Goal: Task Accomplishment & Management: Manage account settings

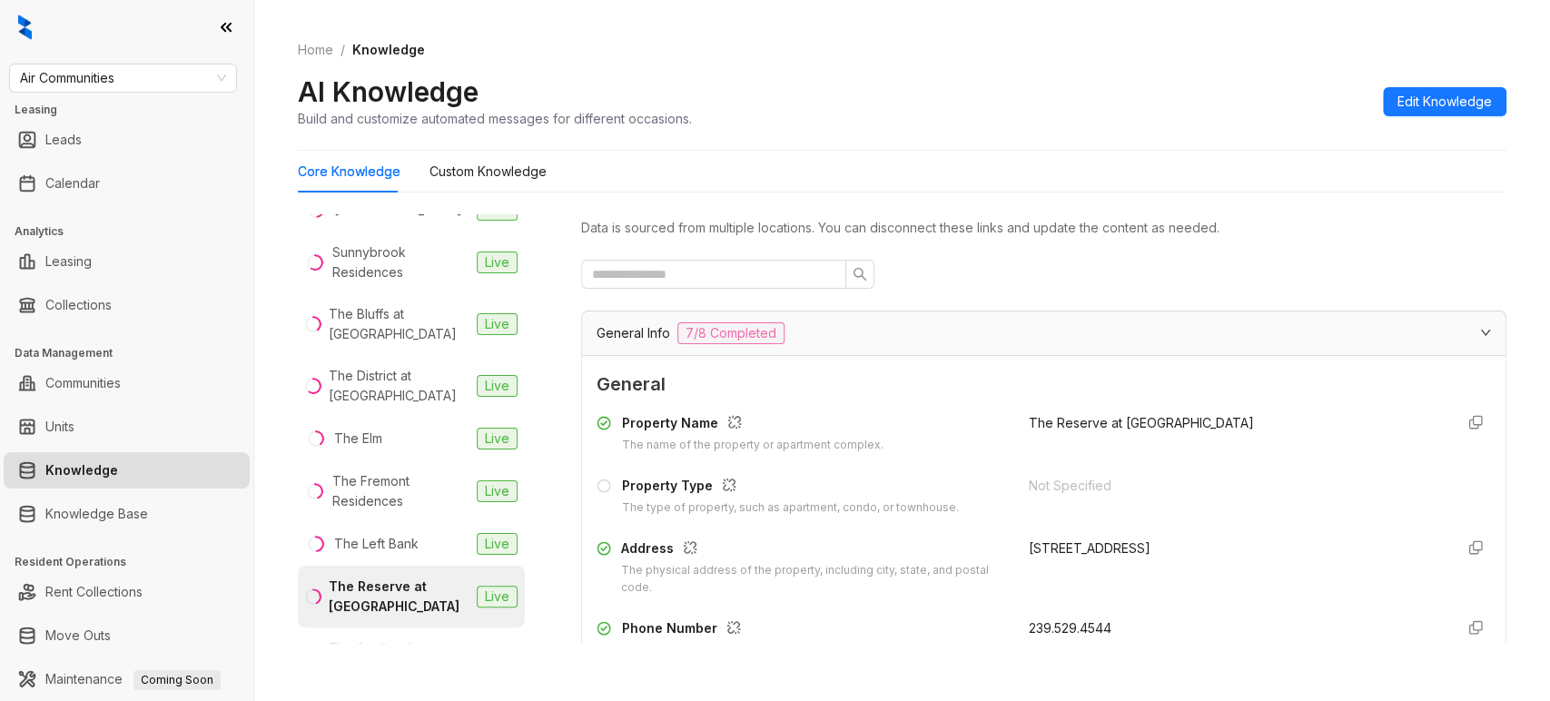
scroll to position [3409, 0]
click at [373, 343] on div "The Bluffs at [GEOGRAPHIC_DATA]" at bounding box center [399, 323] width 141 height 40
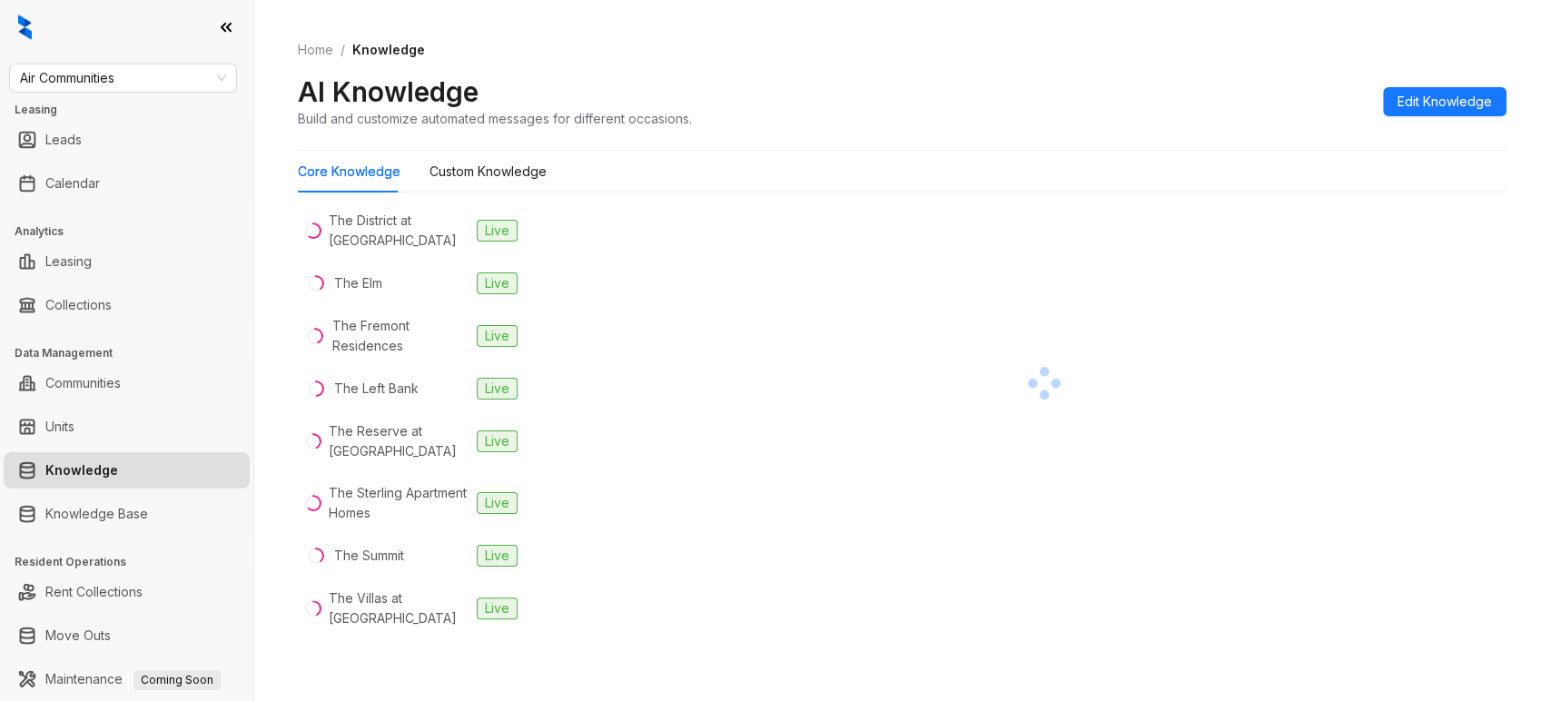
scroll to position [3578, 0]
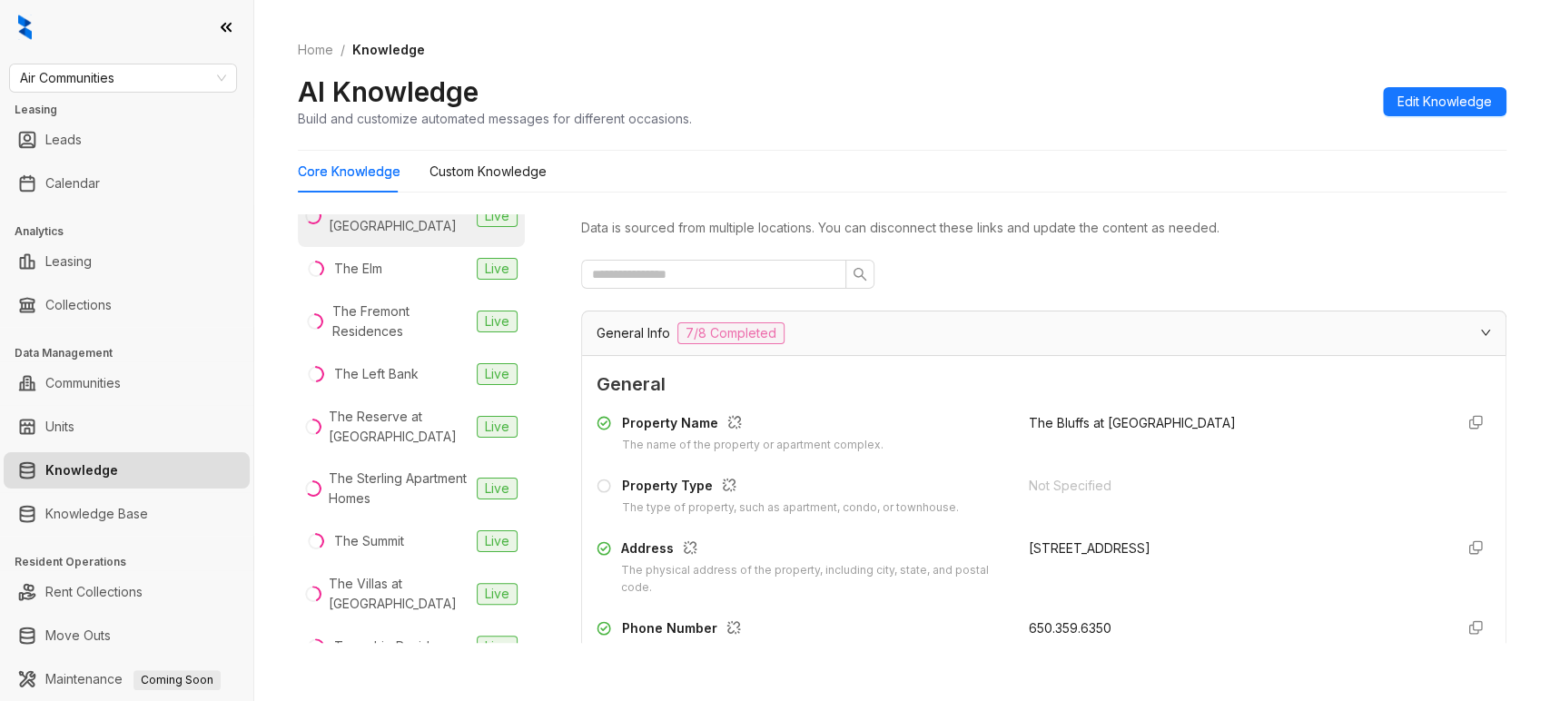
click at [394, 236] on div "The District at [GEOGRAPHIC_DATA]" at bounding box center [399, 216] width 141 height 40
click at [376, 279] on div "The Elm" at bounding box center [358, 269] width 48 height 20
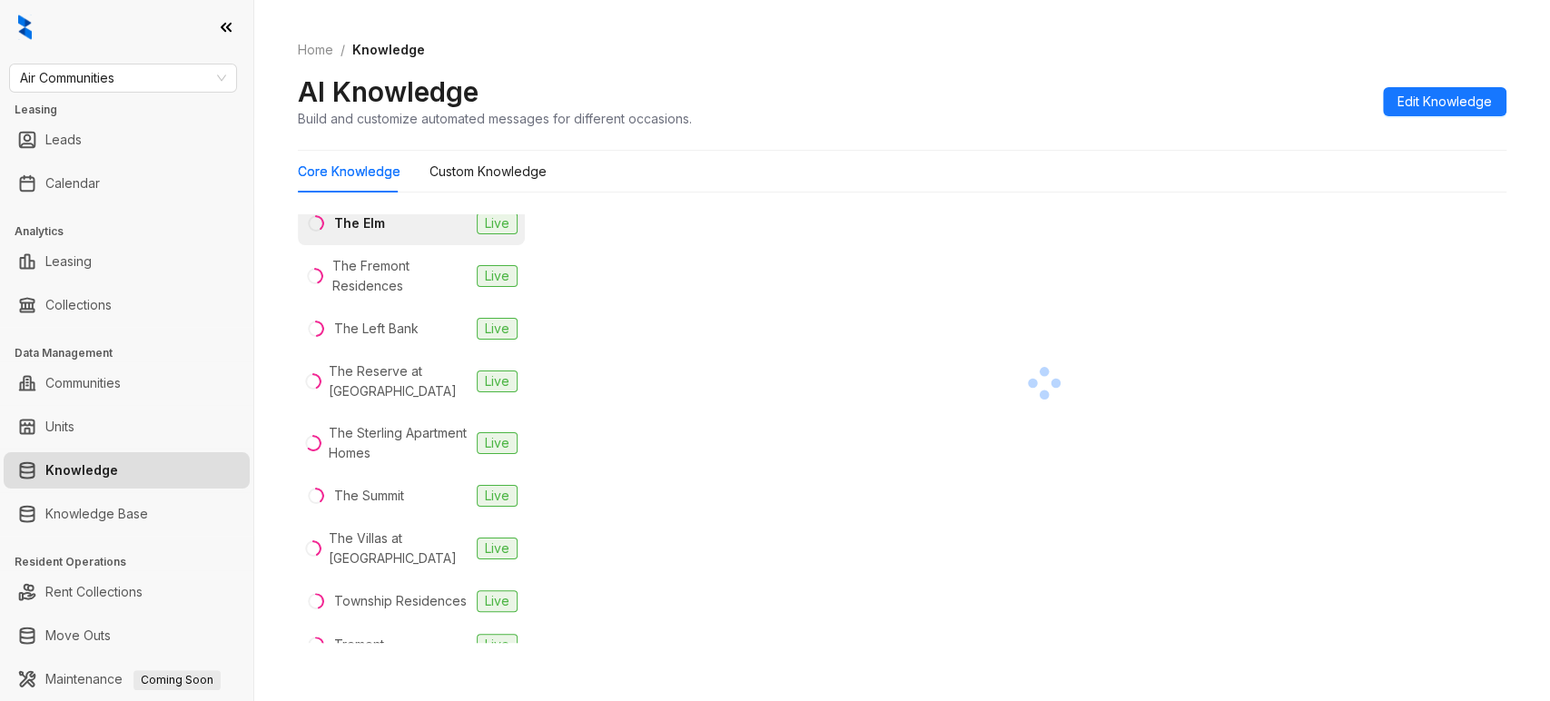
scroll to position [3628, 0]
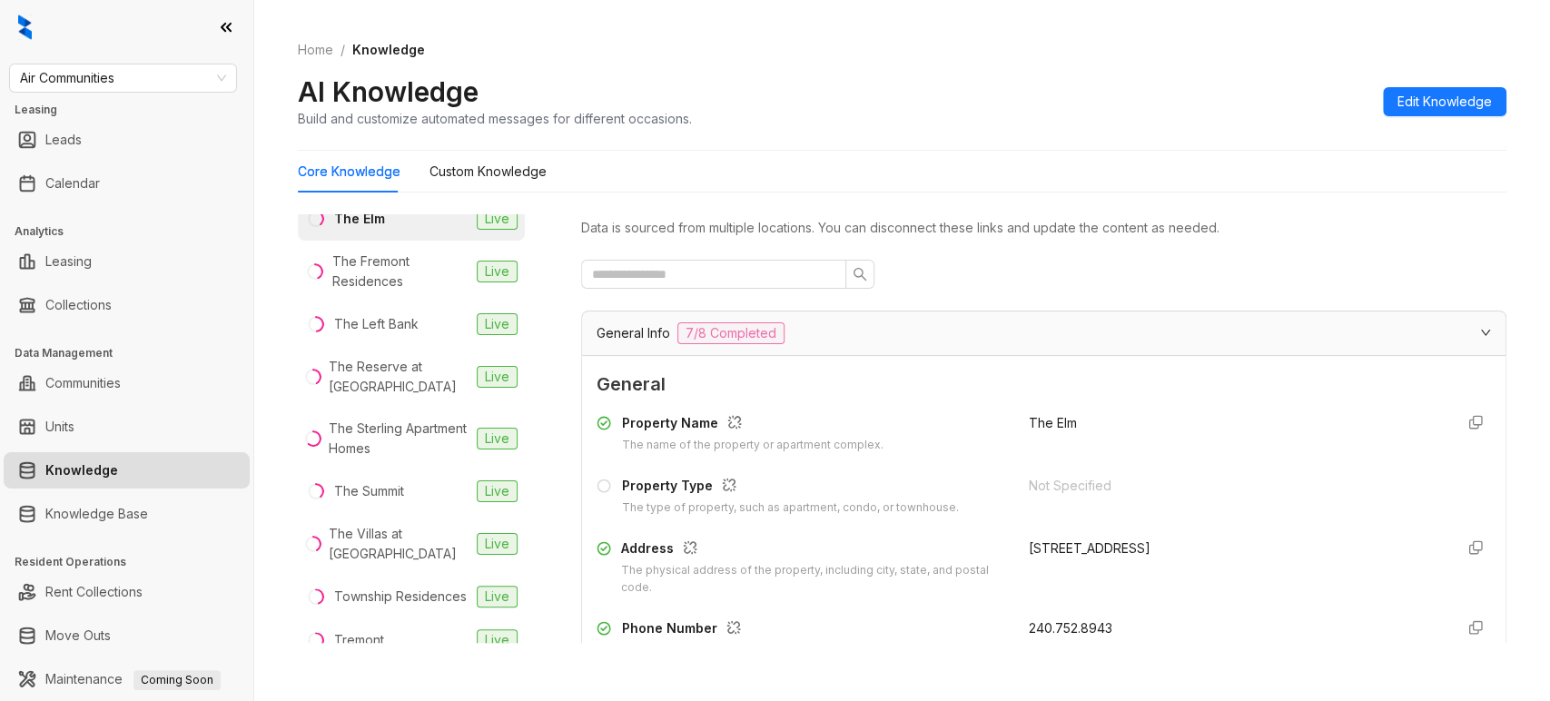
click at [376, 291] on div "The Fremont Residences" at bounding box center [400, 272] width 137 height 40
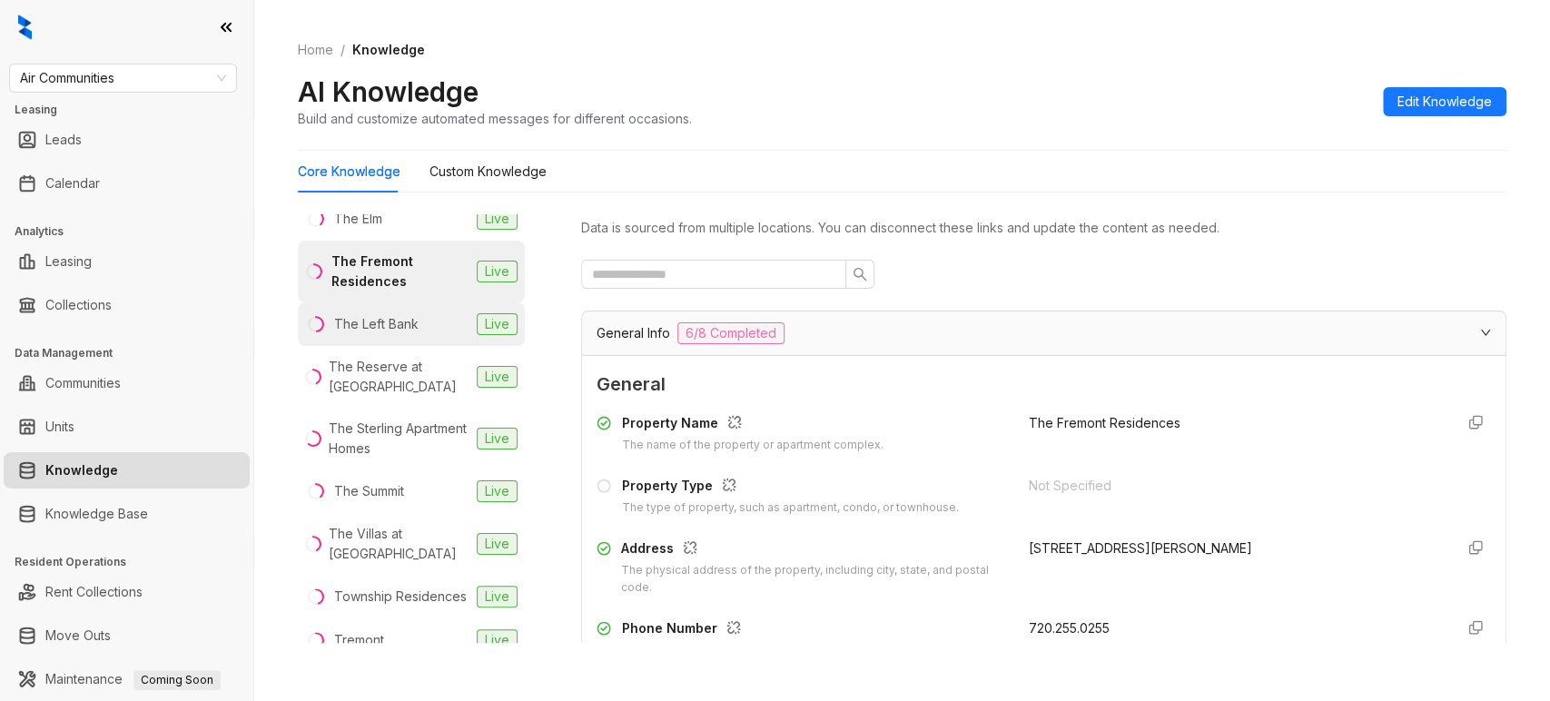
click at [351, 334] on div "The Left Bank" at bounding box center [376, 324] width 84 height 20
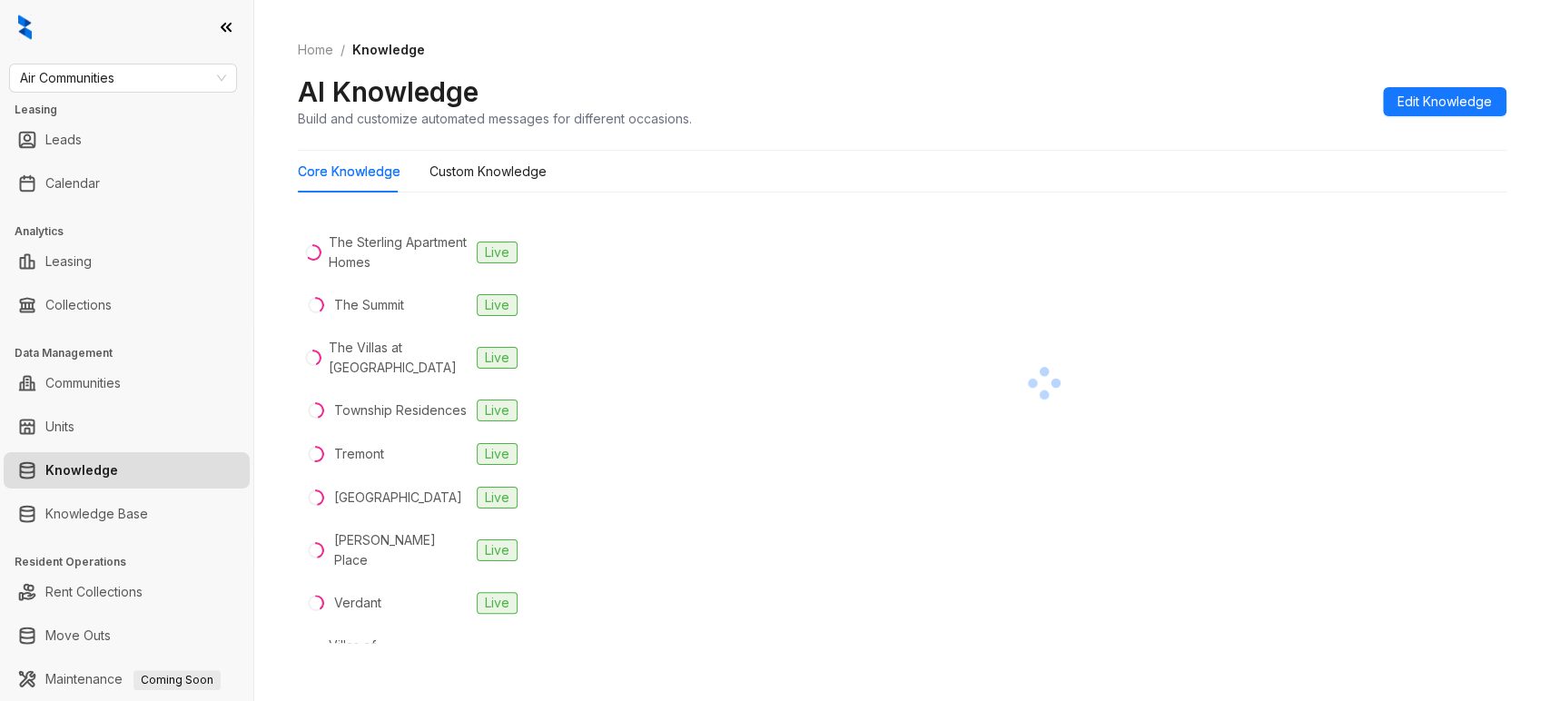
scroll to position [3816, 0]
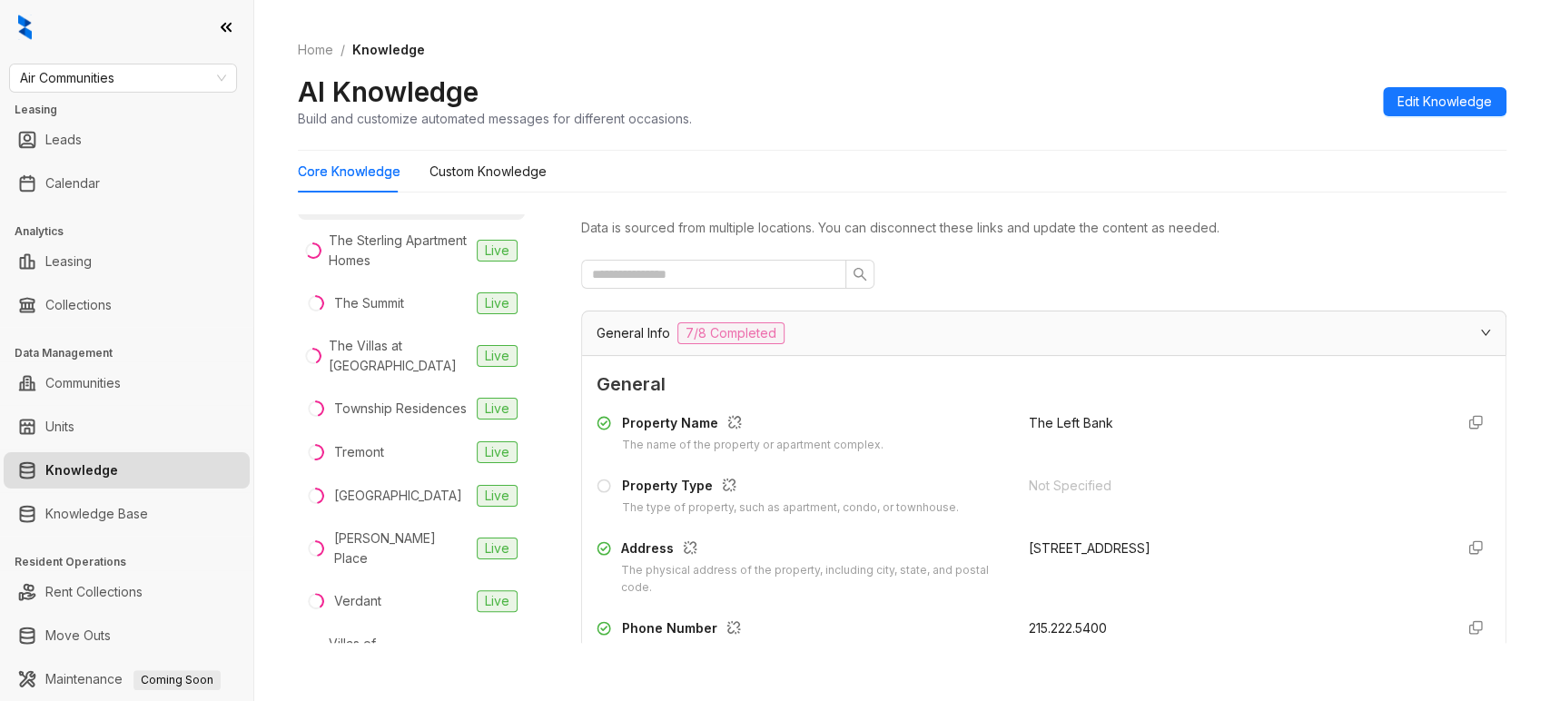
click at [359, 209] on div "The Reserve at [GEOGRAPHIC_DATA]" at bounding box center [399, 189] width 141 height 40
click at [370, 271] on div "The Sterling Apartment Homes" at bounding box center [399, 251] width 141 height 40
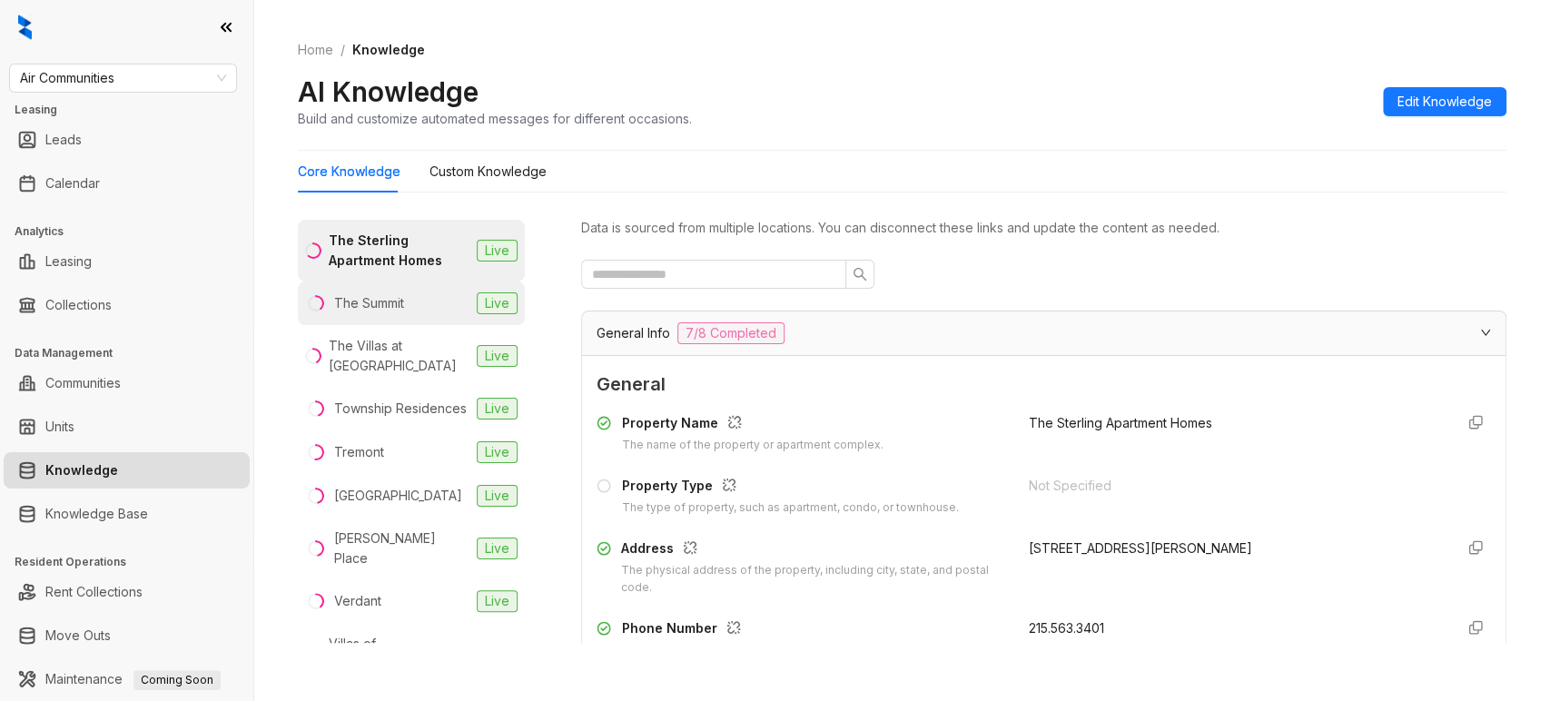
click at [379, 313] on div "The Summit" at bounding box center [369, 303] width 70 height 20
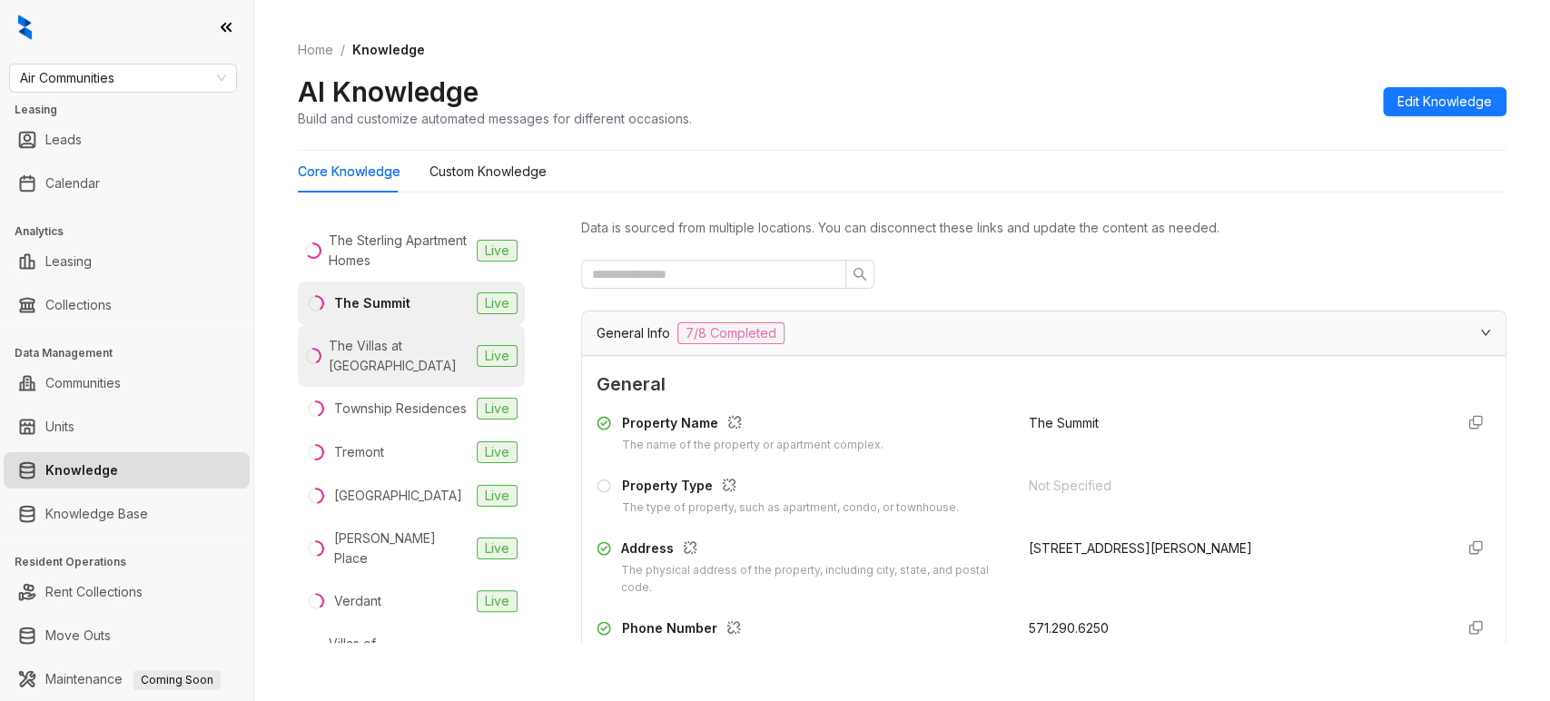
click at [388, 376] on div "The Villas at [GEOGRAPHIC_DATA]" at bounding box center [399, 356] width 141 height 40
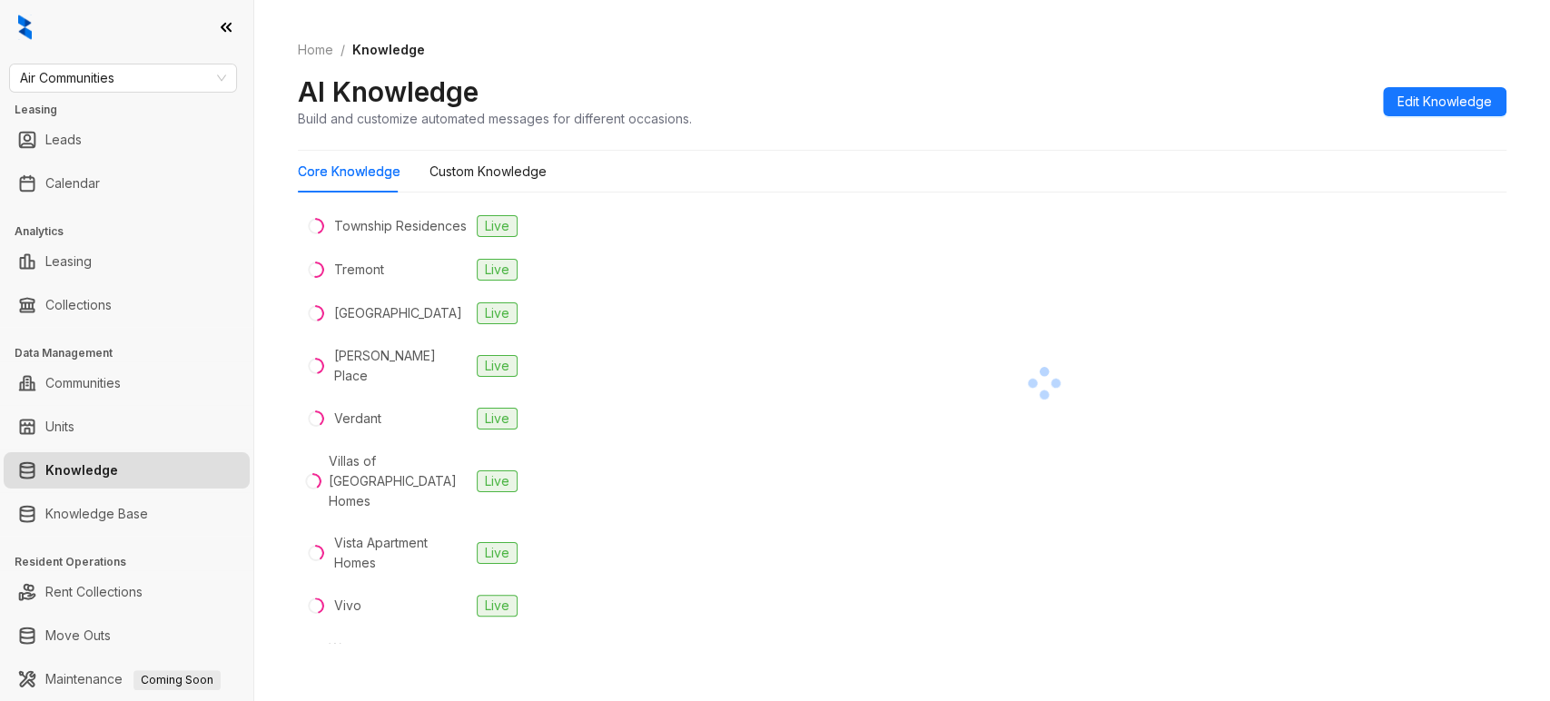
scroll to position [4004, 0]
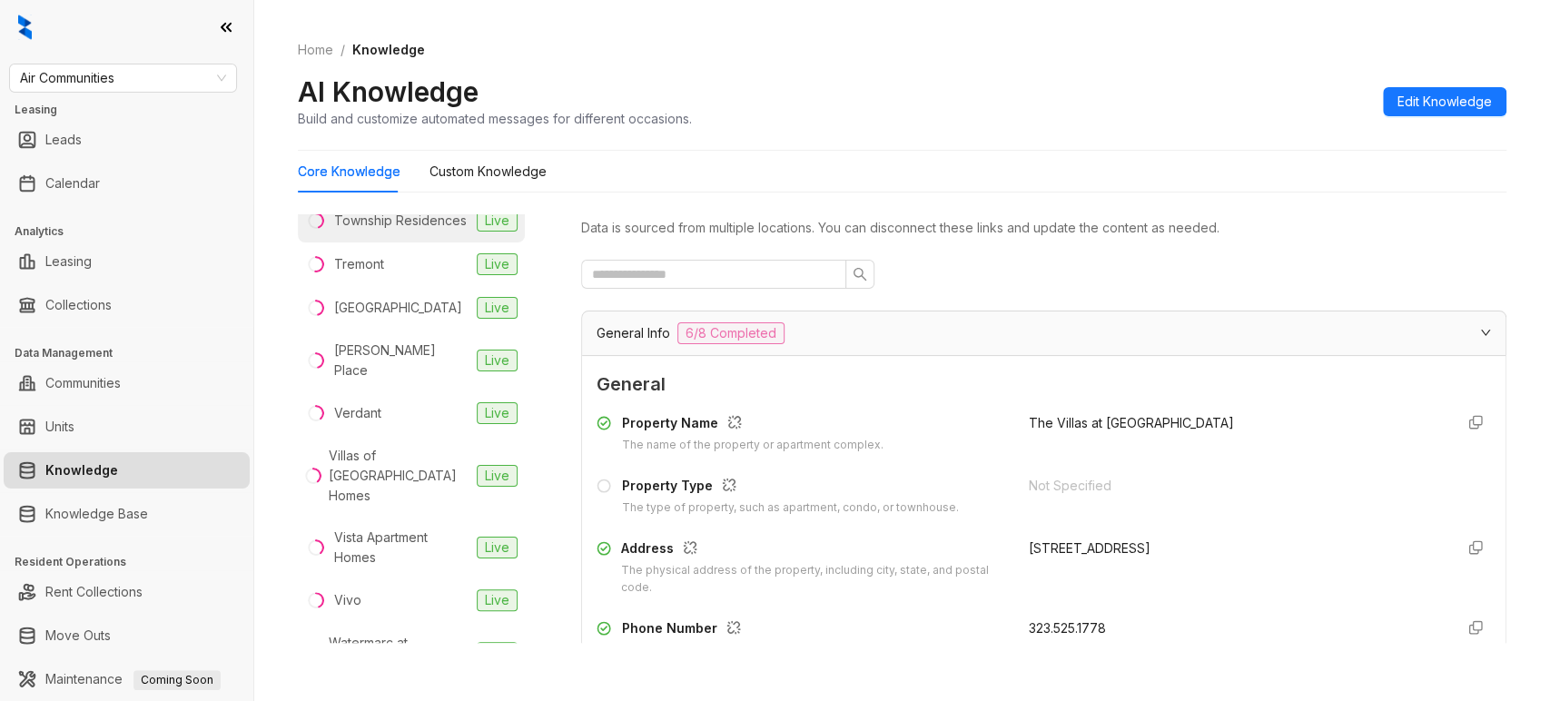
click at [398, 231] on div "Township Residences" at bounding box center [400, 221] width 133 height 20
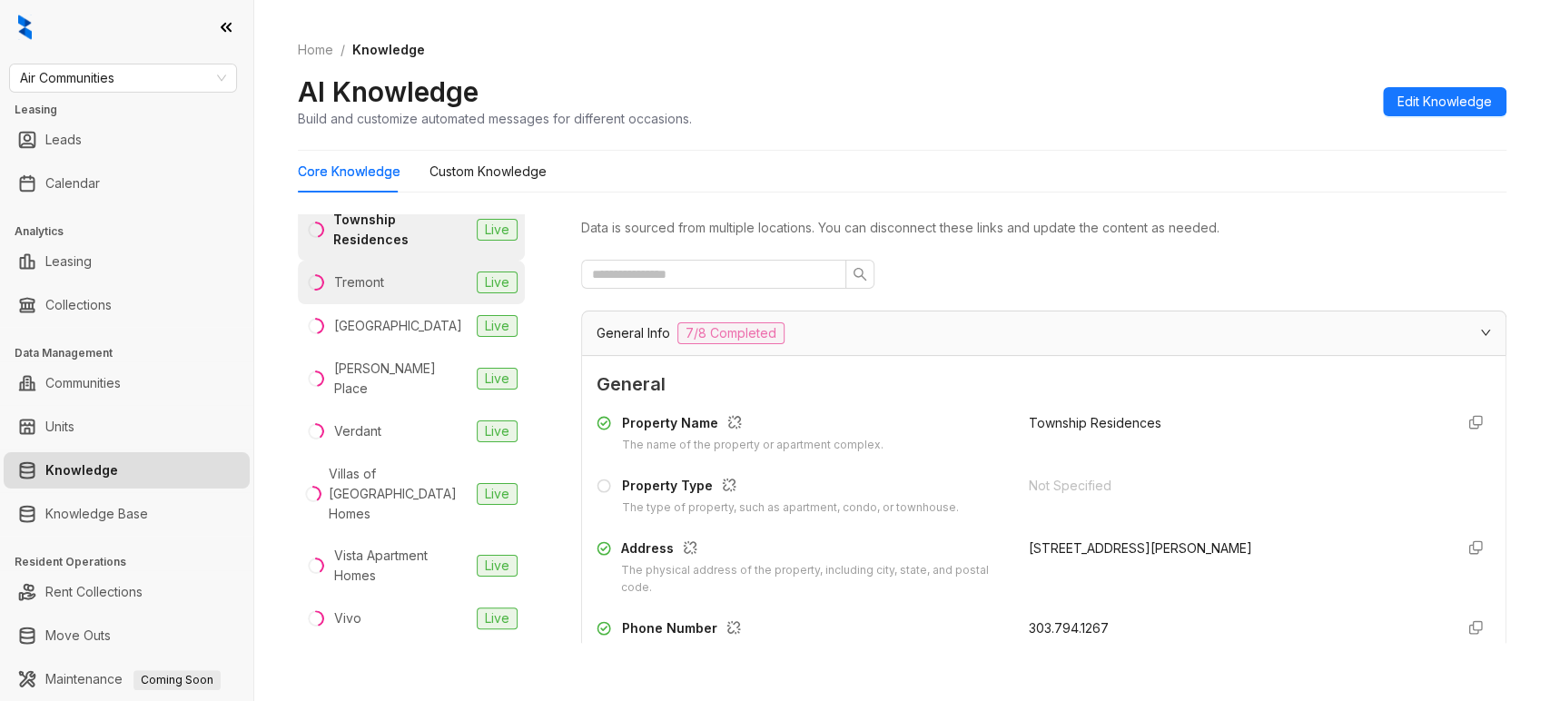
click at [388, 304] on li "Tremont Live" at bounding box center [411, 283] width 227 height 44
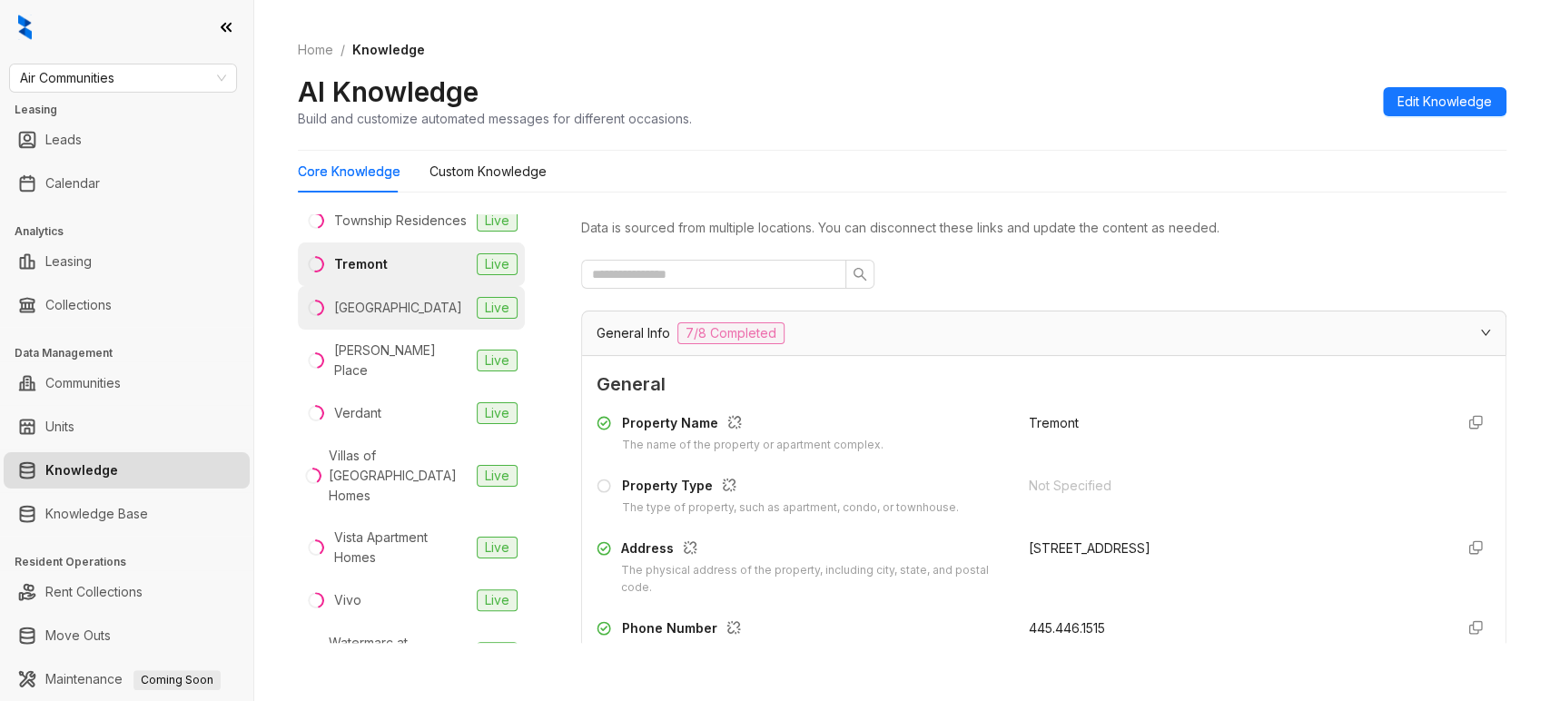
click at [404, 318] on div "[GEOGRAPHIC_DATA]" at bounding box center [398, 308] width 128 height 20
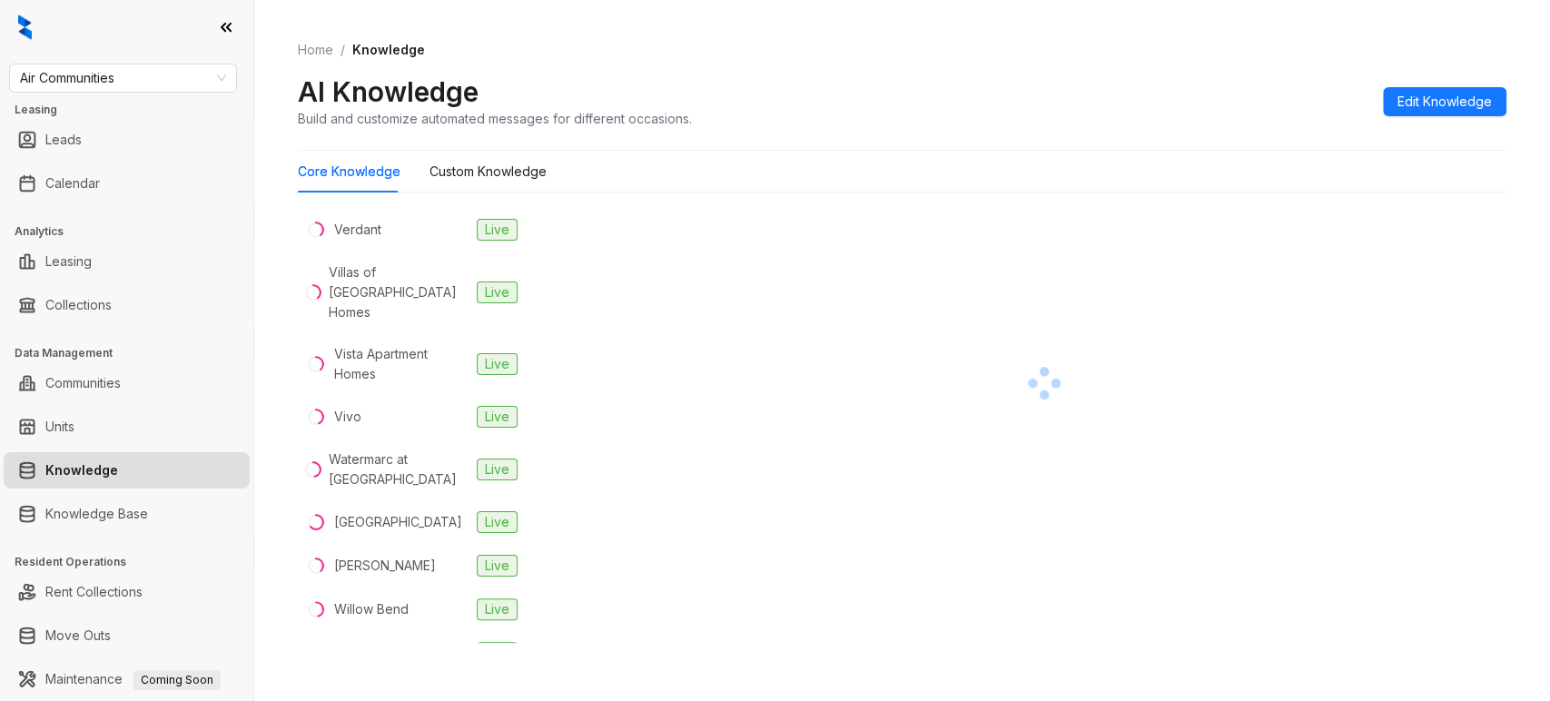
scroll to position [4188, 0]
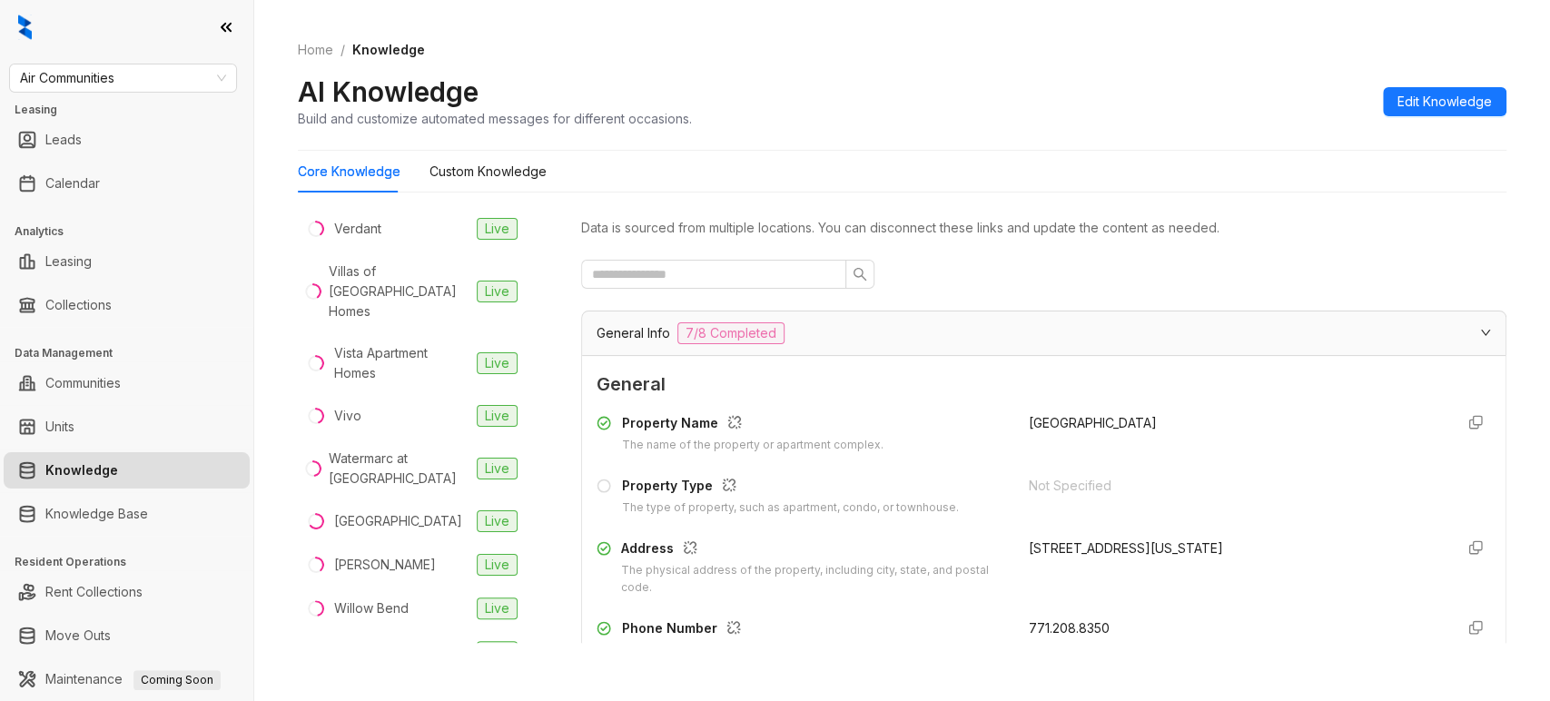
click at [377, 196] on div "[PERSON_NAME] Place" at bounding box center [401, 176] width 136 height 40
click at [362, 239] on div "Verdant" at bounding box center [357, 229] width 47 height 20
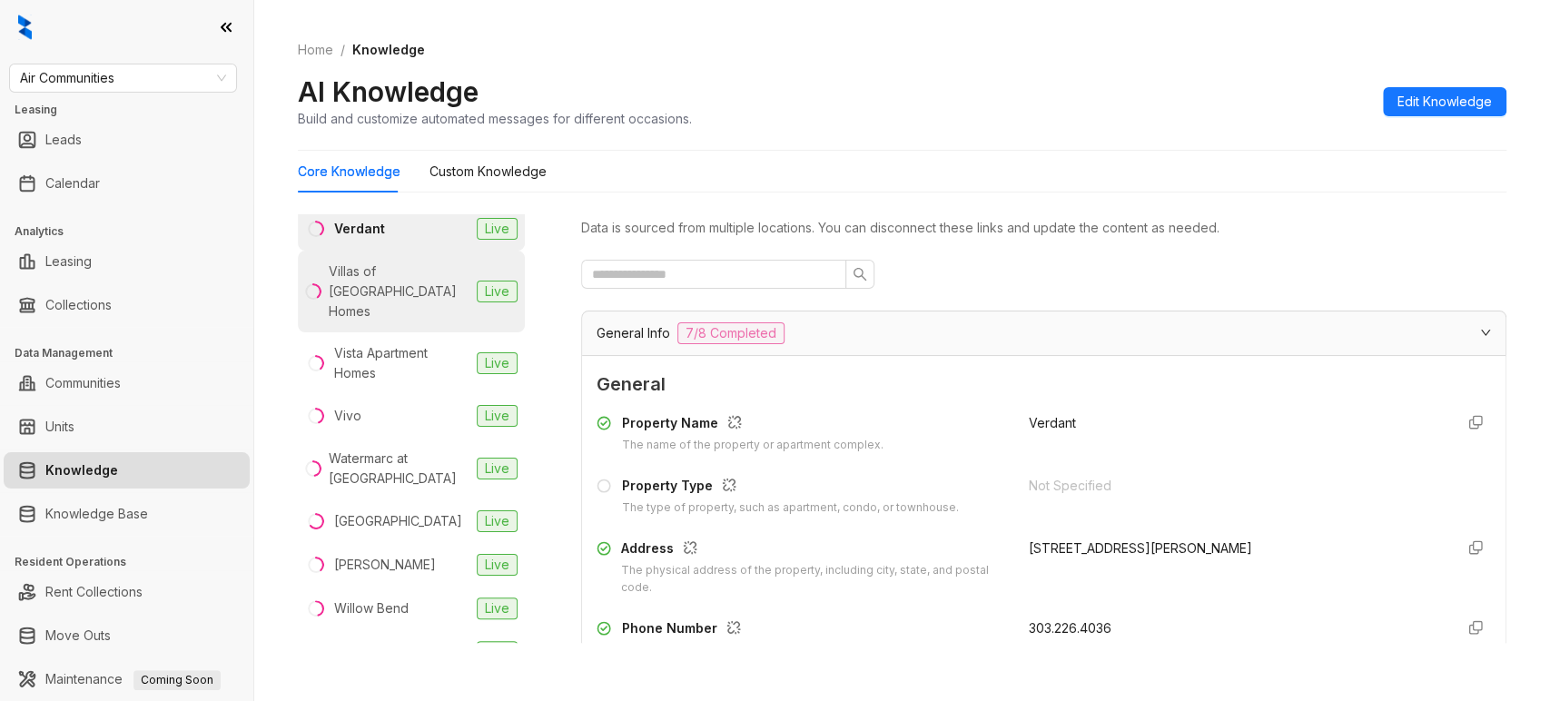
click at [363, 321] on div "Villas of [GEOGRAPHIC_DATA] Homes" at bounding box center [399, 292] width 141 height 60
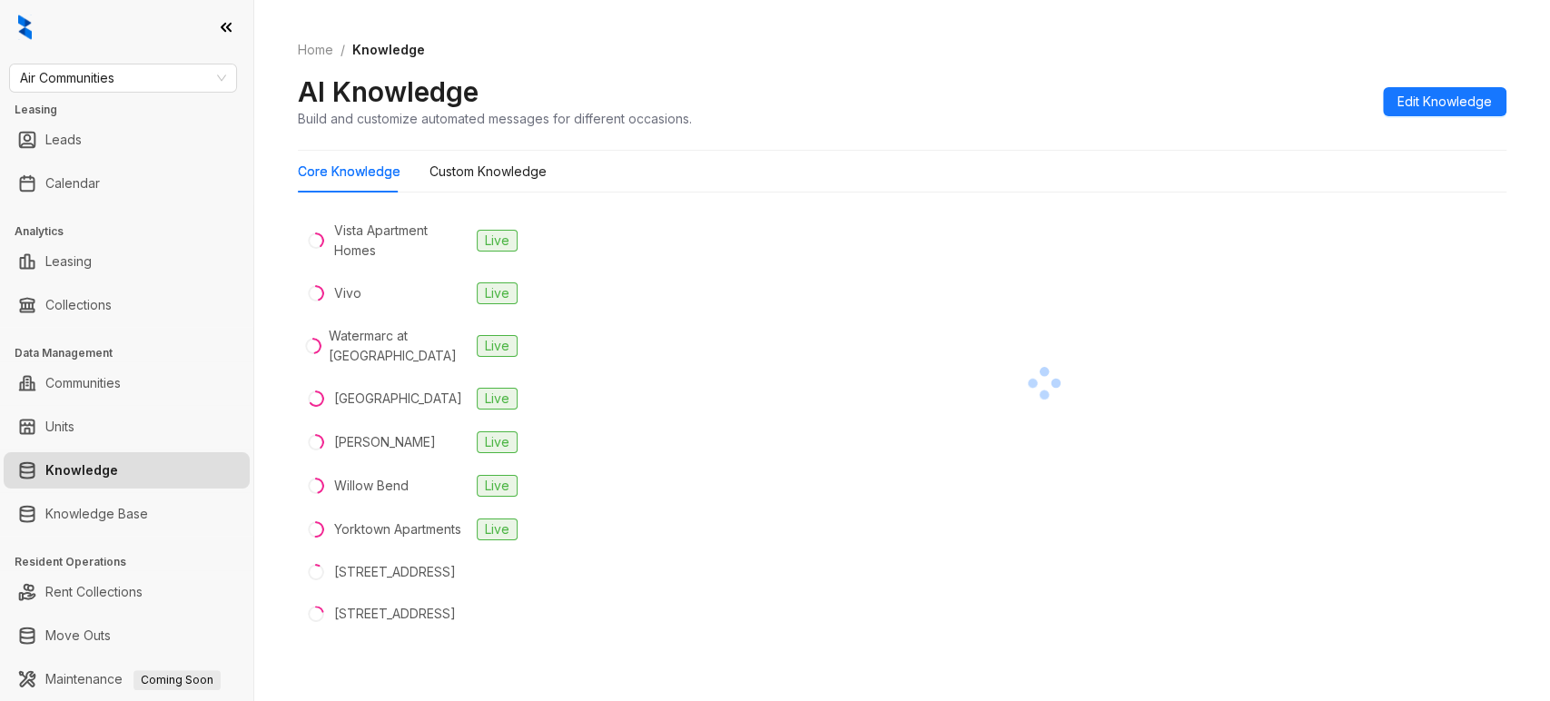
scroll to position [4312, 0]
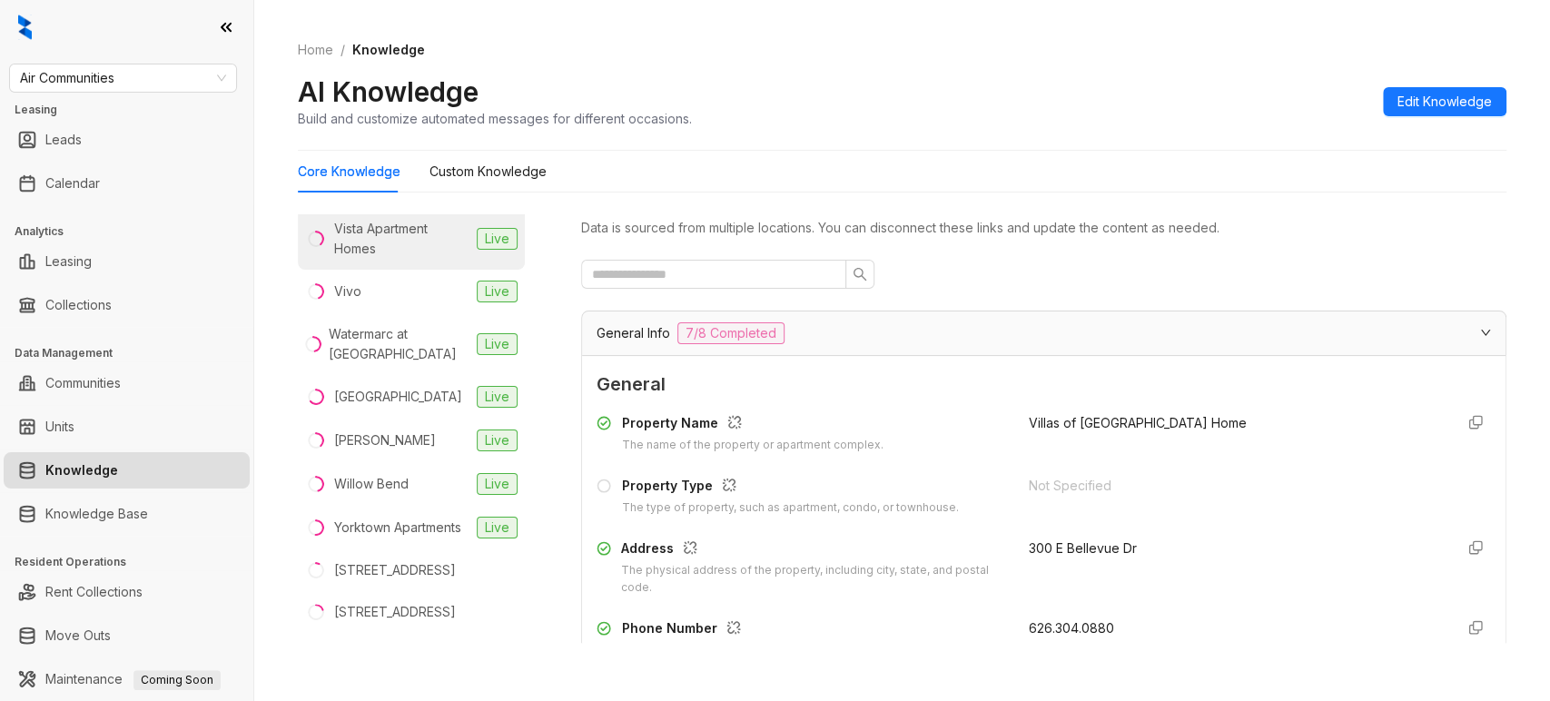
click at [388, 259] on div "Vista Apartment Homes" at bounding box center [401, 239] width 136 height 40
click at [385, 313] on li "Vivo Live" at bounding box center [411, 292] width 227 height 44
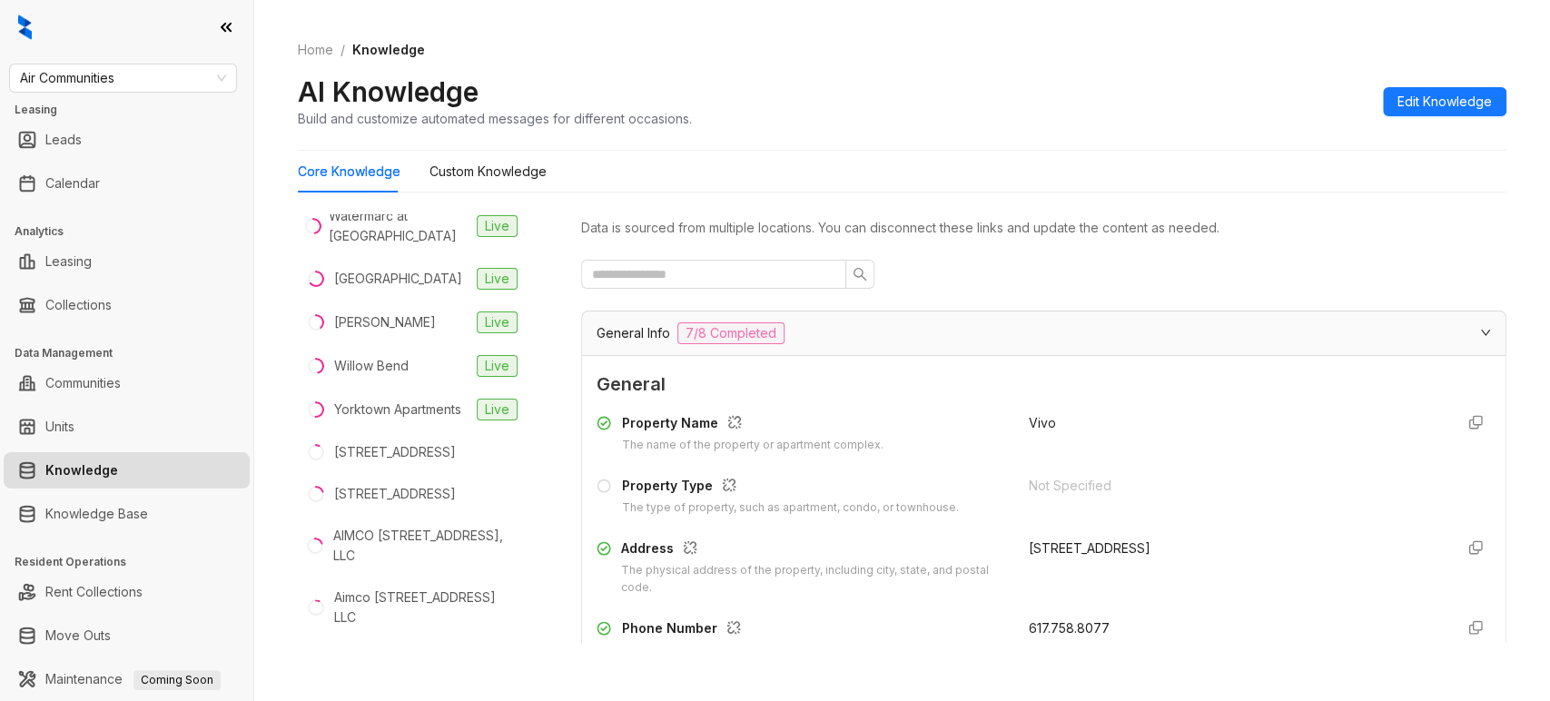
scroll to position [4433, 0]
click at [371, 243] on div "Watermarc at [GEOGRAPHIC_DATA]" at bounding box center [399, 223] width 141 height 40
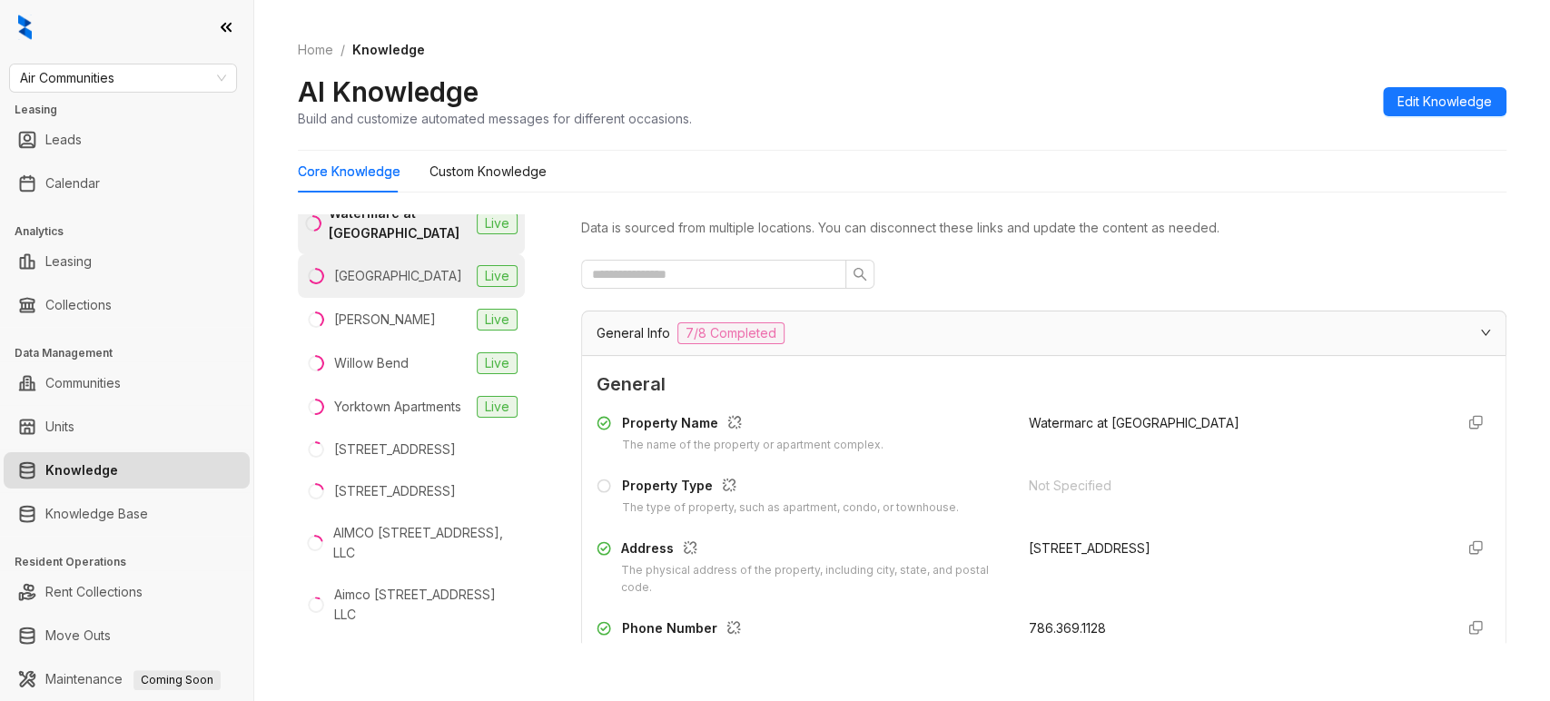
click at [383, 286] on div "[GEOGRAPHIC_DATA]" at bounding box center [398, 276] width 128 height 20
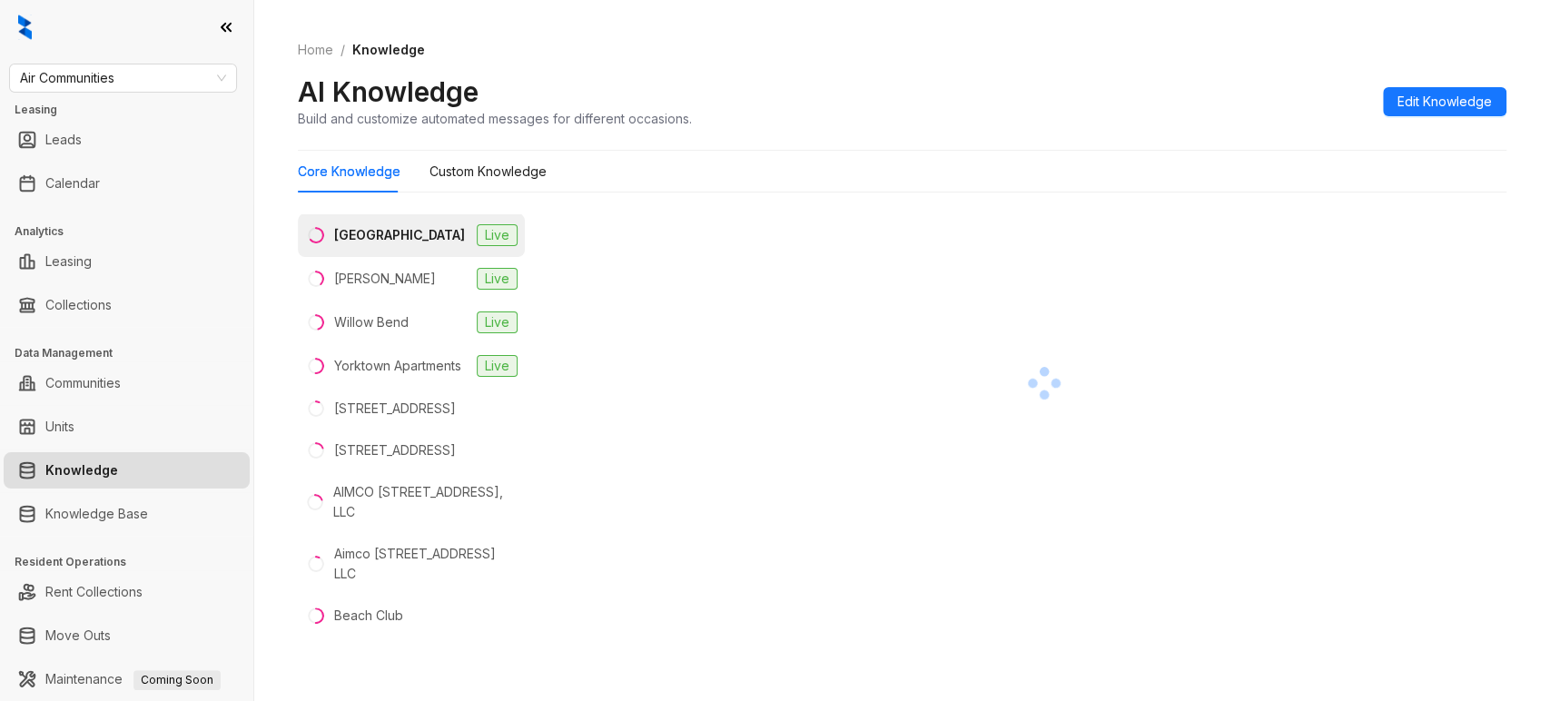
scroll to position [4475, 0]
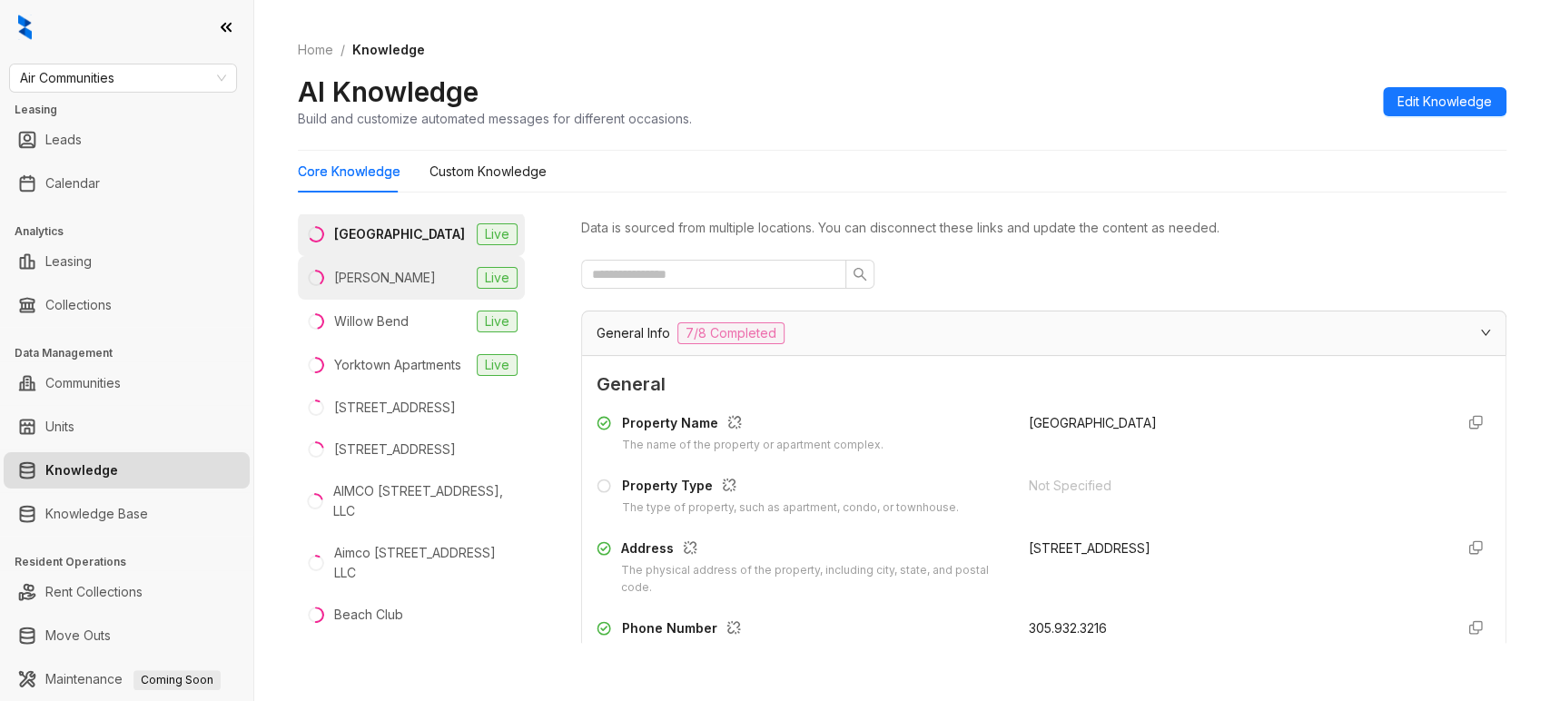
click at [390, 288] on div "[PERSON_NAME]" at bounding box center [385, 278] width 102 height 20
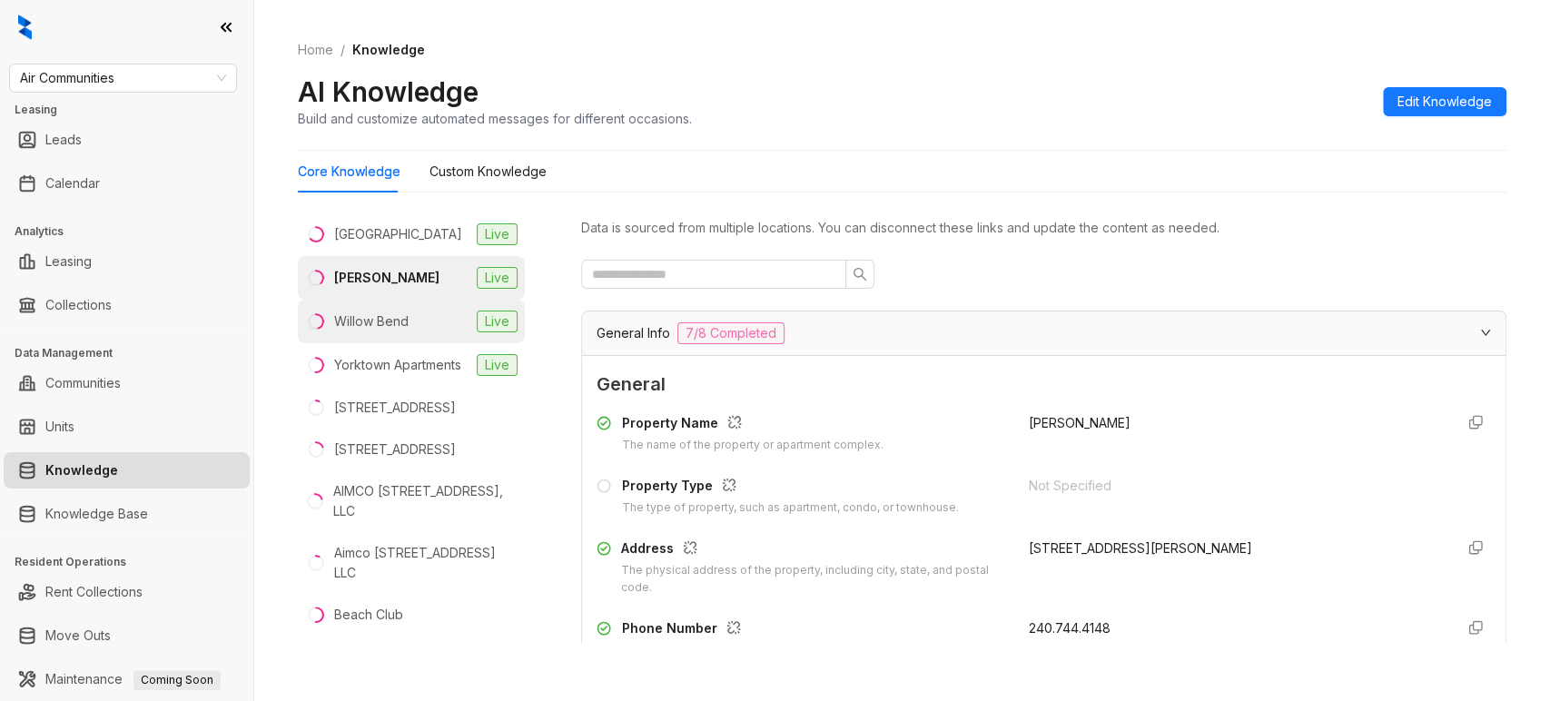
click at [396, 331] on div "Willow Bend" at bounding box center [371, 321] width 74 height 20
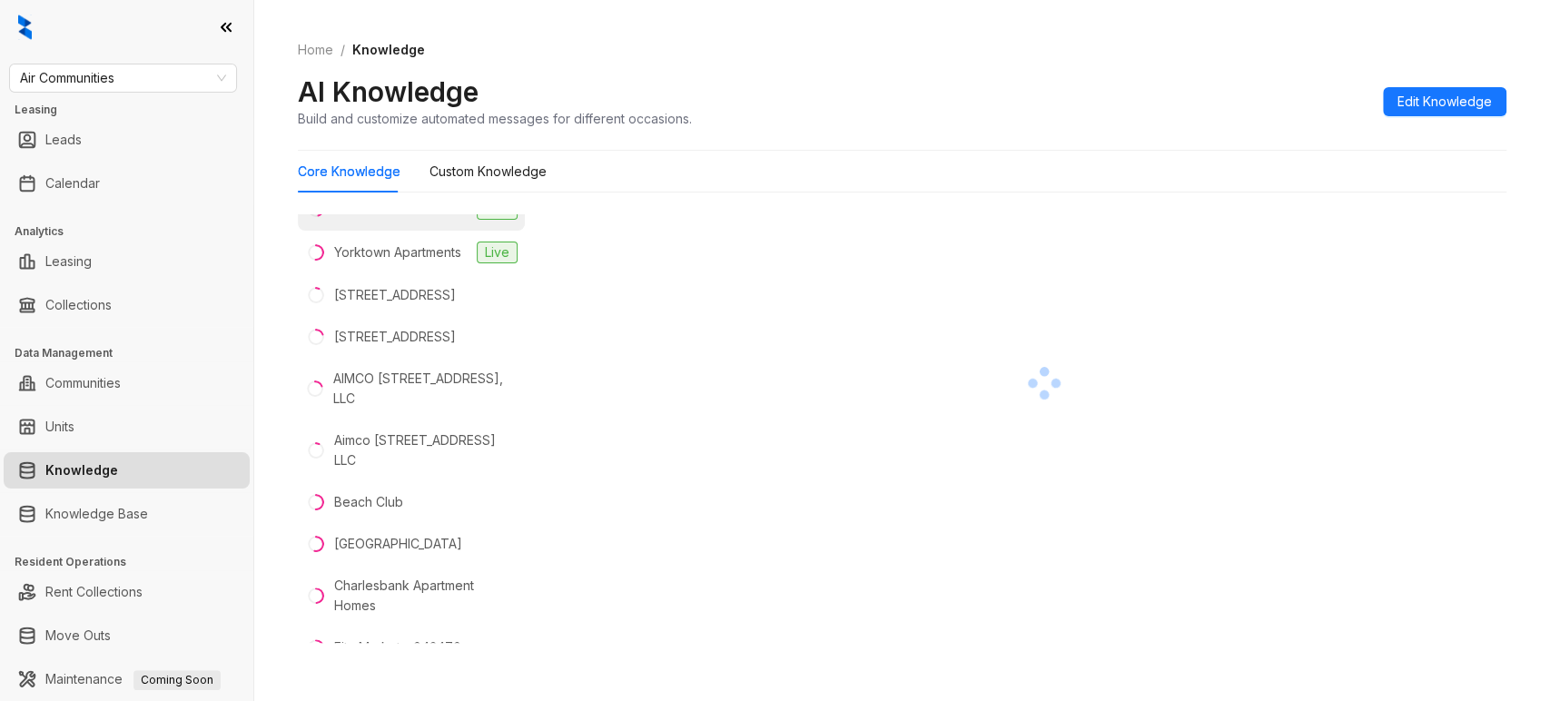
scroll to position [4597, 0]
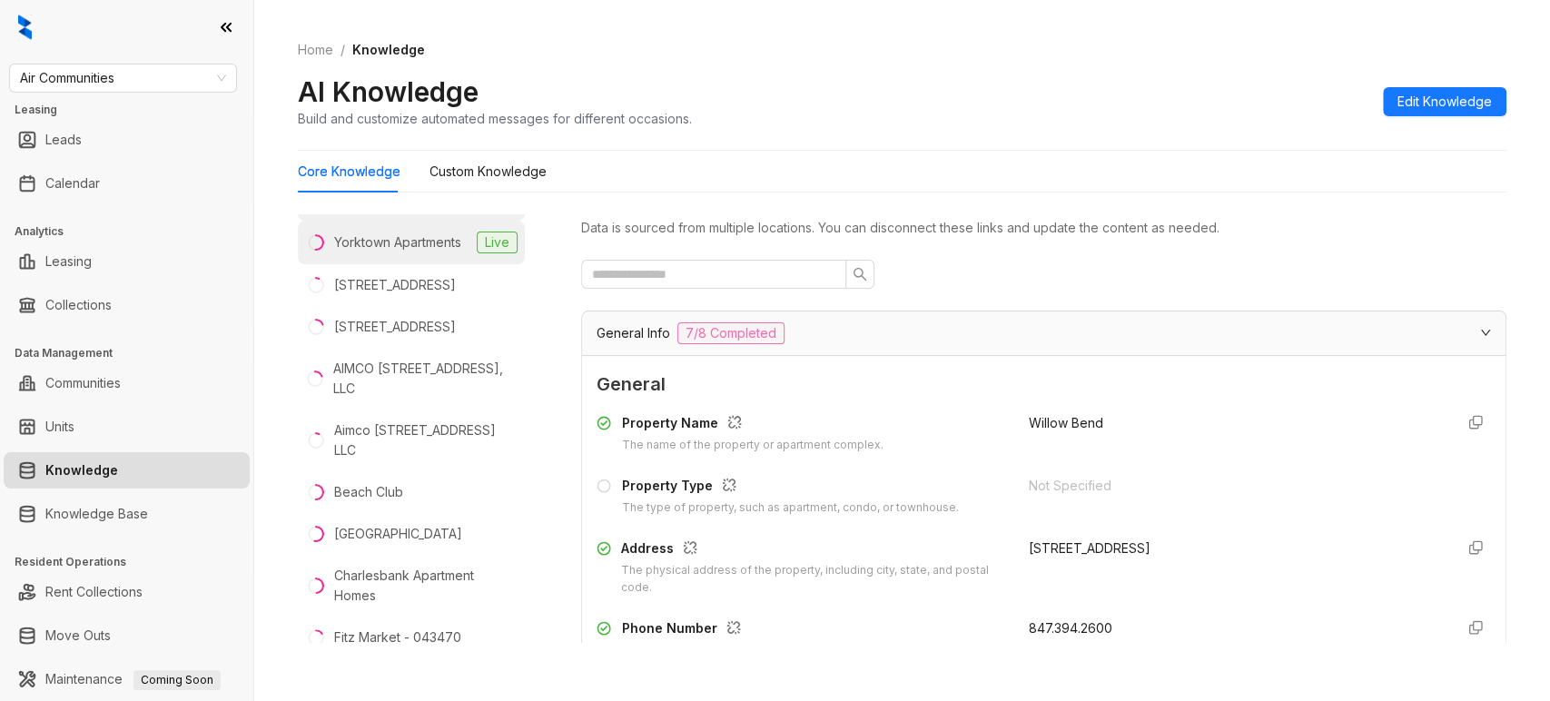
click at [364, 252] on div "Yorktown Apartments" at bounding box center [397, 242] width 127 height 20
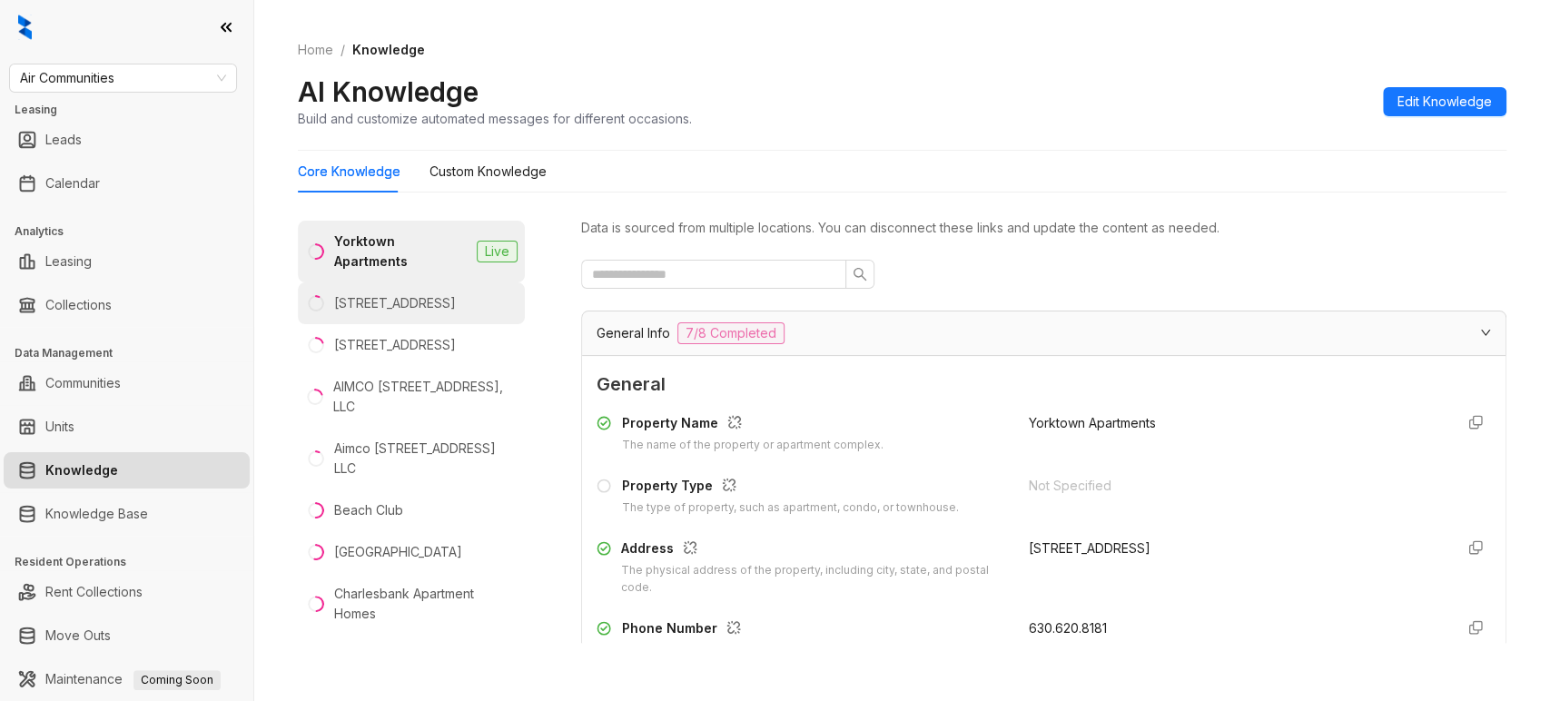
click at [368, 313] on div "[STREET_ADDRESS]" at bounding box center [395, 303] width 122 height 20
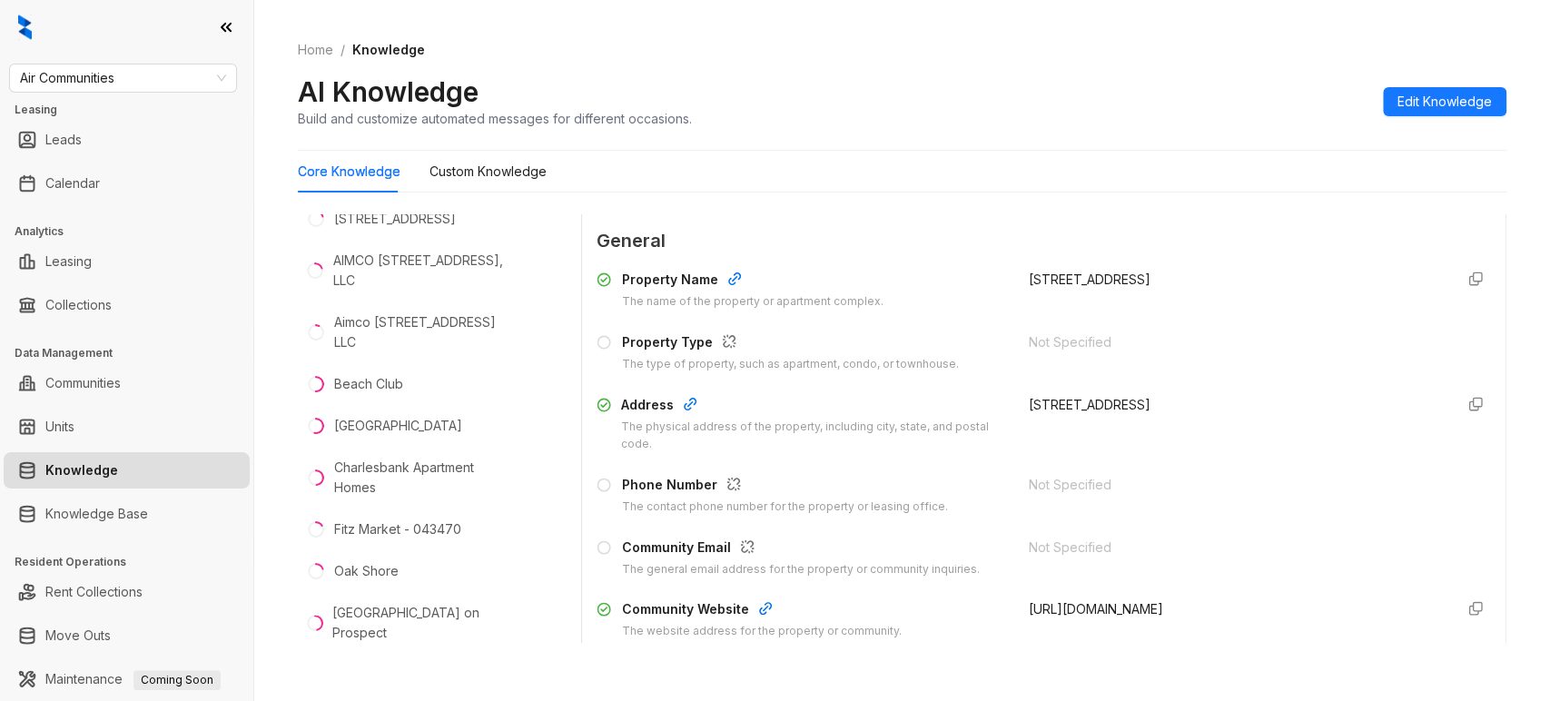
scroll to position [153, 0]
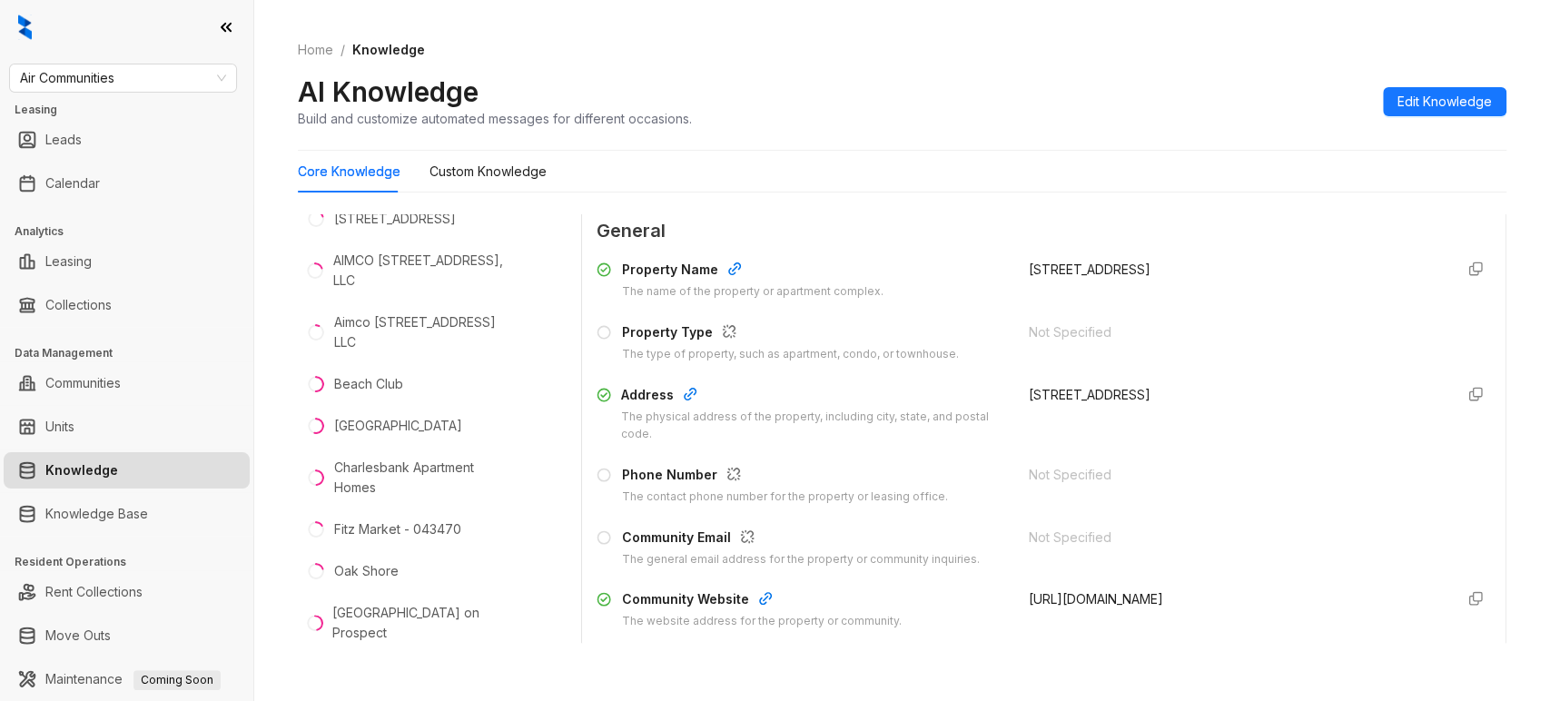
drag, startPoint x: 1006, startPoint y: 597, endPoint x: 1209, endPoint y: 597, distance: 202.5
click at [1163, 597] on span "http://510-620.prospectportal.com" at bounding box center [1096, 598] width 134 height 15
copy span "http://510-620.prospectportal.com"
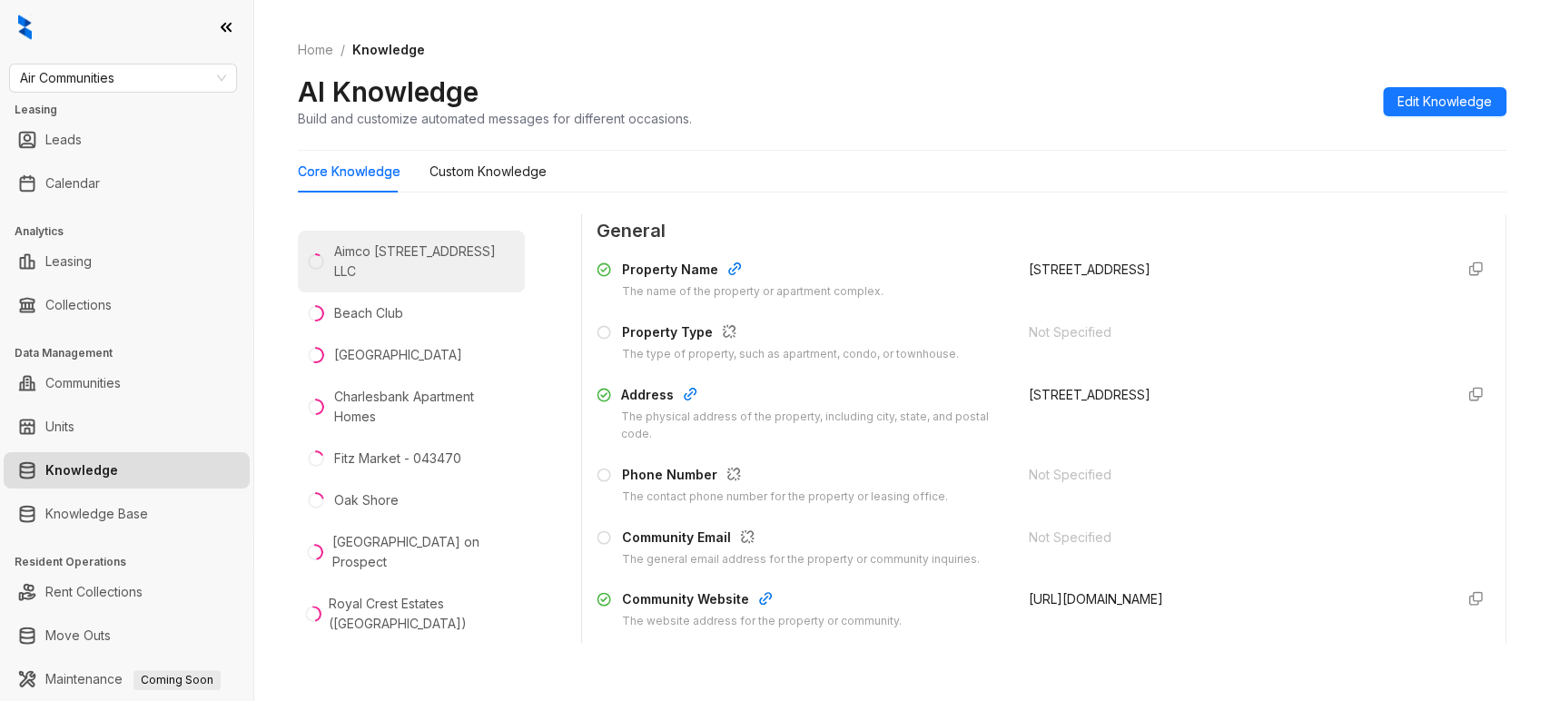
scroll to position [4782, 0]
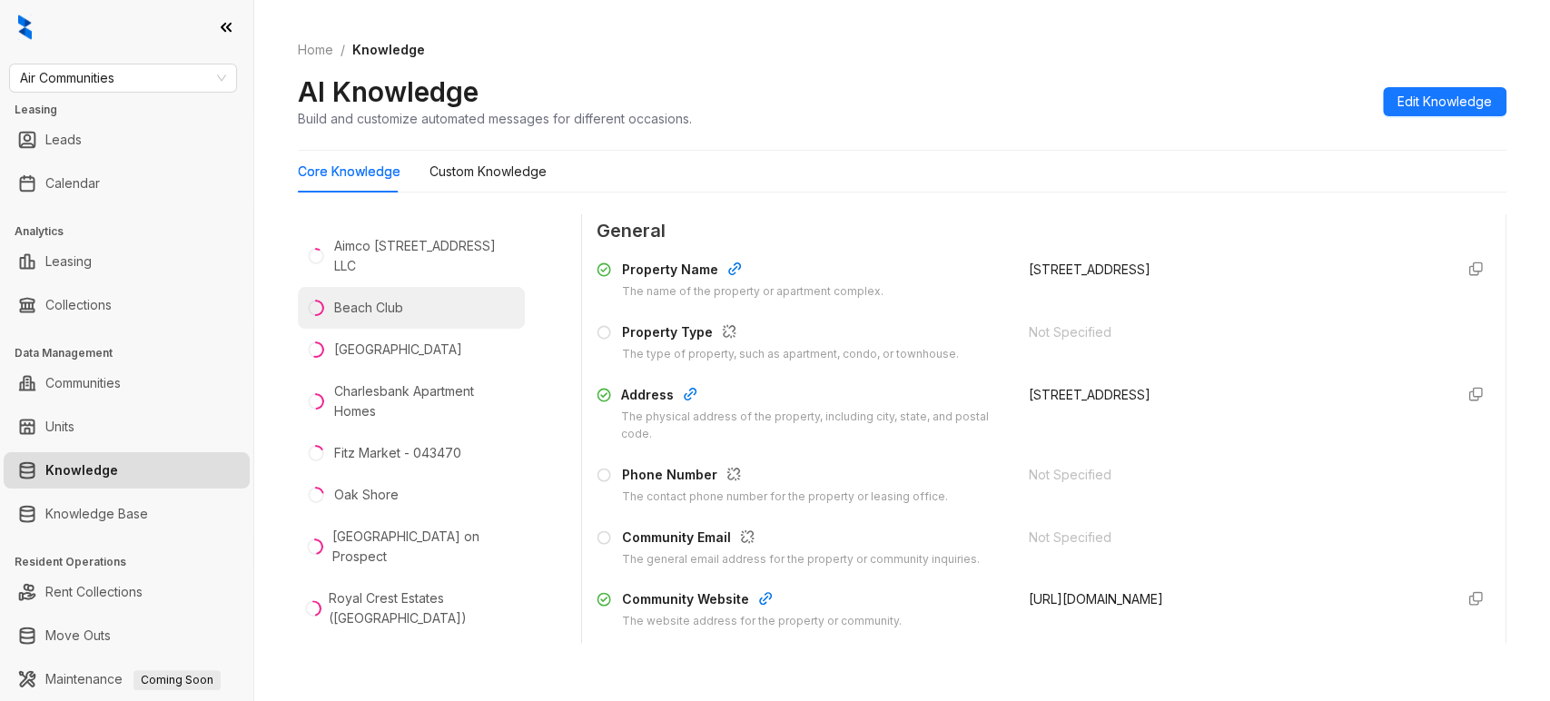
click at [395, 318] on div "Beach Club" at bounding box center [368, 308] width 69 height 20
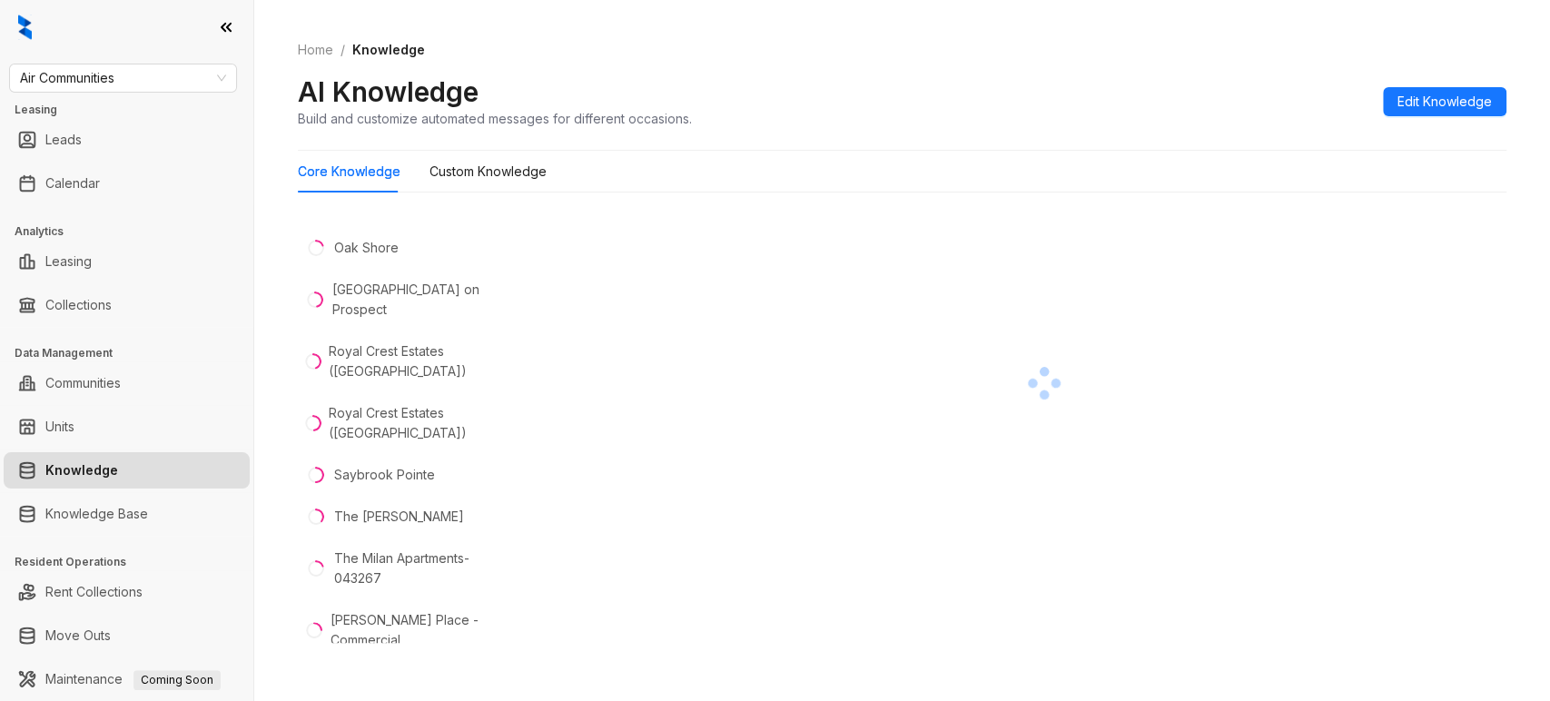
scroll to position [4916, 0]
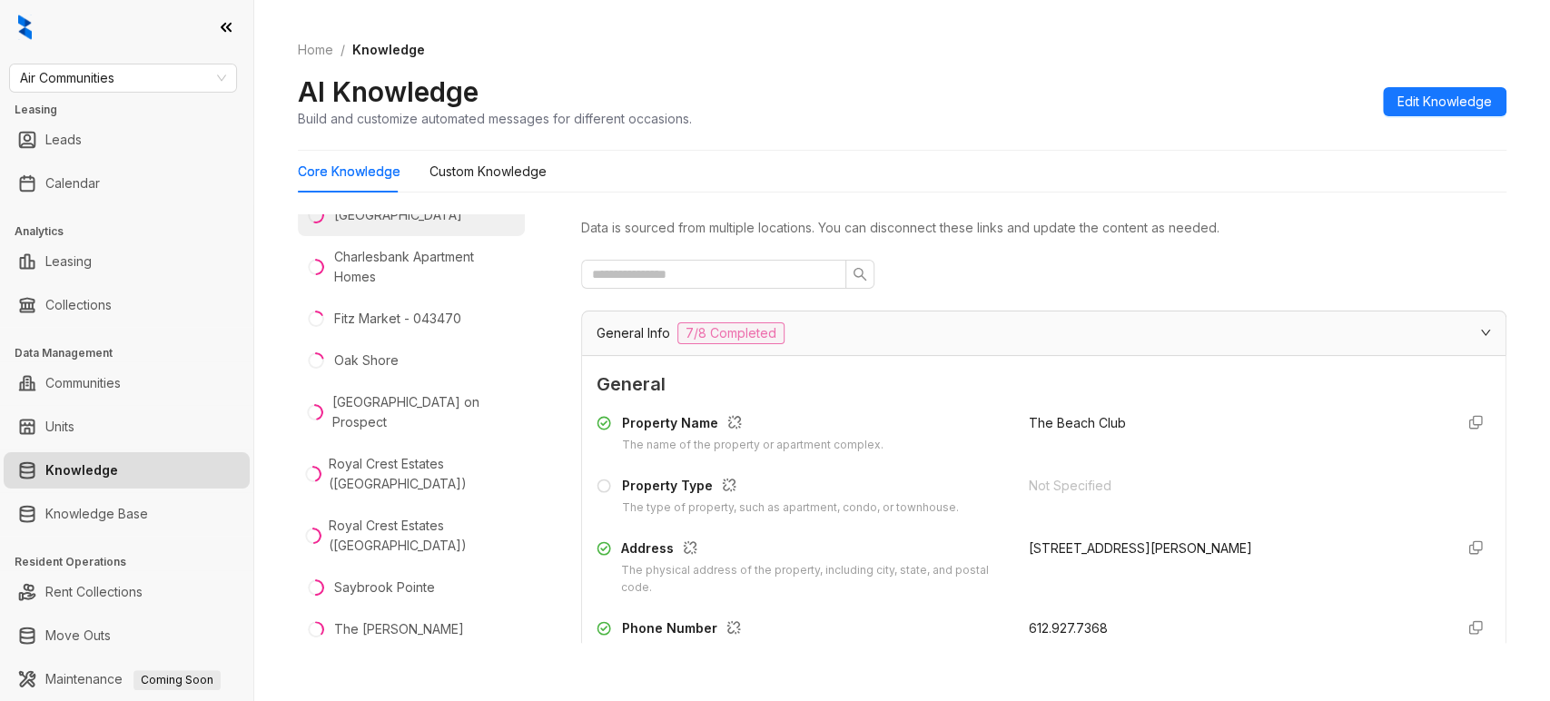
click at [348, 225] on div "[GEOGRAPHIC_DATA]" at bounding box center [398, 215] width 128 height 20
click at [363, 287] on div "Charlesbank Apartment Homes" at bounding box center [425, 267] width 183 height 40
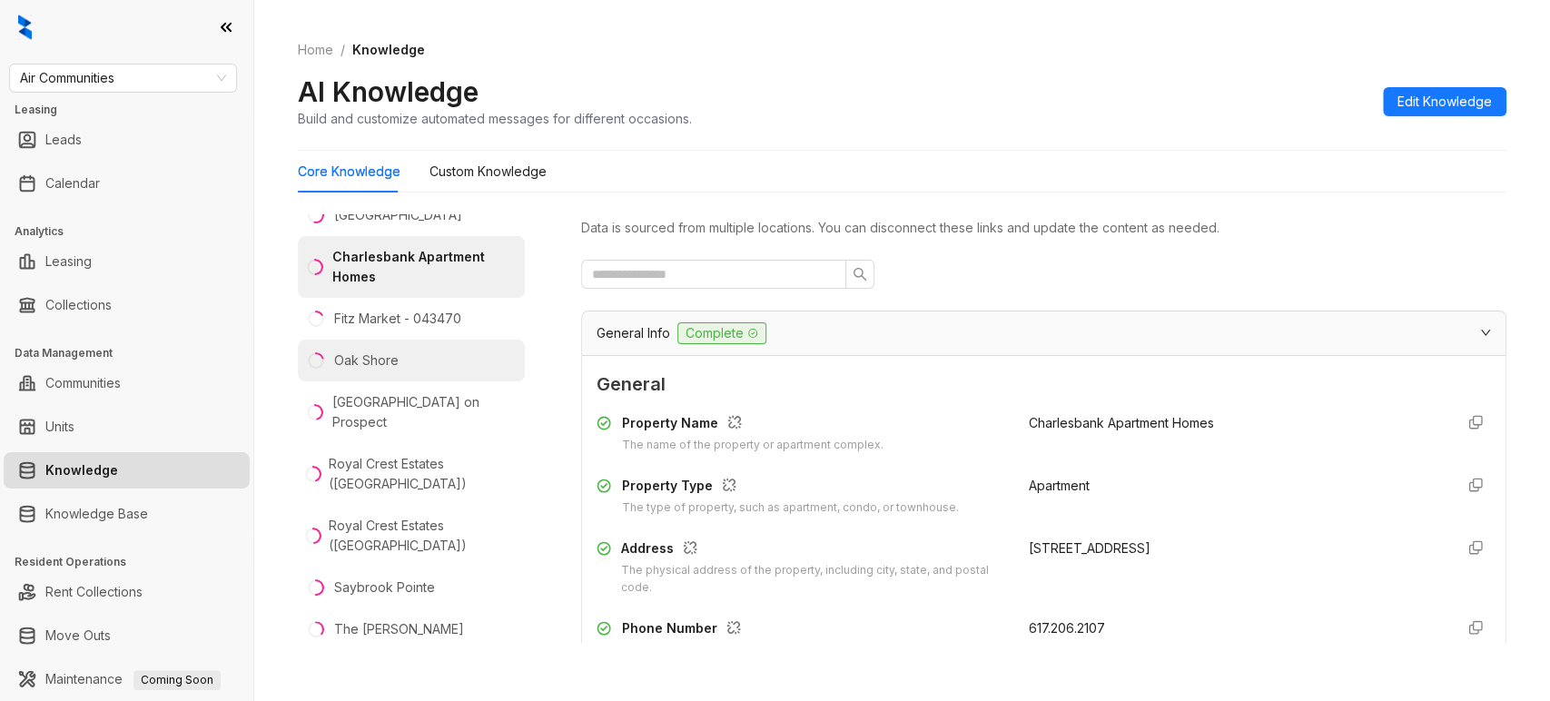
click at [376, 370] on div "Oak Shore" at bounding box center [366, 361] width 64 height 20
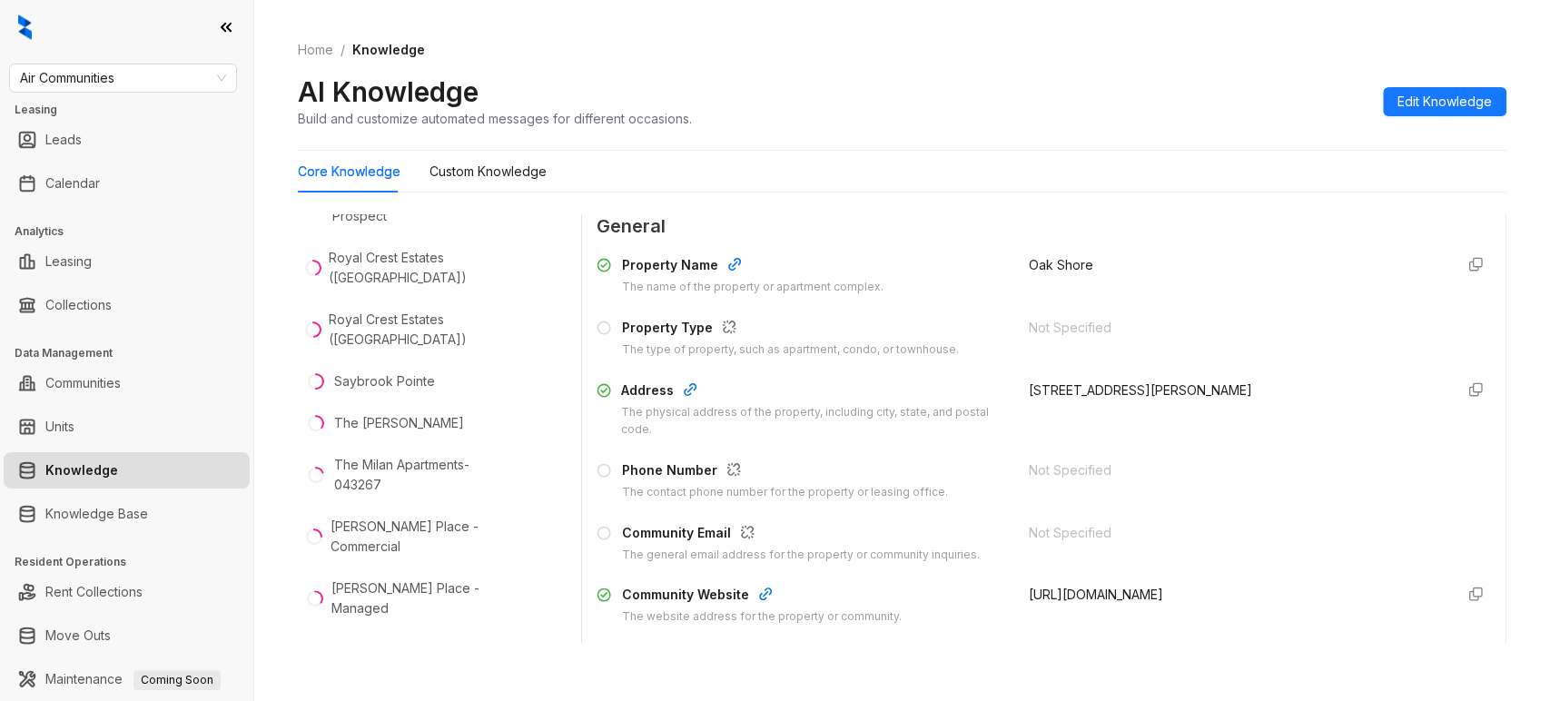
scroll to position [165, 0]
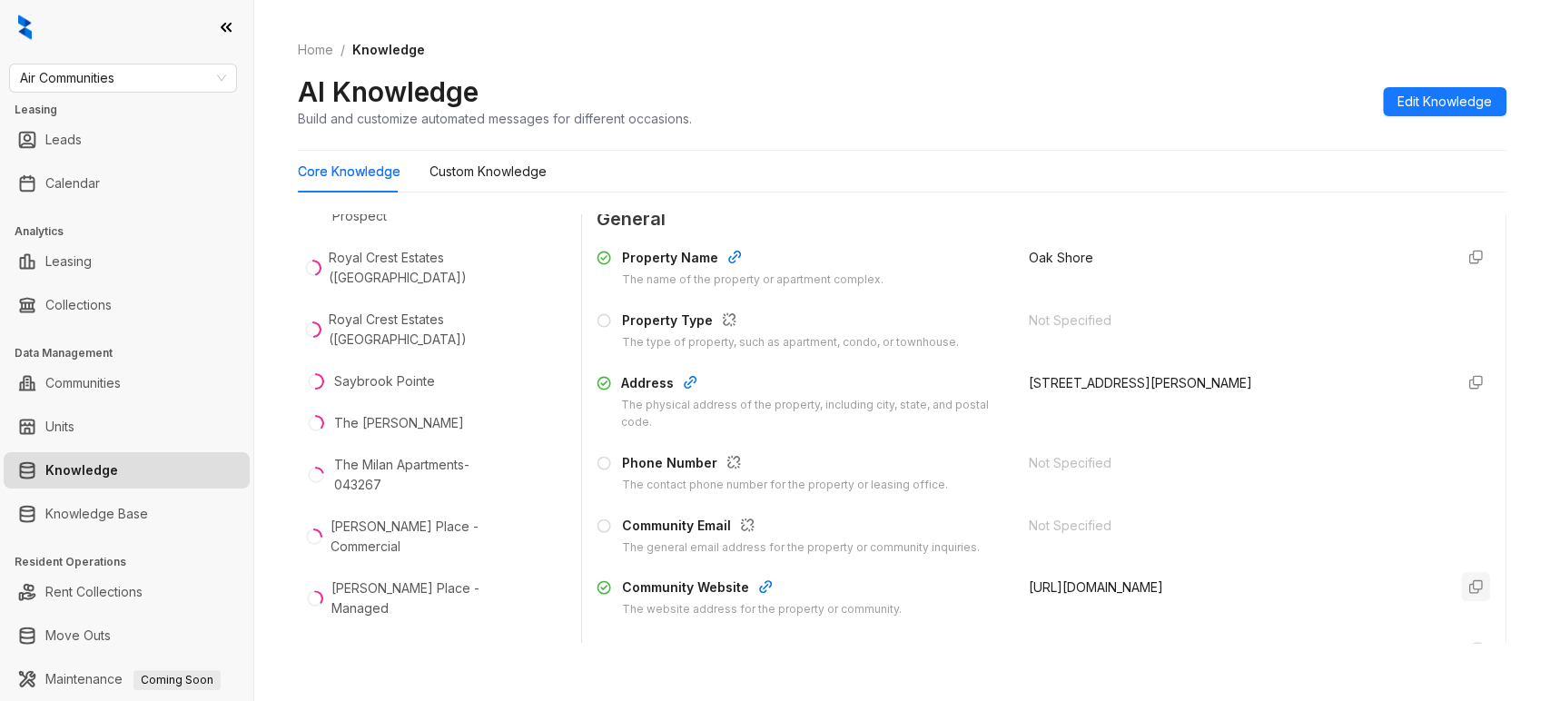
click at [1461, 594] on button "button" at bounding box center [1475, 586] width 29 height 29
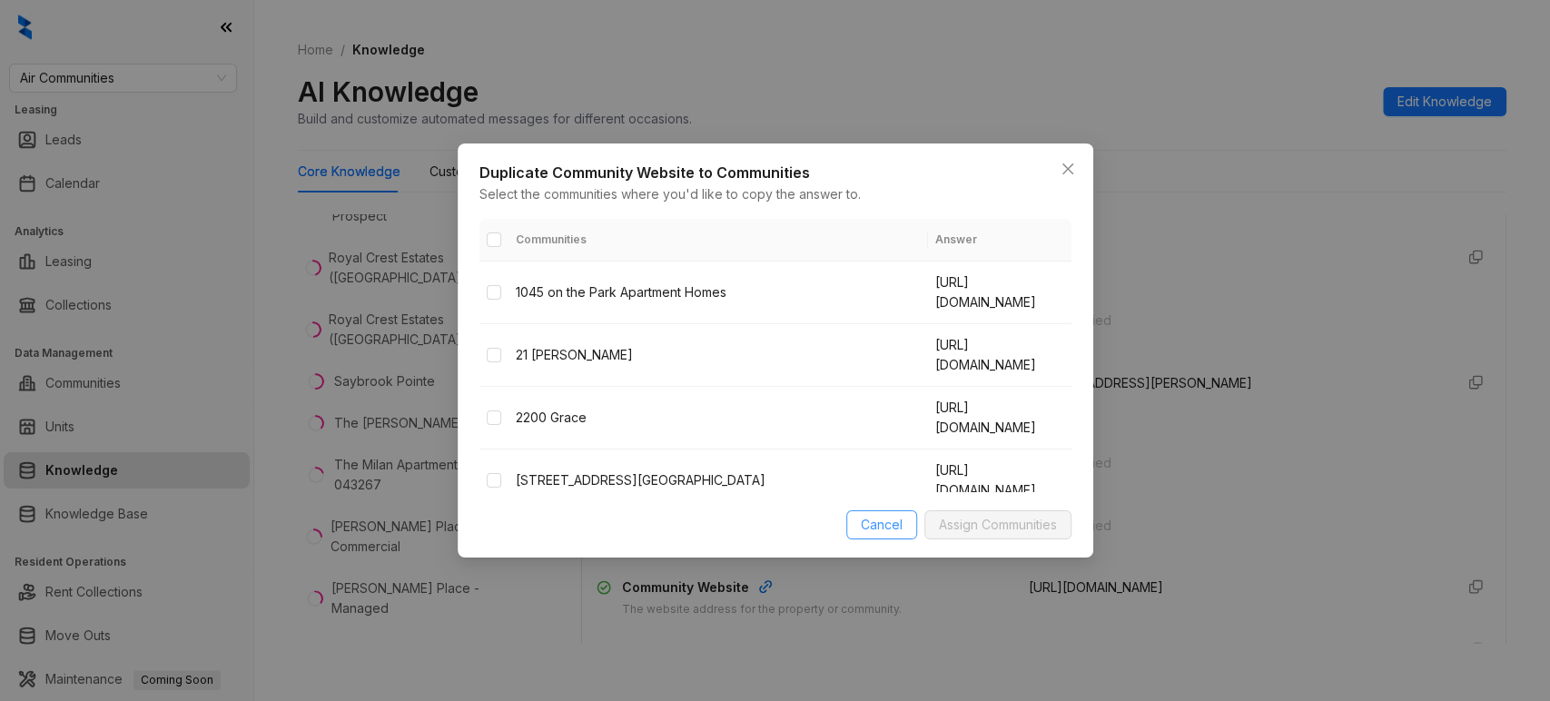
click at [896, 519] on span "Cancel" at bounding box center [882, 525] width 42 height 20
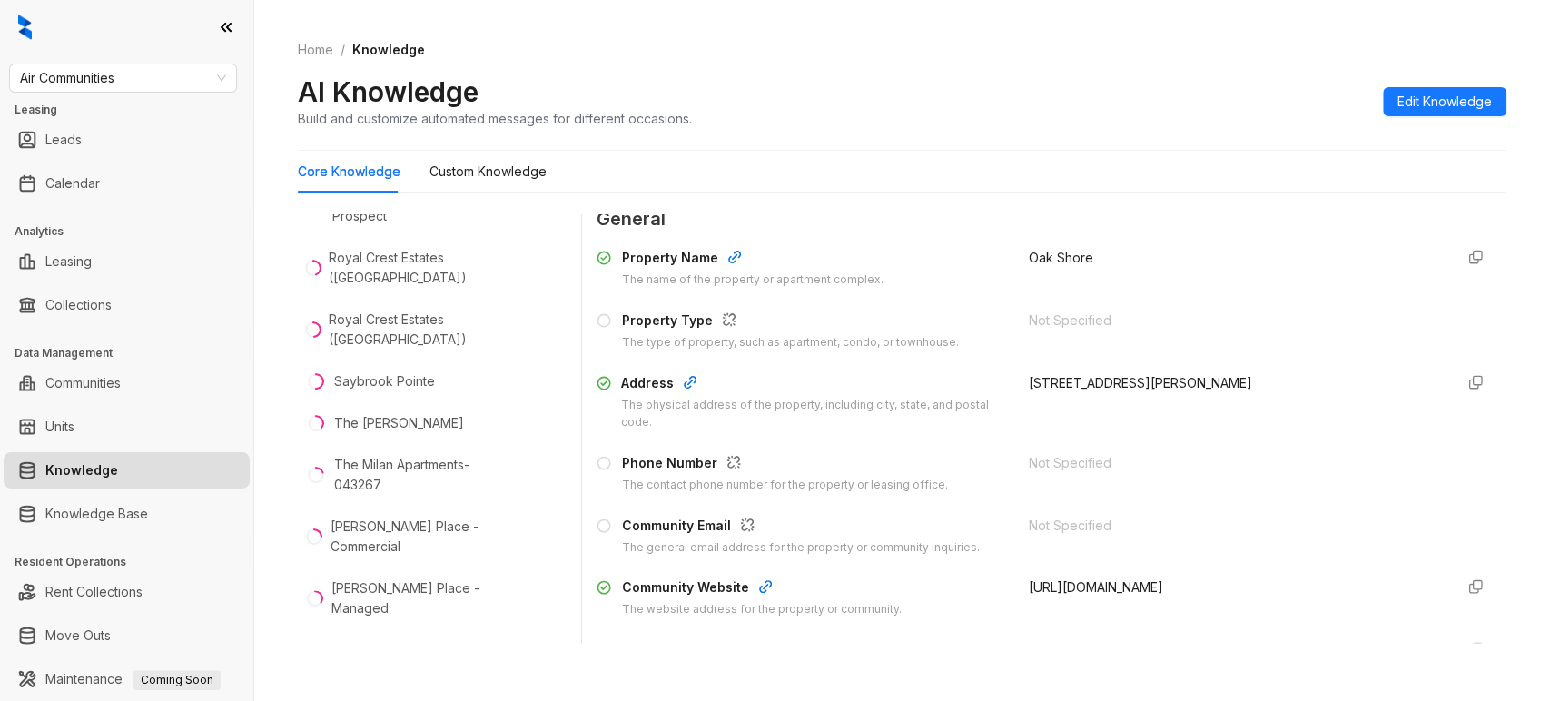
drag, startPoint x: 1005, startPoint y: 583, endPoint x: 1225, endPoint y: 587, distance: 219.8
click at [1225, 587] on div "http://oakshore.prospectportal.com" at bounding box center [1234, 598] width 410 height 41
copy span "http://oakshore.prospectportal.com"
click at [1397, 105] on span "Edit Knowledge" at bounding box center [1444, 102] width 94 height 20
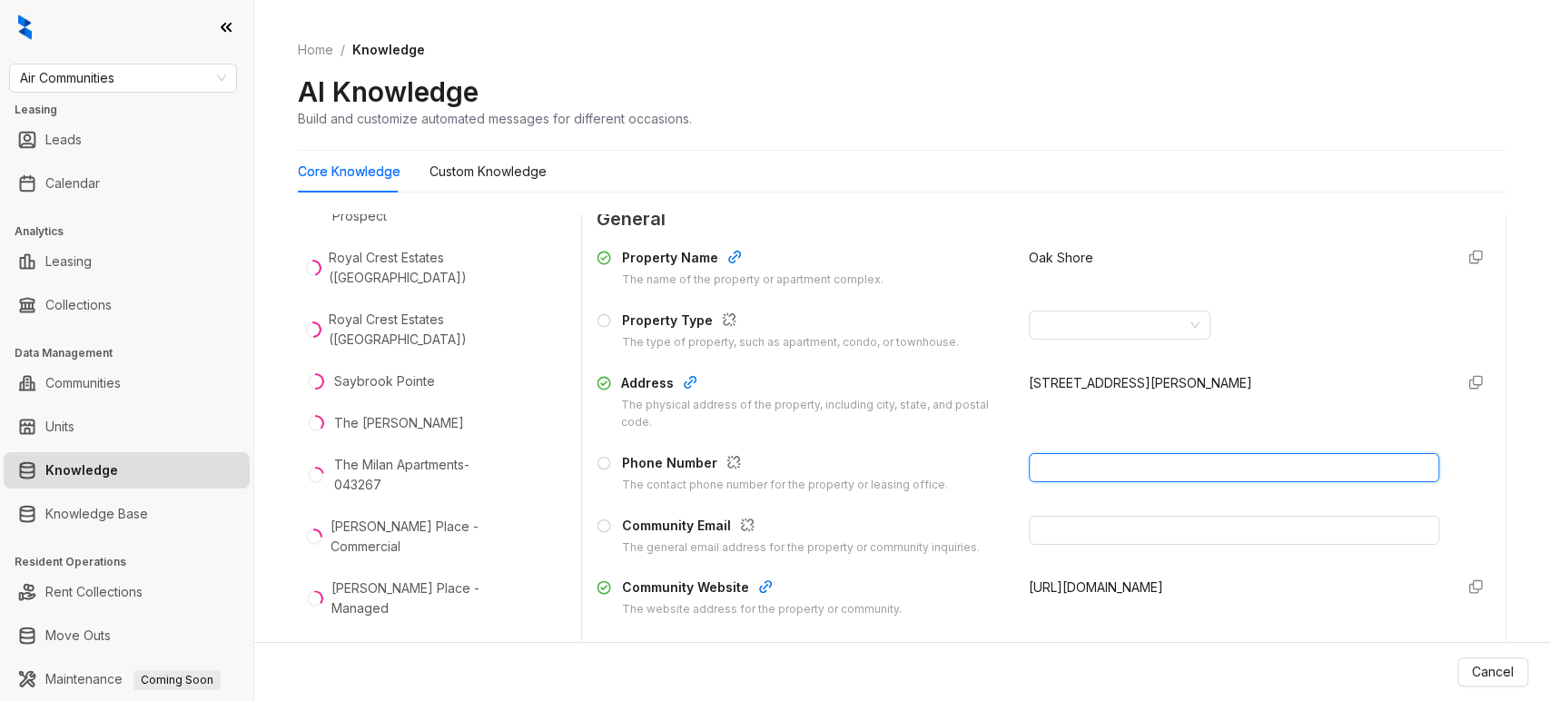
click at [1050, 477] on input "text" at bounding box center [1234, 467] width 410 height 29
type input "**********"
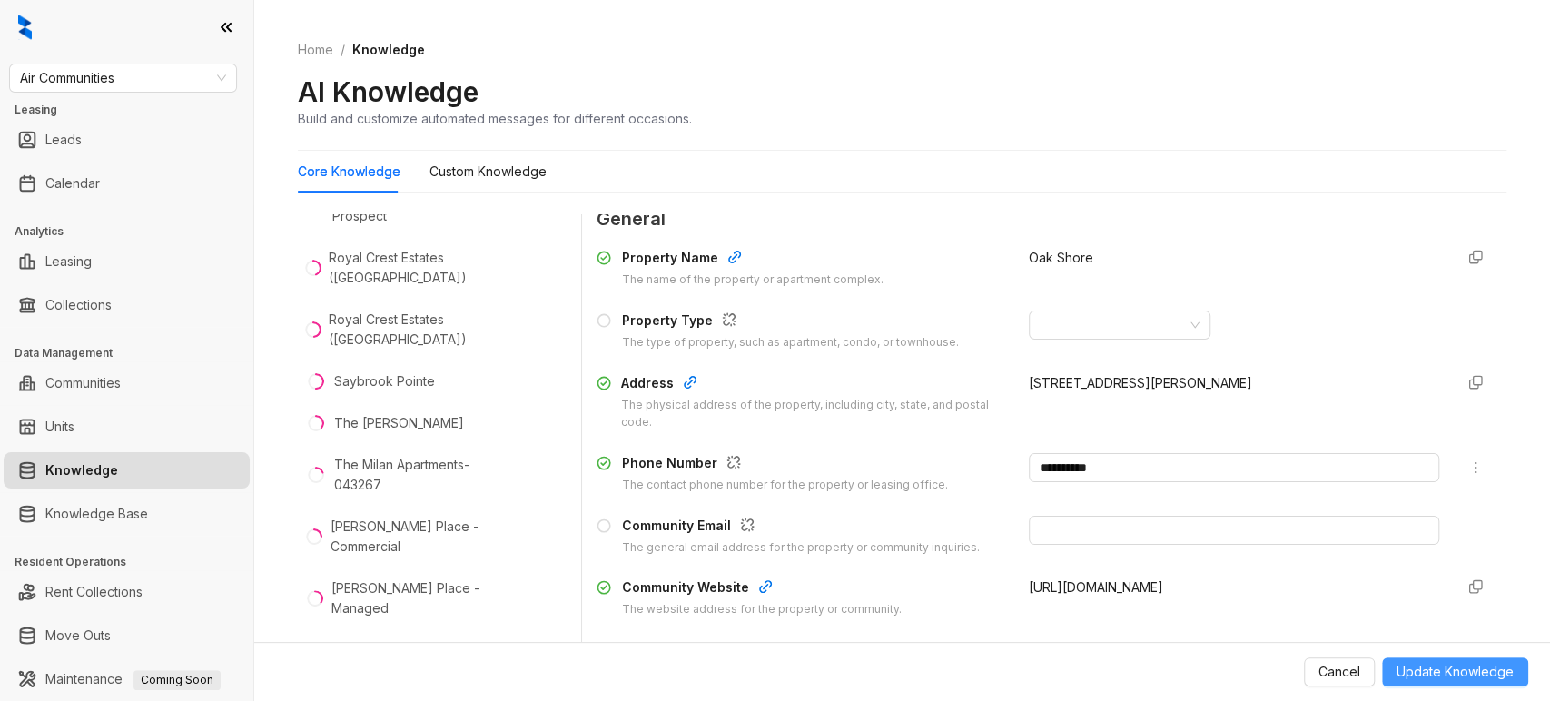
click at [1418, 670] on span "Update Knowledge" at bounding box center [1455, 672] width 117 height 20
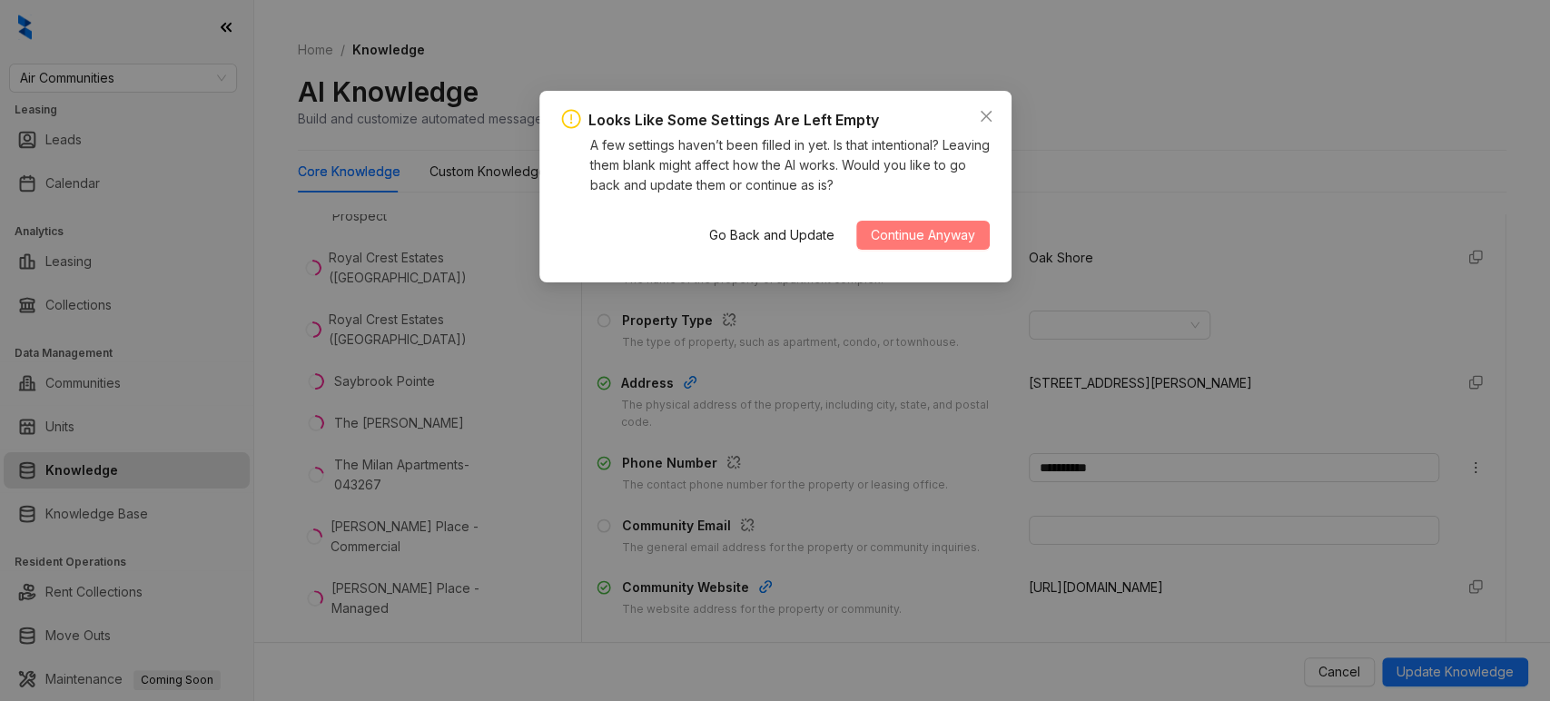
click at [908, 228] on span "Continue Anyway" at bounding box center [923, 235] width 104 height 20
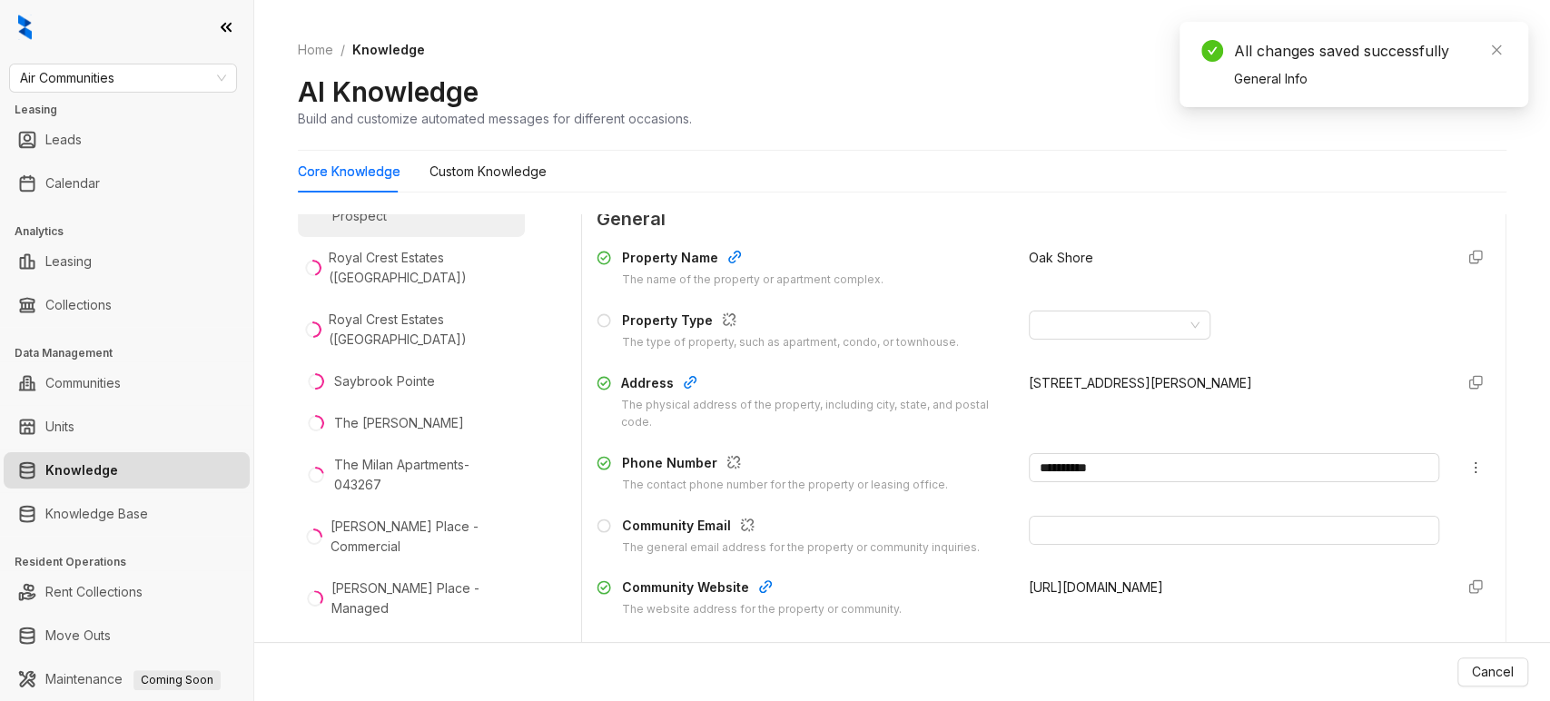
click at [415, 226] on div "[GEOGRAPHIC_DATA] on Prospect" at bounding box center [424, 206] width 185 height 40
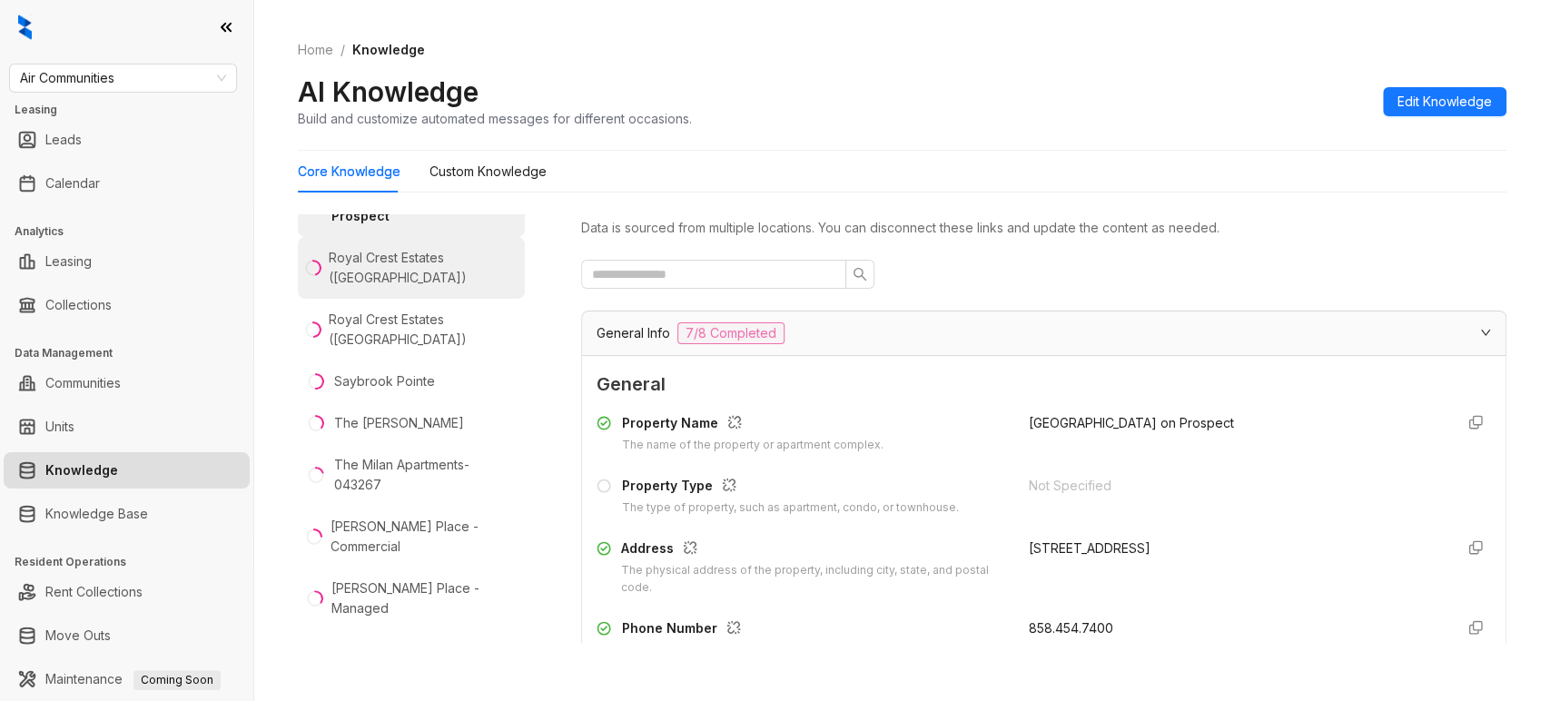
click at [385, 288] on div "Royal Crest Estates ([GEOGRAPHIC_DATA])" at bounding box center [423, 268] width 189 height 40
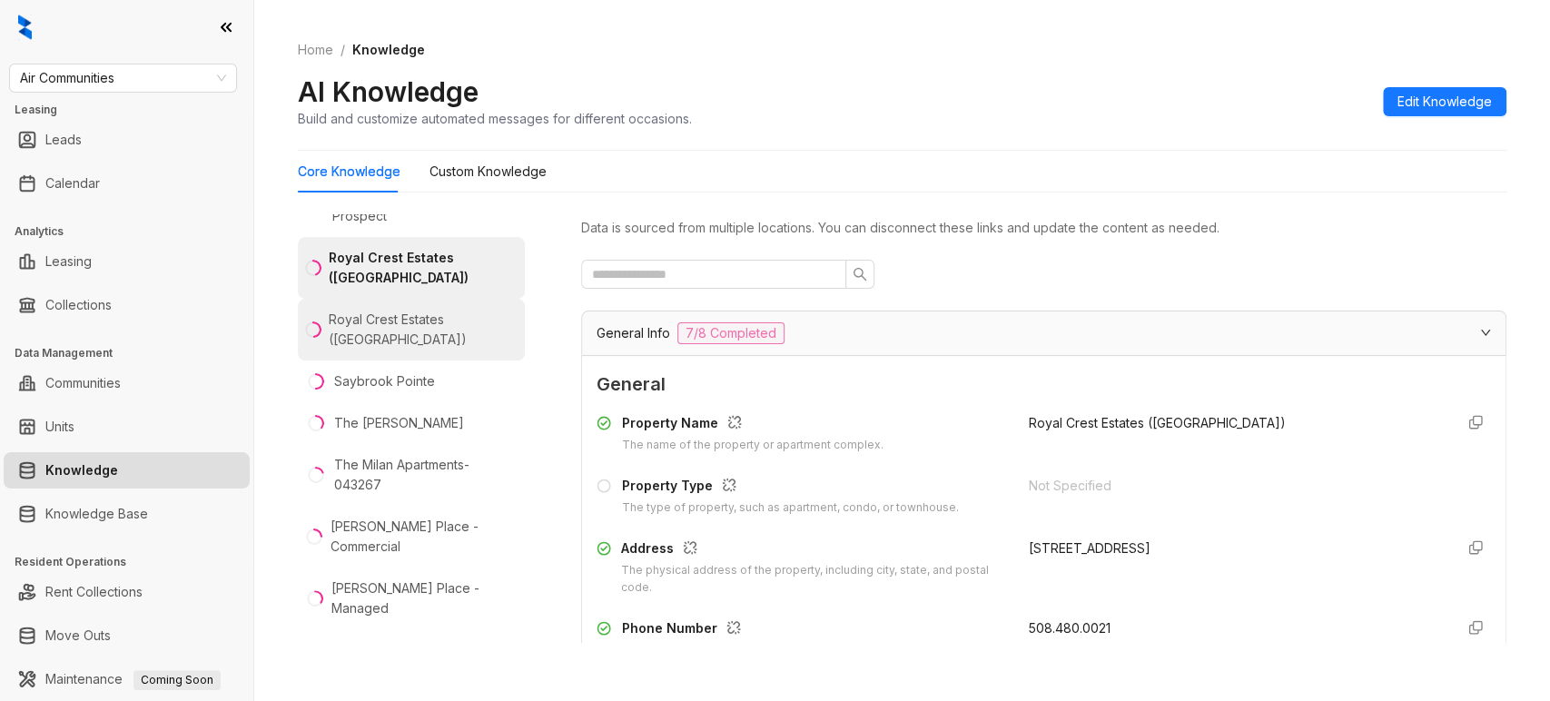
click at [385, 350] on div "Royal Crest Estates ([GEOGRAPHIC_DATA])" at bounding box center [423, 330] width 189 height 40
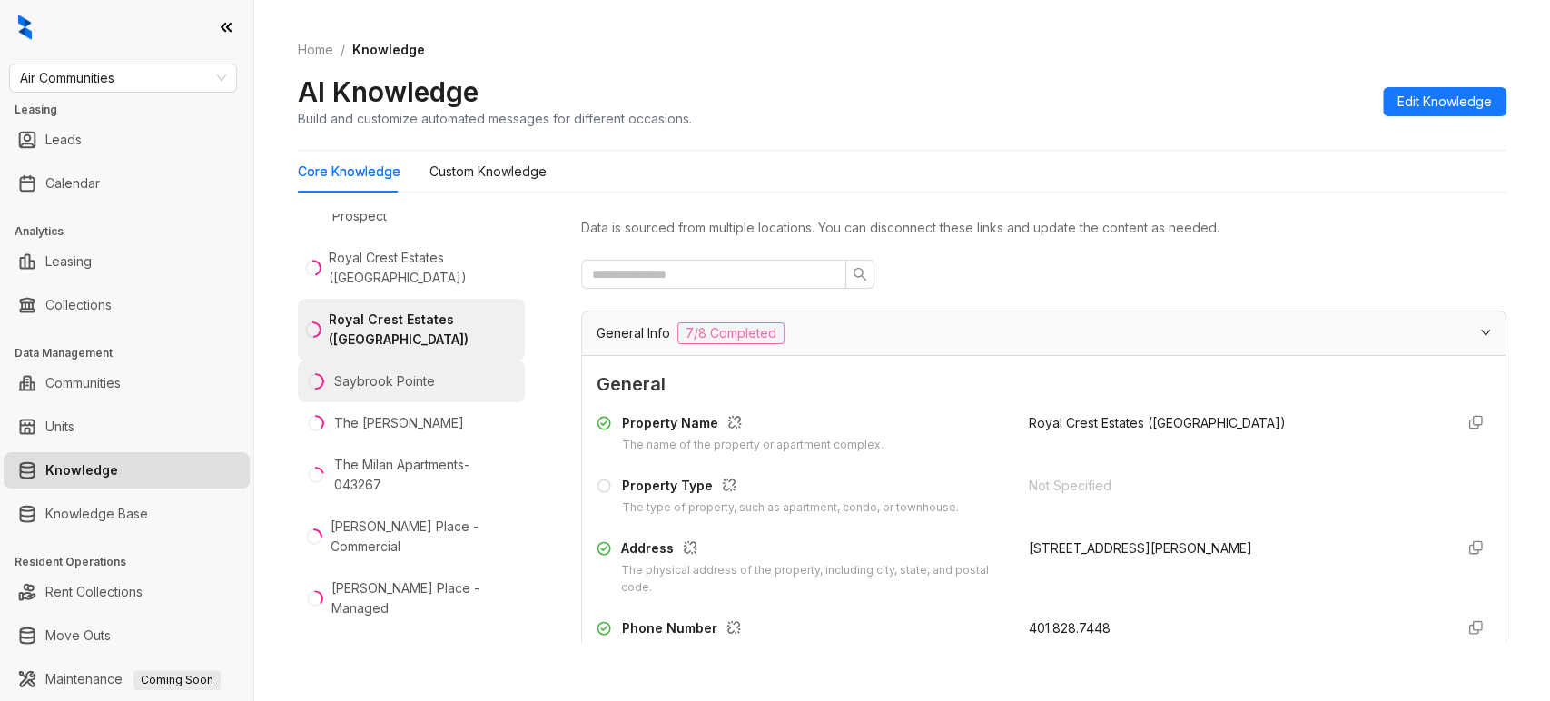
click at [407, 391] on div "Saybrook Pointe" at bounding box center [384, 381] width 101 height 20
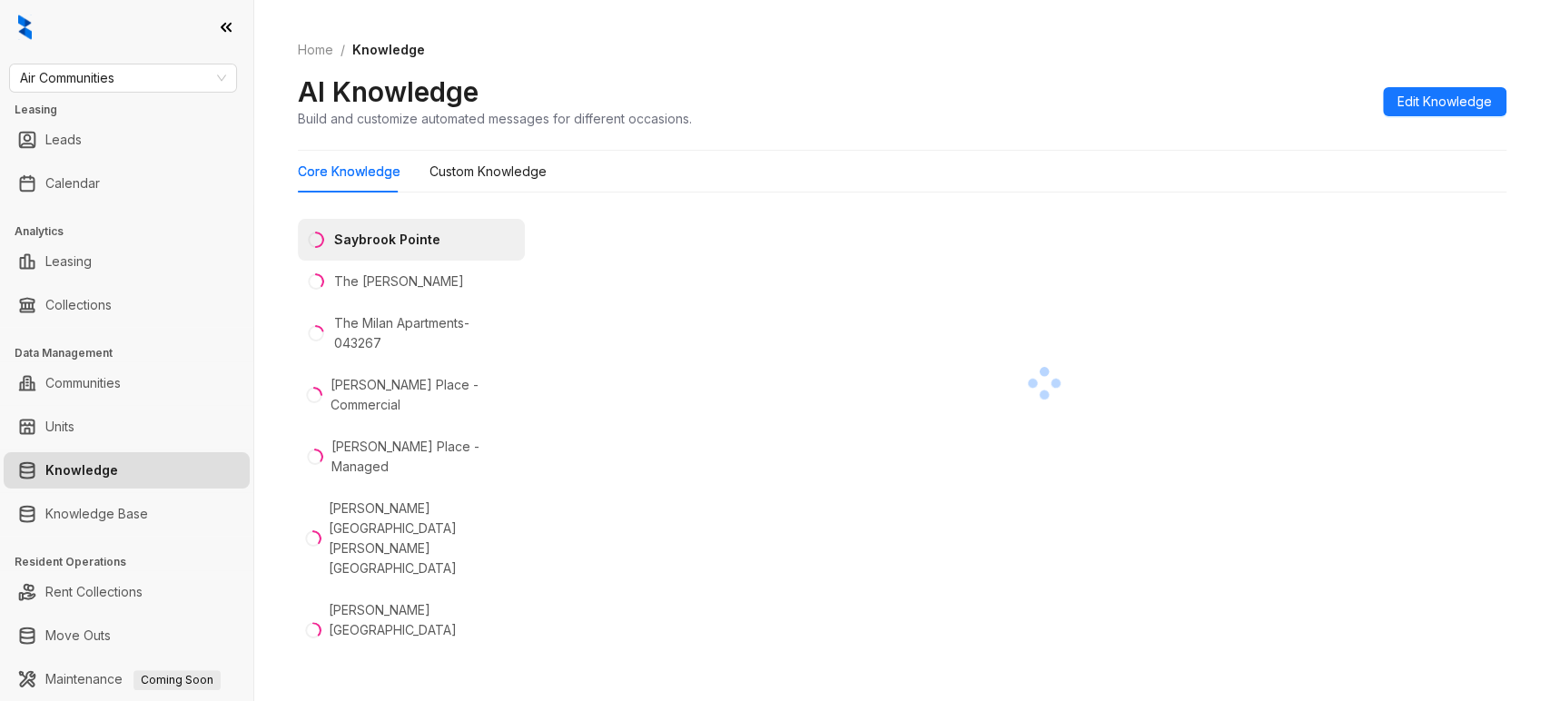
scroll to position [5303, 0]
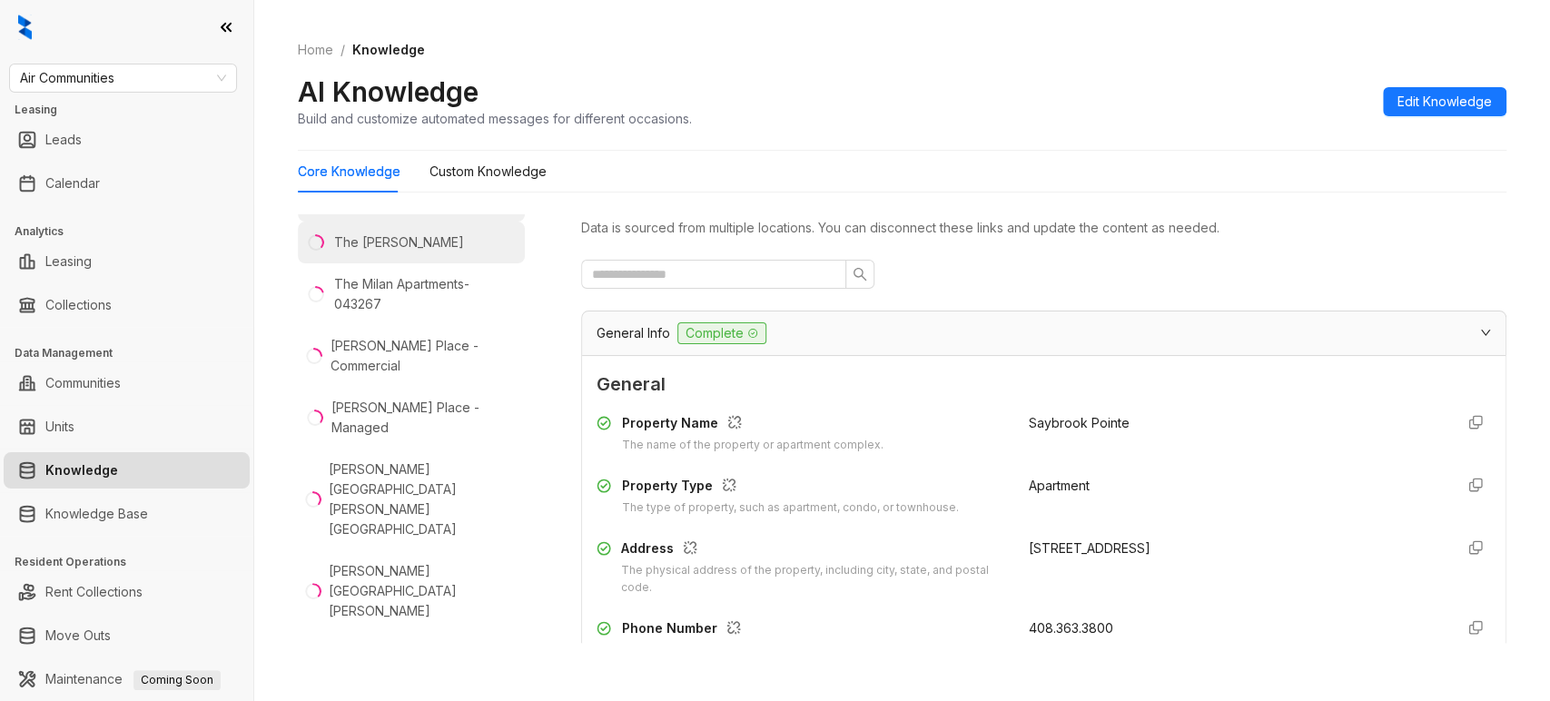
click at [364, 263] on li "The [PERSON_NAME]" at bounding box center [411, 243] width 227 height 42
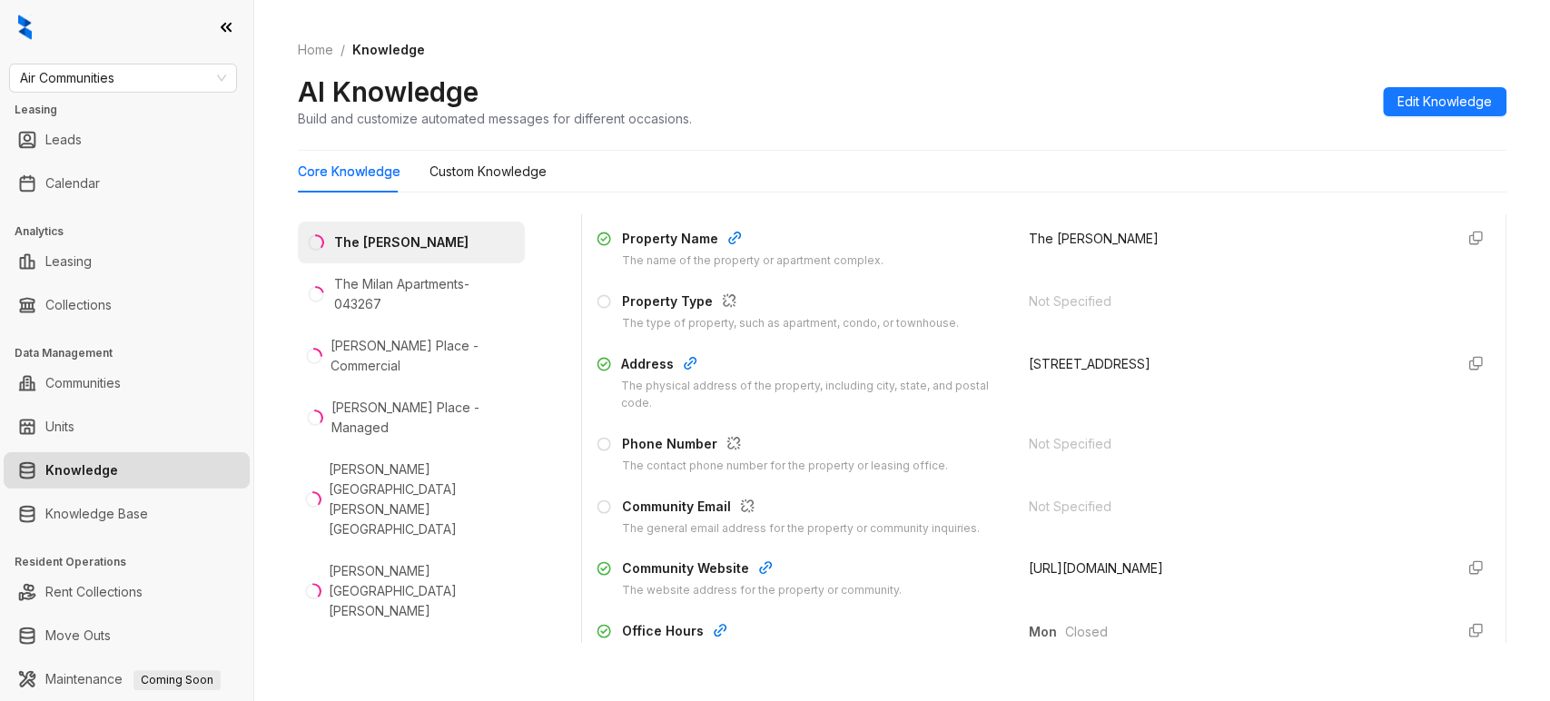
scroll to position [203, 0]
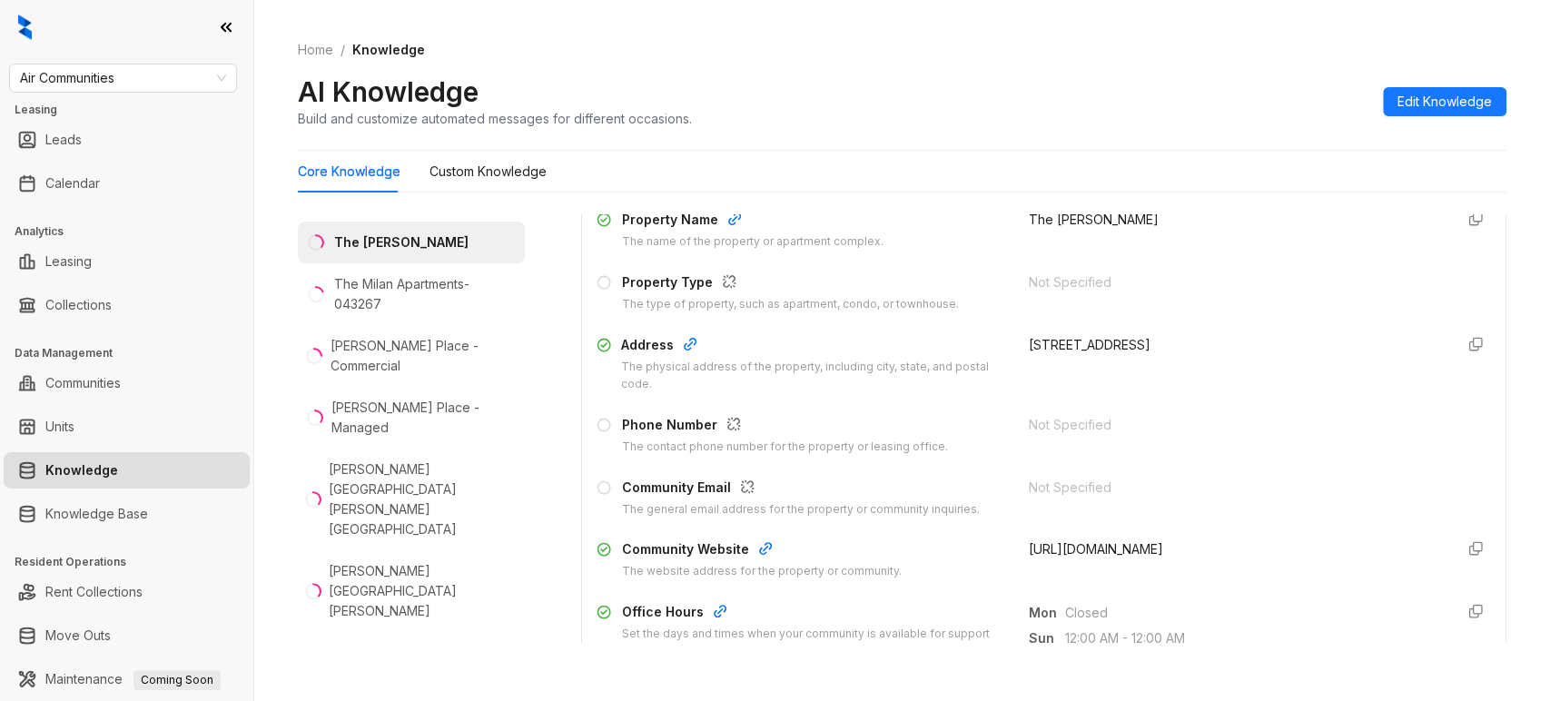
drag, startPoint x: 1005, startPoint y: 544, endPoint x: 1179, endPoint y: 540, distance: 173.5
click at [1163, 541] on span "[URL][DOMAIN_NAME]" at bounding box center [1096, 548] width 134 height 15
copy span "[URL][DOMAIN_NAME]"
click at [1399, 100] on span "Edit Knowledge" at bounding box center [1444, 102] width 94 height 20
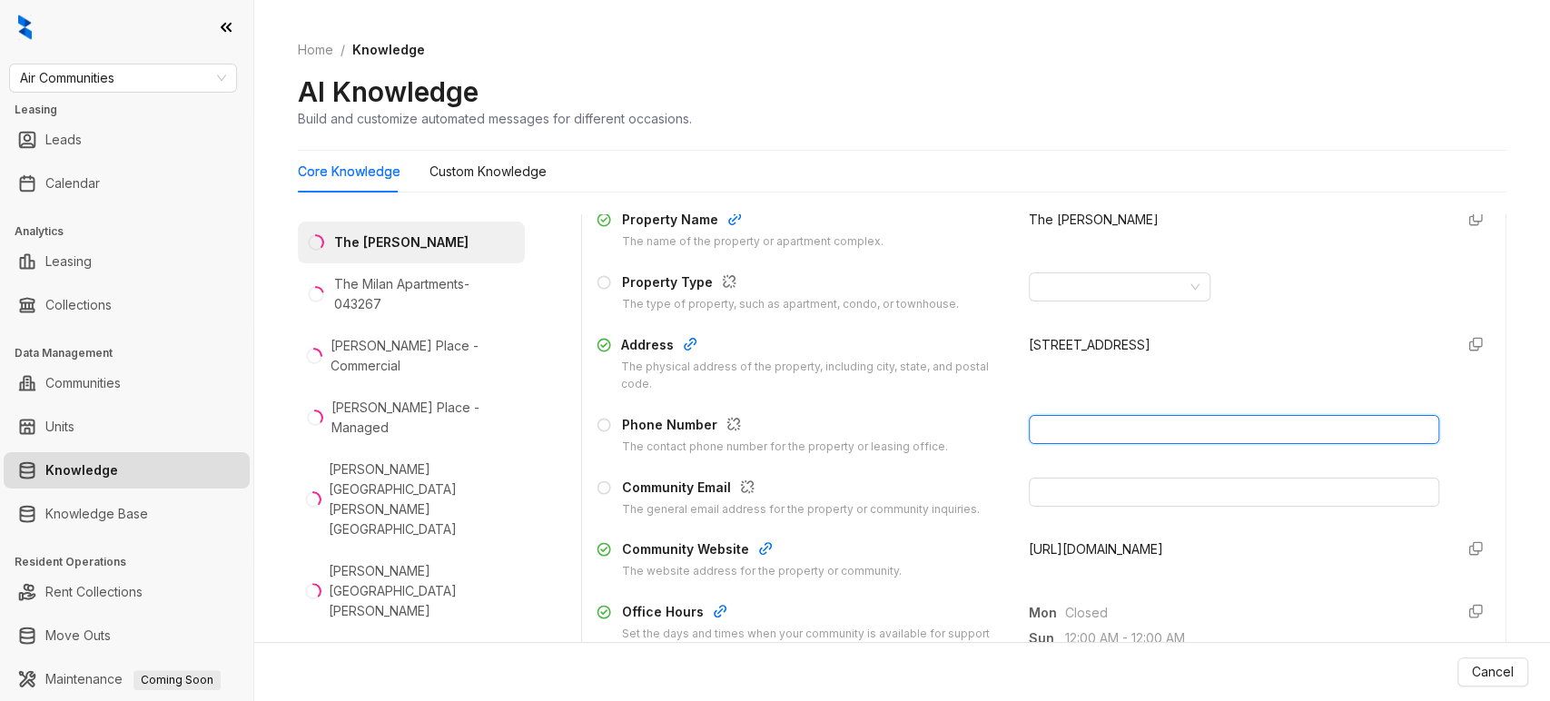
click at [1049, 426] on input "text" at bounding box center [1234, 429] width 410 height 29
paste input "**********"
type input "**********"
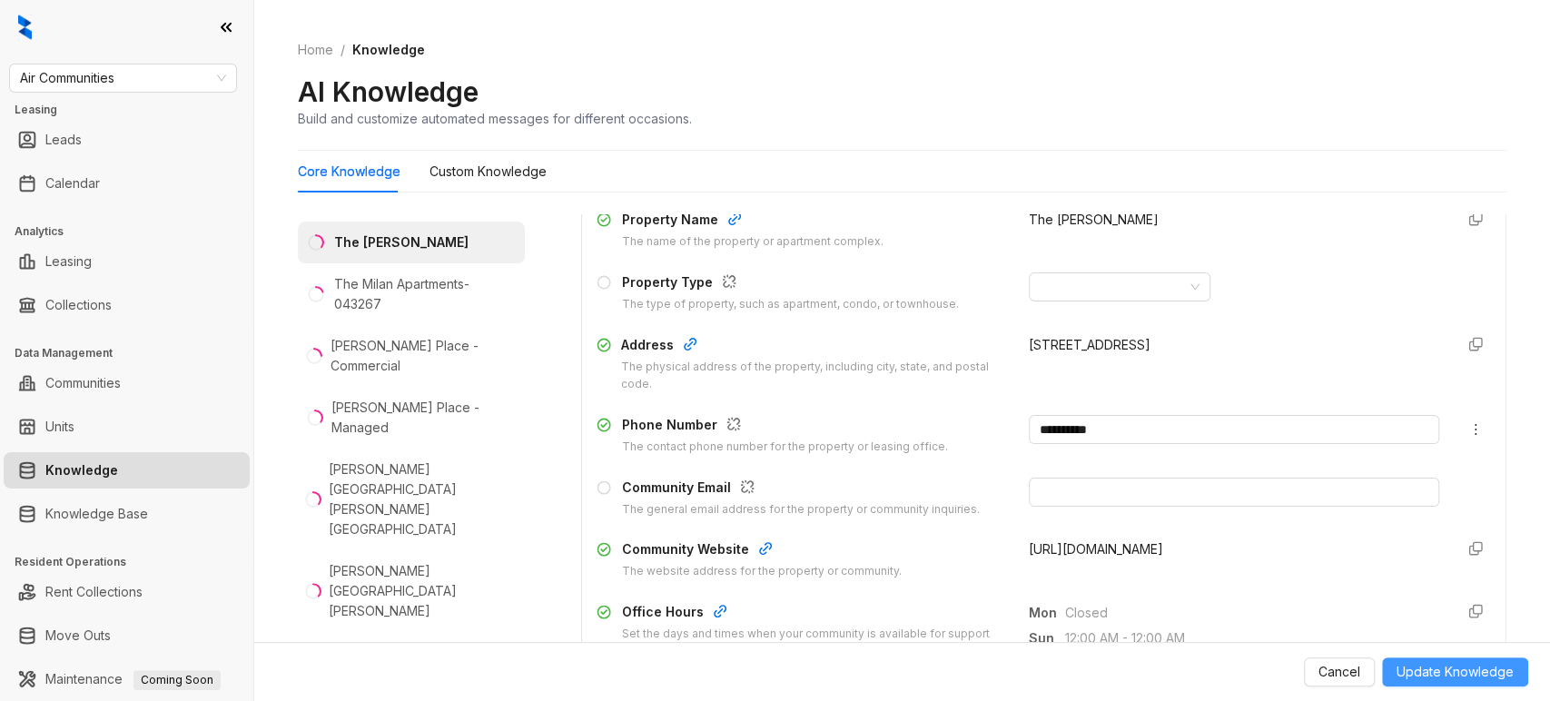
click at [1448, 671] on span "Update Knowledge" at bounding box center [1455, 672] width 117 height 20
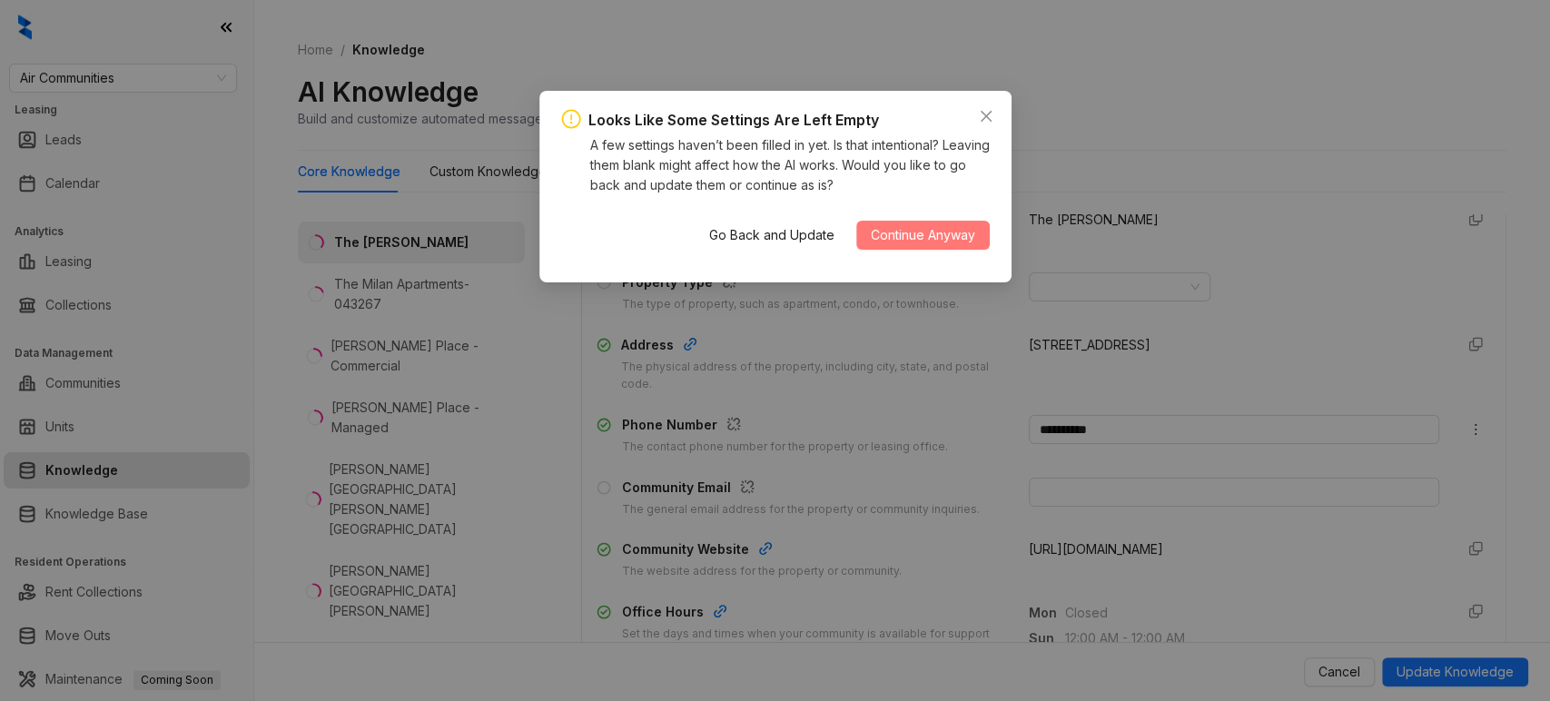
click at [903, 237] on span "Continue Anyway" at bounding box center [923, 235] width 104 height 20
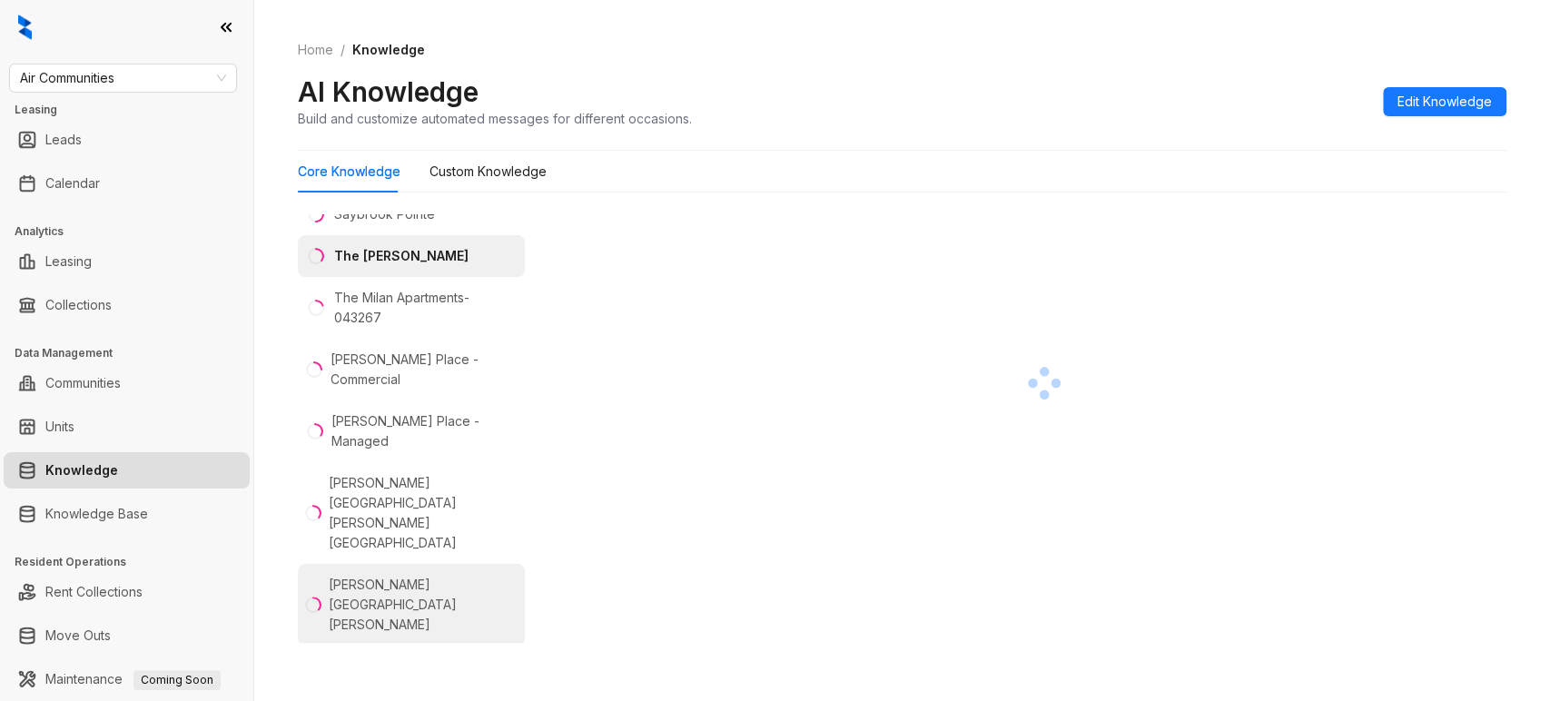
scroll to position [5412, 0]
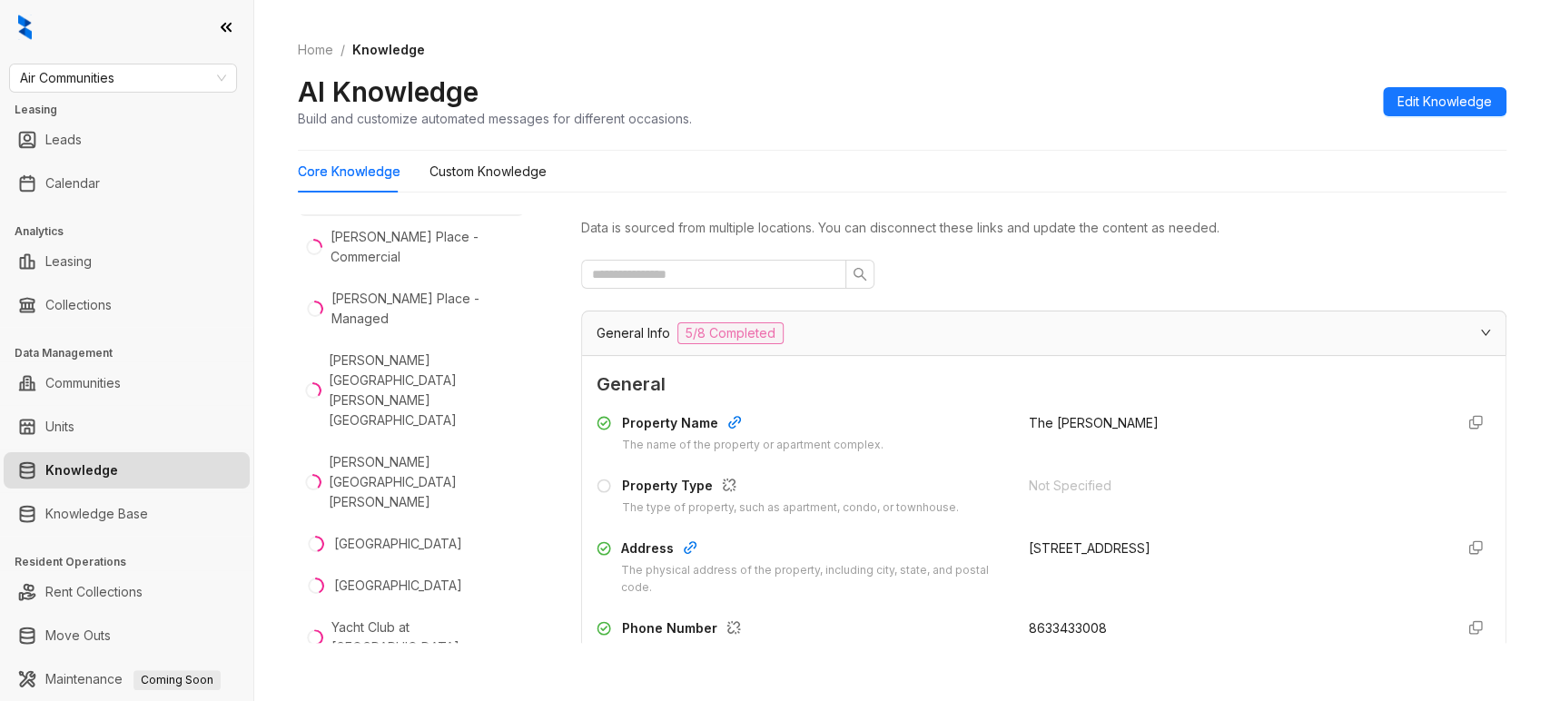
click at [380, 205] on div "The Milan Apartments- 043267" at bounding box center [425, 185] width 183 height 40
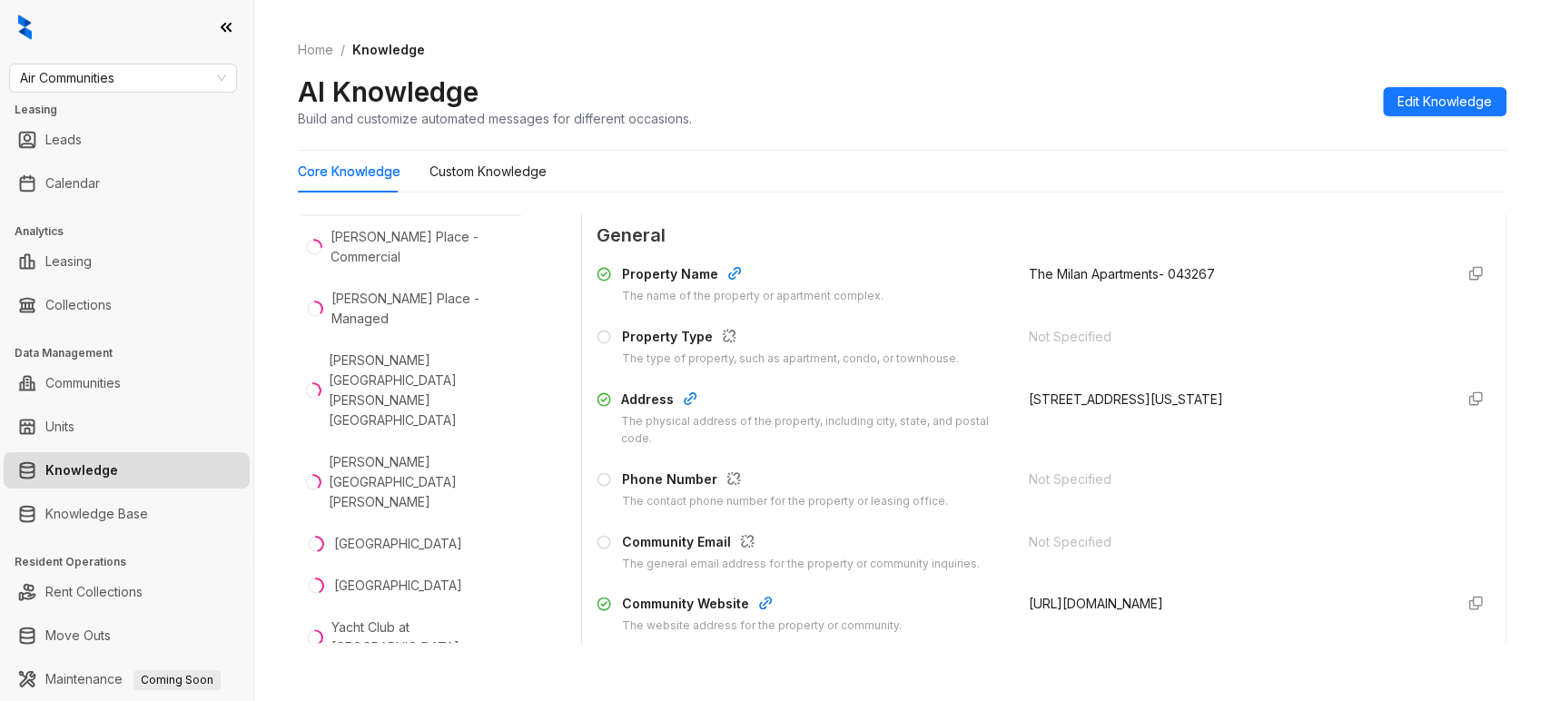
scroll to position [150, 0]
drag, startPoint x: 1003, startPoint y: 603, endPoint x: 1168, endPoint y: 605, distance: 164.4
click at [1168, 605] on div "Community Website The website address for the property or community. [URL][DOMA…" at bounding box center [1044, 613] width 894 height 41
copy span "[URL][DOMAIN_NAME]"
click at [436, 267] on div "[PERSON_NAME] Place - Commercial" at bounding box center [424, 247] width 187 height 40
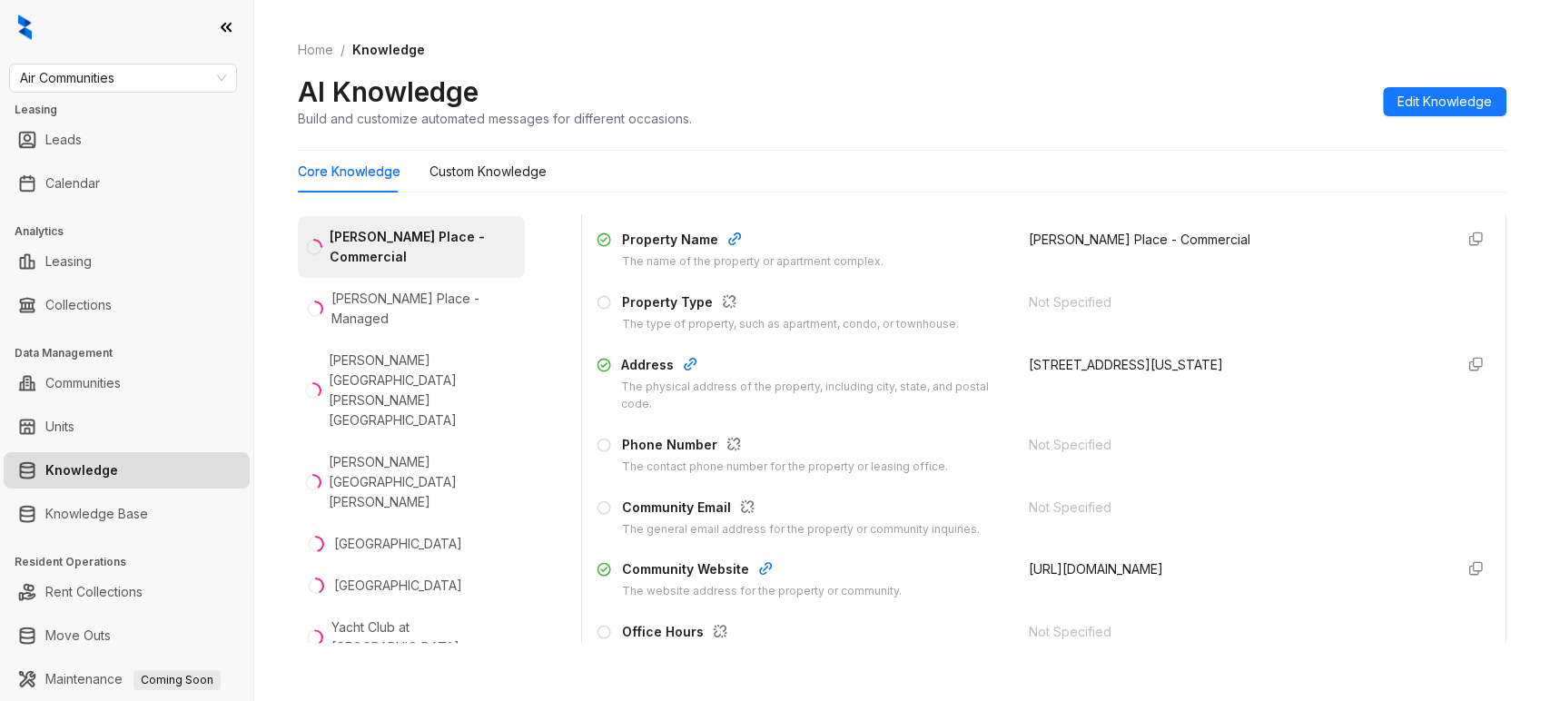
scroll to position [184, 0]
drag, startPoint x: 1006, startPoint y: 568, endPoint x: 1204, endPoint y: 565, distance: 198.0
click at [1204, 565] on div "[URL][DOMAIN_NAME]" at bounding box center [1234, 578] width 410 height 41
copy span "[URL][DOMAIN_NAME]"
click at [1412, 104] on span "Edit Knowledge" at bounding box center [1444, 102] width 94 height 20
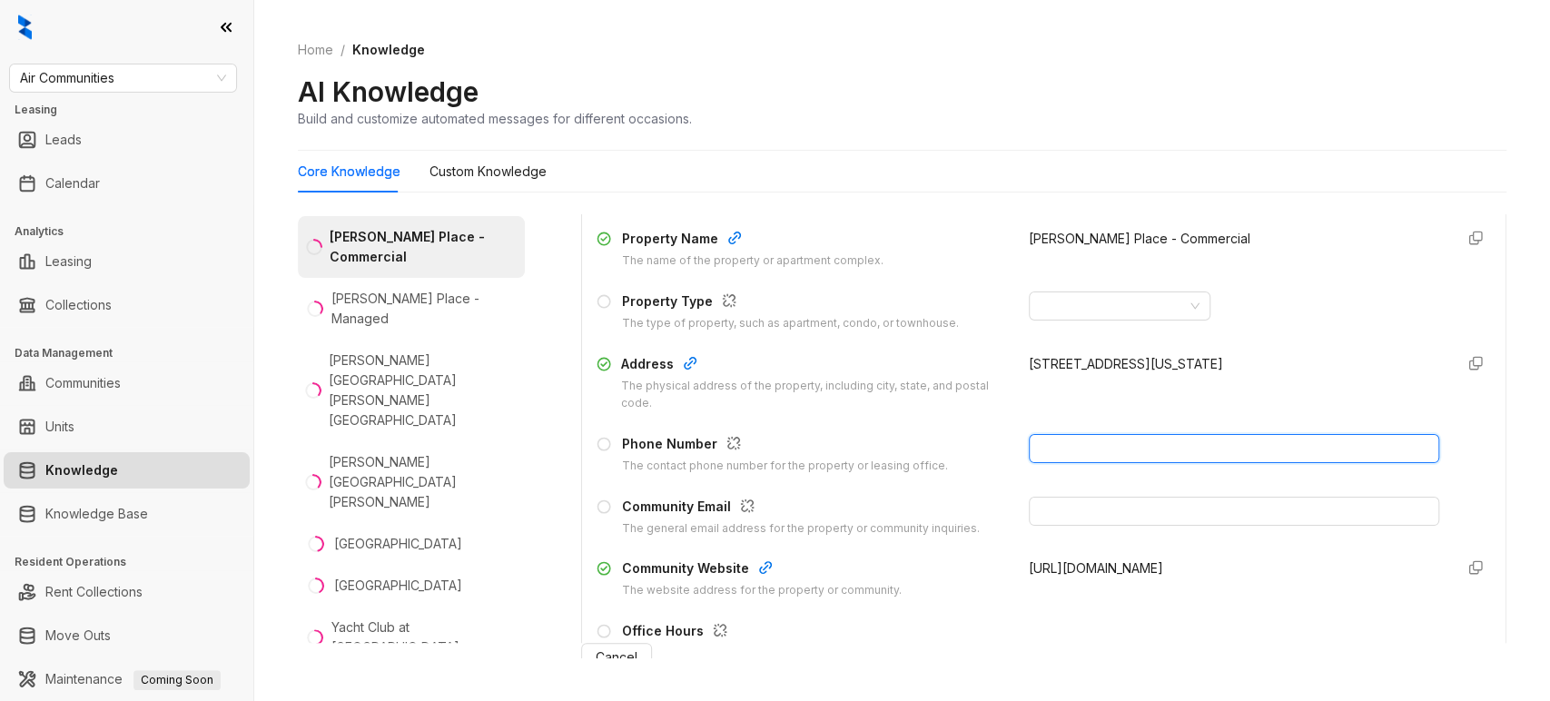
click at [1072, 439] on input "text" at bounding box center [1234, 448] width 410 height 29
paste input "**********"
type input "**********"
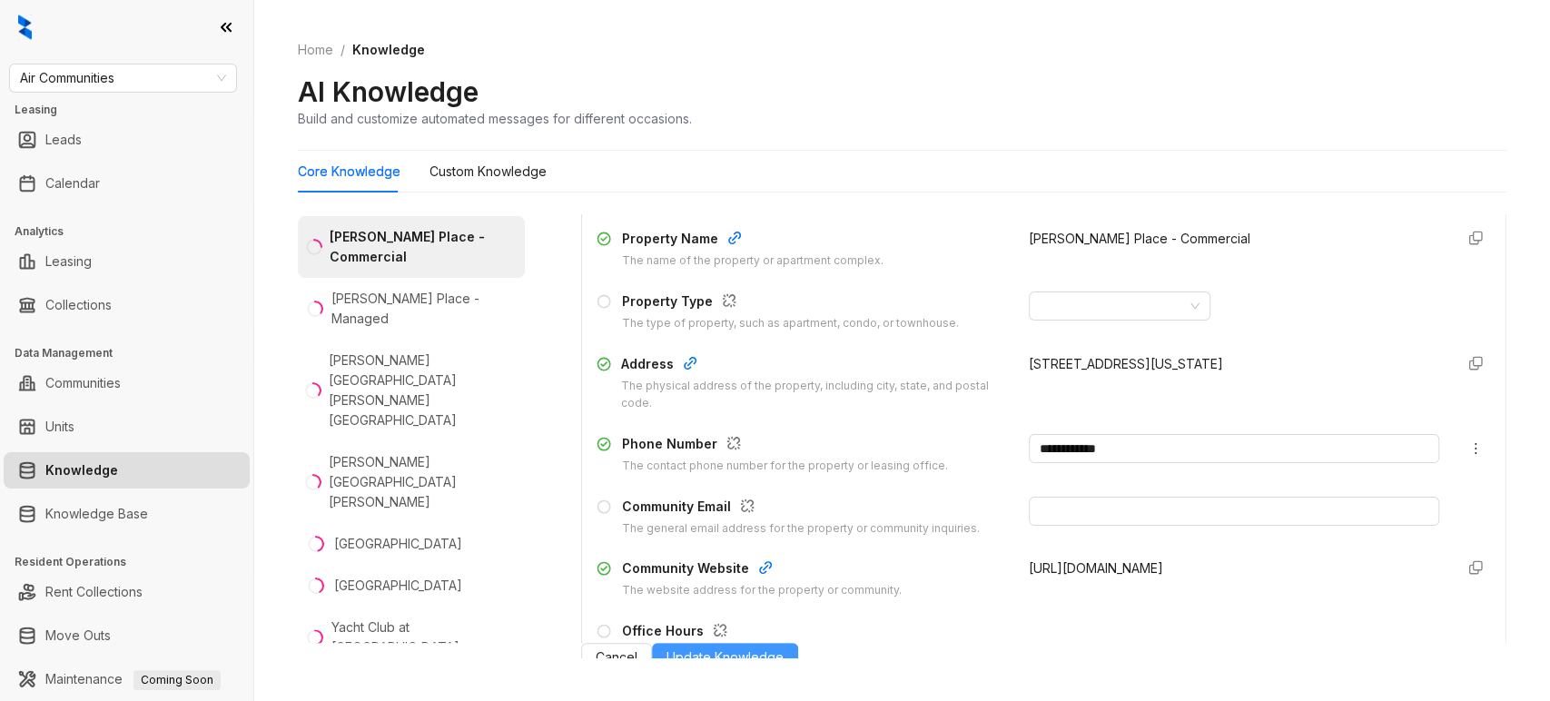
click at [784, 667] on span "Update Knowledge" at bounding box center [725, 657] width 117 height 20
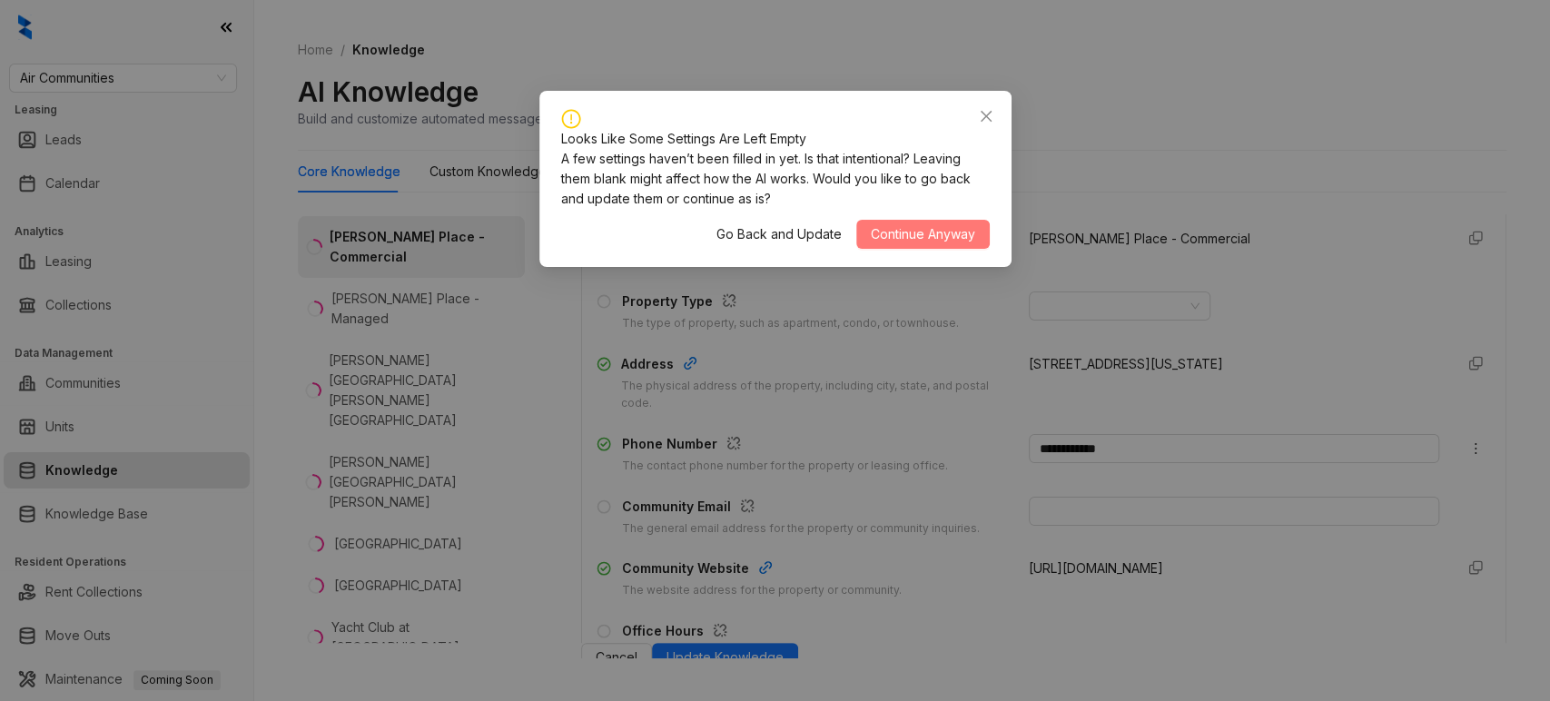
click at [895, 238] on span "Continue Anyway" at bounding box center [923, 234] width 104 height 20
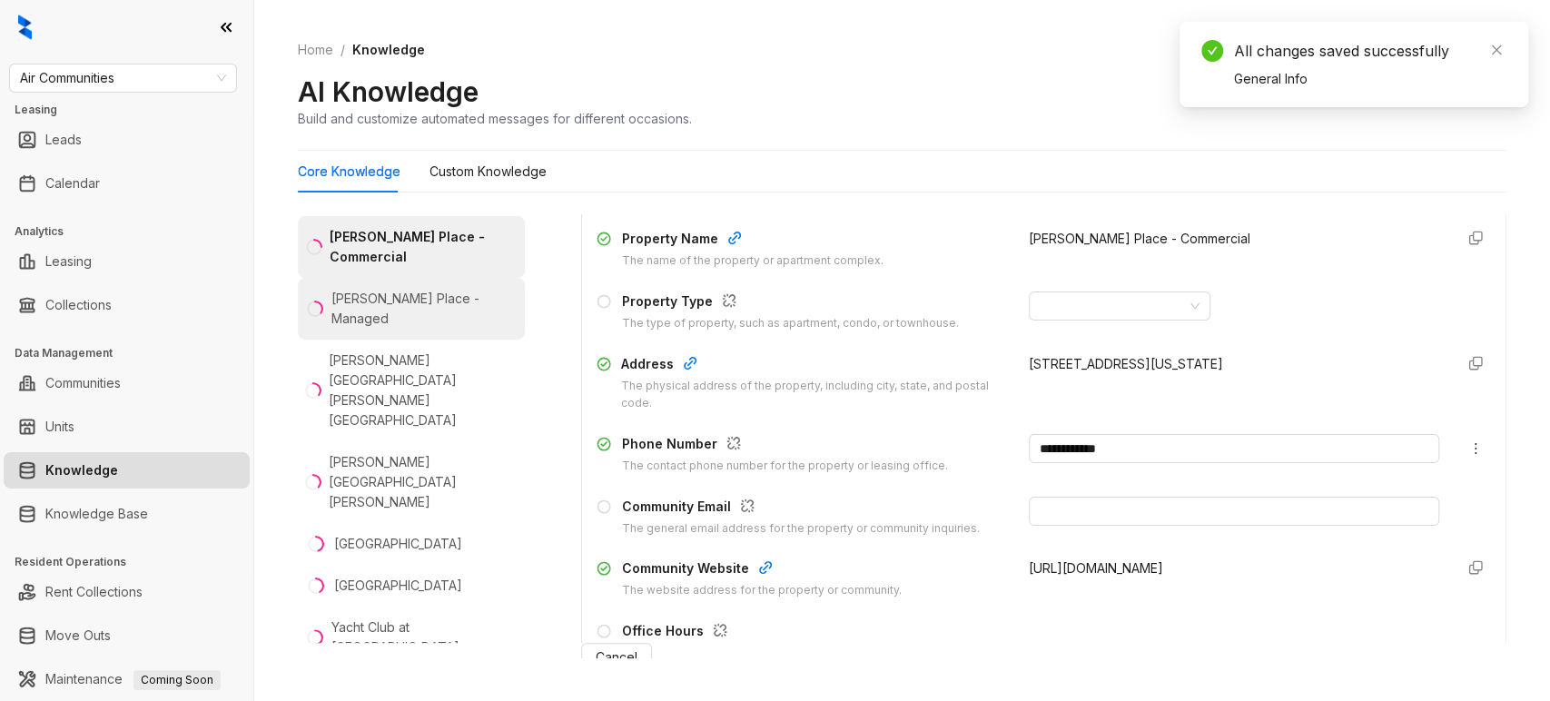
click at [436, 329] on div "[PERSON_NAME] Place - Managed" at bounding box center [424, 309] width 186 height 40
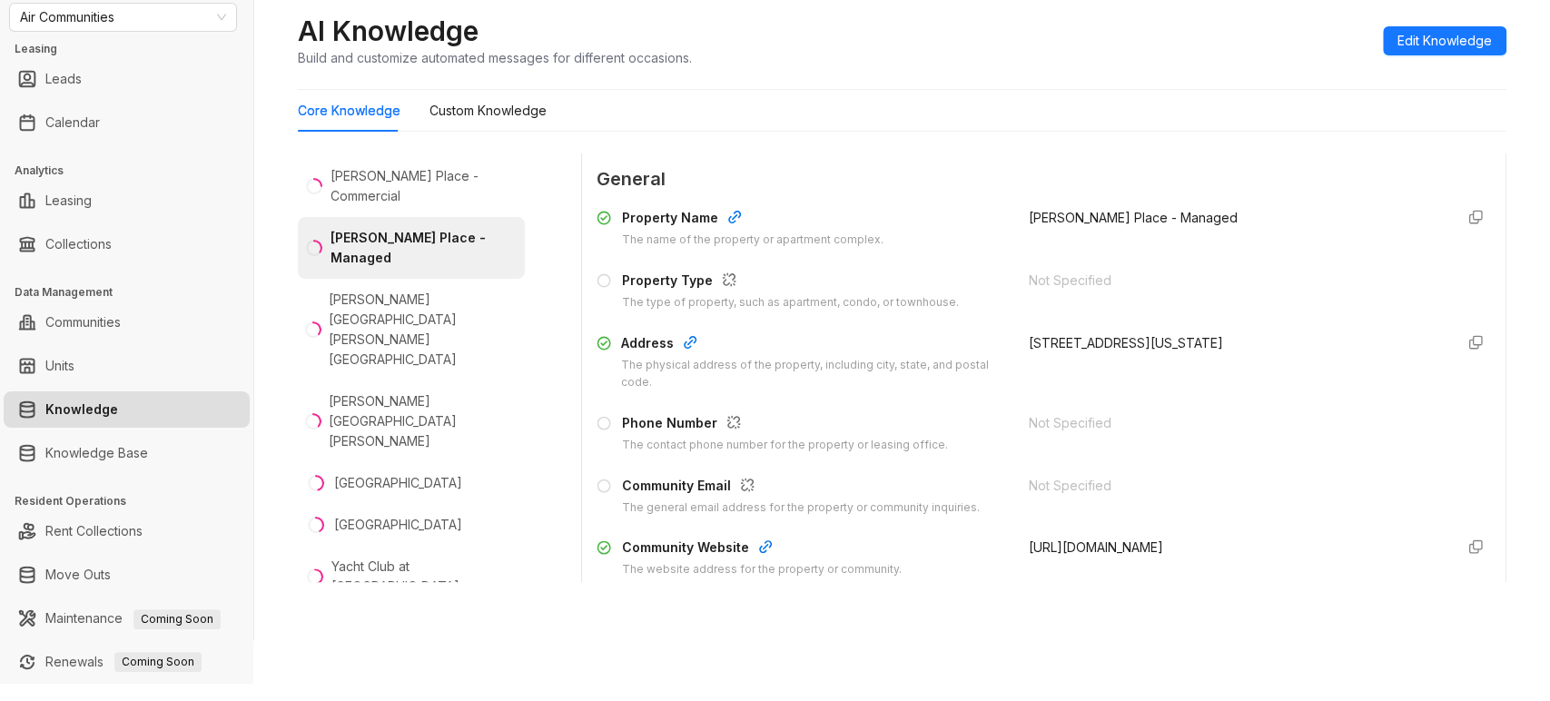
scroll to position [144, 0]
click at [1447, 38] on span "Edit Knowledge" at bounding box center [1444, 41] width 94 height 20
click at [1090, 420] on input "text" at bounding box center [1234, 427] width 410 height 29
paste input "**********"
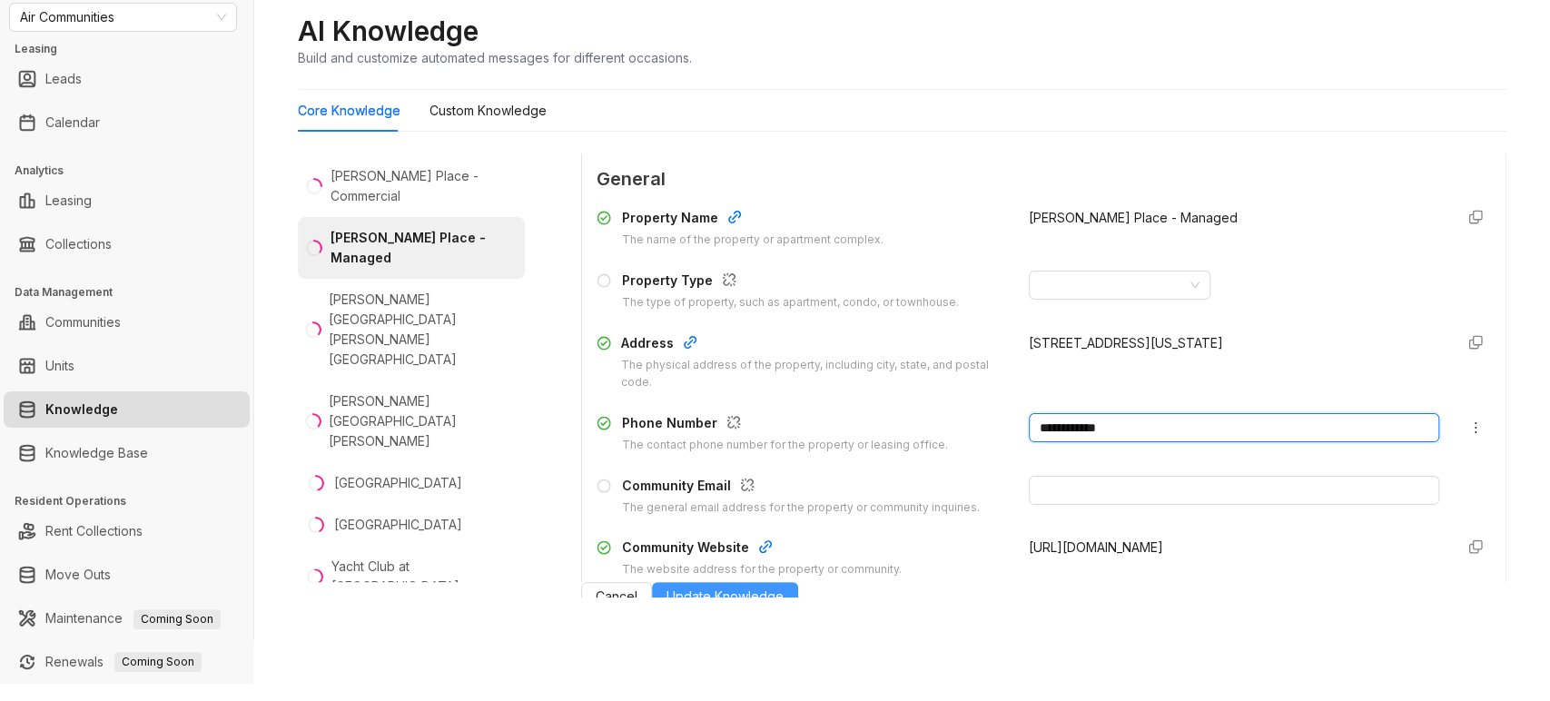
type input "**********"
click at [784, 607] on span "Update Knowledge" at bounding box center [725, 597] width 117 height 20
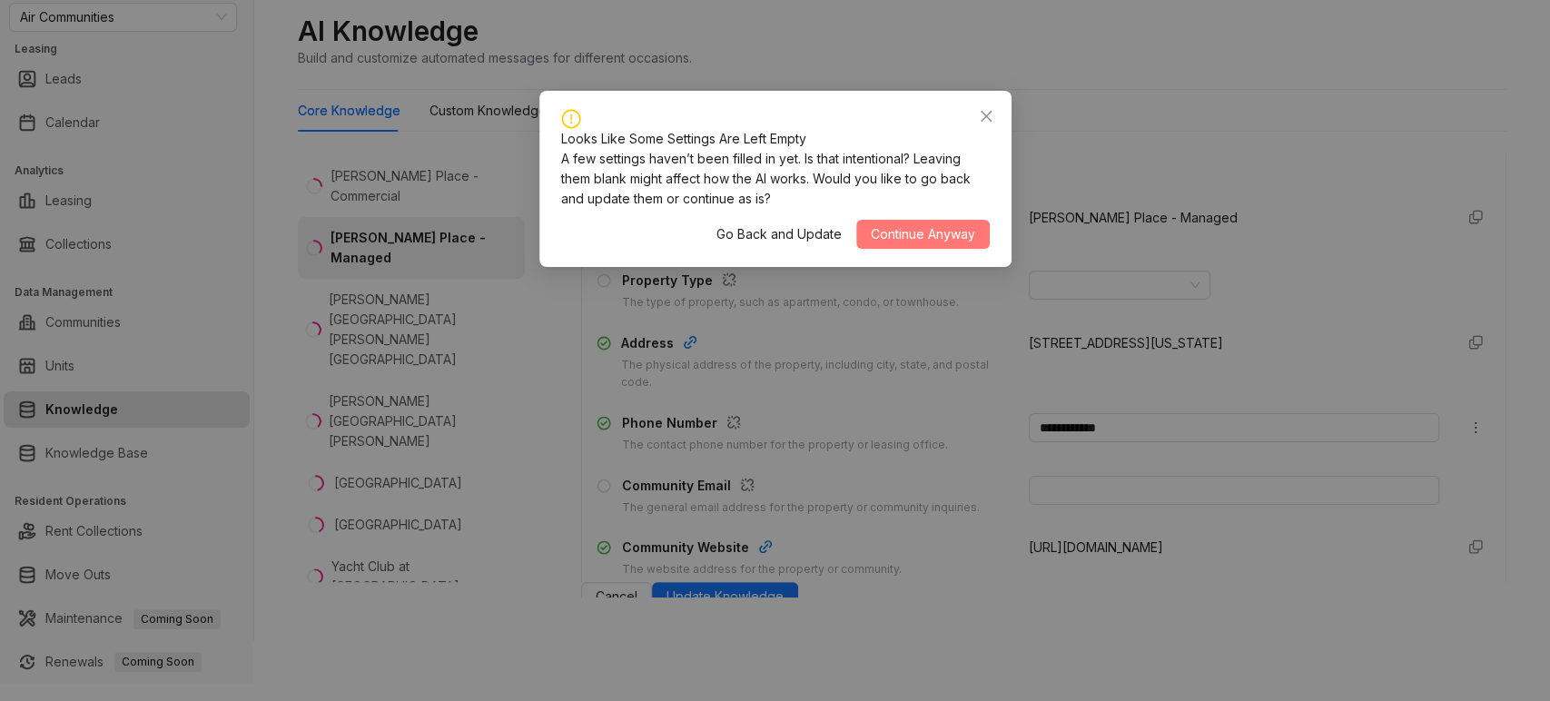
click at [921, 240] on span "Continue Anyway" at bounding box center [923, 234] width 104 height 20
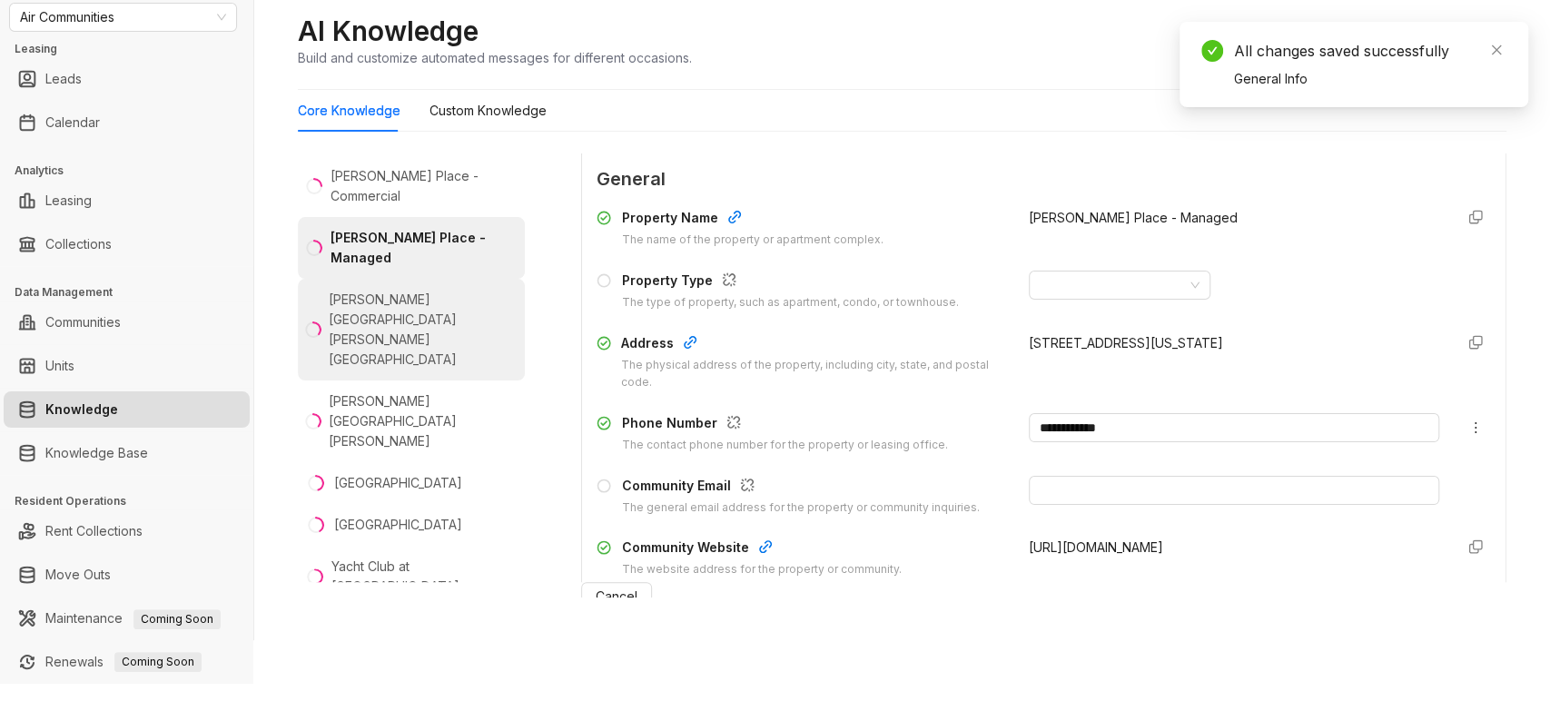
click at [394, 353] on div "[PERSON_NAME][GEOGRAPHIC_DATA] [PERSON_NAME][GEOGRAPHIC_DATA]" at bounding box center [423, 330] width 189 height 80
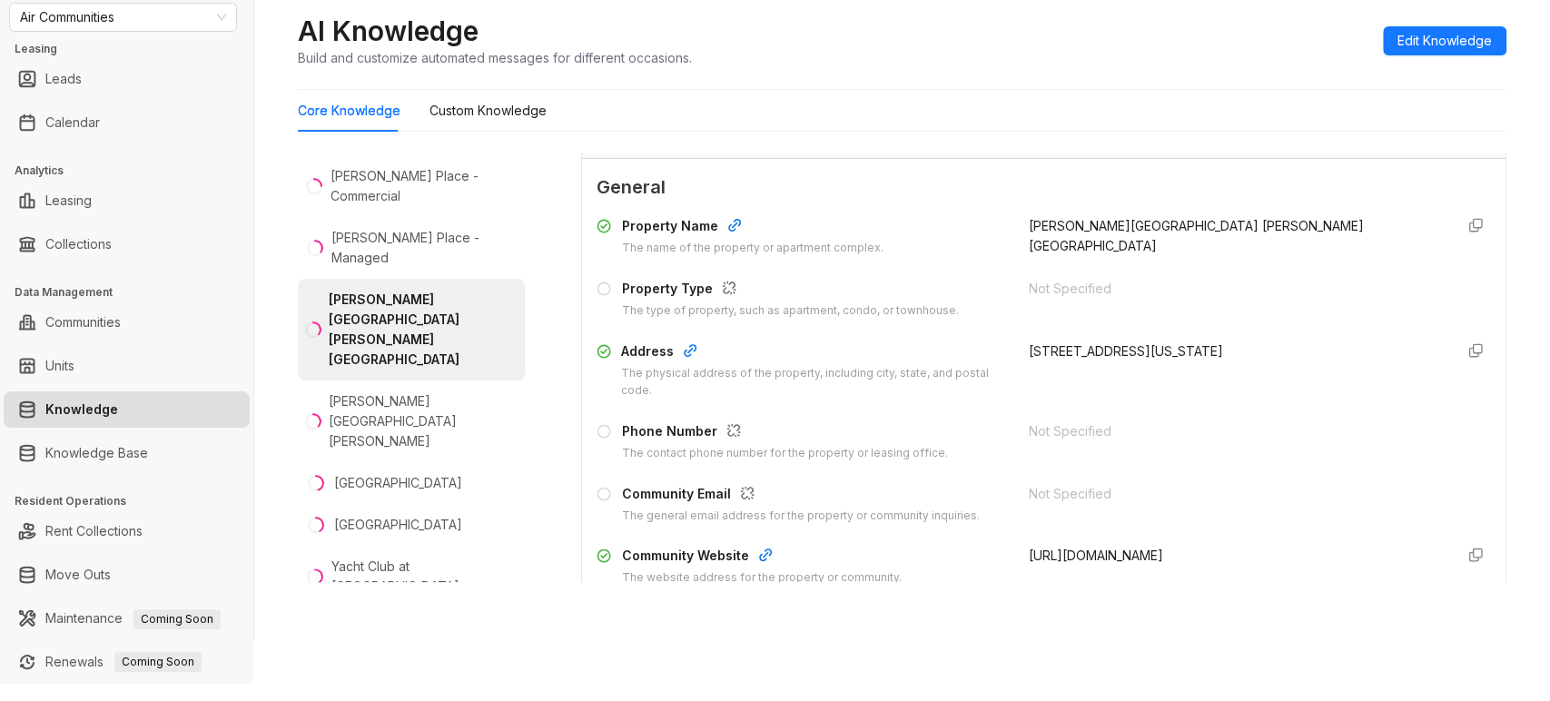
scroll to position [139, 0]
click at [1397, 33] on span "Edit Knowledge" at bounding box center [1444, 41] width 94 height 20
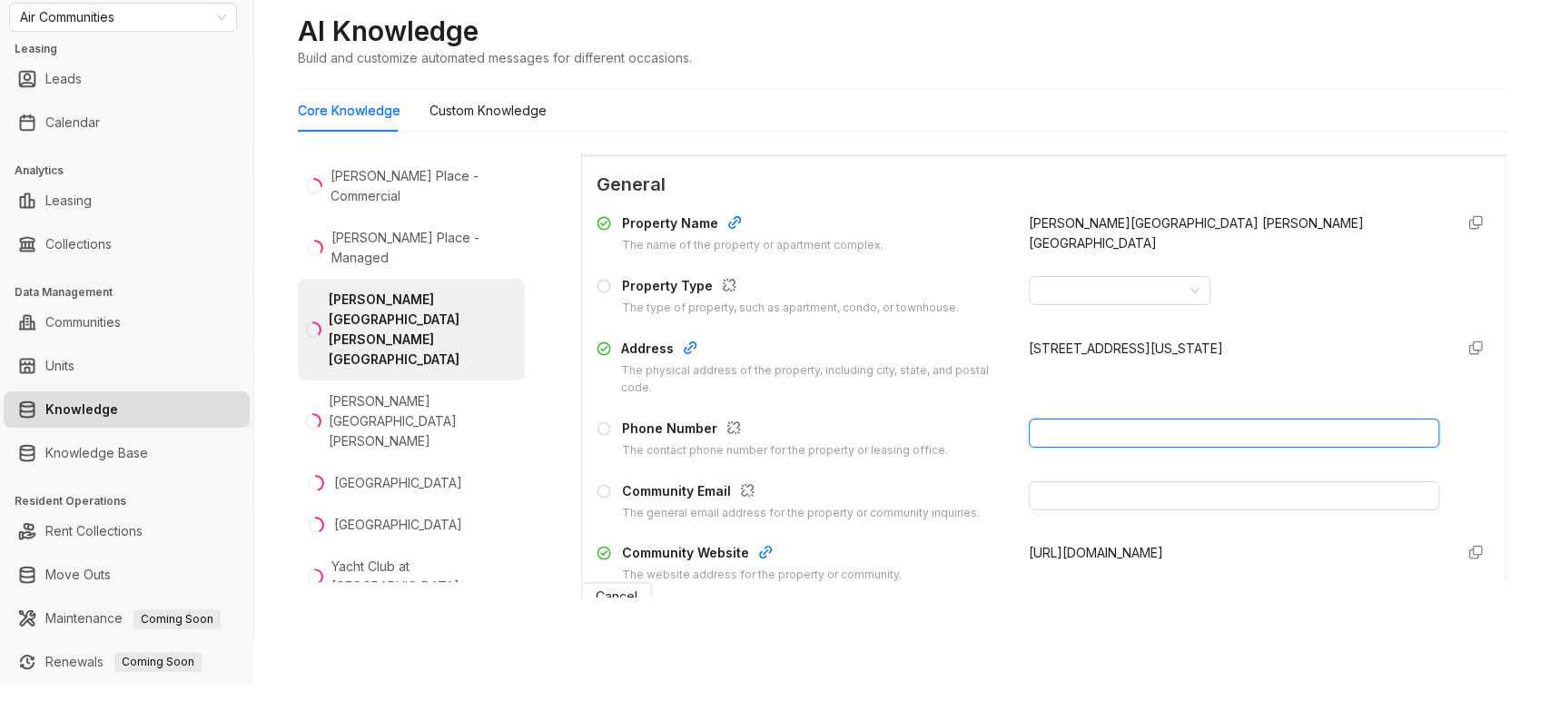
click at [1055, 439] on input "text" at bounding box center [1234, 433] width 410 height 29
paste input "**********"
type input "**********"
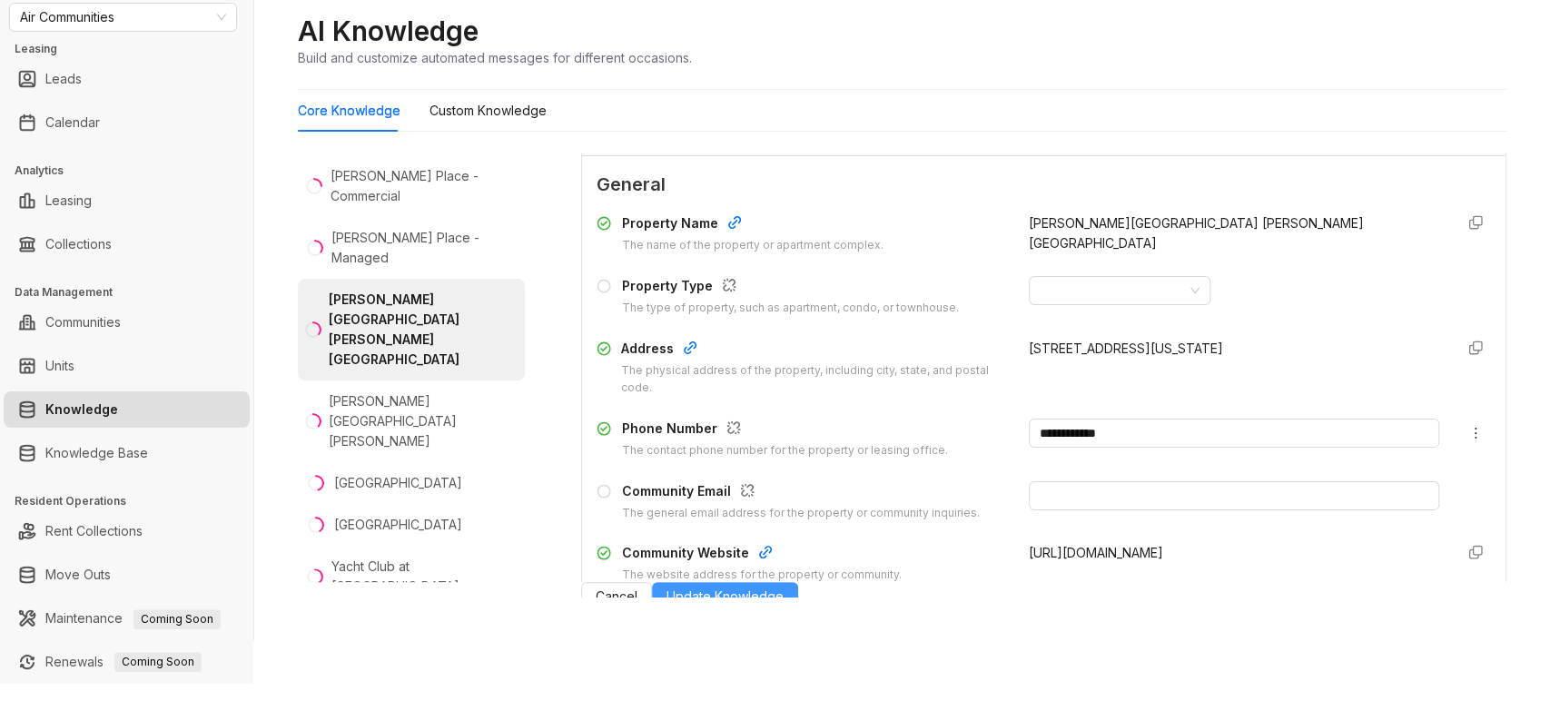
click at [784, 607] on span "Update Knowledge" at bounding box center [725, 597] width 117 height 20
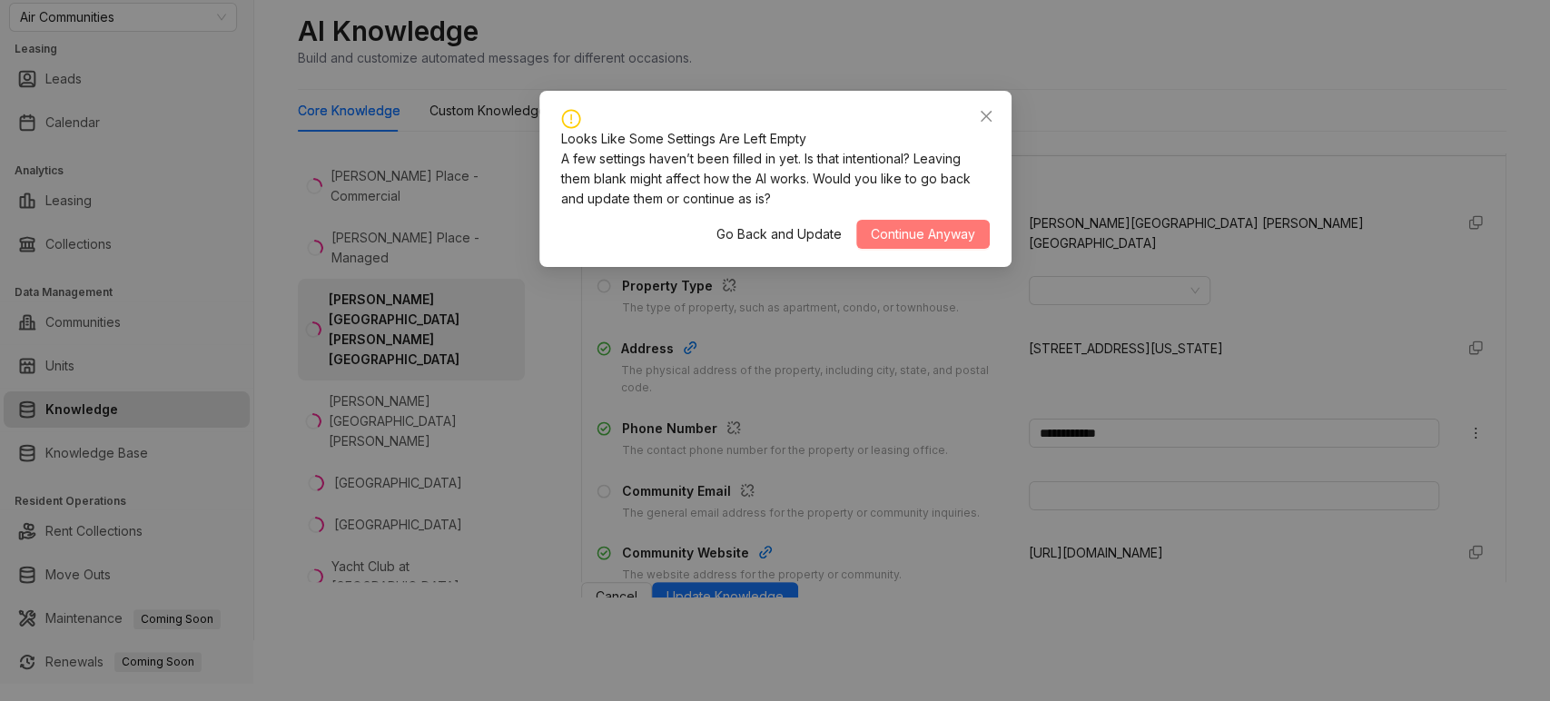
click at [868, 226] on button "Continue Anyway" at bounding box center [922, 234] width 133 height 29
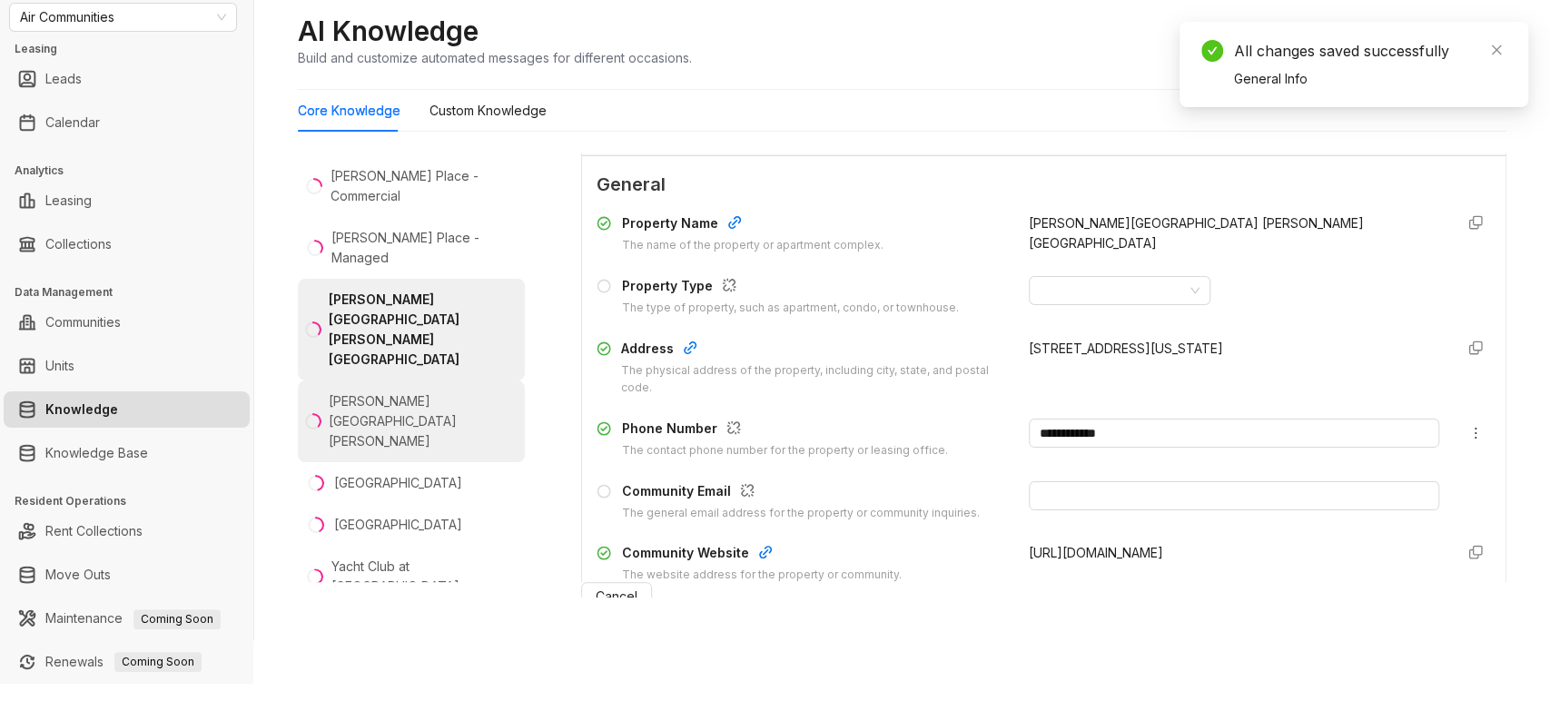
click at [341, 422] on div "[PERSON_NAME][GEOGRAPHIC_DATA][PERSON_NAME]" at bounding box center [423, 421] width 189 height 60
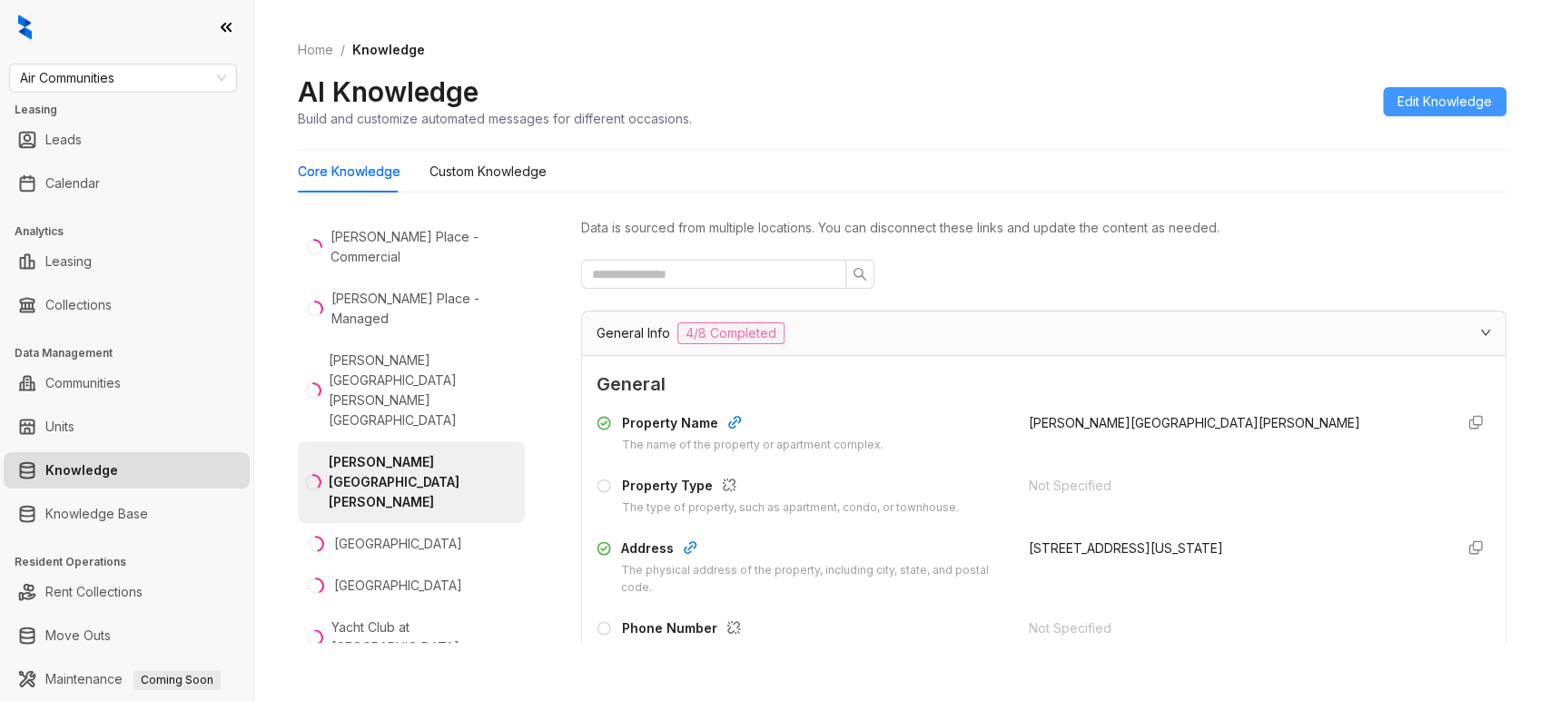
click at [1399, 106] on span "Edit Knowledge" at bounding box center [1444, 102] width 94 height 20
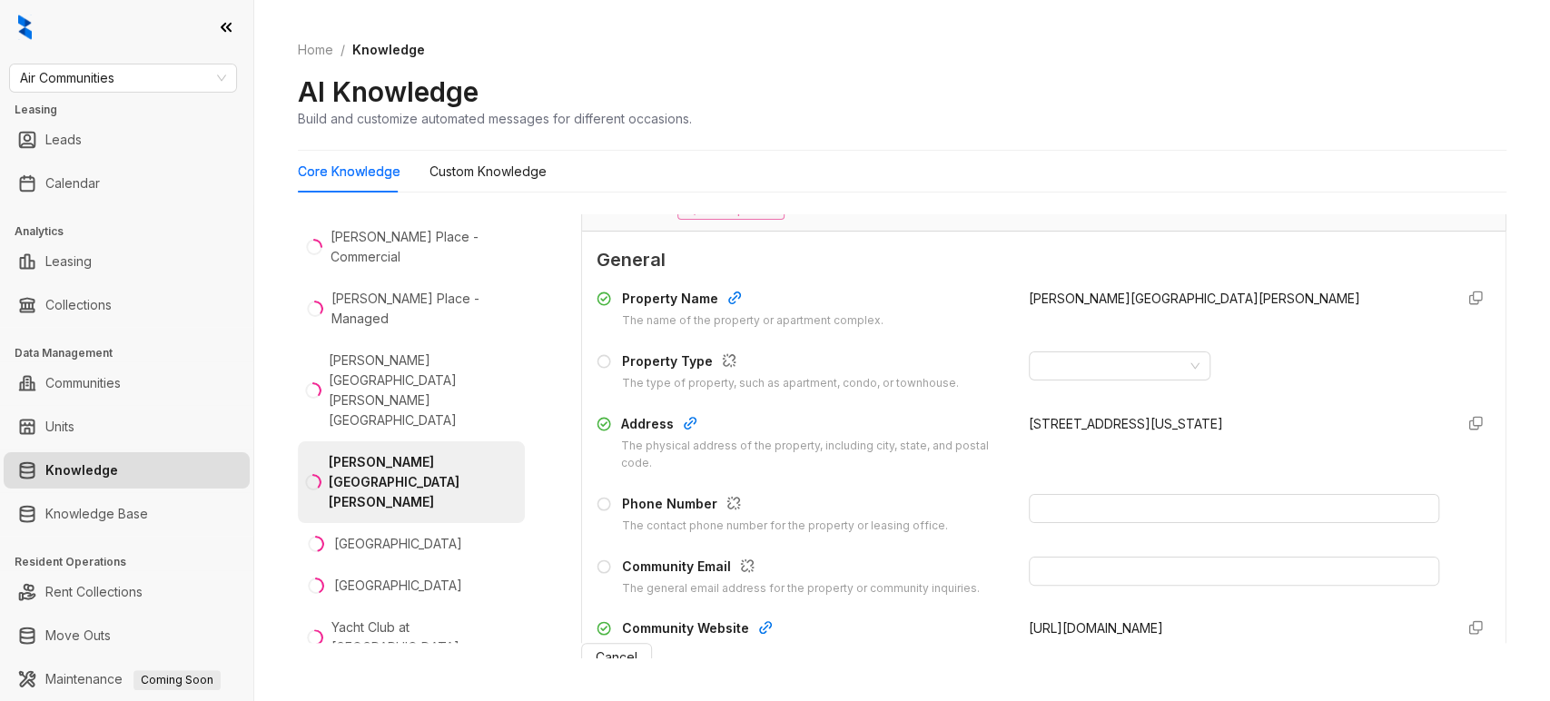
scroll to position [127, 0]
click at [1077, 498] on input "text" at bounding box center [1234, 505] width 410 height 29
paste input "**********"
type input "**********"
click at [784, 662] on span "Update Knowledge" at bounding box center [725, 657] width 117 height 20
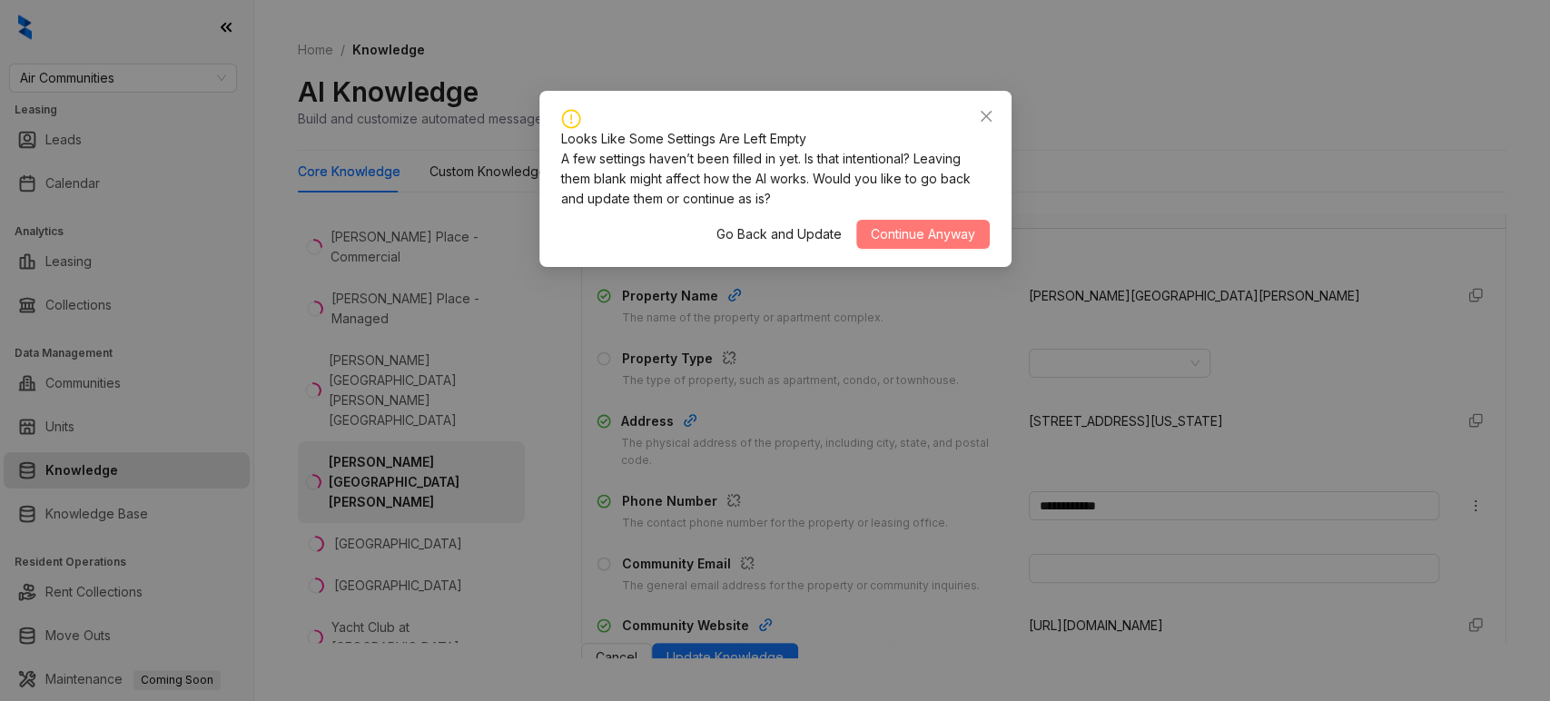
click at [917, 238] on span "Continue Anyway" at bounding box center [923, 234] width 104 height 20
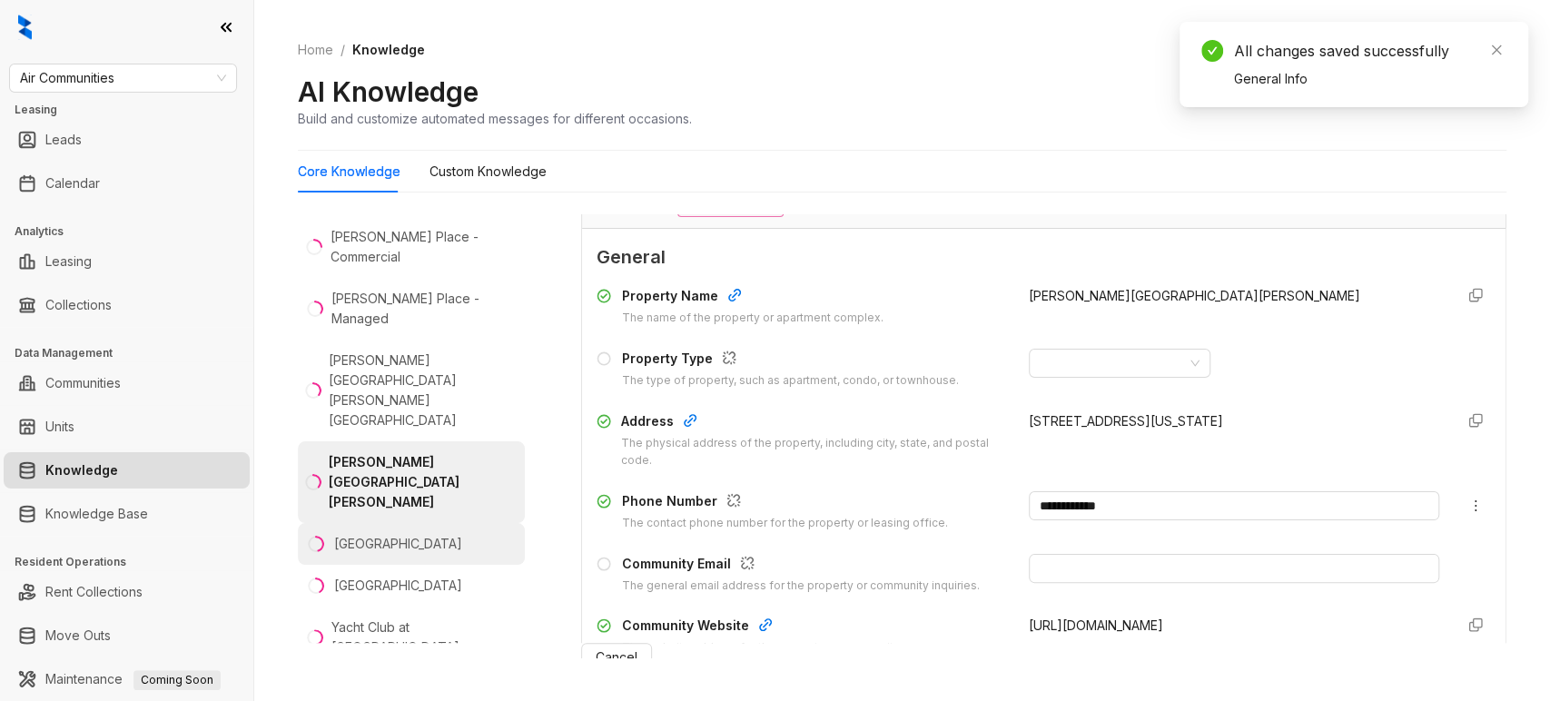
click at [350, 535] on div "[GEOGRAPHIC_DATA]" at bounding box center [398, 544] width 128 height 20
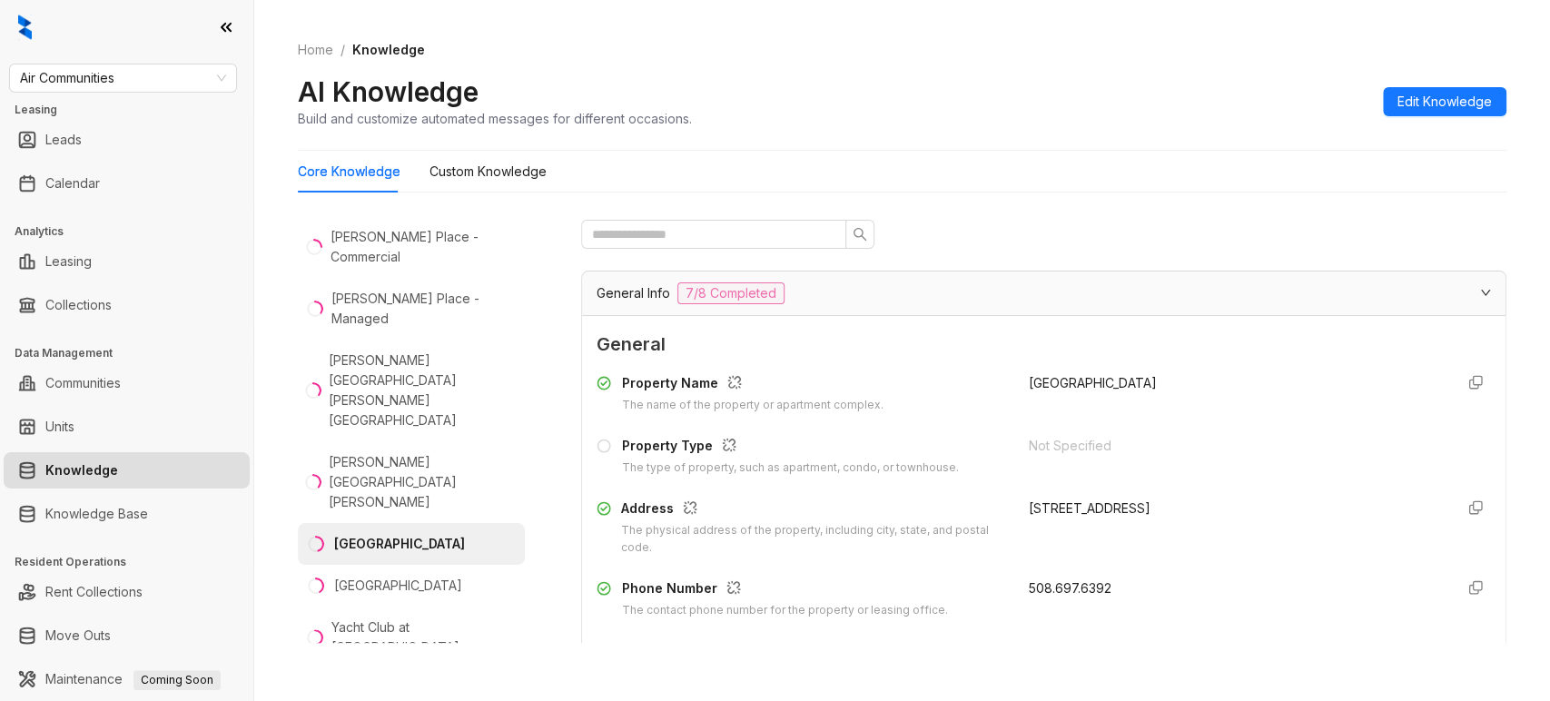
scroll to position [72, 0]
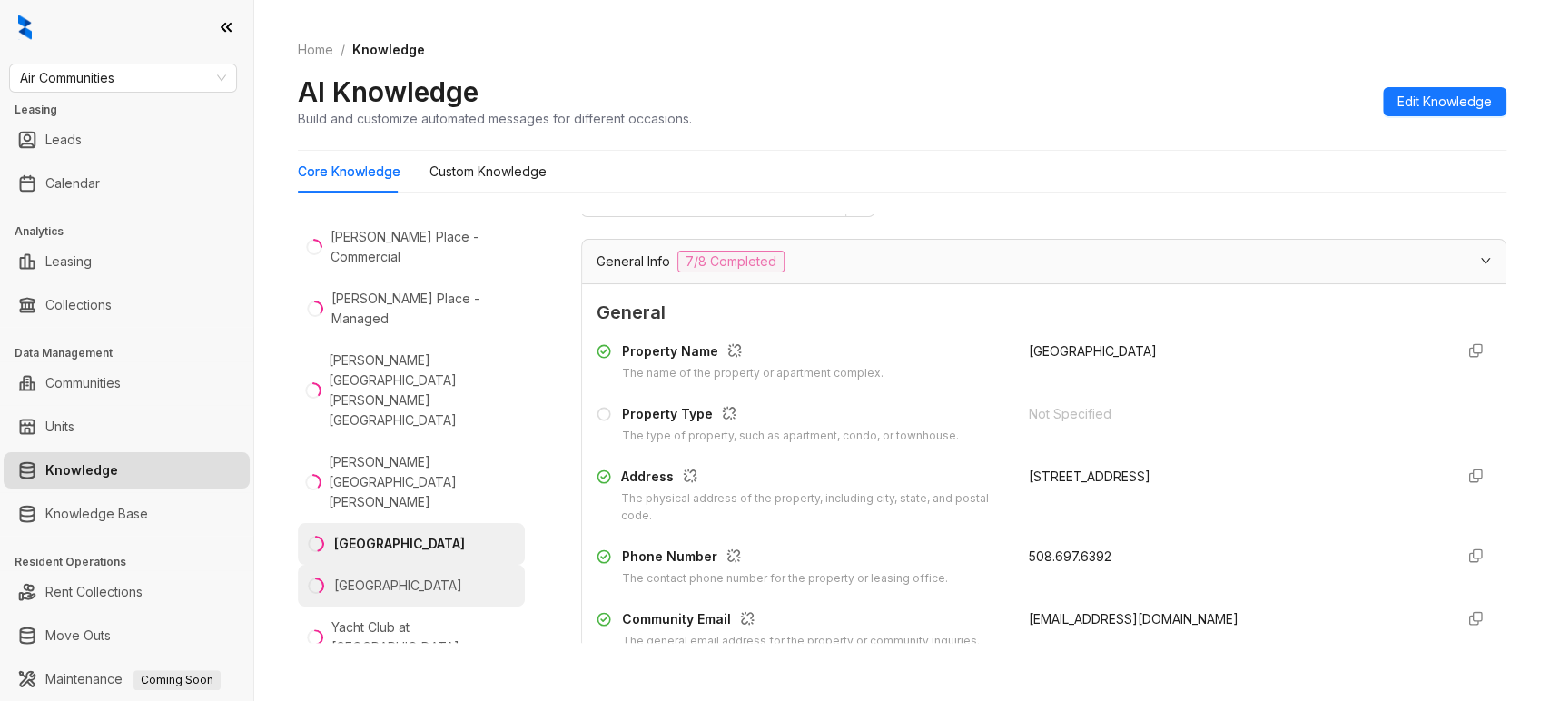
click at [360, 583] on div "[GEOGRAPHIC_DATA]" at bounding box center [398, 586] width 128 height 20
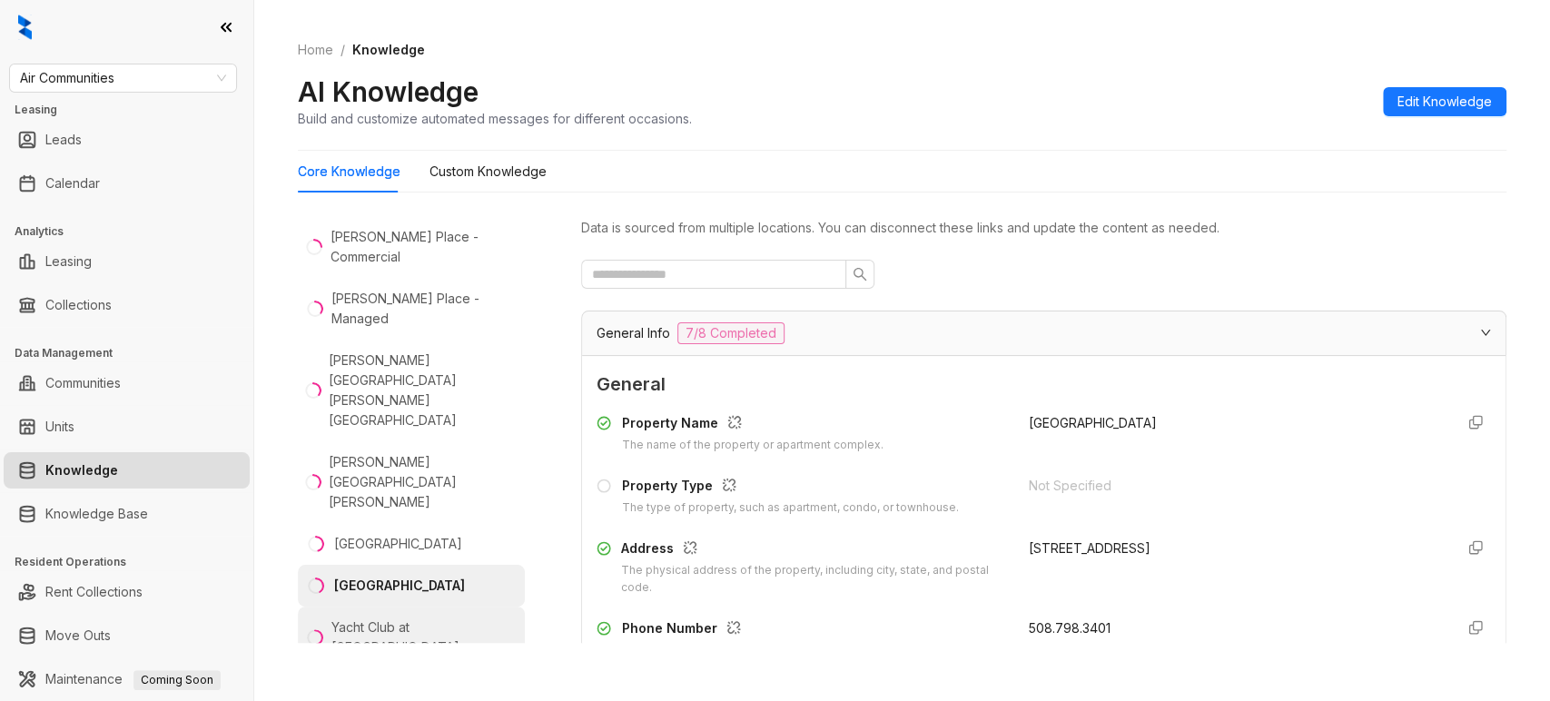
click at [369, 622] on div "Yacht Club at [GEOGRAPHIC_DATA]" at bounding box center [424, 637] width 186 height 40
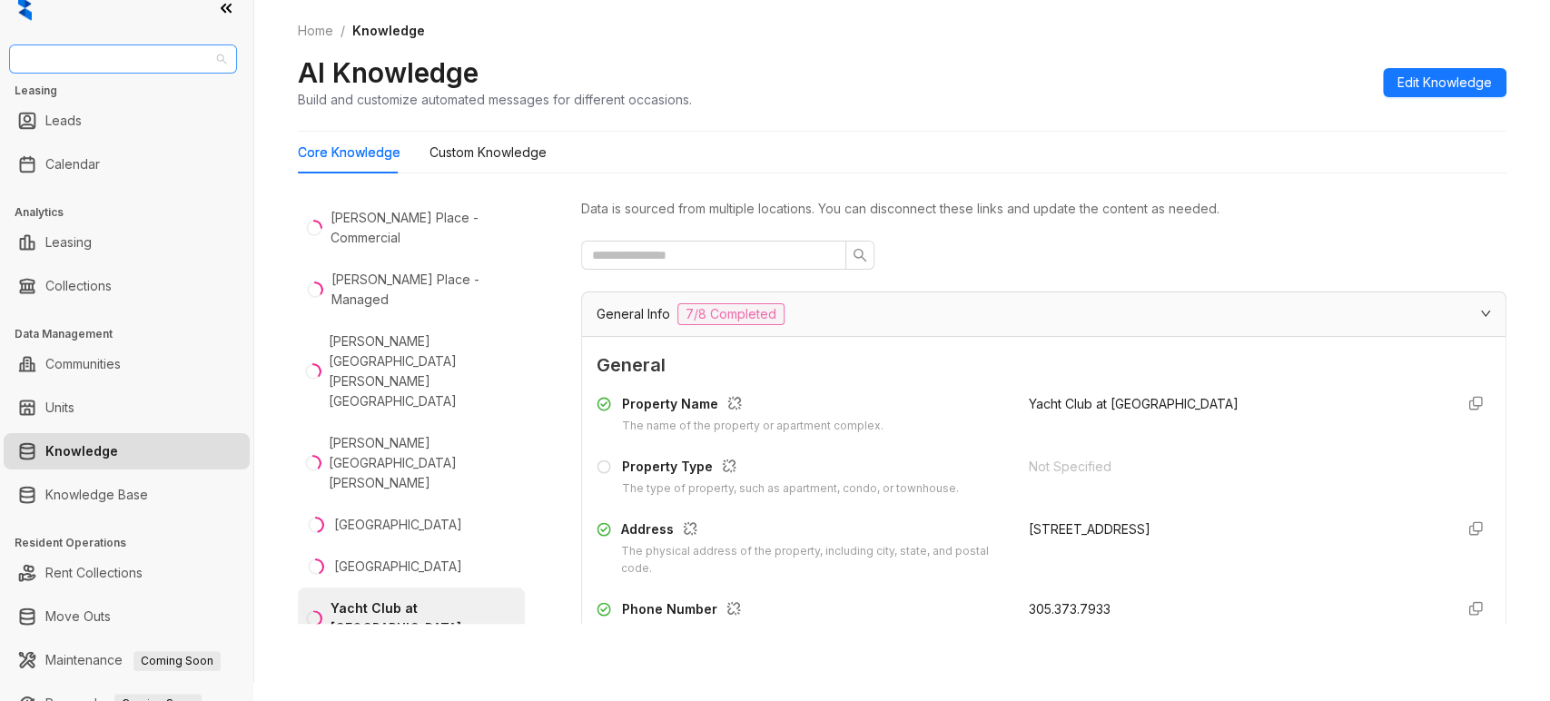
click at [133, 57] on span "Air Communities" at bounding box center [123, 58] width 206 height 27
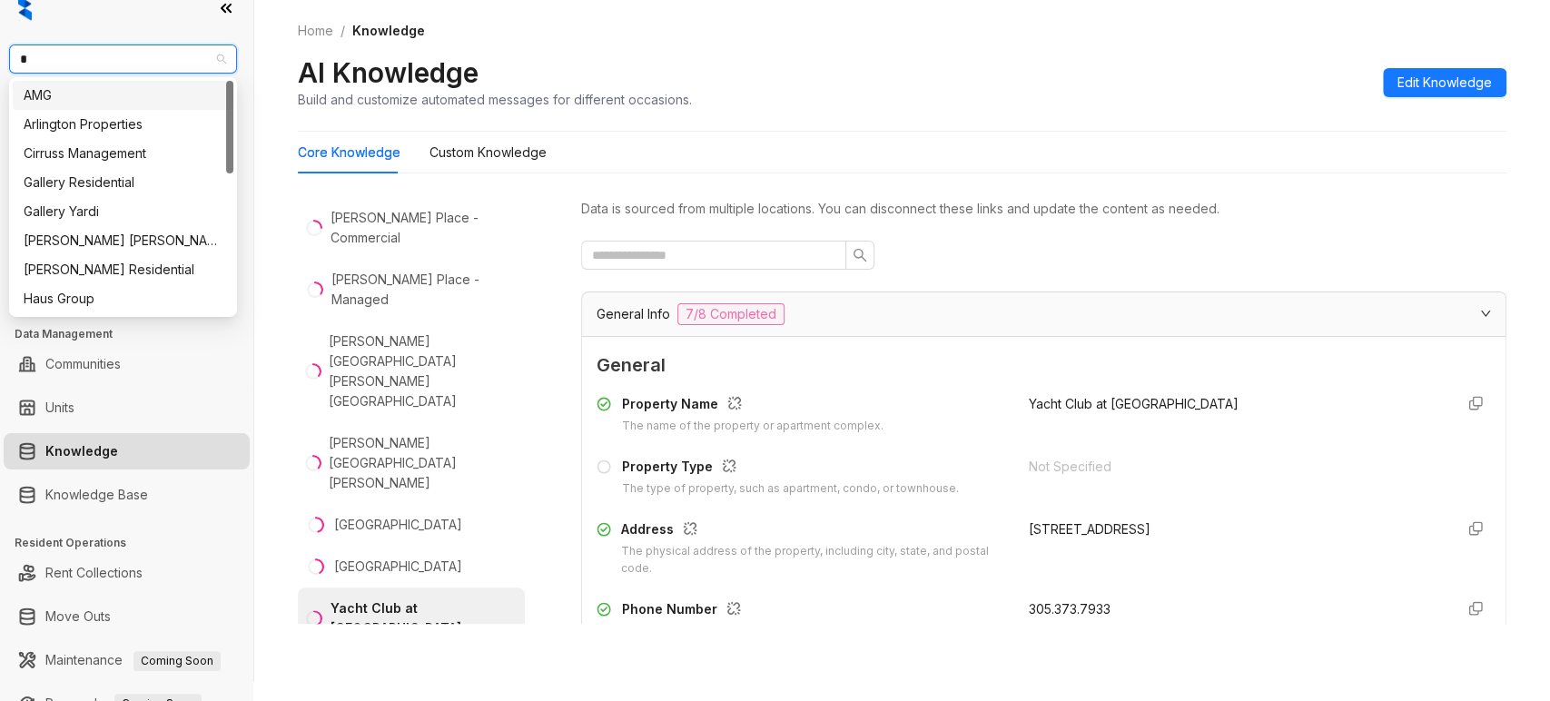
type input "**"
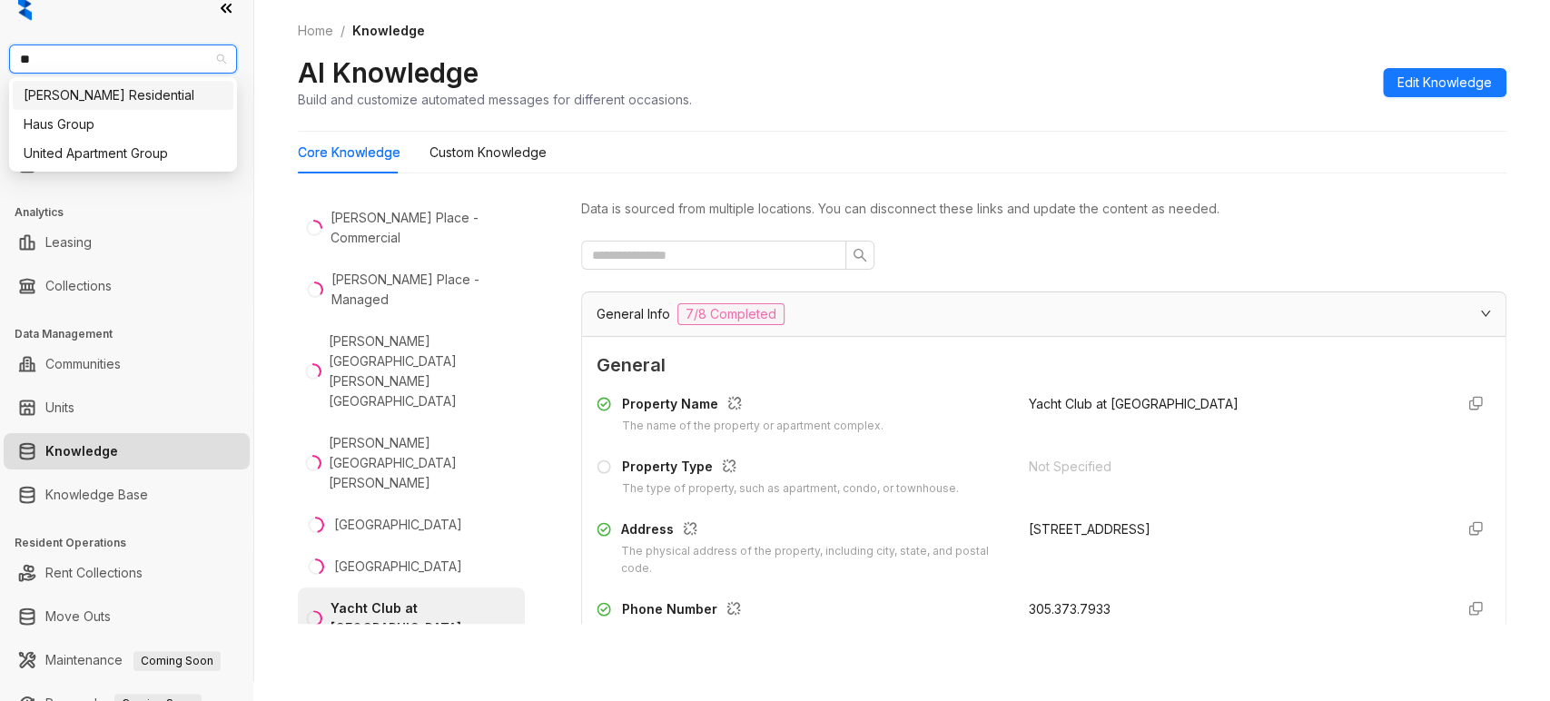
click at [94, 91] on div "[PERSON_NAME] Residential" at bounding box center [123, 95] width 199 height 20
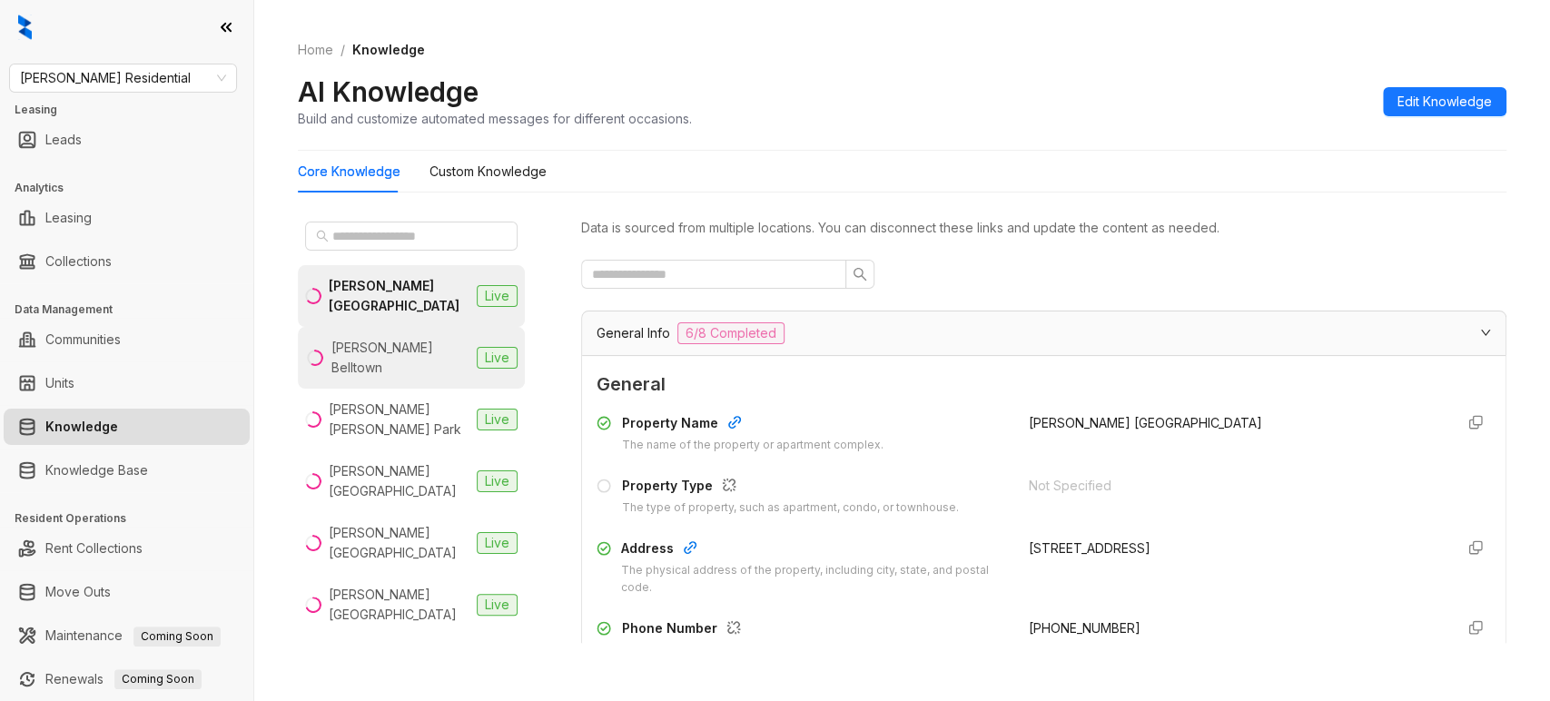
click at [385, 340] on div "[PERSON_NAME] Belltown" at bounding box center [400, 358] width 138 height 40
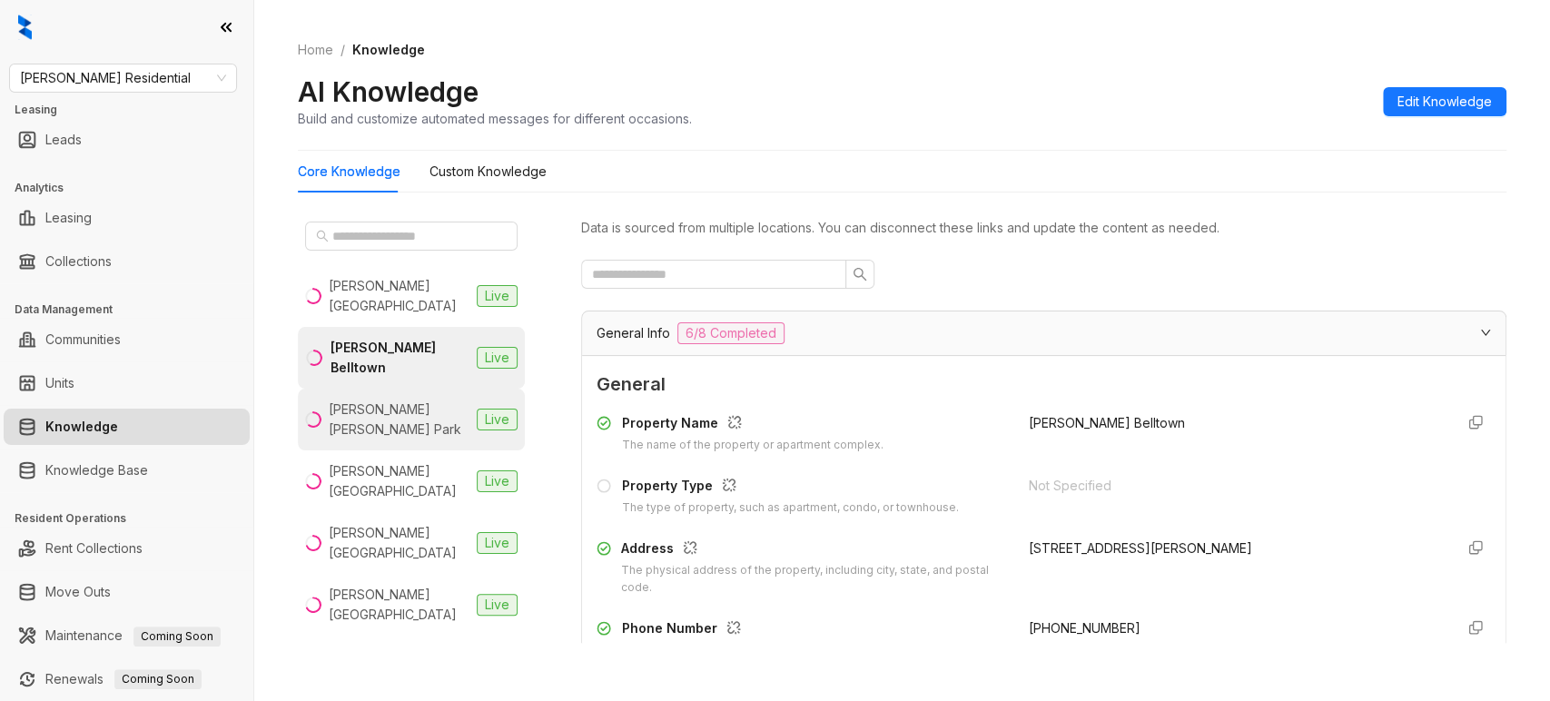
click at [400, 415] on div "[PERSON_NAME] [PERSON_NAME] Park" at bounding box center [399, 420] width 141 height 40
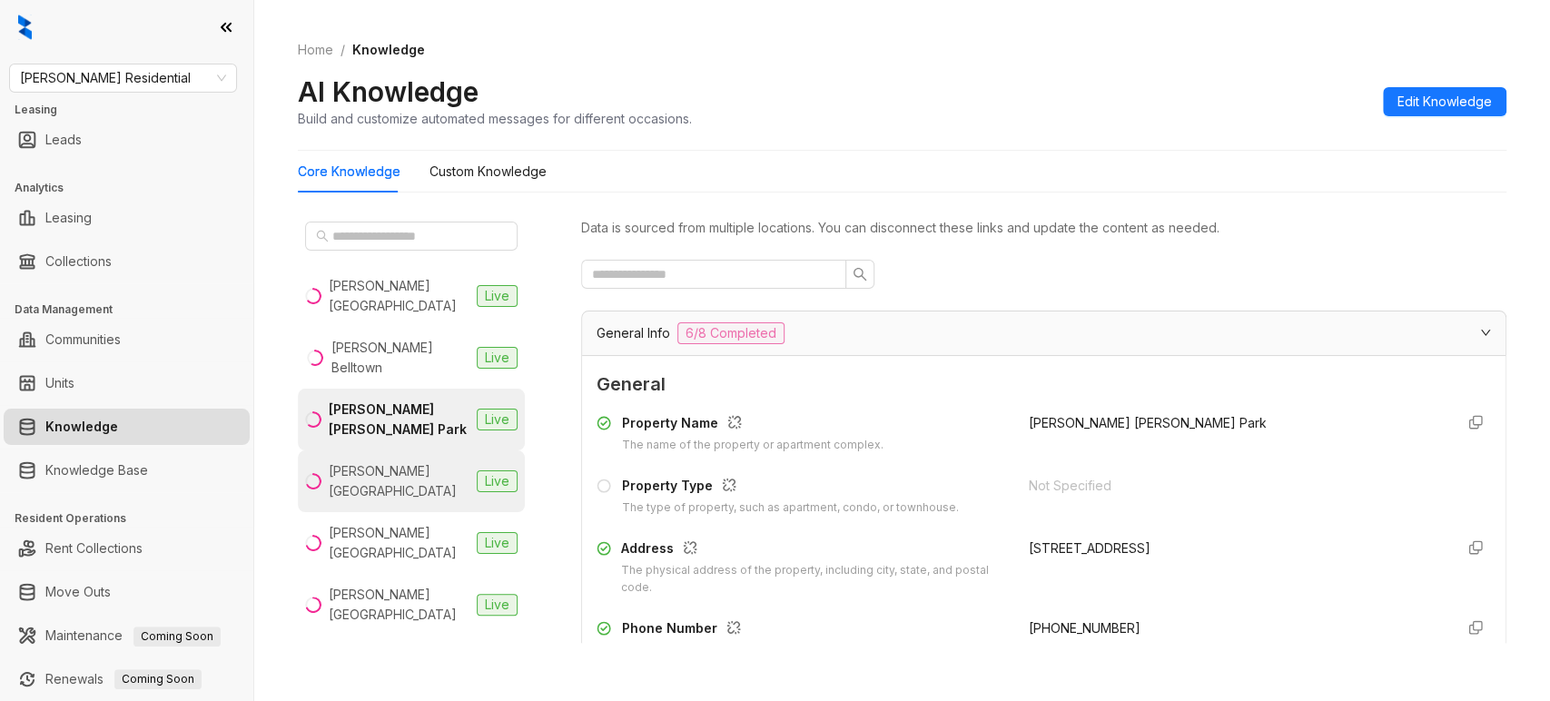
click at [400, 461] on div "[PERSON_NAME][GEOGRAPHIC_DATA]" at bounding box center [399, 481] width 141 height 40
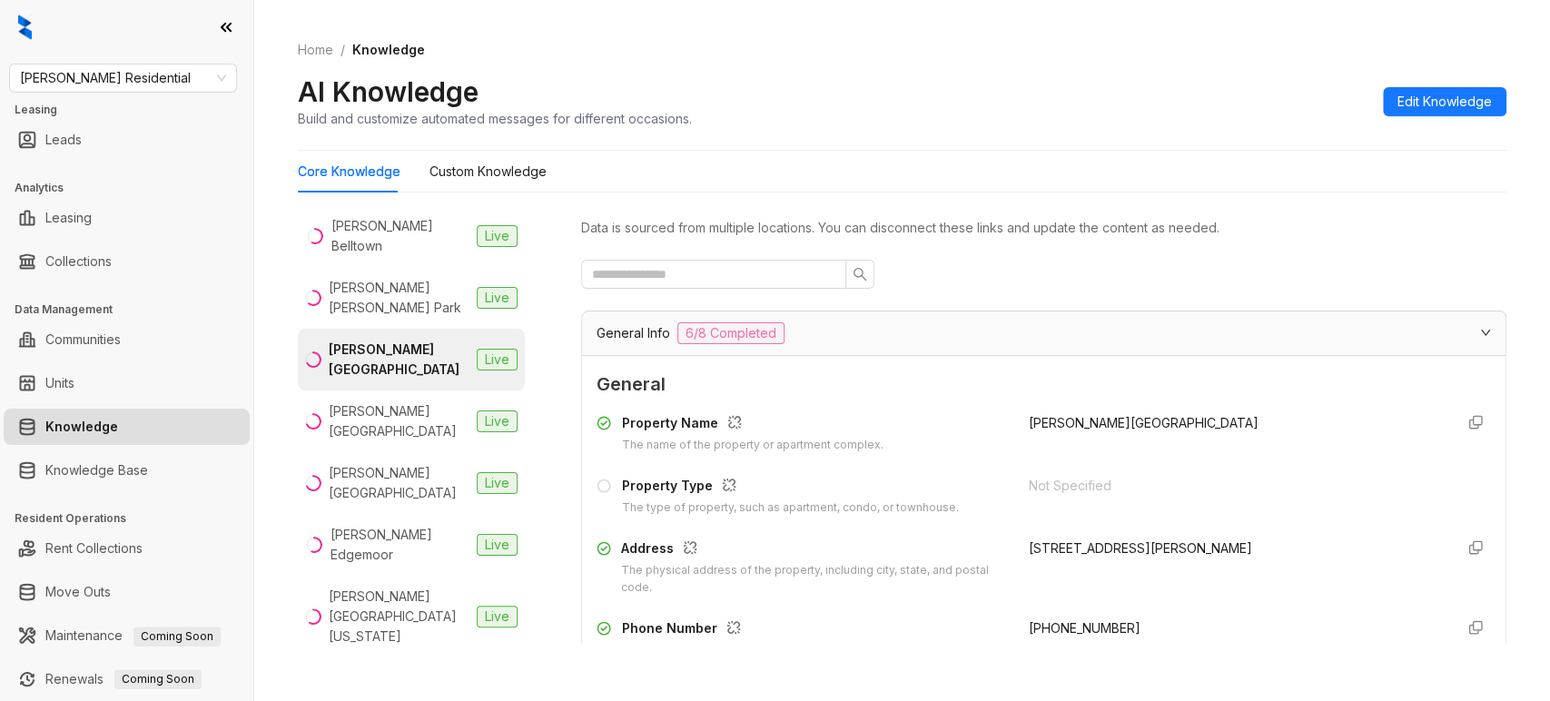
scroll to position [123, 0]
click at [374, 403] on div "[PERSON_NAME][GEOGRAPHIC_DATA]" at bounding box center [399, 420] width 141 height 40
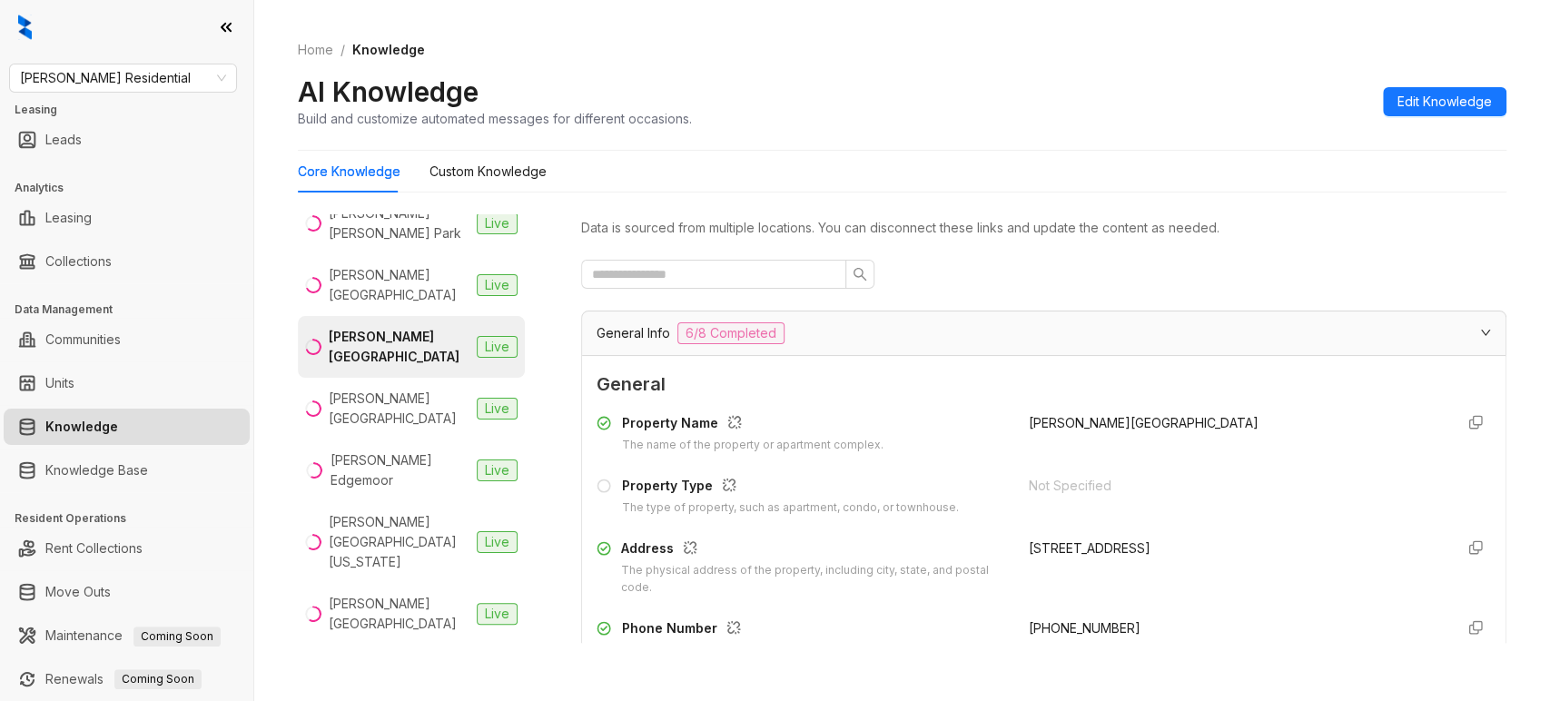
scroll to position [198, 0]
click at [381, 387] on div "[PERSON_NAME][GEOGRAPHIC_DATA]" at bounding box center [399, 407] width 141 height 40
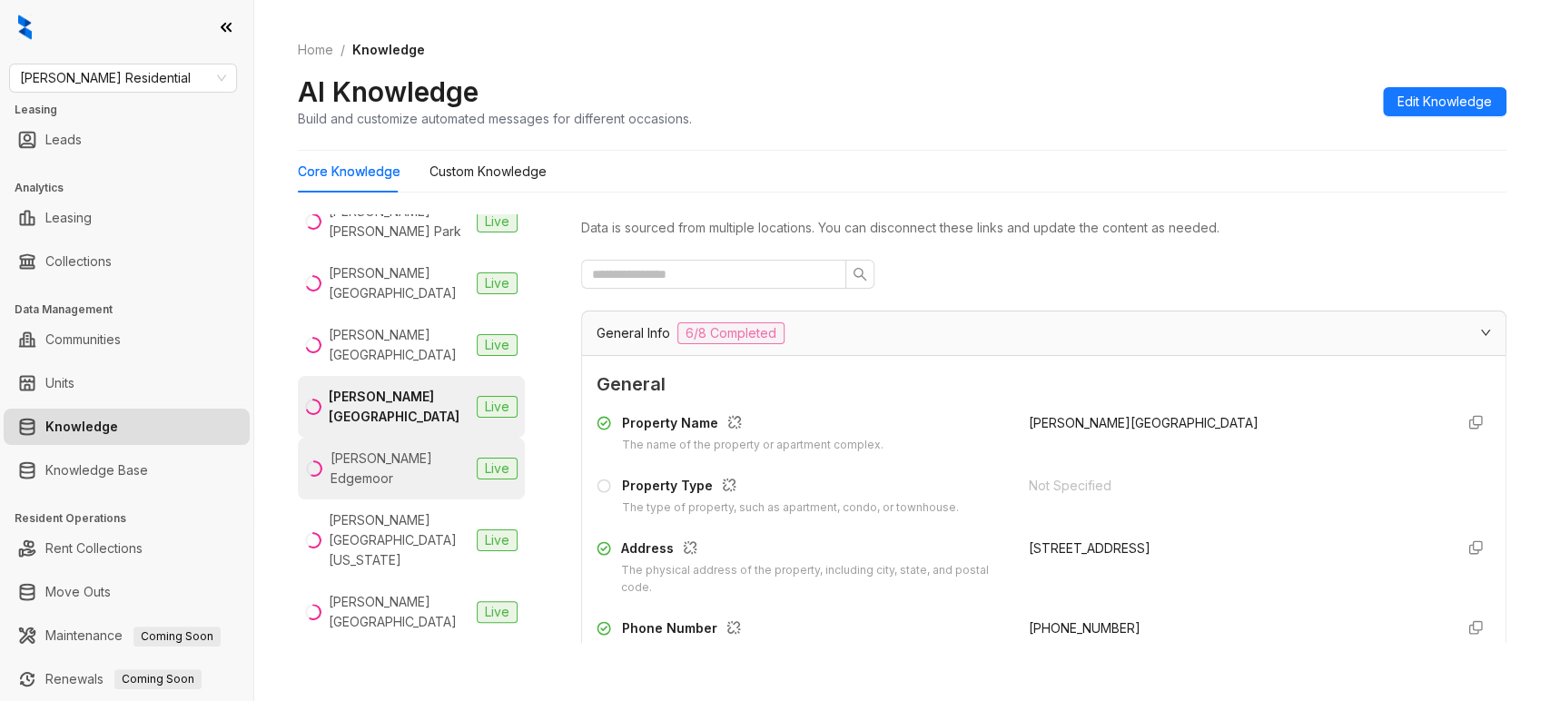
click at [382, 449] on div "Griffis Edgemoor" at bounding box center [400, 469] width 139 height 40
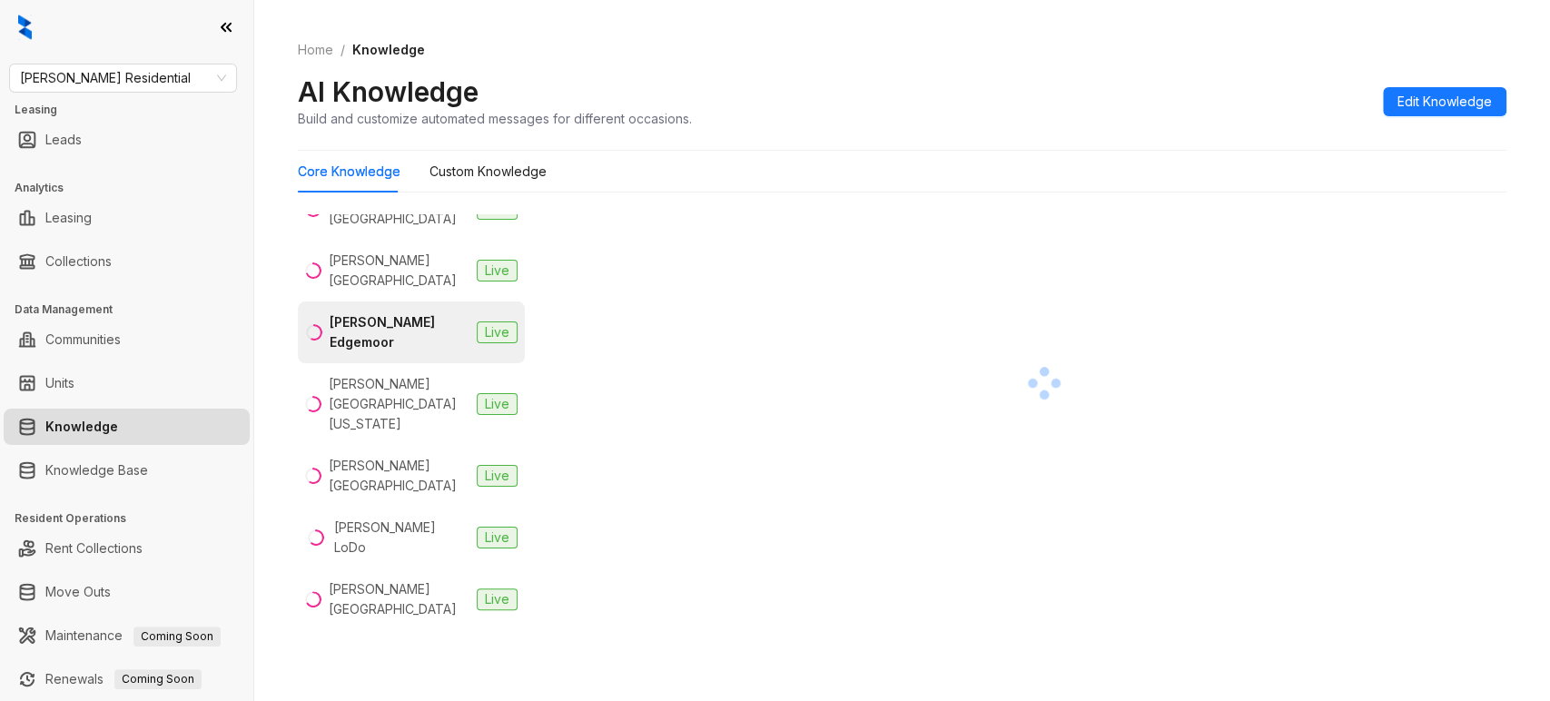
scroll to position [341, 0]
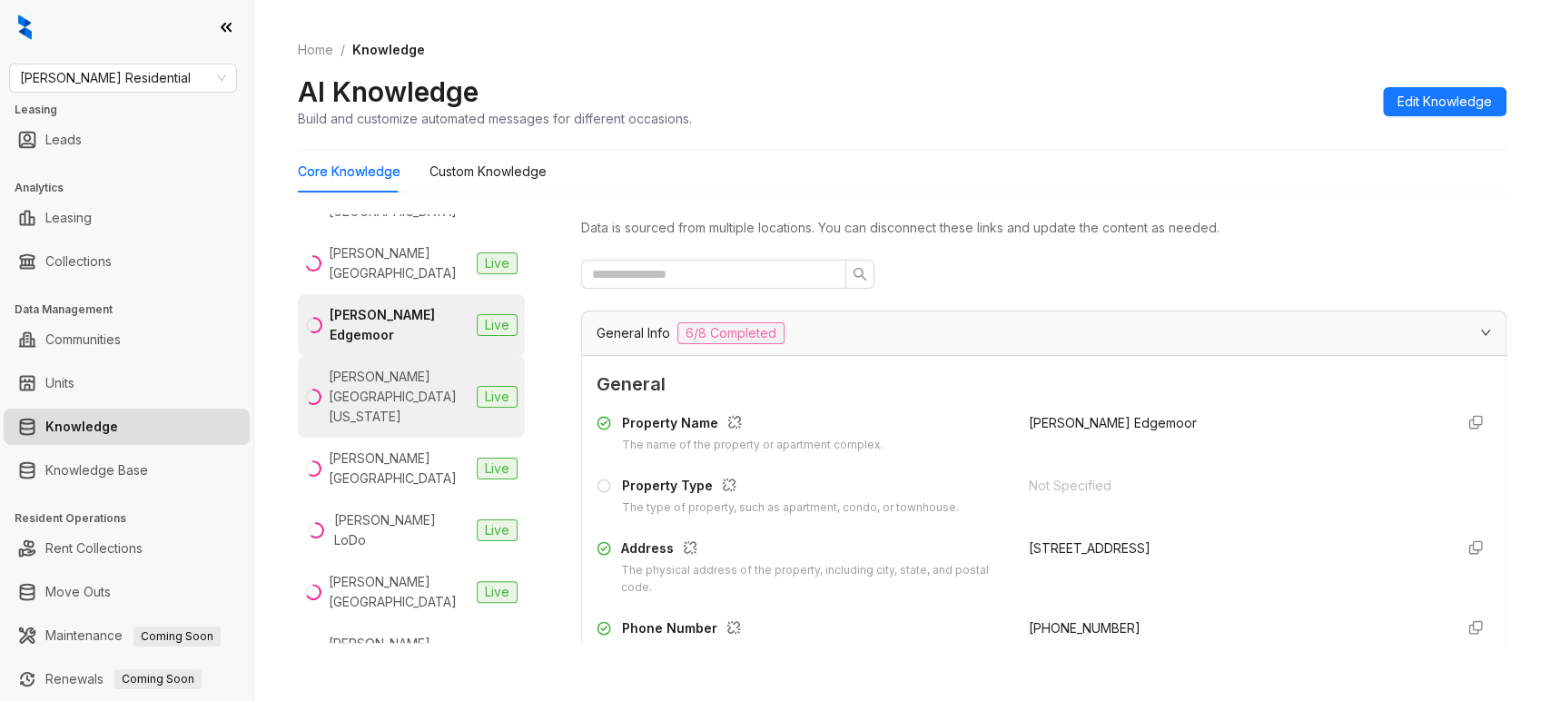
click at [366, 367] on div "Griffis Lake Washington" at bounding box center [399, 397] width 141 height 60
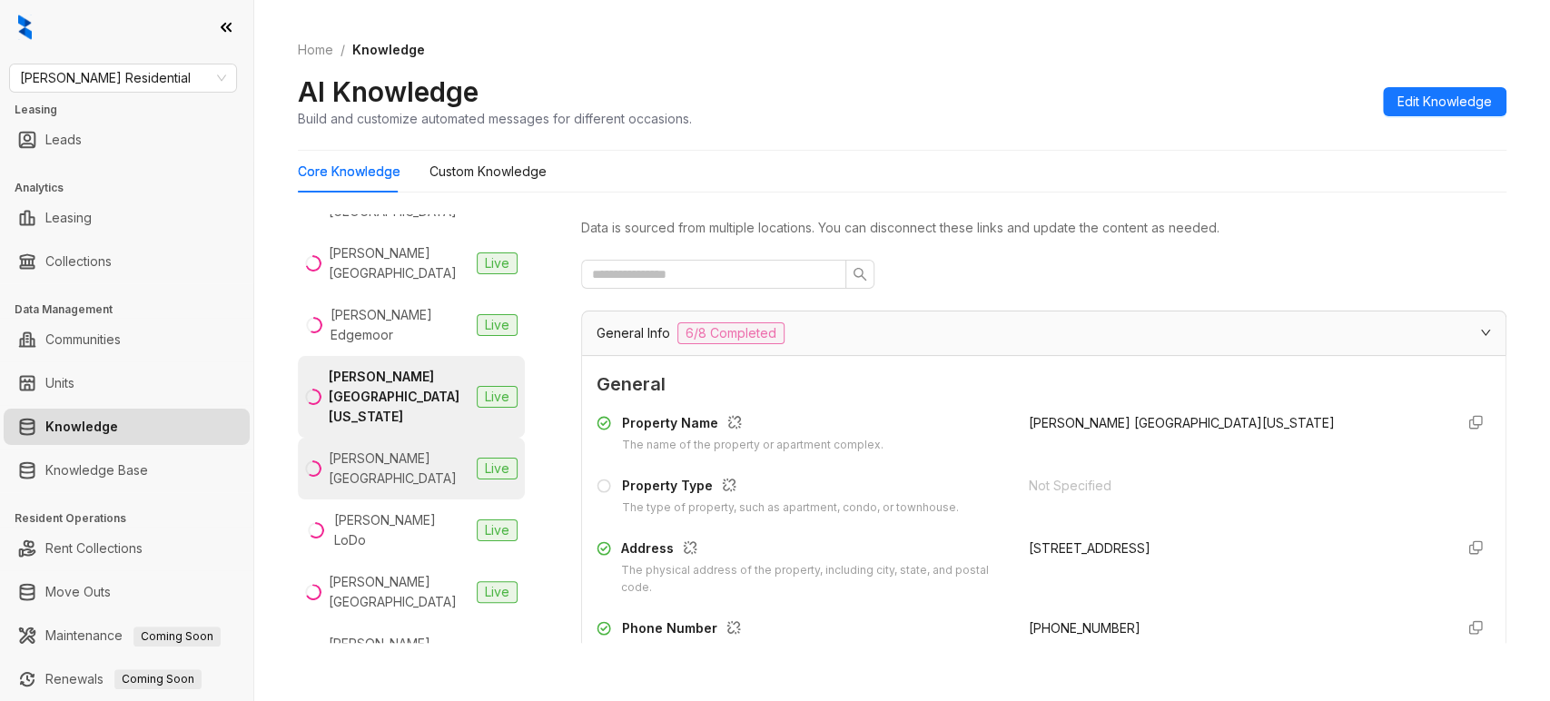
click at [366, 449] on div "Griffis Lakeline Station" at bounding box center [399, 469] width 141 height 40
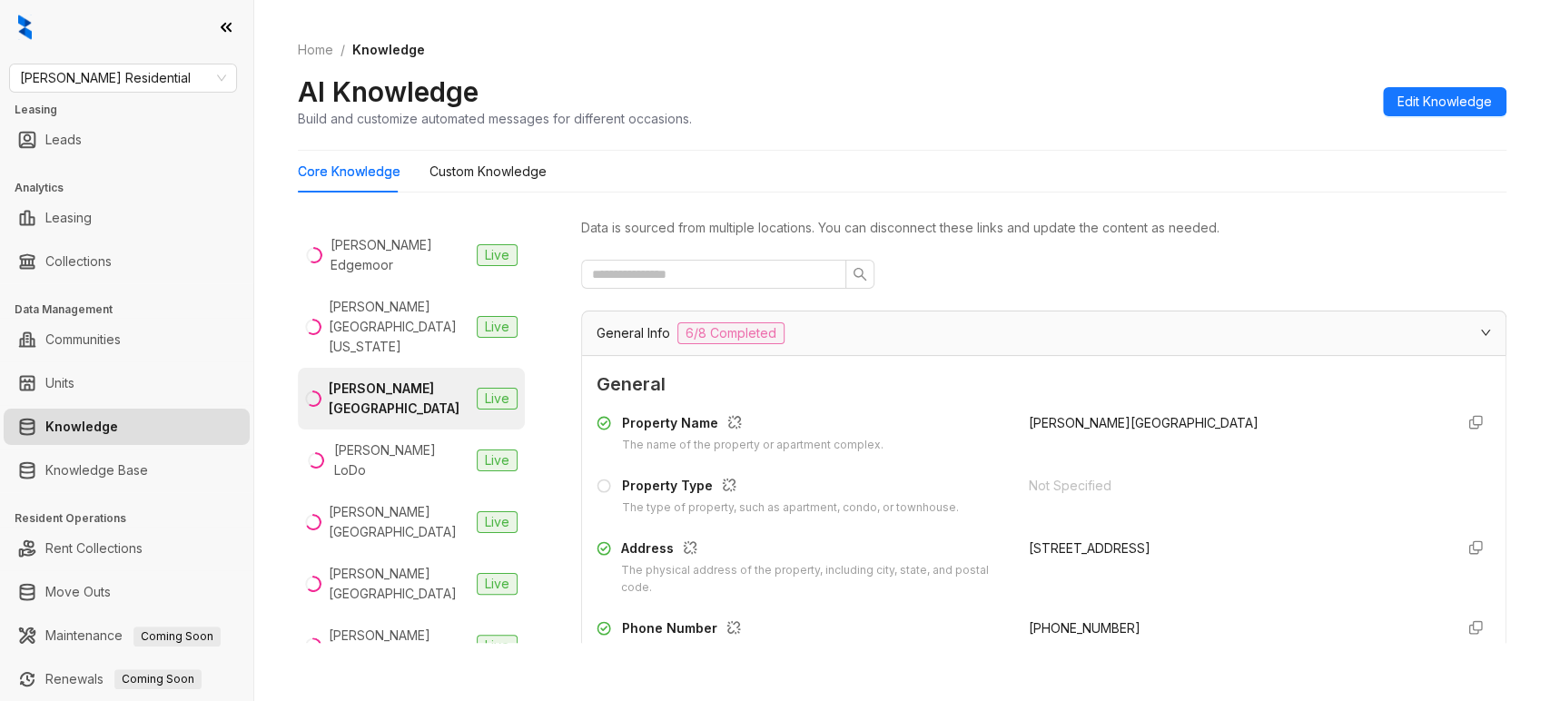
scroll to position [414, 0]
click at [371, 427] on li "Griffis LoDo Live" at bounding box center [411, 458] width 227 height 62
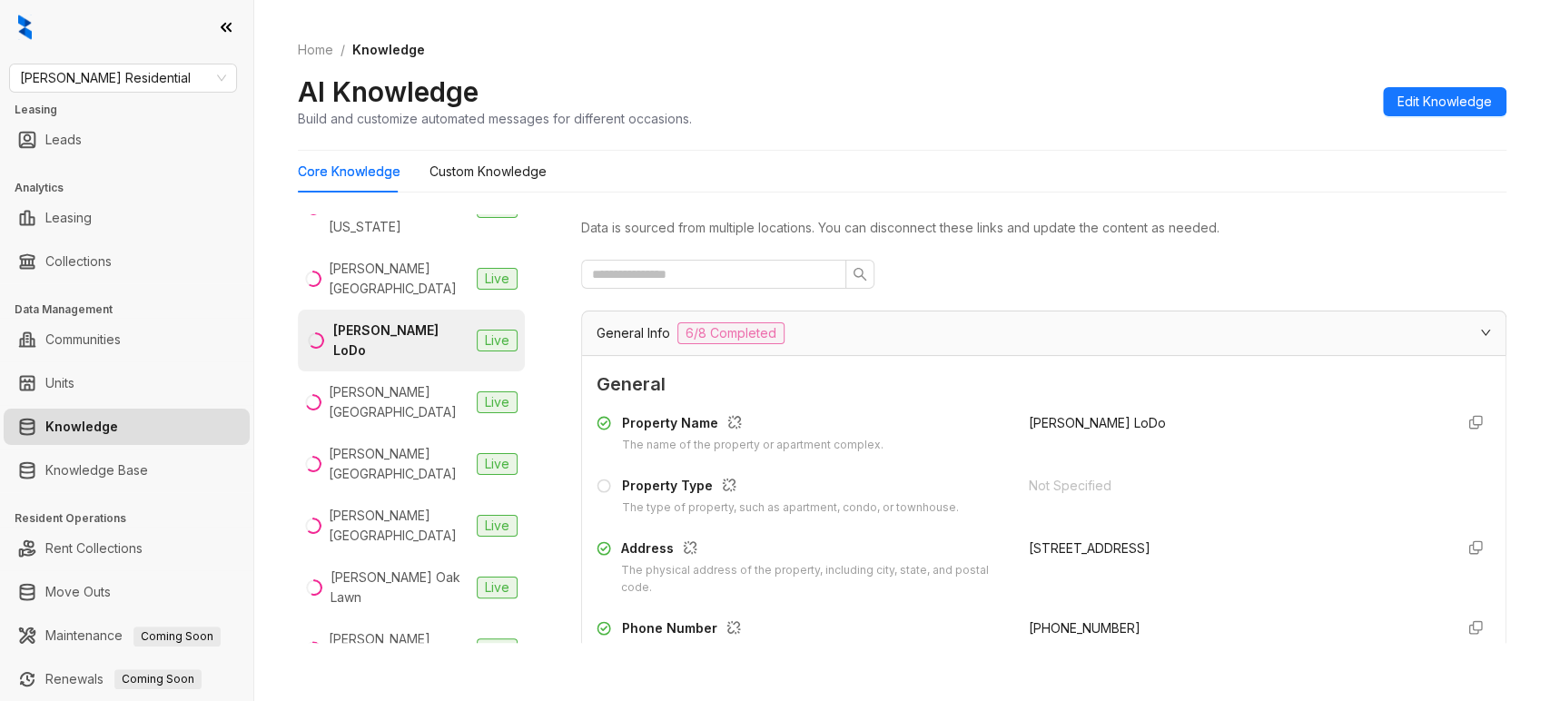
scroll to position [537, 0]
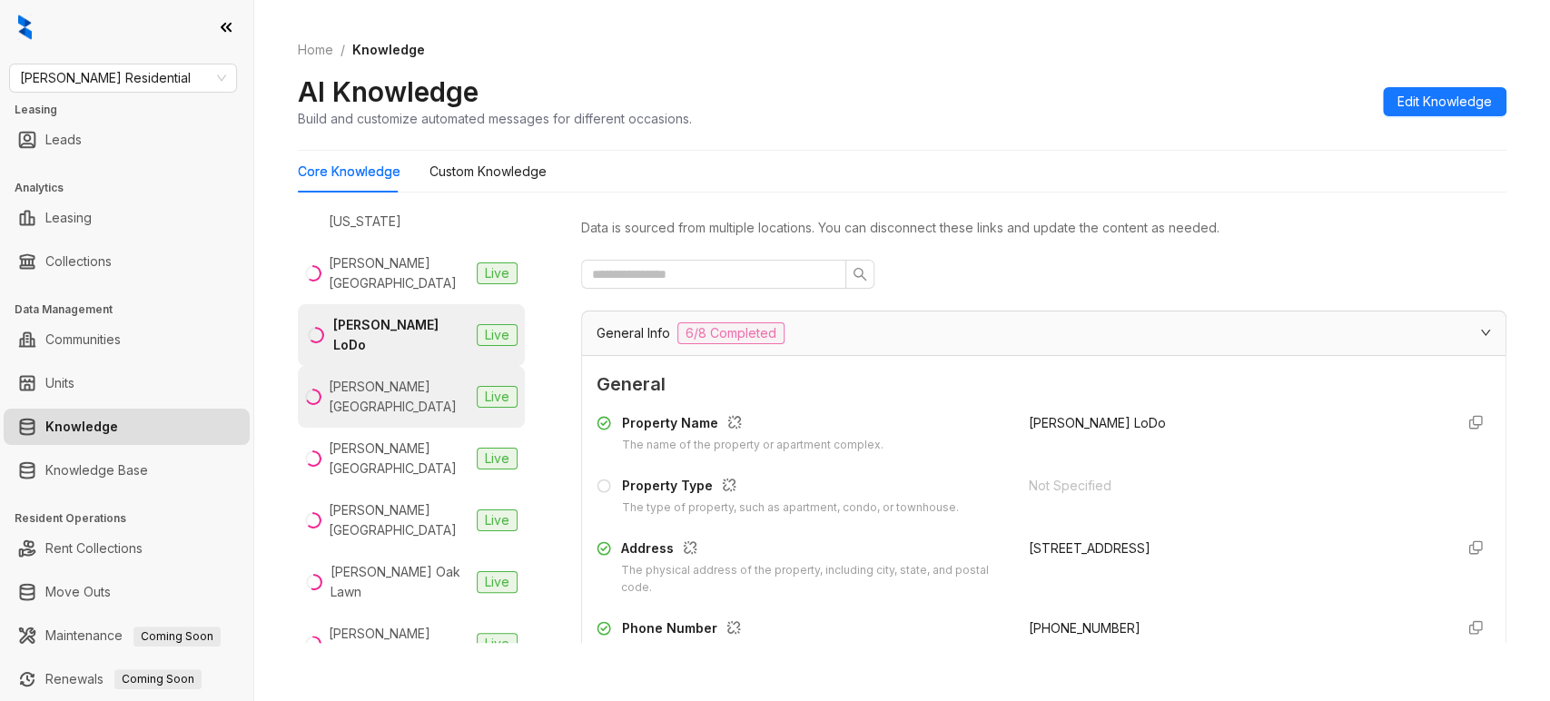
click at [374, 377] on div "Griffis Mission Valley" at bounding box center [399, 397] width 141 height 40
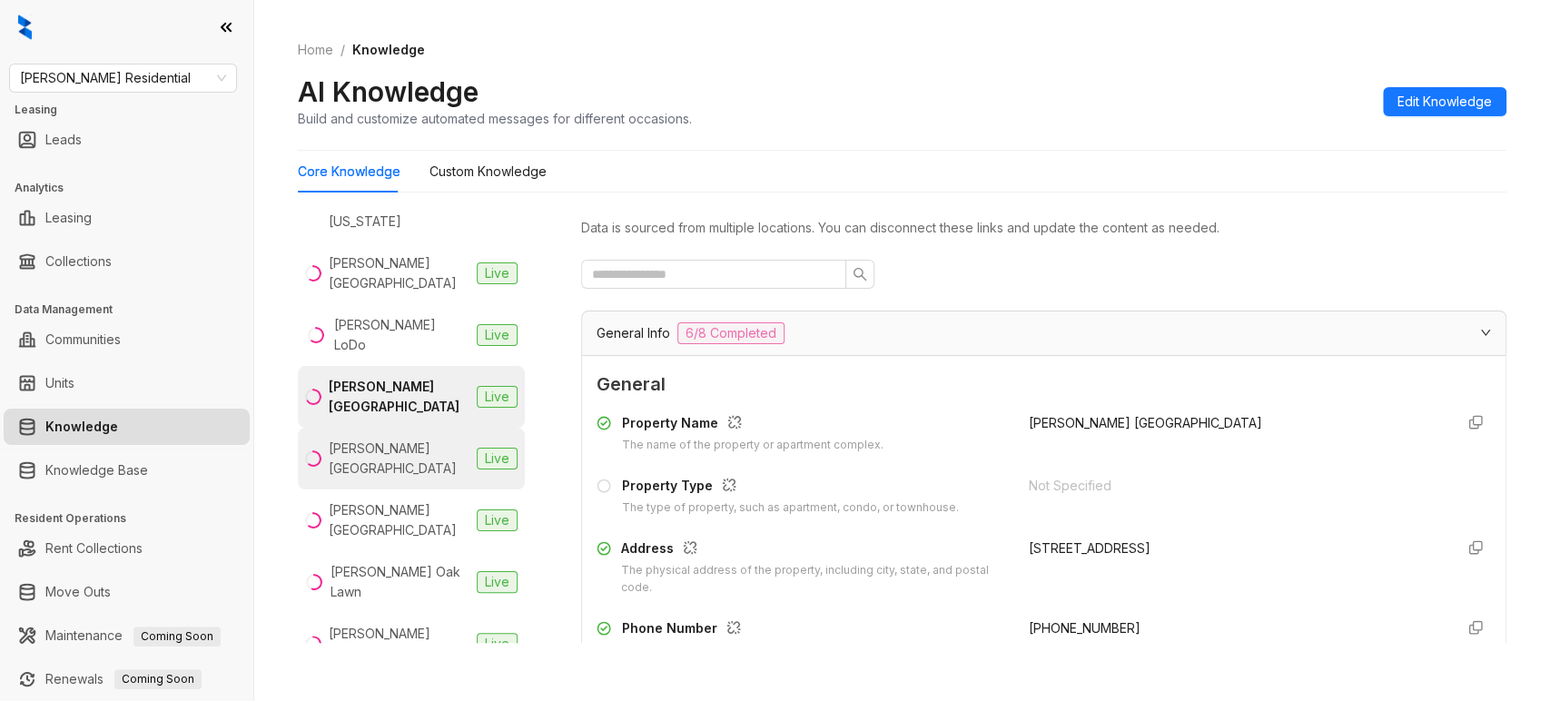
click at [371, 439] on div "Griffis North Creek" at bounding box center [399, 459] width 141 height 40
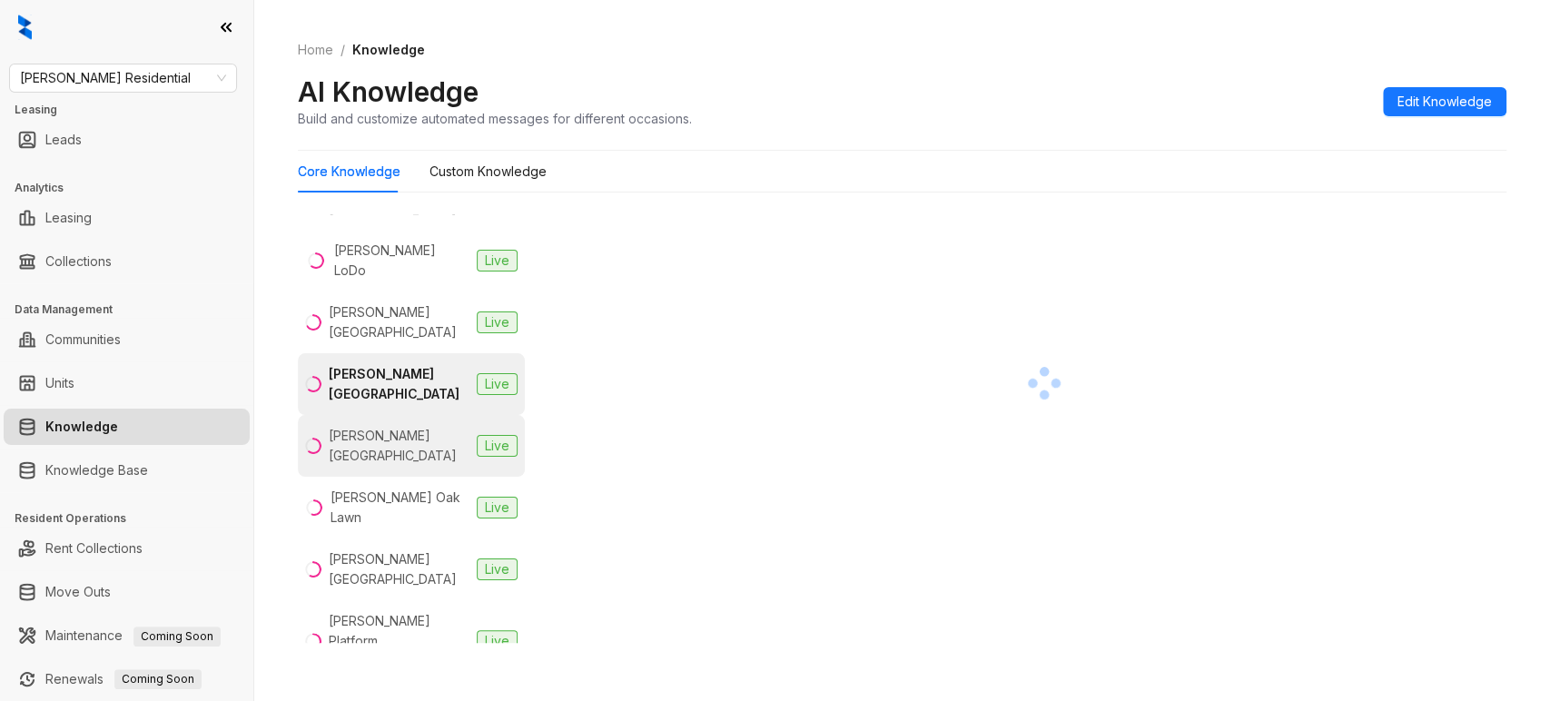
scroll to position [613, 0]
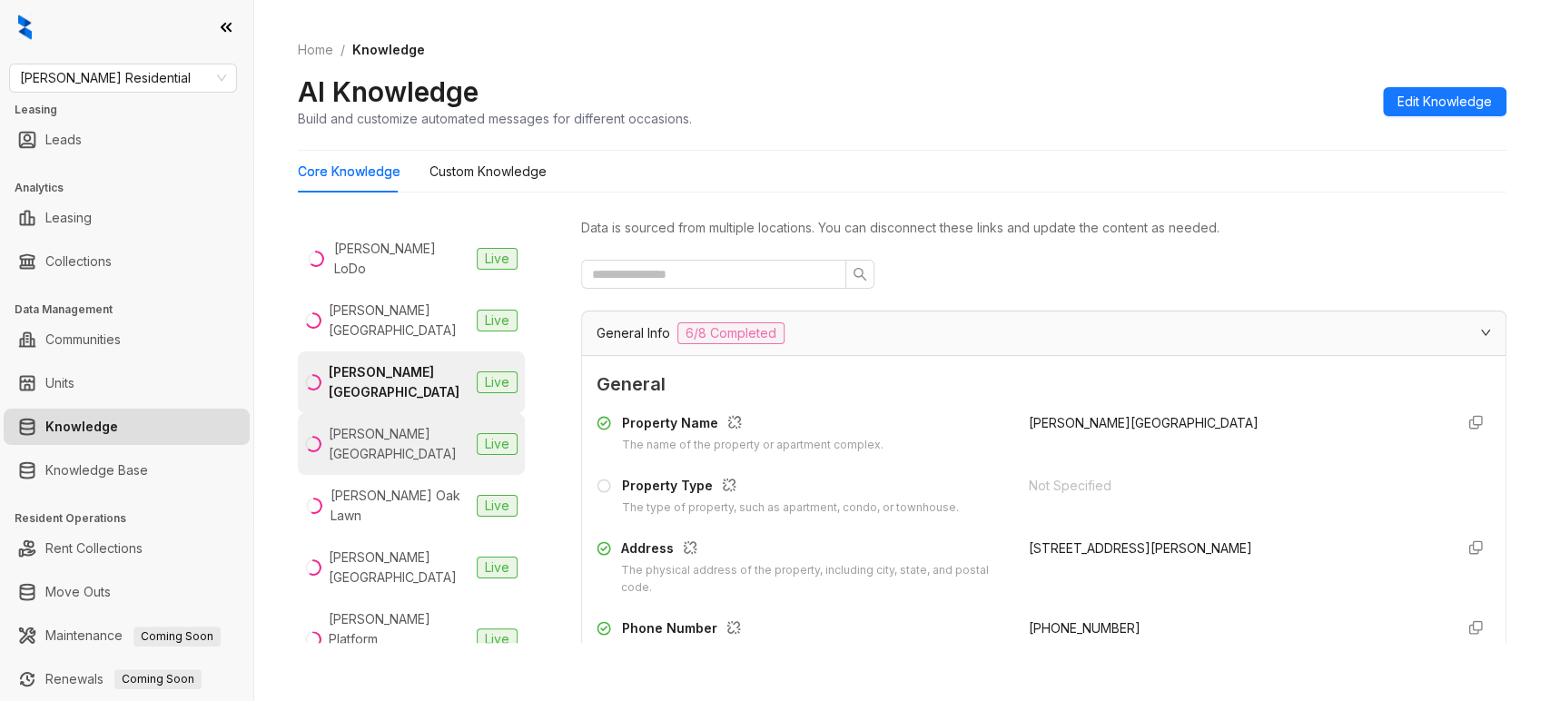
click at [372, 424] on div "Griffis North Union" at bounding box center [399, 444] width 141 height 40
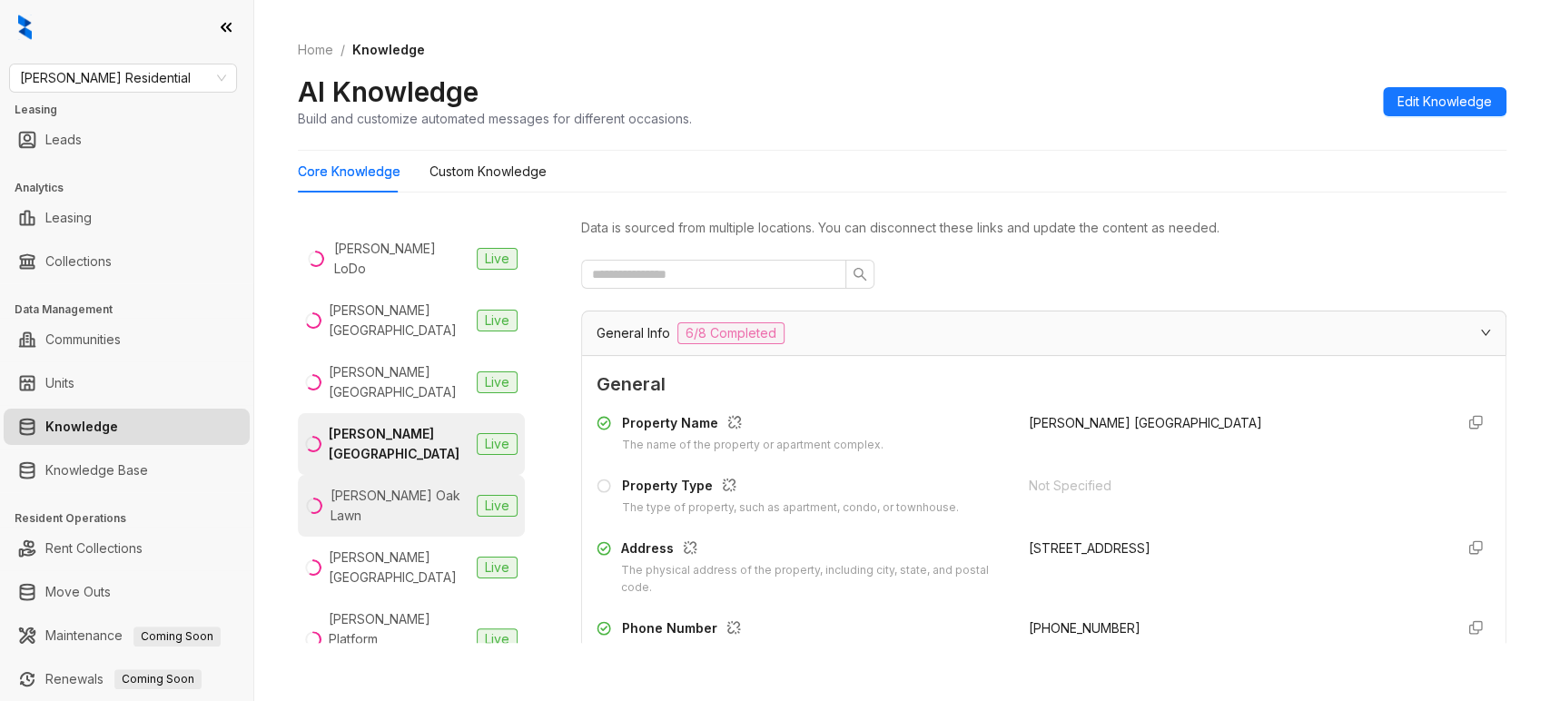
click at [376, 486] on div "Griffis Oak Lawn" at bounding box center [400, 506] width 139 height 40
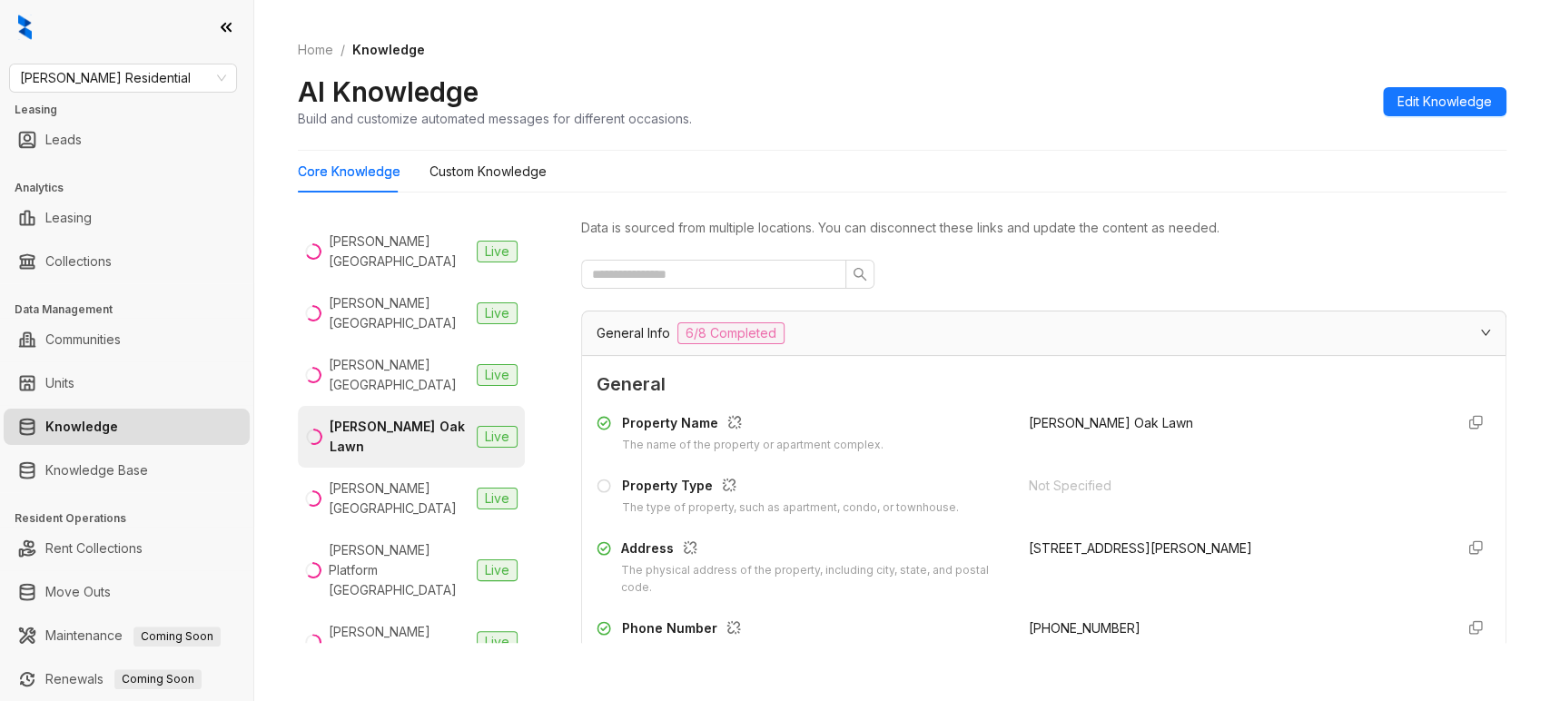
scroll to position [700, 0]
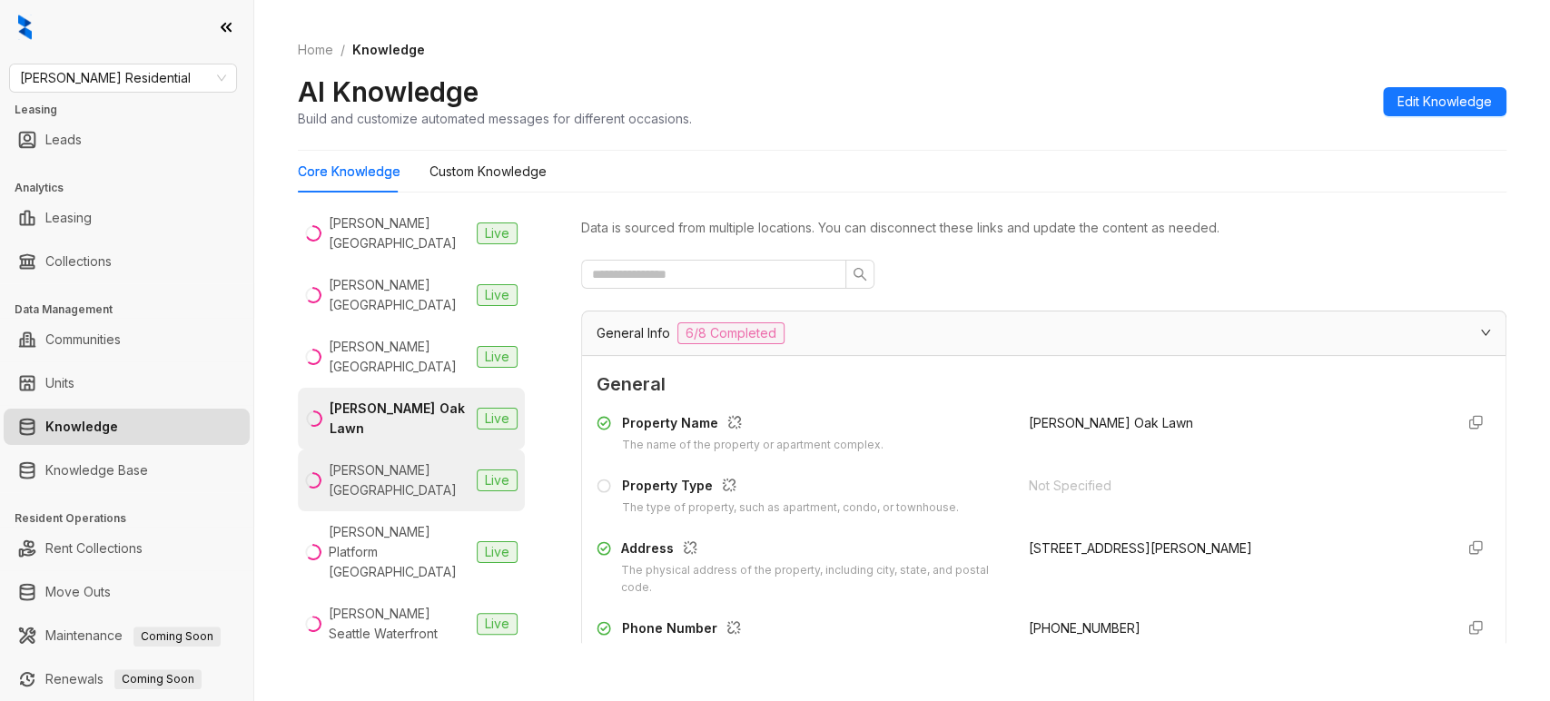
click at [376, 460] on div "Griffis Pine Avenue" at bounding box center [399, 480] width 141 height 40
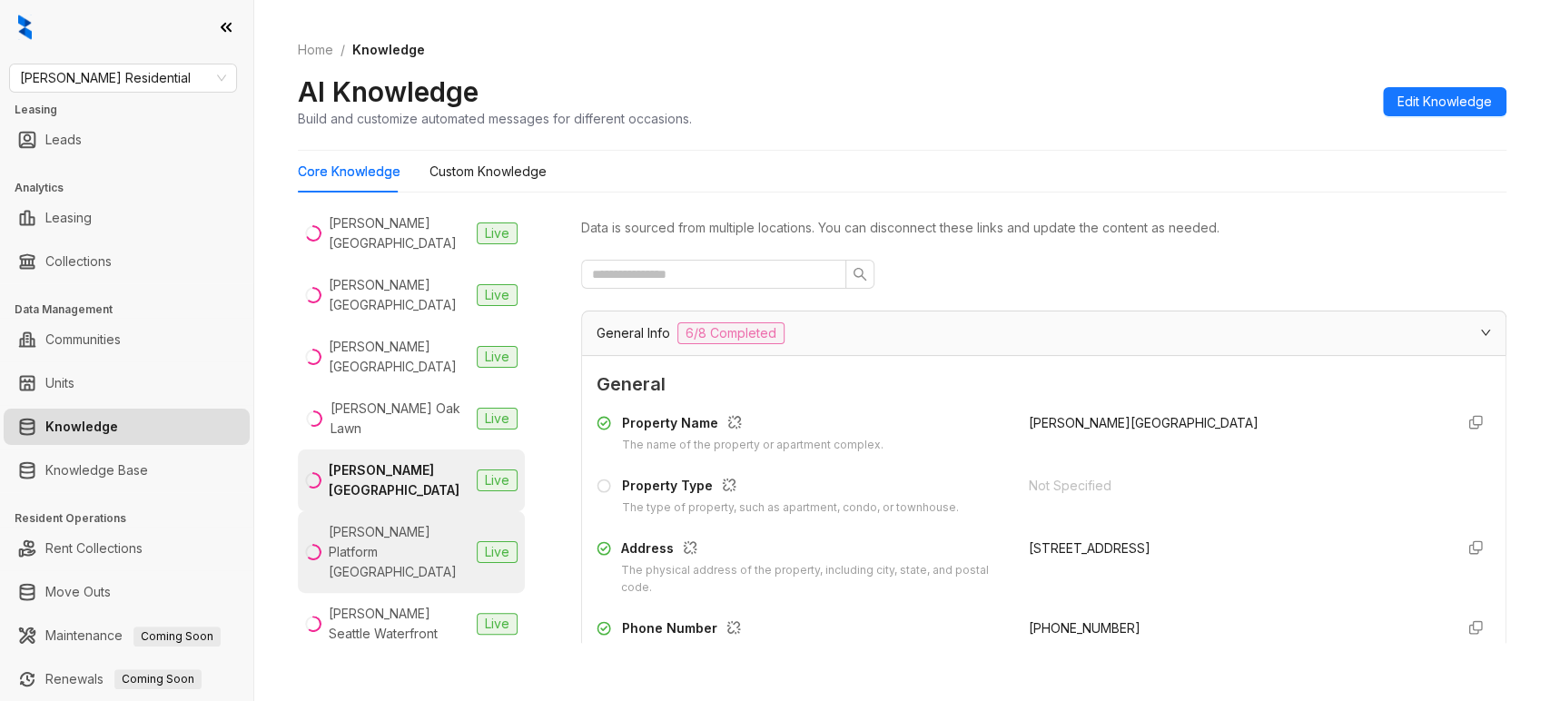
click at [380, 522] on div "Griffis Platform Union Station" at bounding box center [399, 552] width 141 height 60
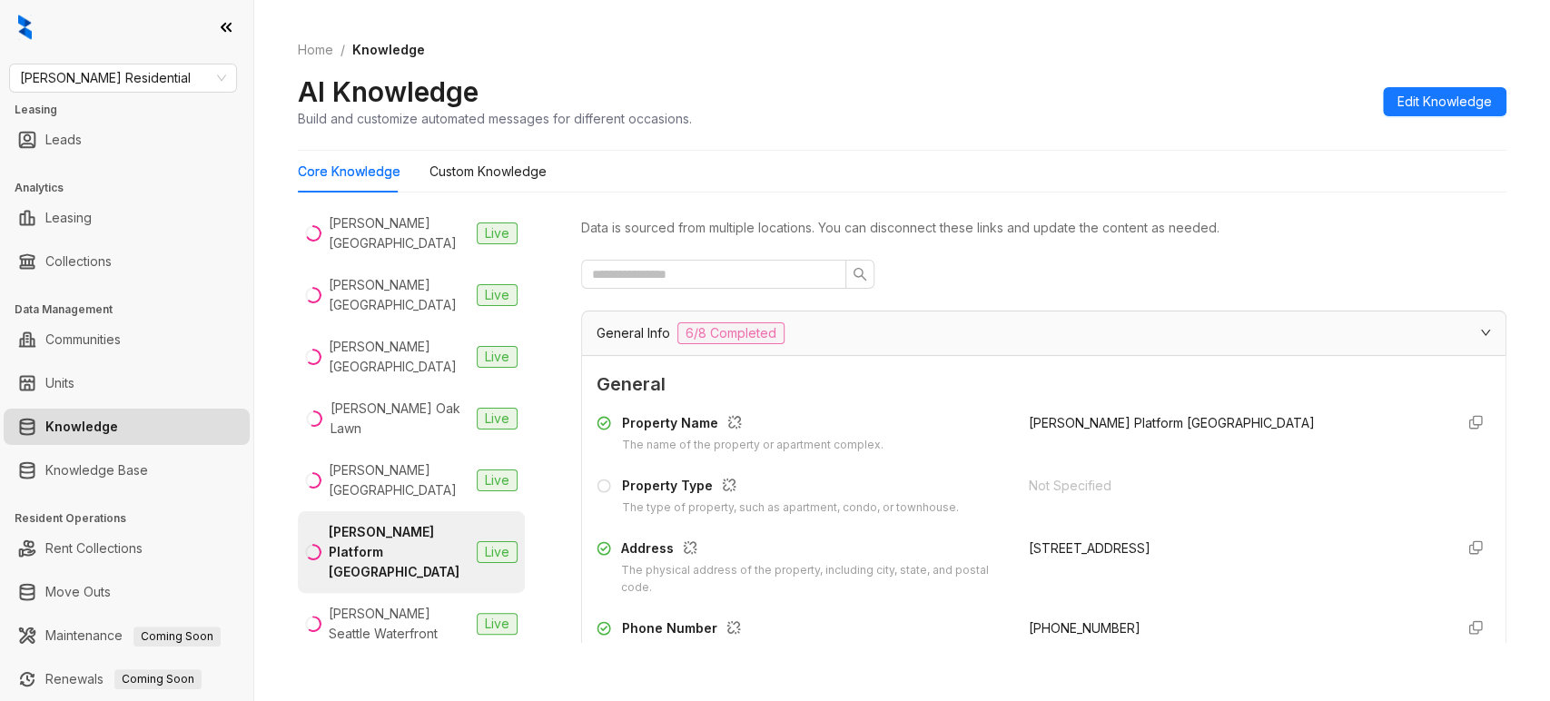
scroll to position [755, 0]
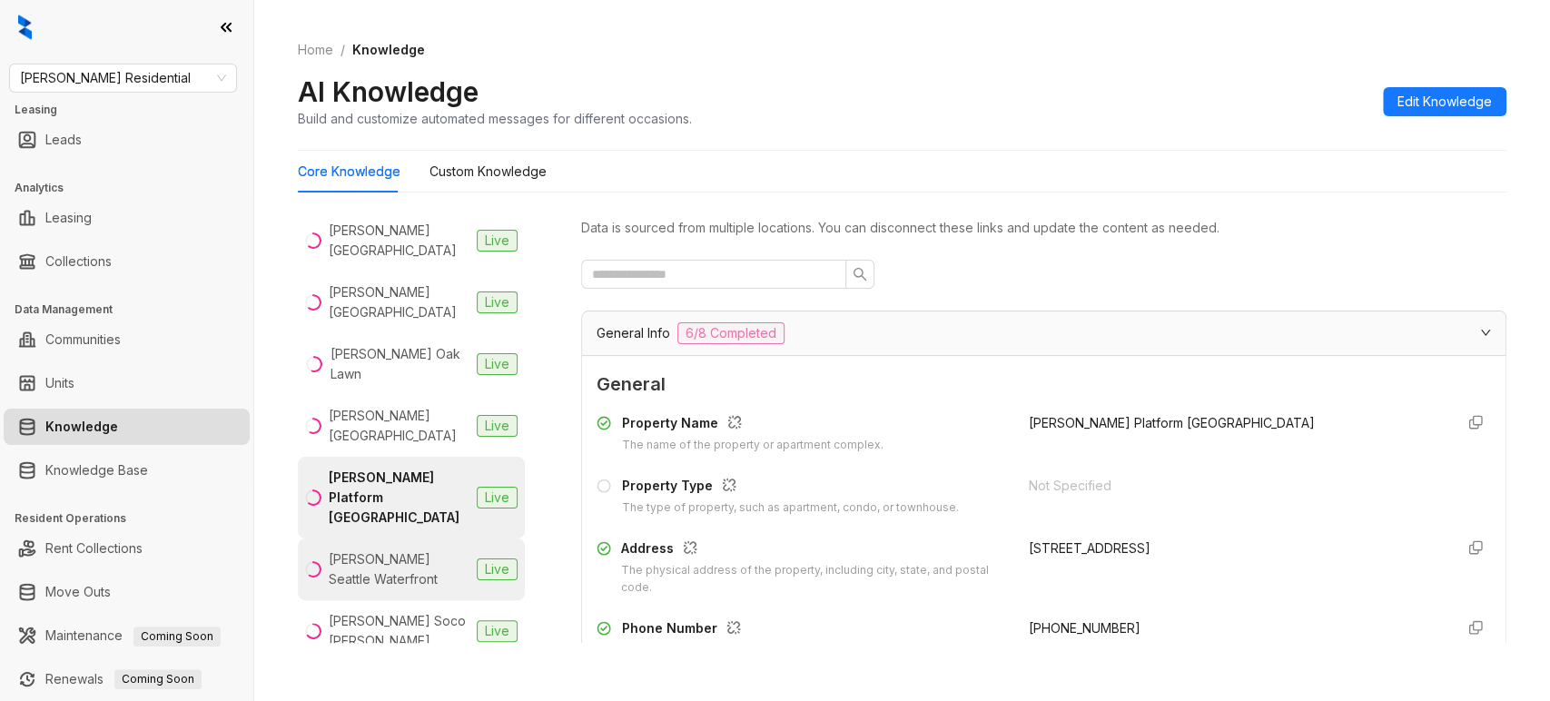
click at [388, 549] on div "Griffis Seattle Waterfront" at bounding box center [399, 569] width 141 height 40
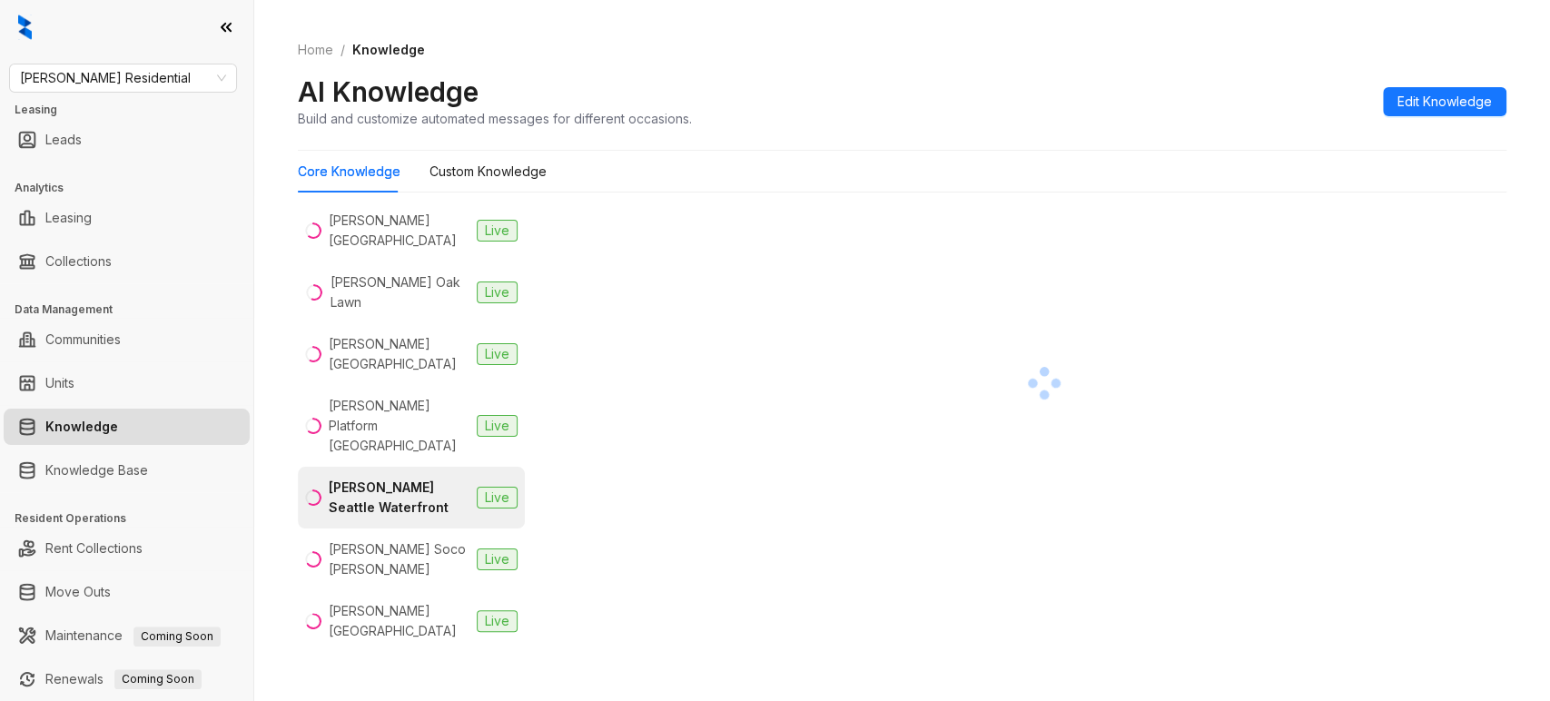
scroll to position [838, 0]
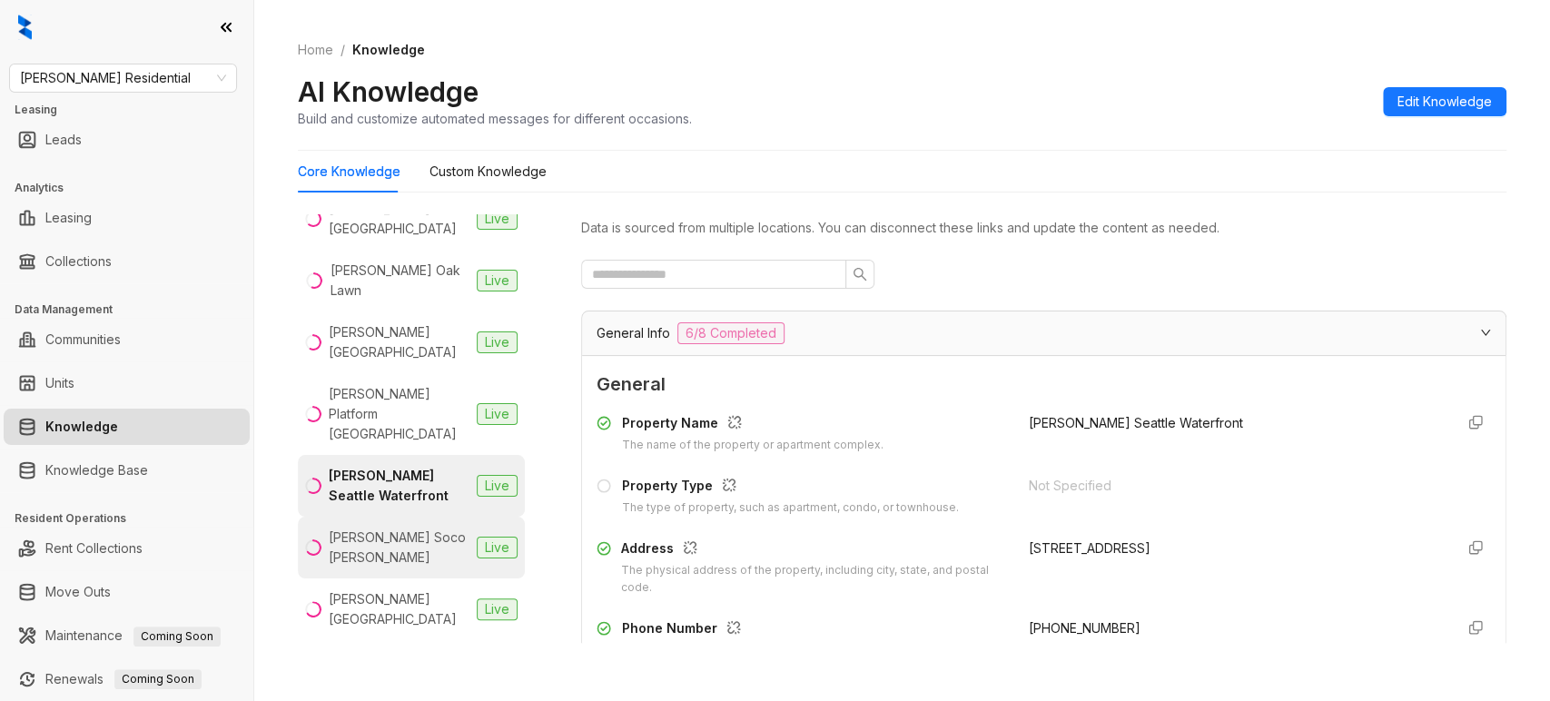
click at [382, 528] on div "Griffis Soco Austin" at bounding box center [399, 548] width 141 height 40
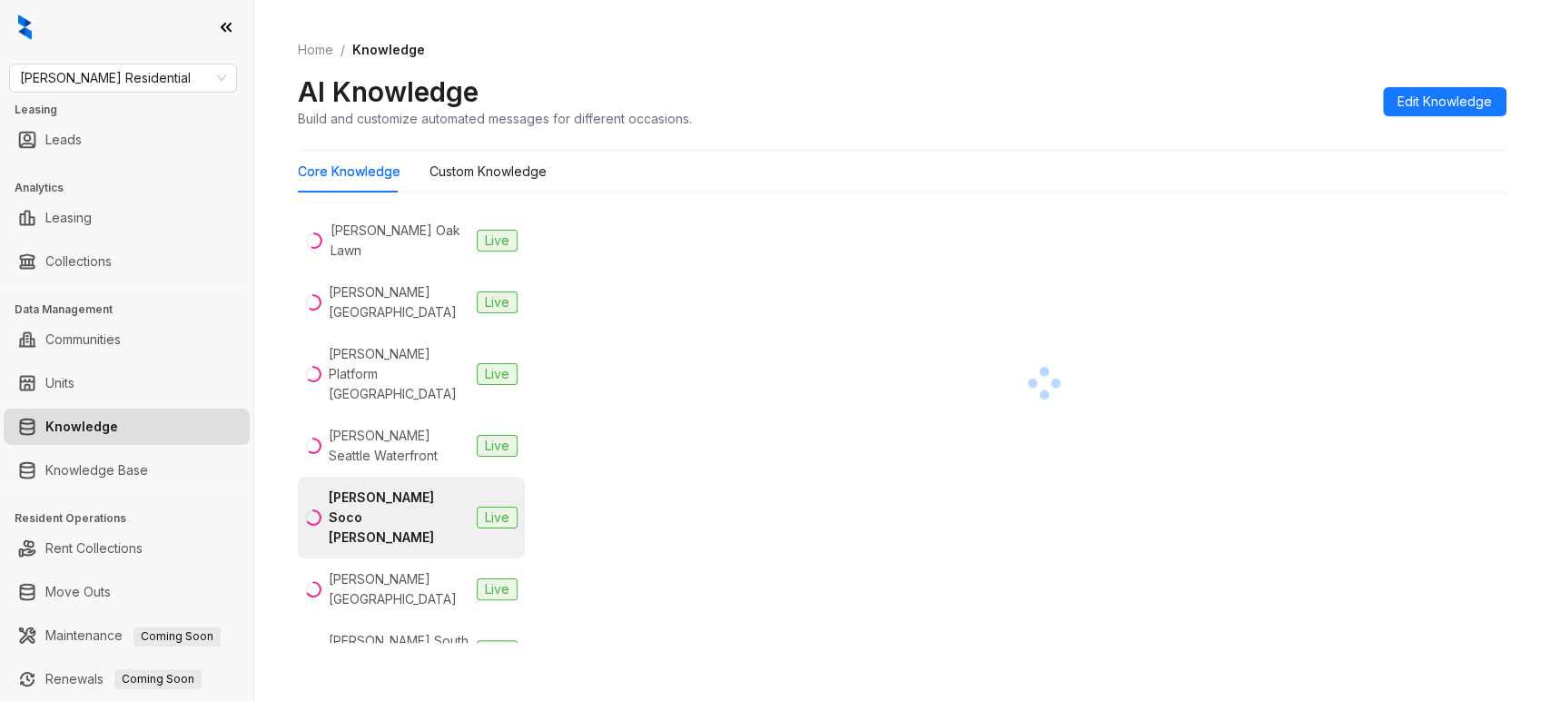
scroll to position [904, 0]
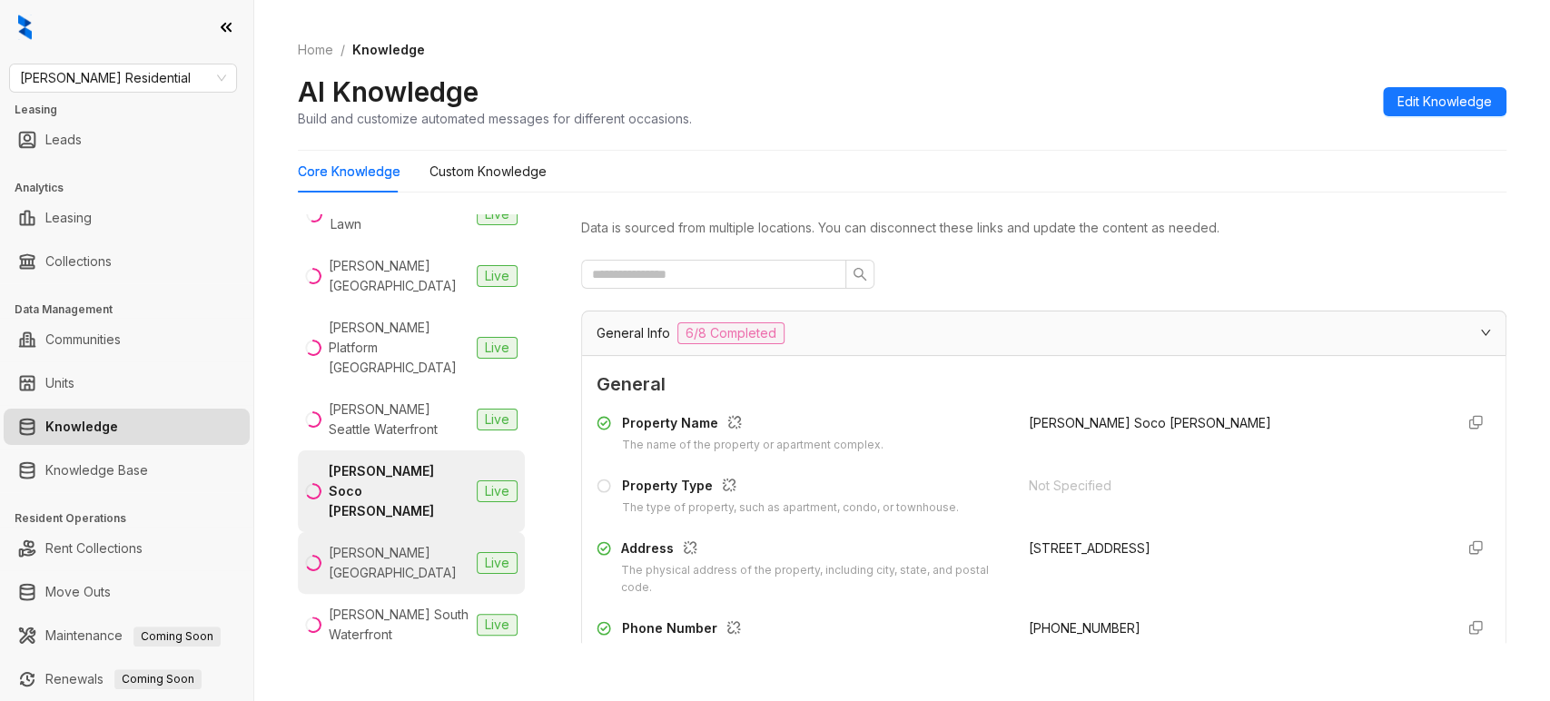
click at [384, 543] on div "Griffis South Bay" at bounding box center [399, 563] width 141 height 40
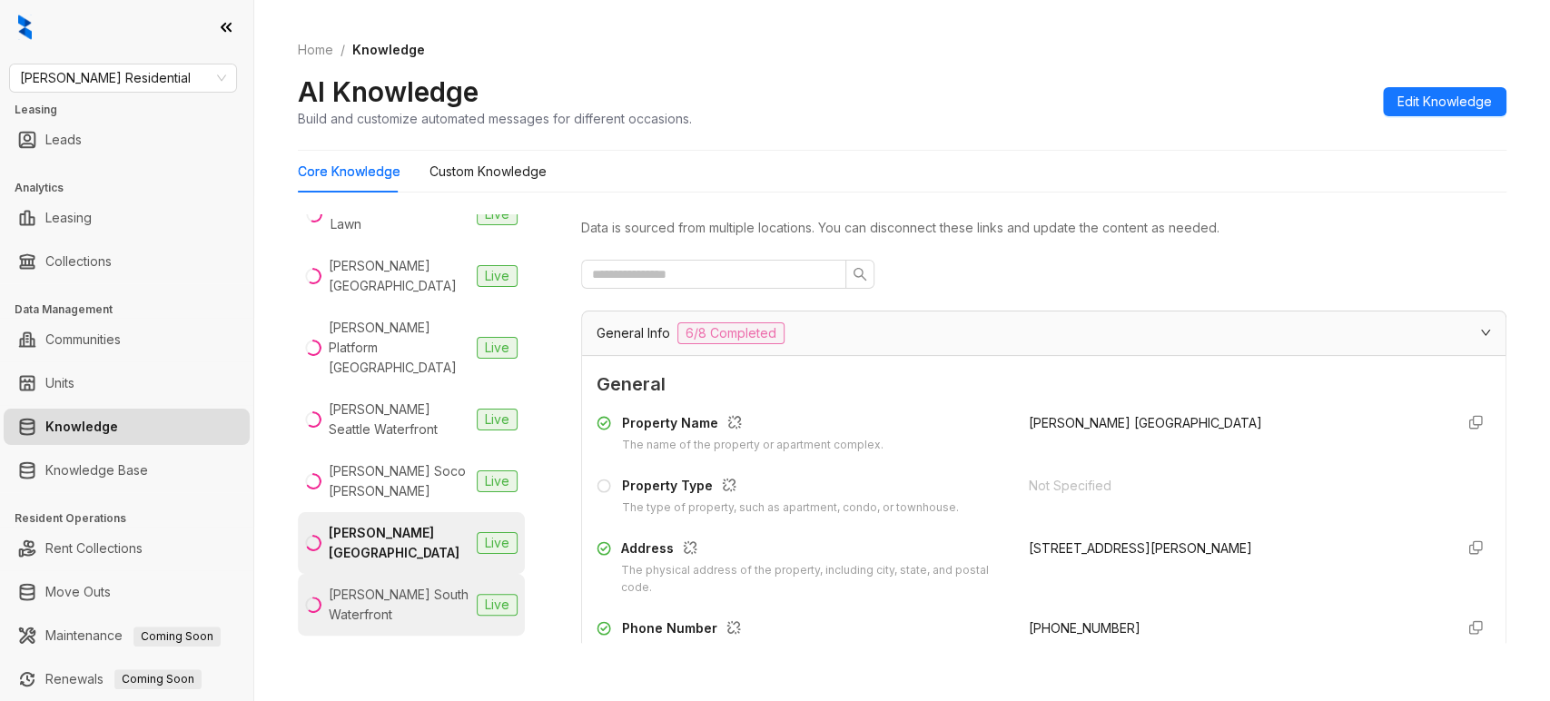
click at [385, 585] on div "Griffis South Waterfront" at bounding box center [399, 605] width 141 height 40
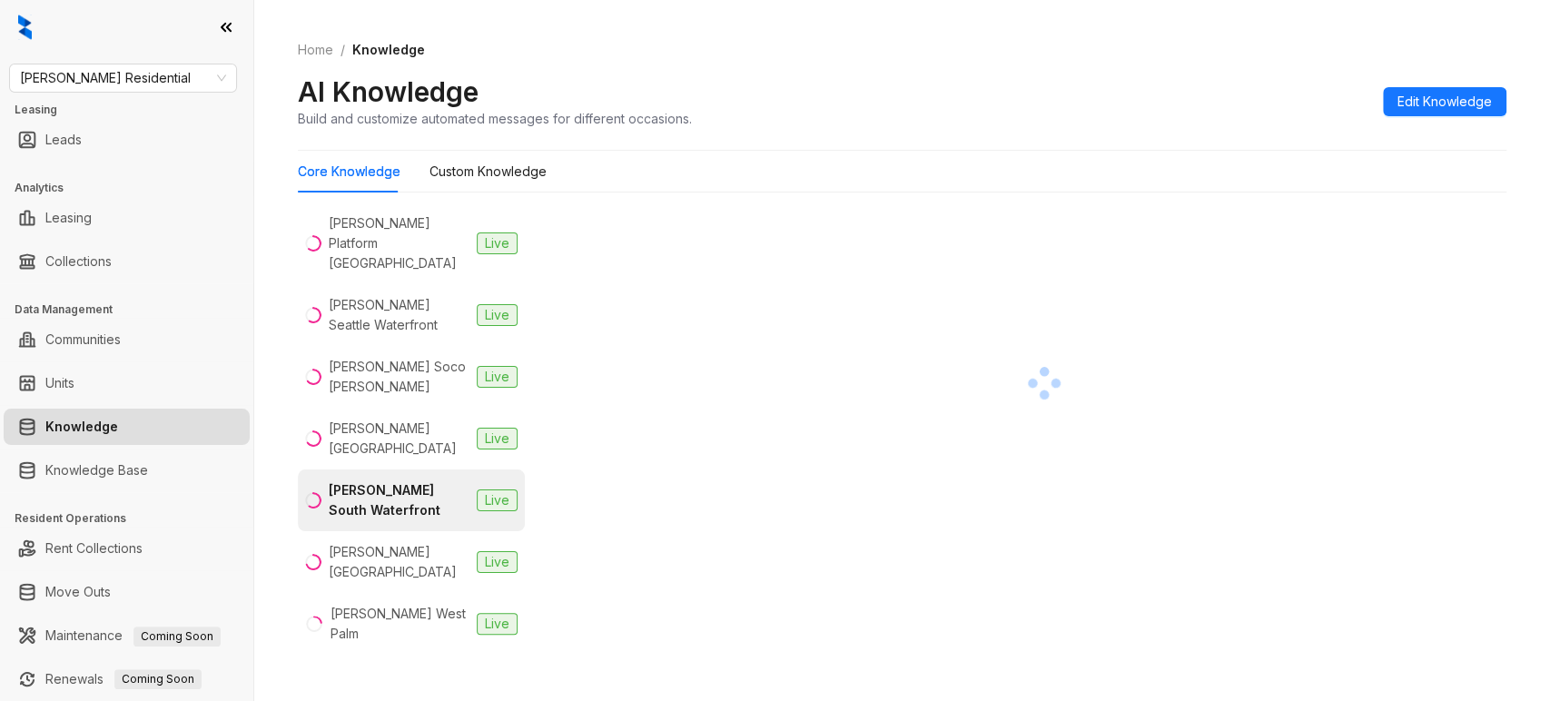
scroll to position [1012, 0]
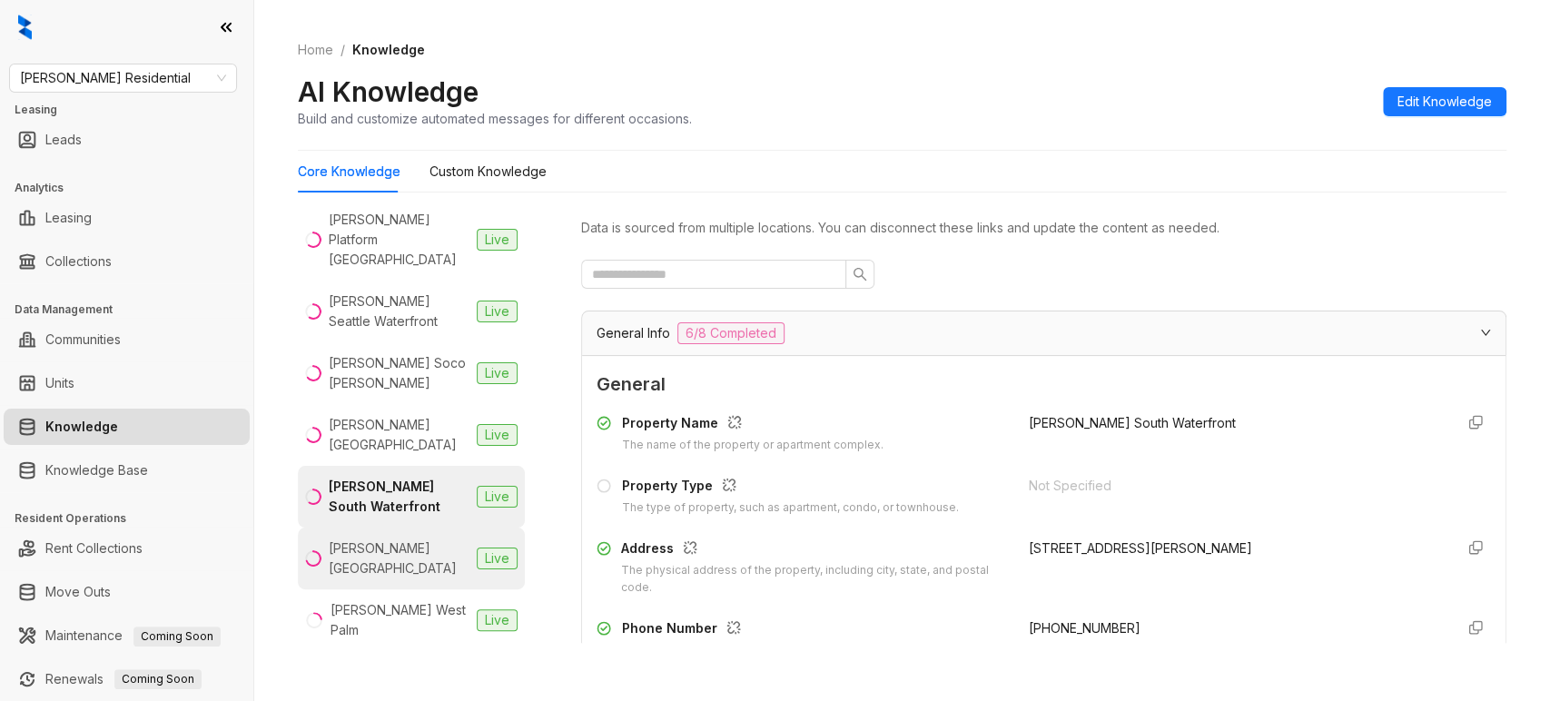
click at [390, 538] on div "Griffis Union Station" at bounding box center [399, 558] width 141 height 40
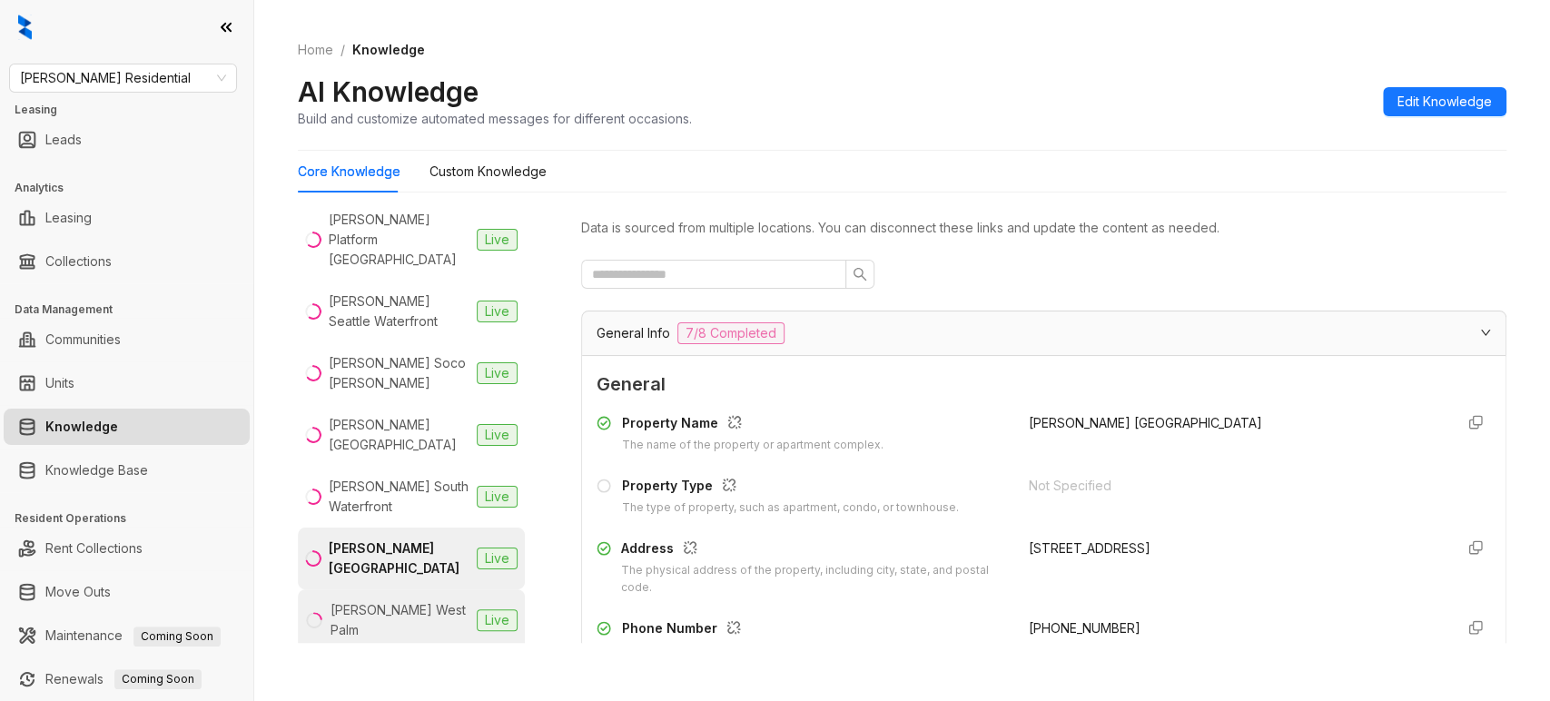
click at [392, 600] on div "Griffis West Palm" at bounding box center [400, 620] width 139 height 40
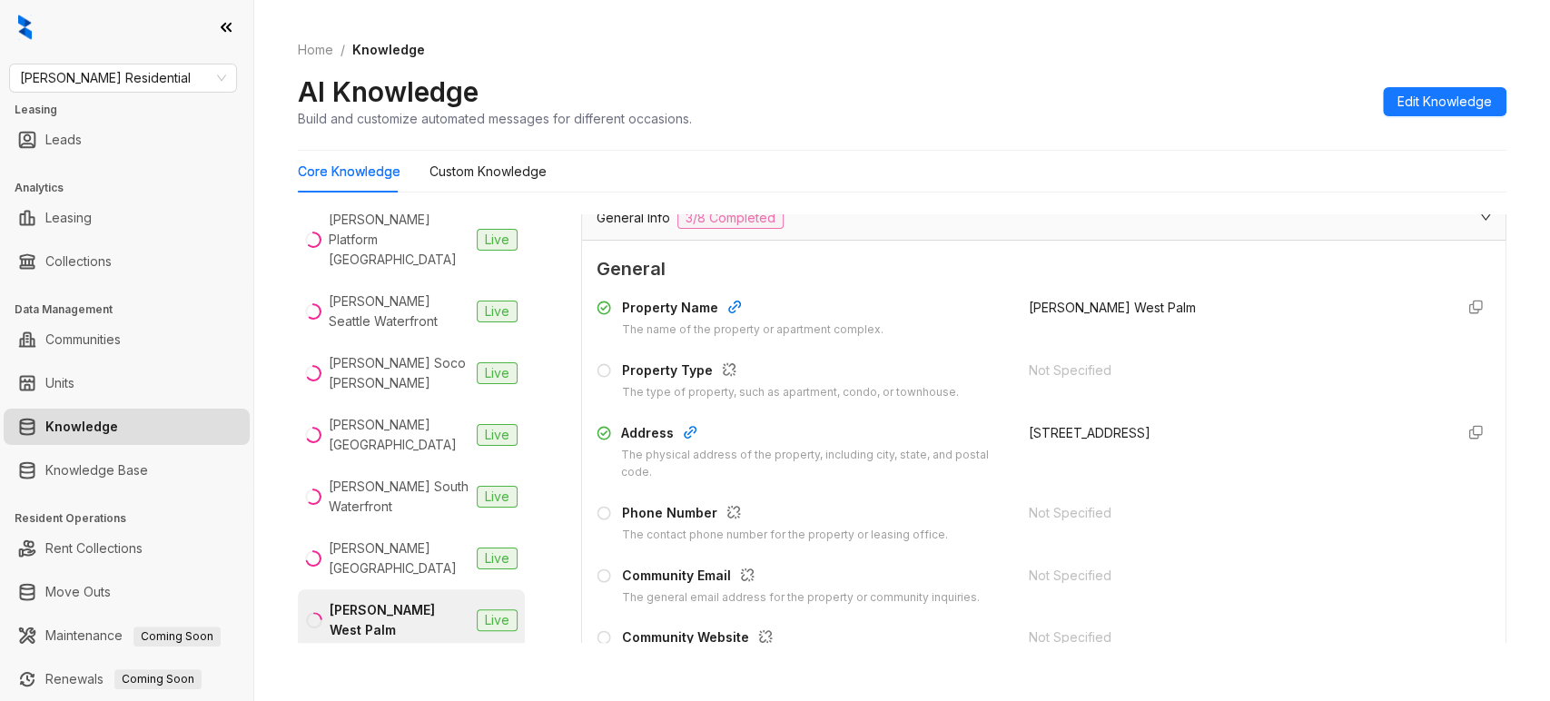
scroll to position [200, 0]
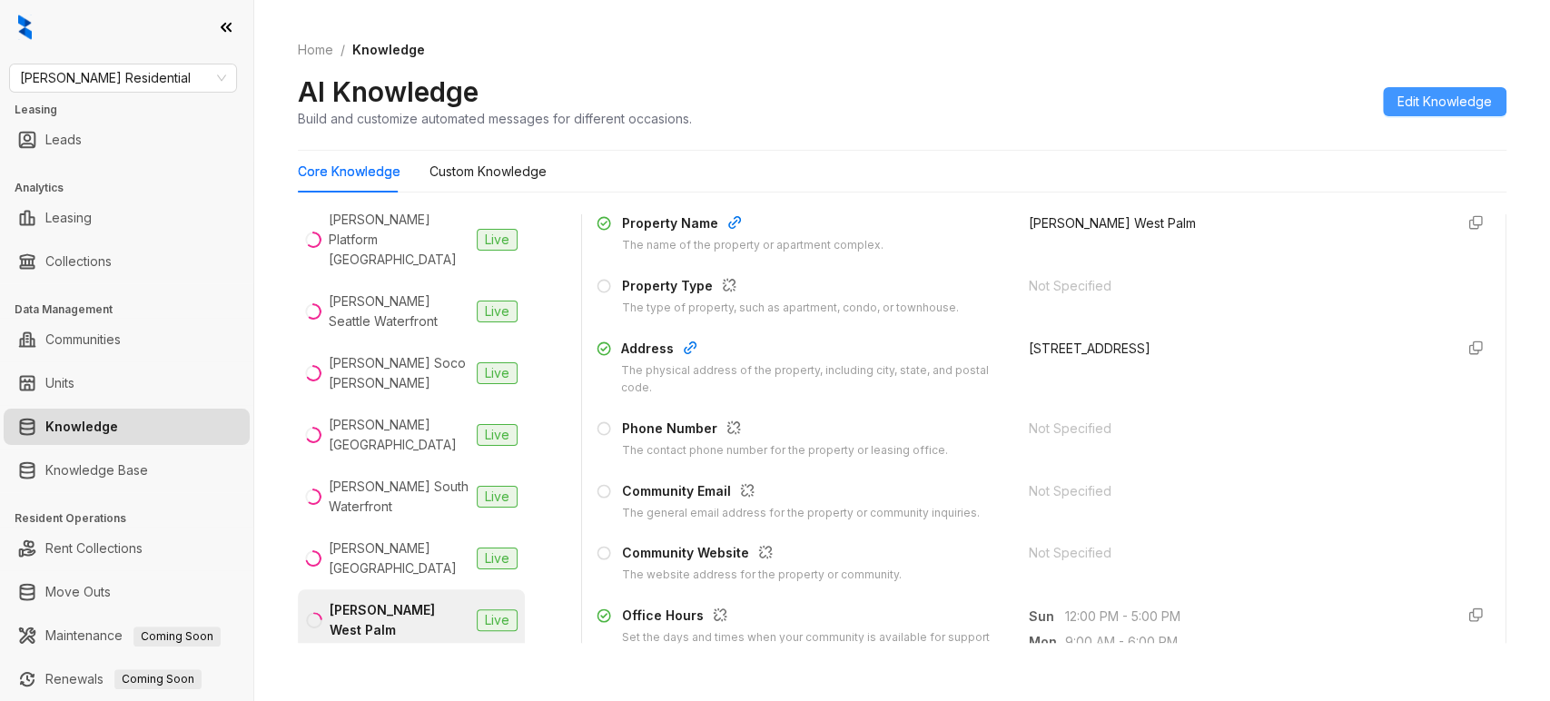
click at [1397, 100] on span "Edit Knowledge" at bounding box center [1444, 102] width 94 height 20
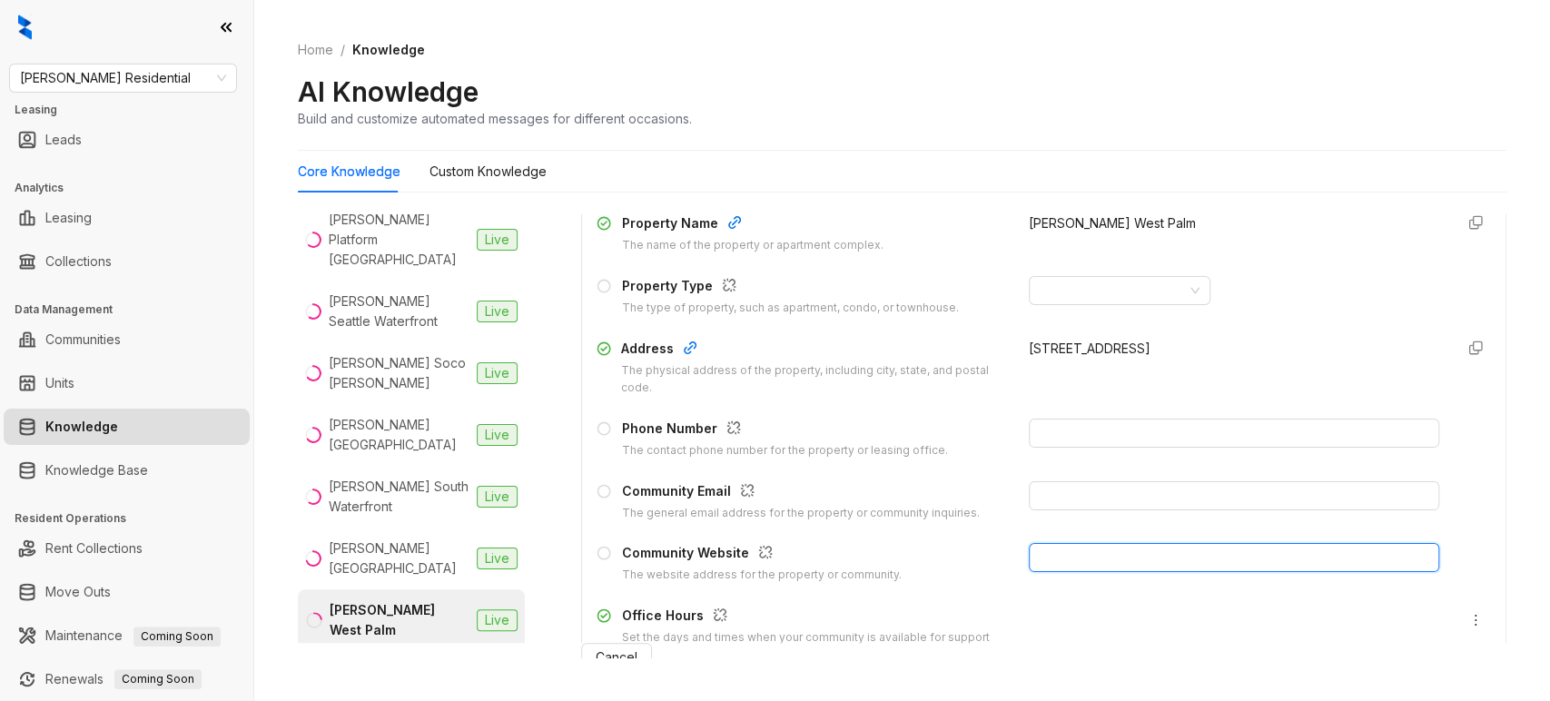
click at [1029, 552] on input "text" at bounding box center [1234, 557] width 410 height 29
paste input "**********"
type input "**********"
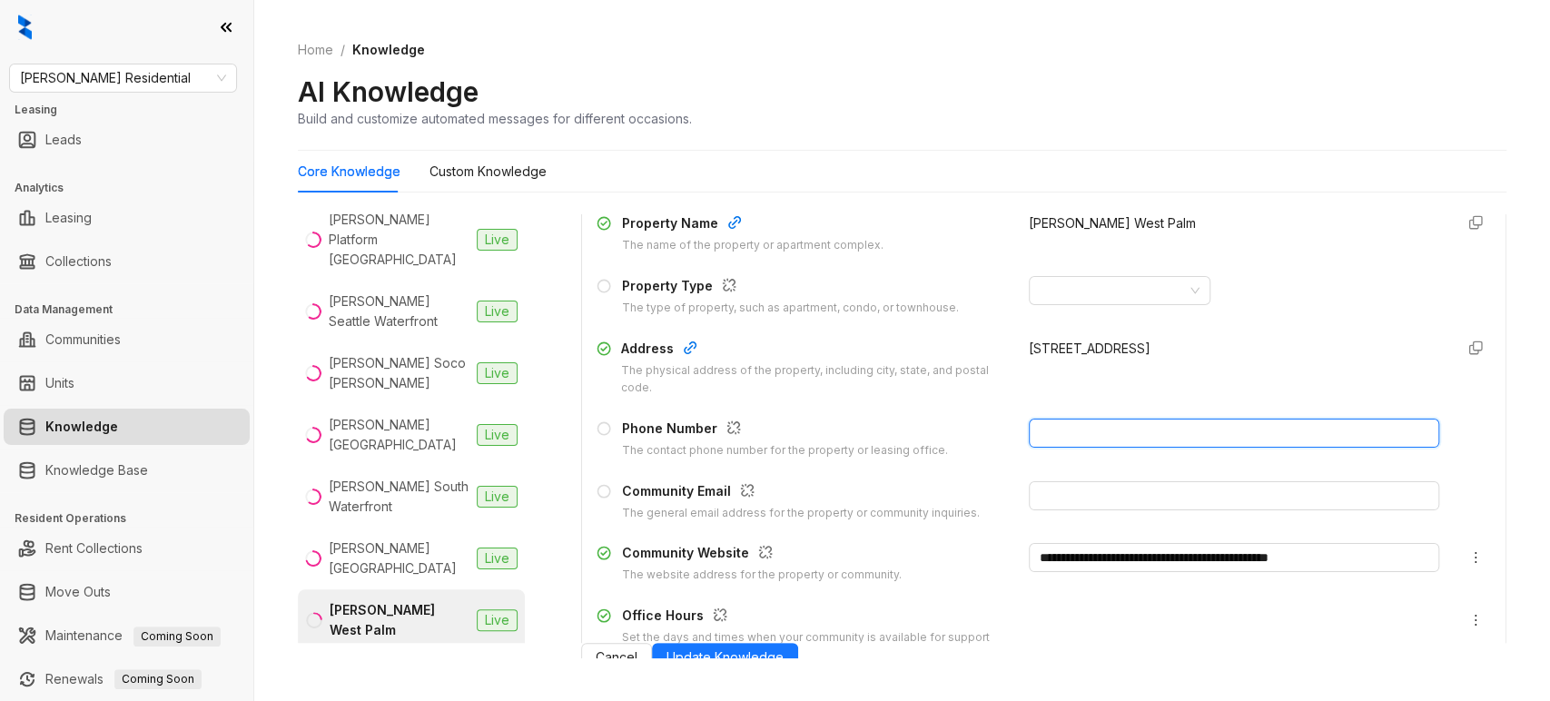
click at [1074, 428] on input "text" at bounding box center [1234, 433] width 410 height 29
paste input "**********"
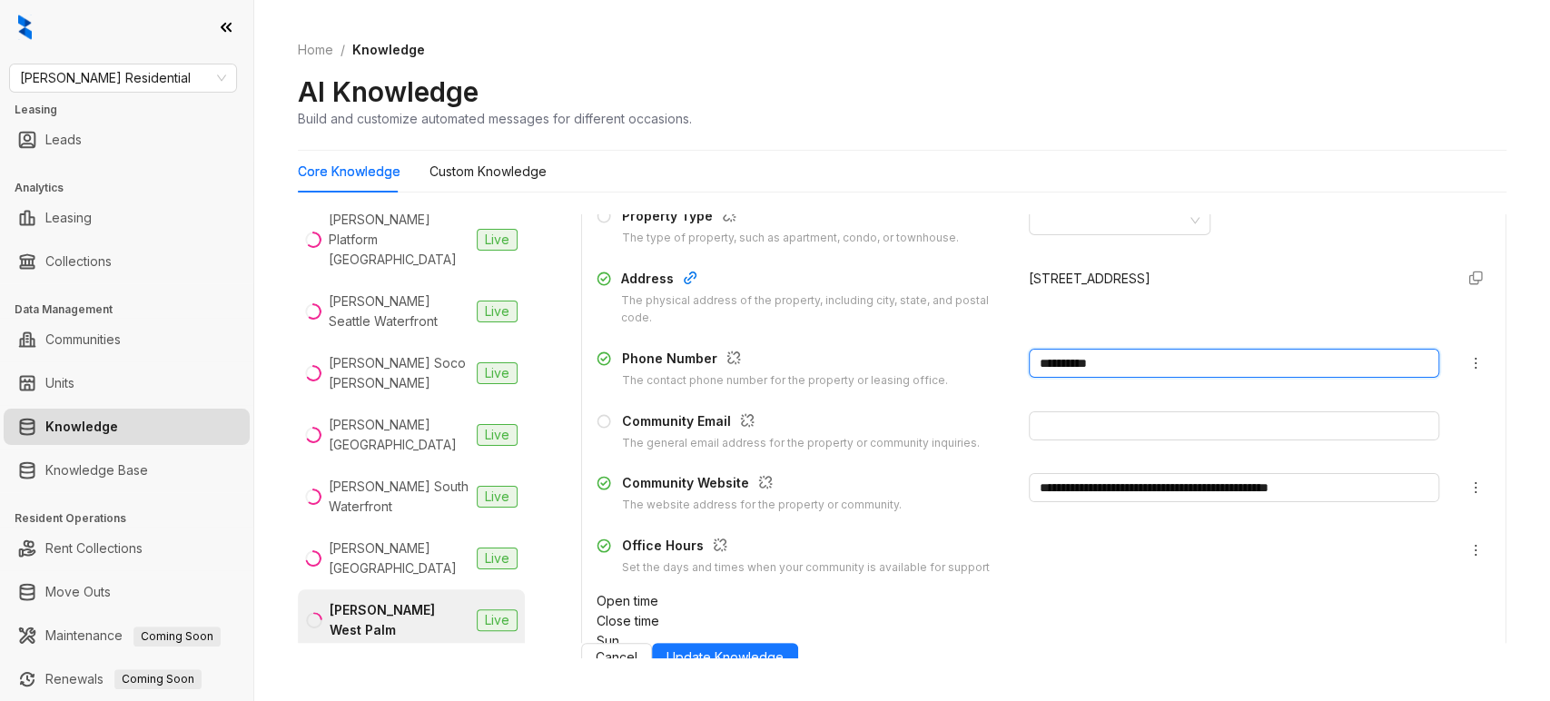
scroll to position [274, 0]
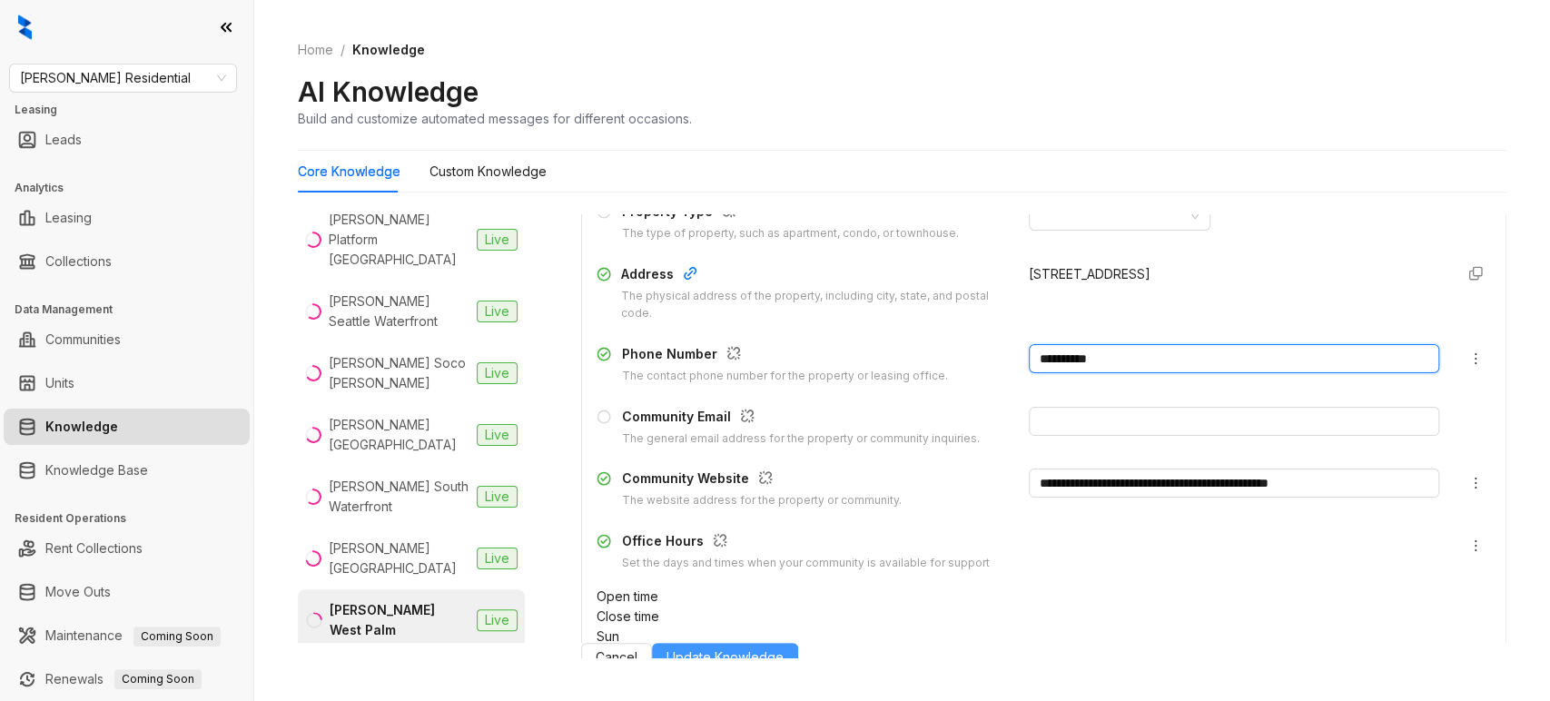
type input "**********"
click at [784, 666] on span "Update Knowledge" at bounding box center [725, 657] width 117 height 20
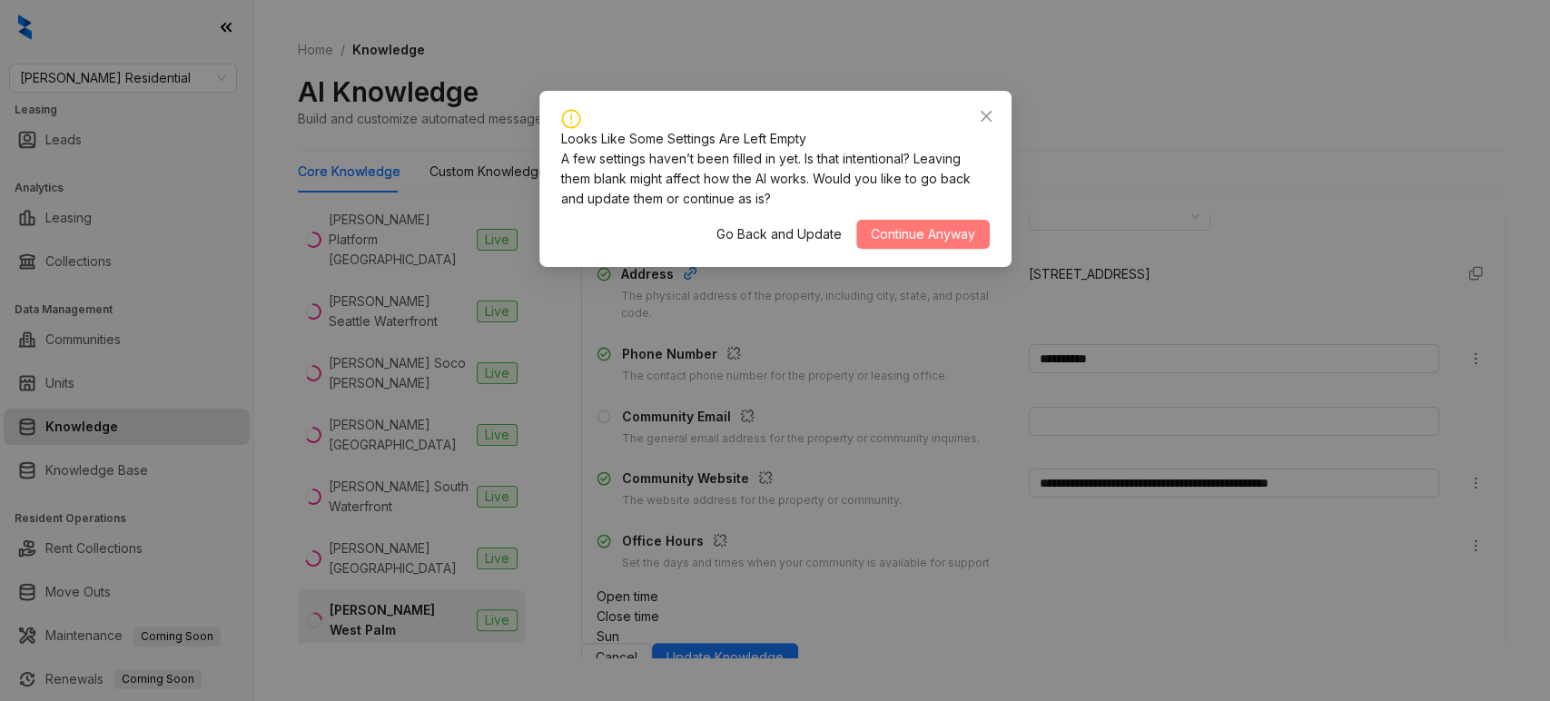
click at [925, 239] on span "Continue Anyway" at bounding box center [923, 234] width 104 height 20
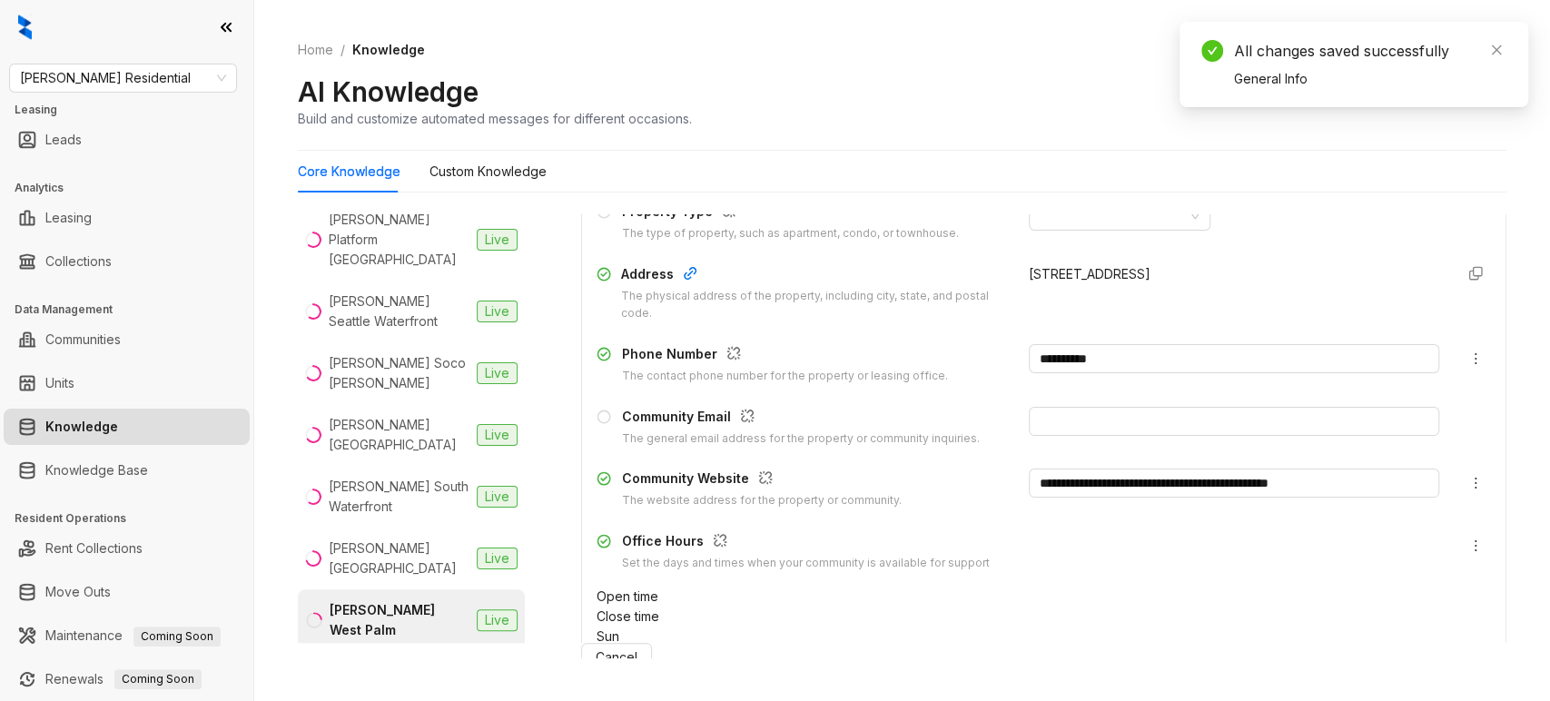
scroll to position [1070, 0]
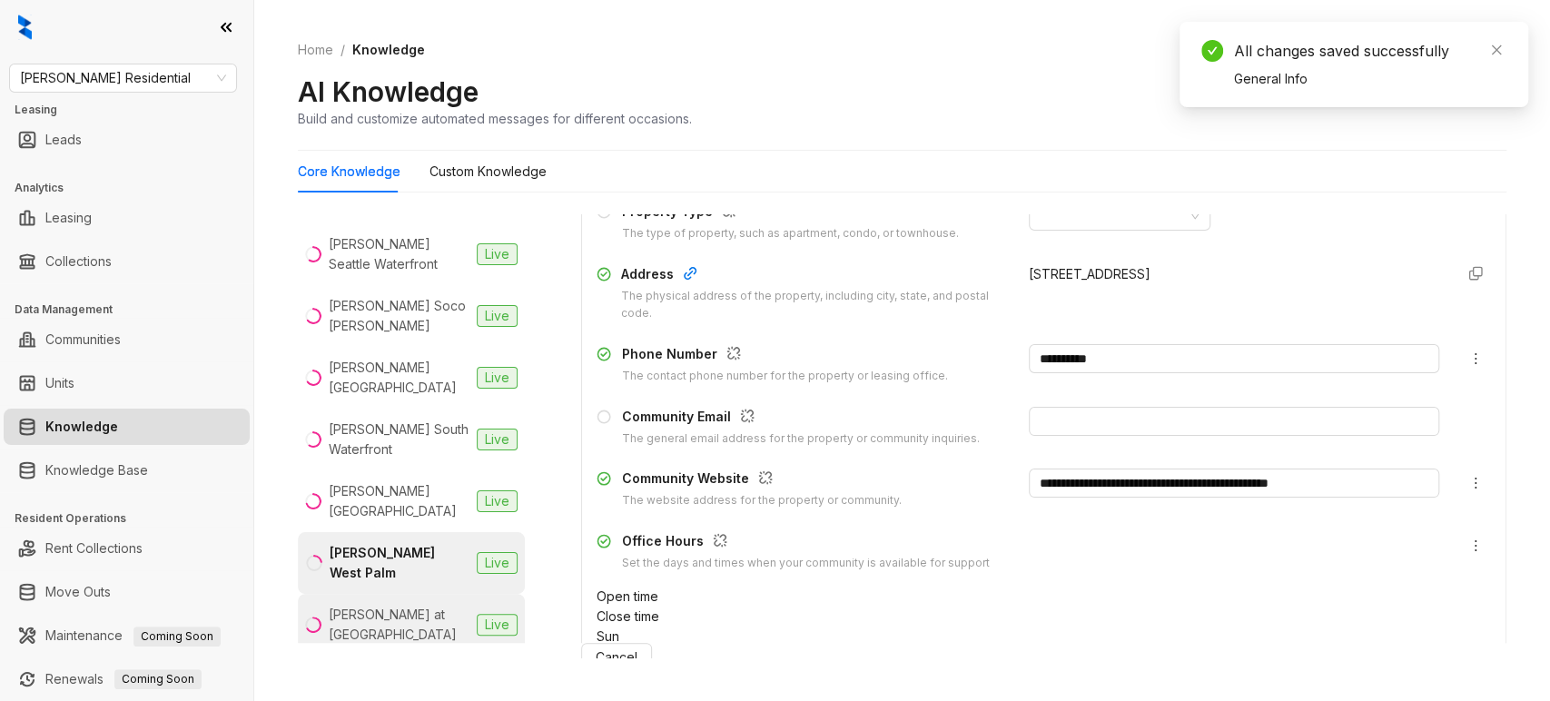
click at [370, 605] on div "Griffis at Fiddlers Green" at bounding box center [399, 625] width 141 height 40
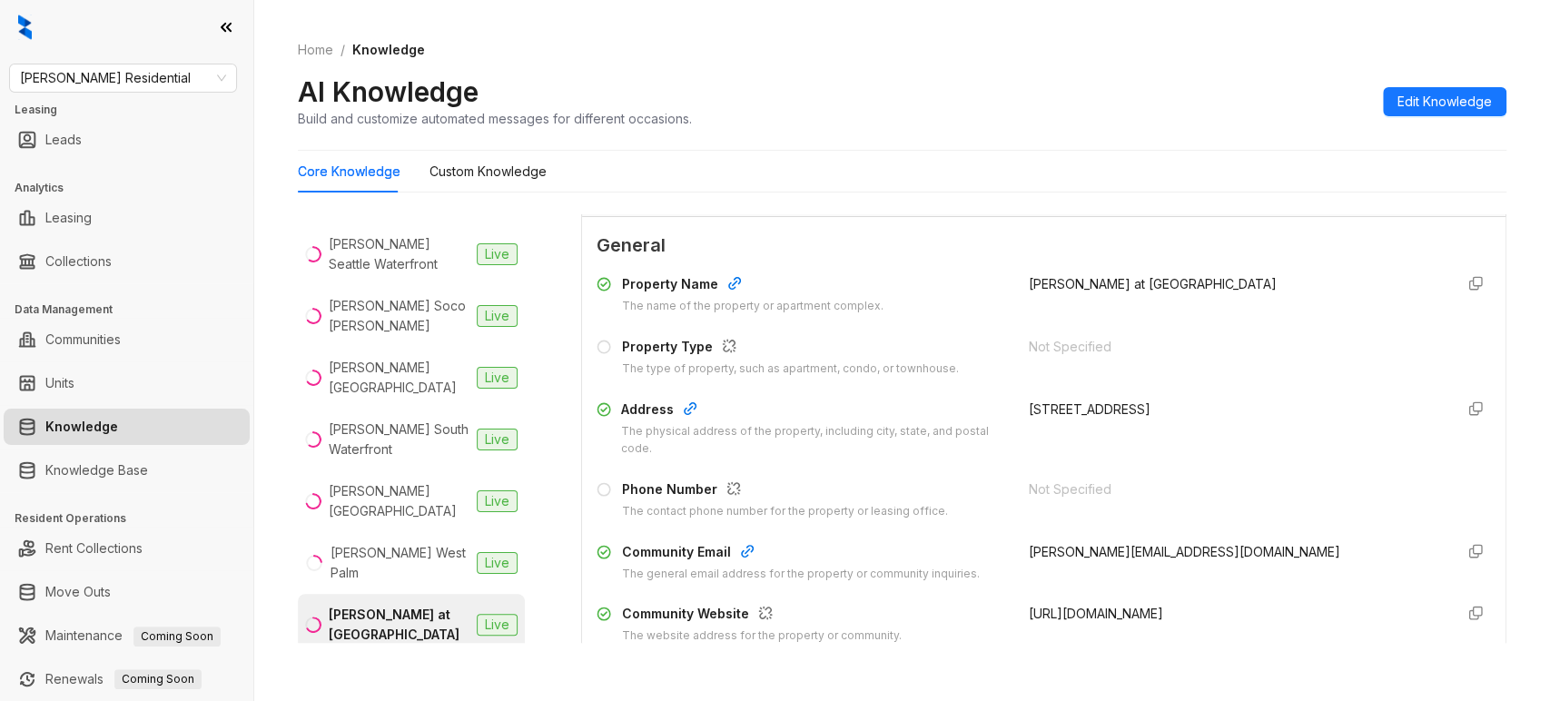
scroll to position [211, 0]
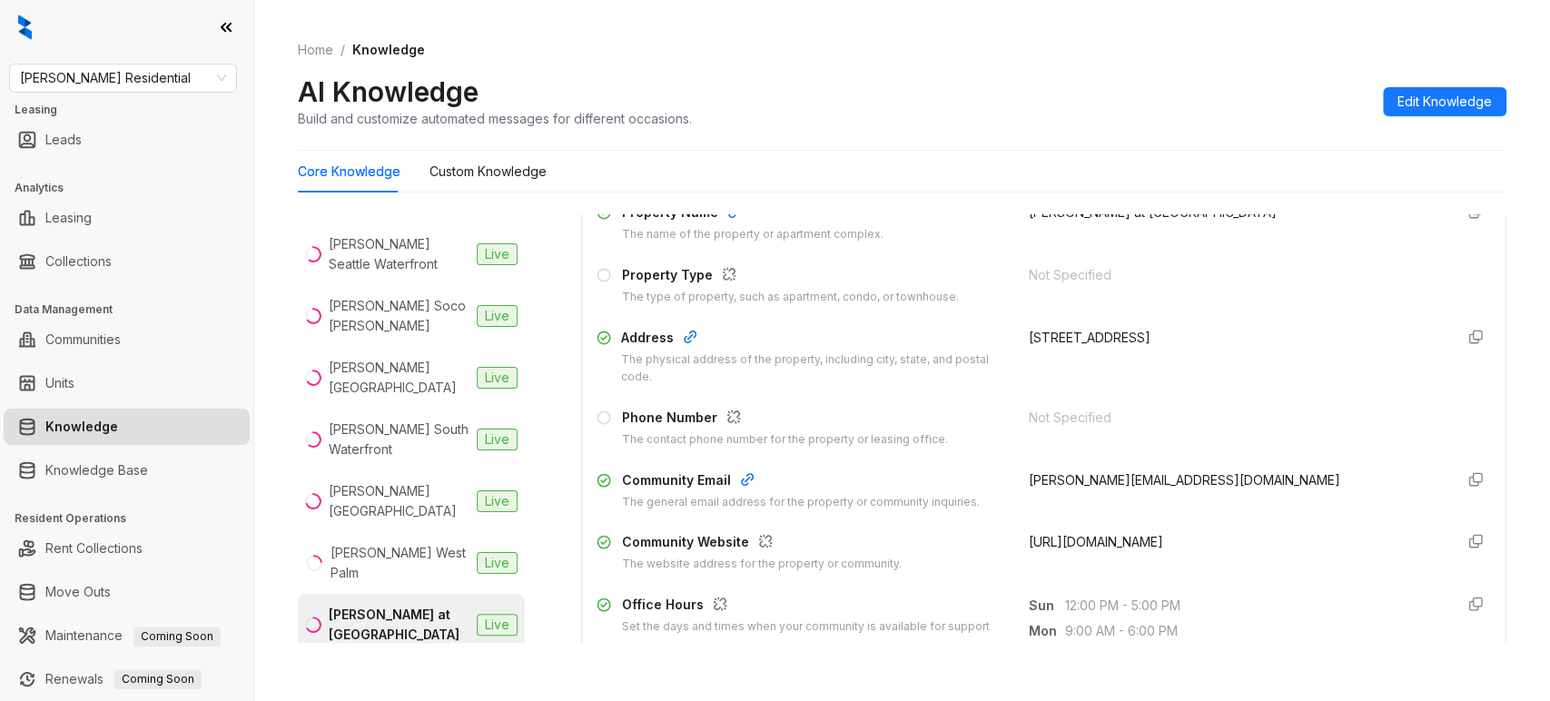
drag, startPoint x: 1005, startPoint y: 543, endPoint x: 1325, endPoint y: 536, distance: 319.7
click at [1163, 536] on span "https://griffisresidential.com/property/fiddlers-green/" at bounding box center [1096, 541] width 134 height 15
copy span "https://griffisresidential.com/property/fiddlers-green/"
click at [1407, 93] on span "Edit Knowledge" at bounding box center [1444, 102] width 94 height 20
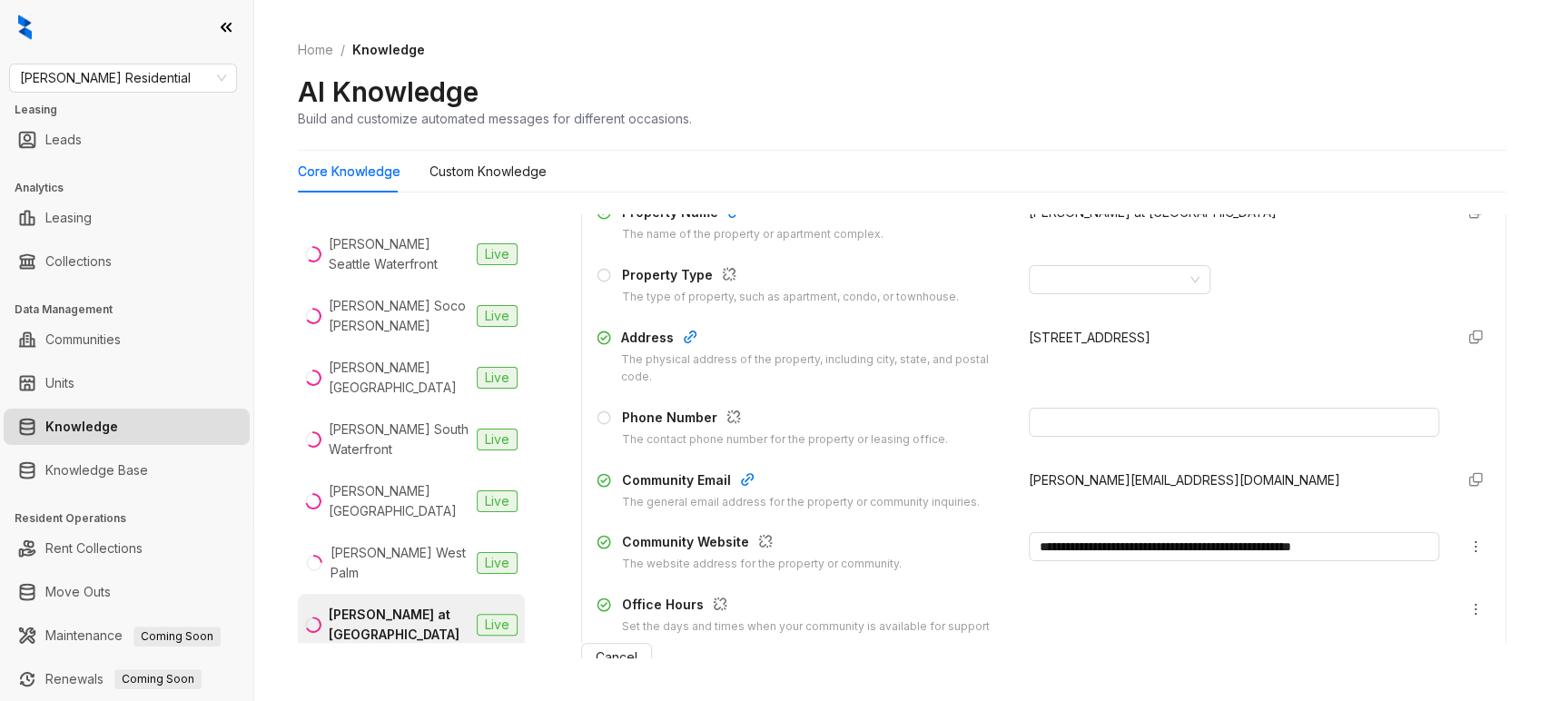
scroll to position [114, 0]
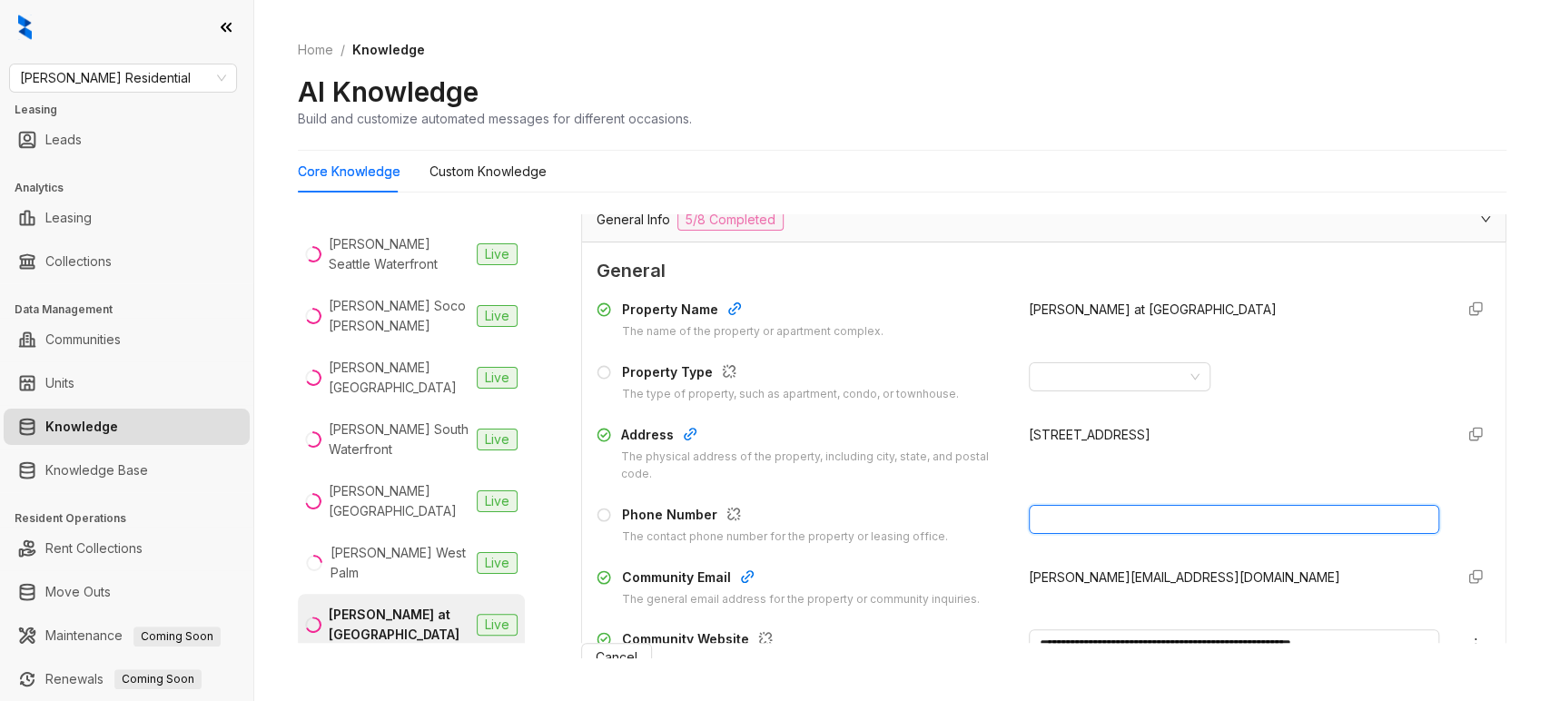
click at [1075, 514] on input "text" at bounding box center [1234, 519] width 410 height 29
paste input "**********"
type input "**********"
click at [784, 667] on span "Update Knowledge" at bounding box center [725, 657] width 117 height 20
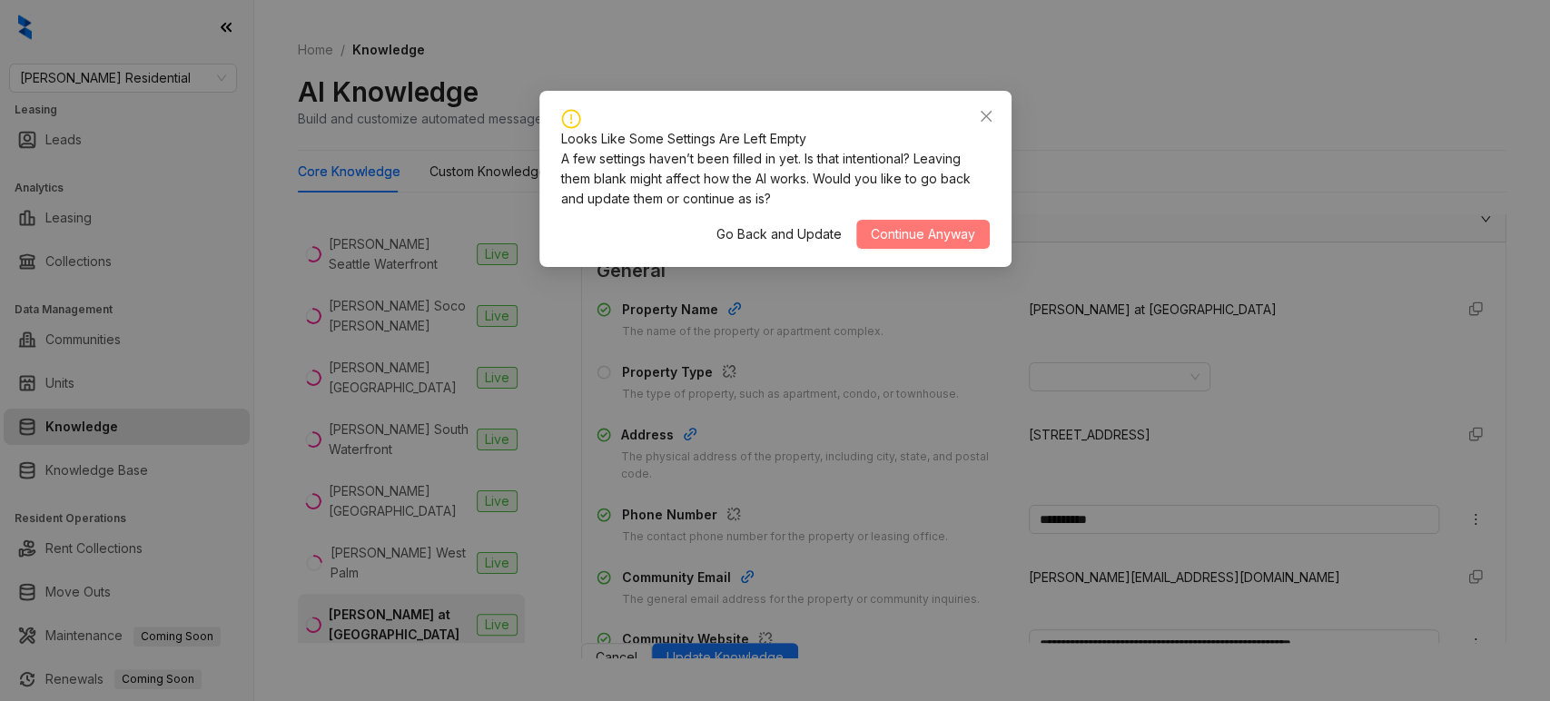
click at [908, 229] on span "Continue Anyway" at bounding box center [923, 234] width 104 height 20
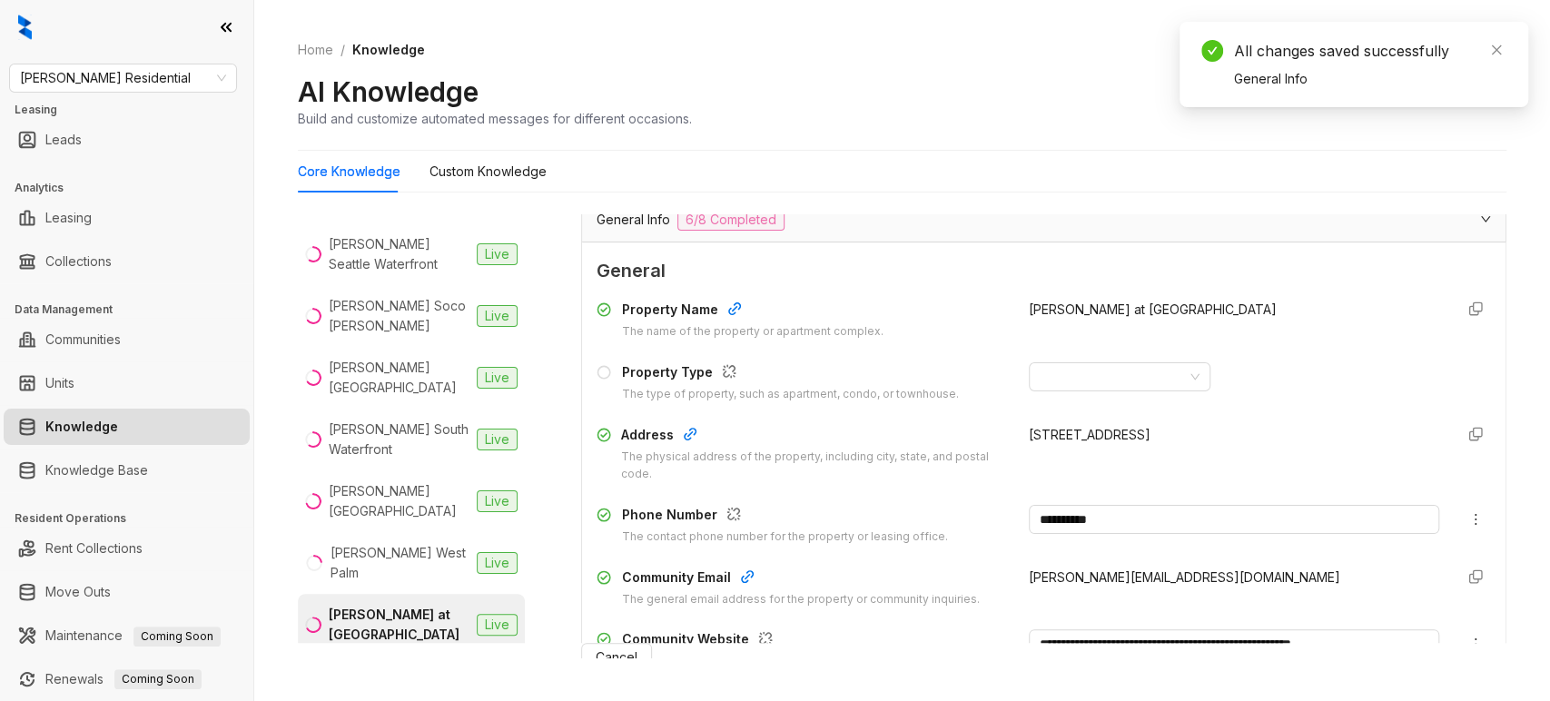
click at [409, 667] on div "Griffis at The Domain" at bounding box center [399, 687] width 141 height 40
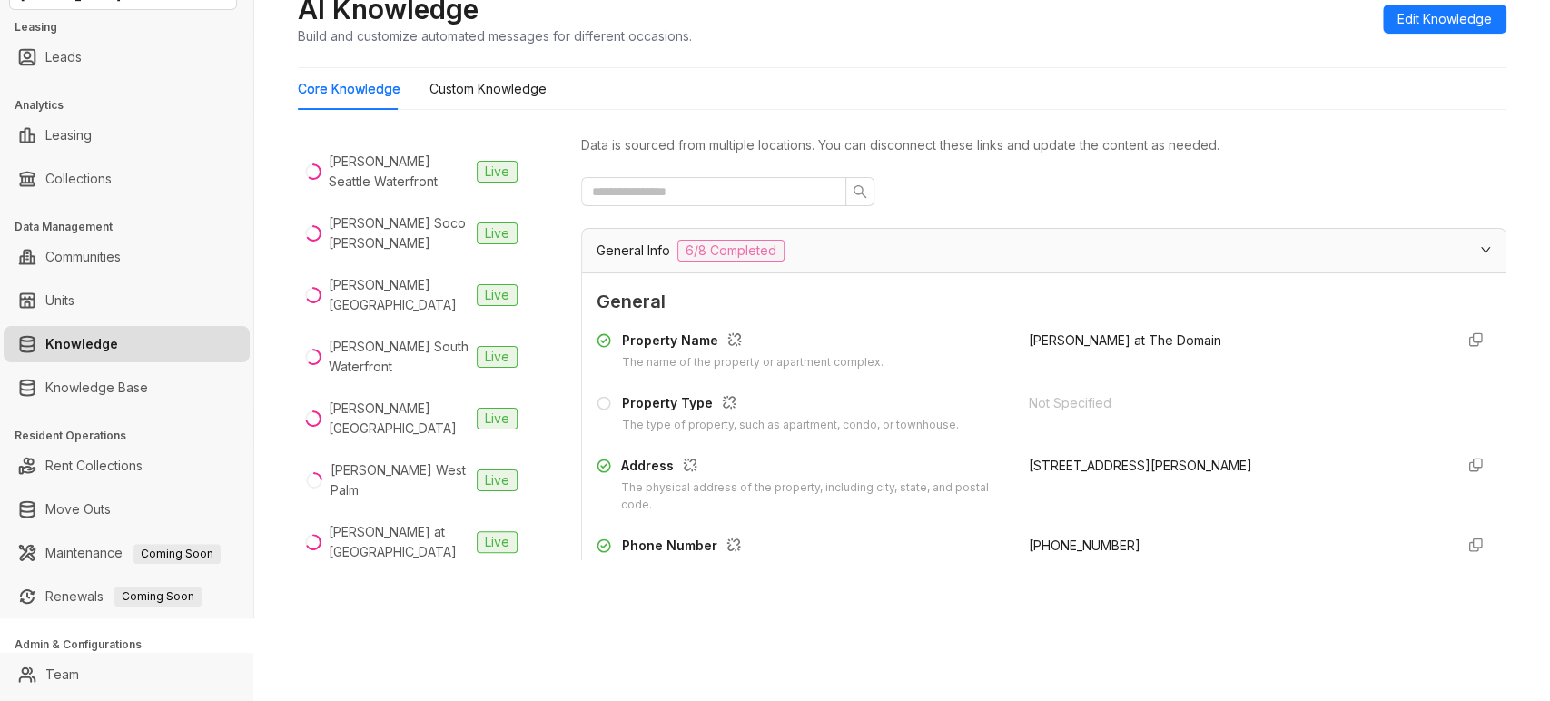
scroll to position [87, 0]
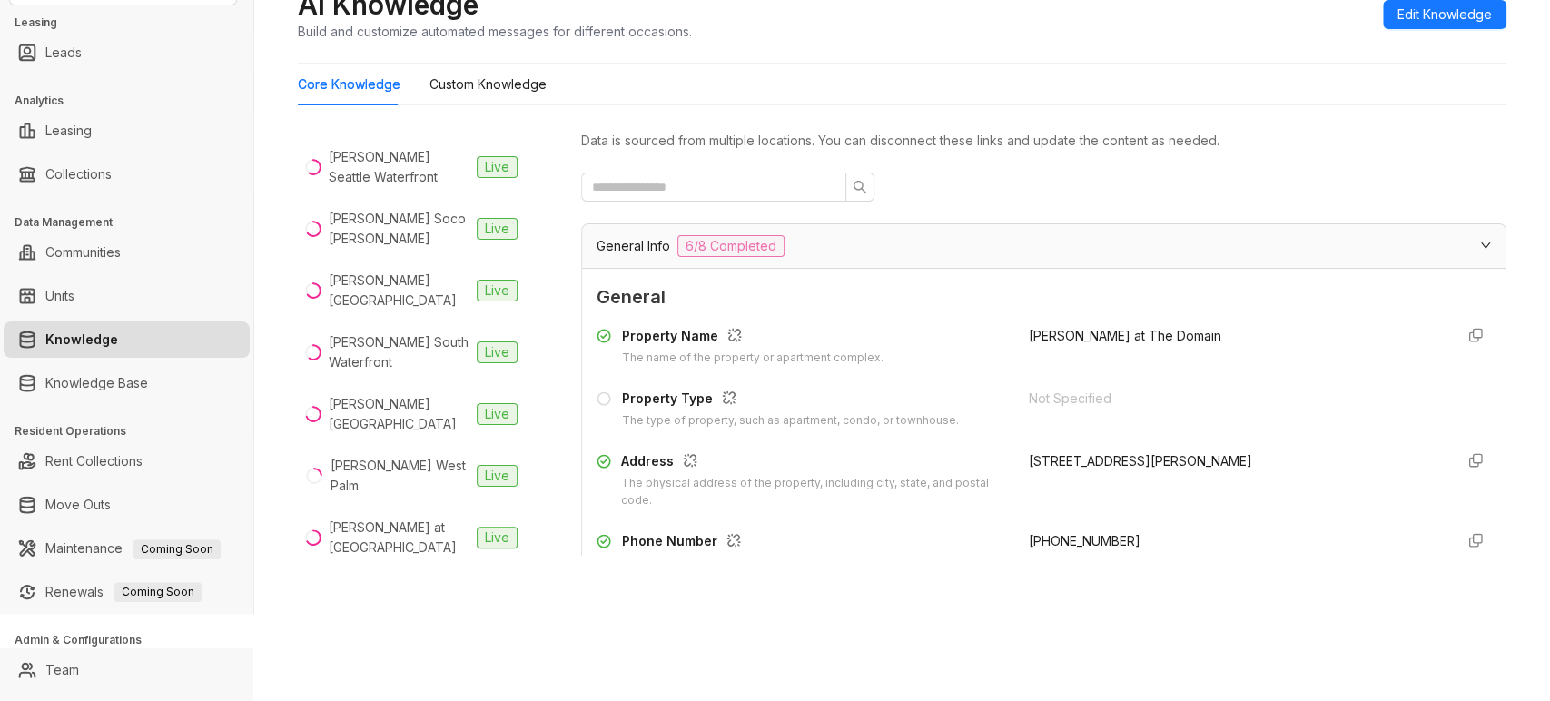
click at [378, 642] on div "Sagebrook" at bounding box center [368, 652] width 68 height 20
click at [407, 685] on div "Griffis Lafayette Station" at bounding box center [424, 705] width 187 height 40
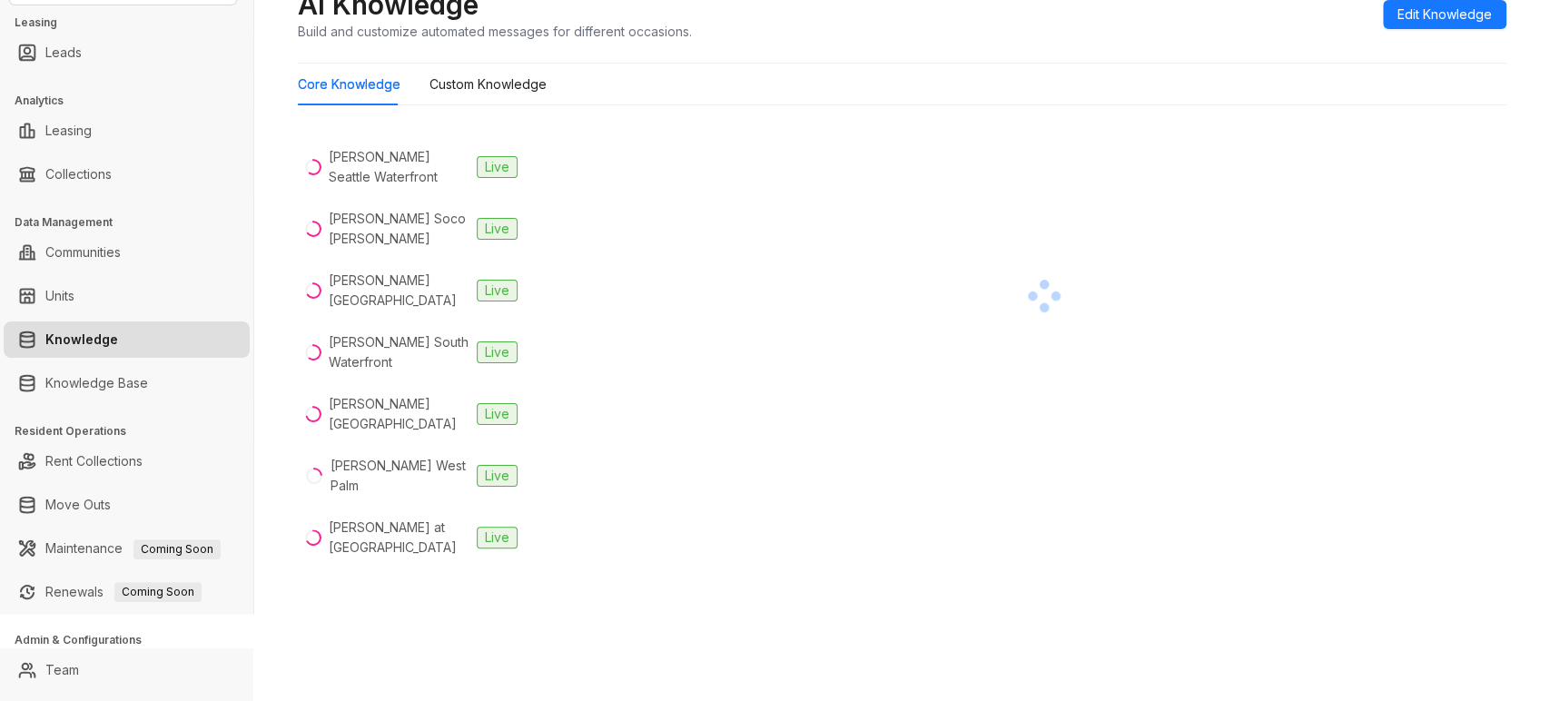
scroll to position [117, 0]
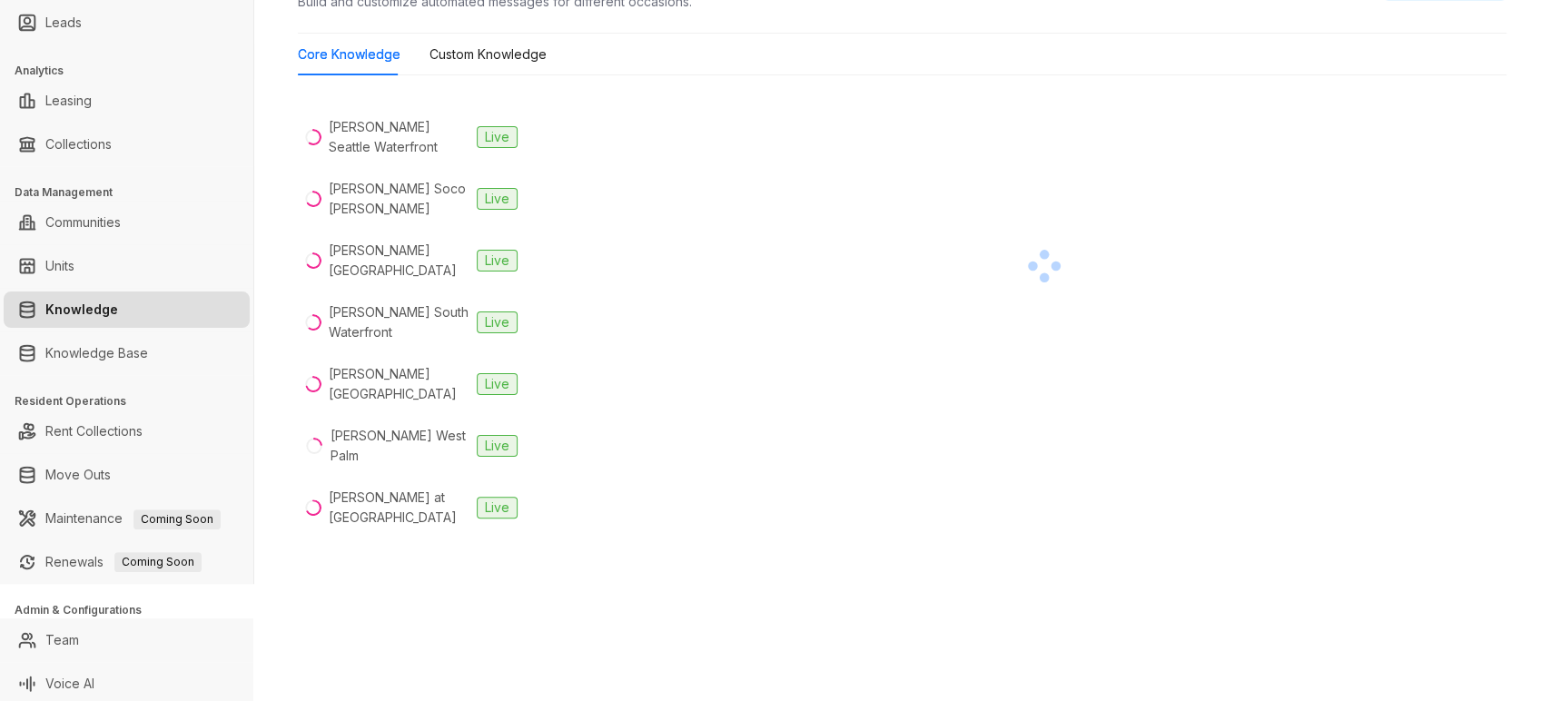
click at [367, 655] on div "Griffis Lafayette Station" at bounding box center [424, 675] width 187 height 40
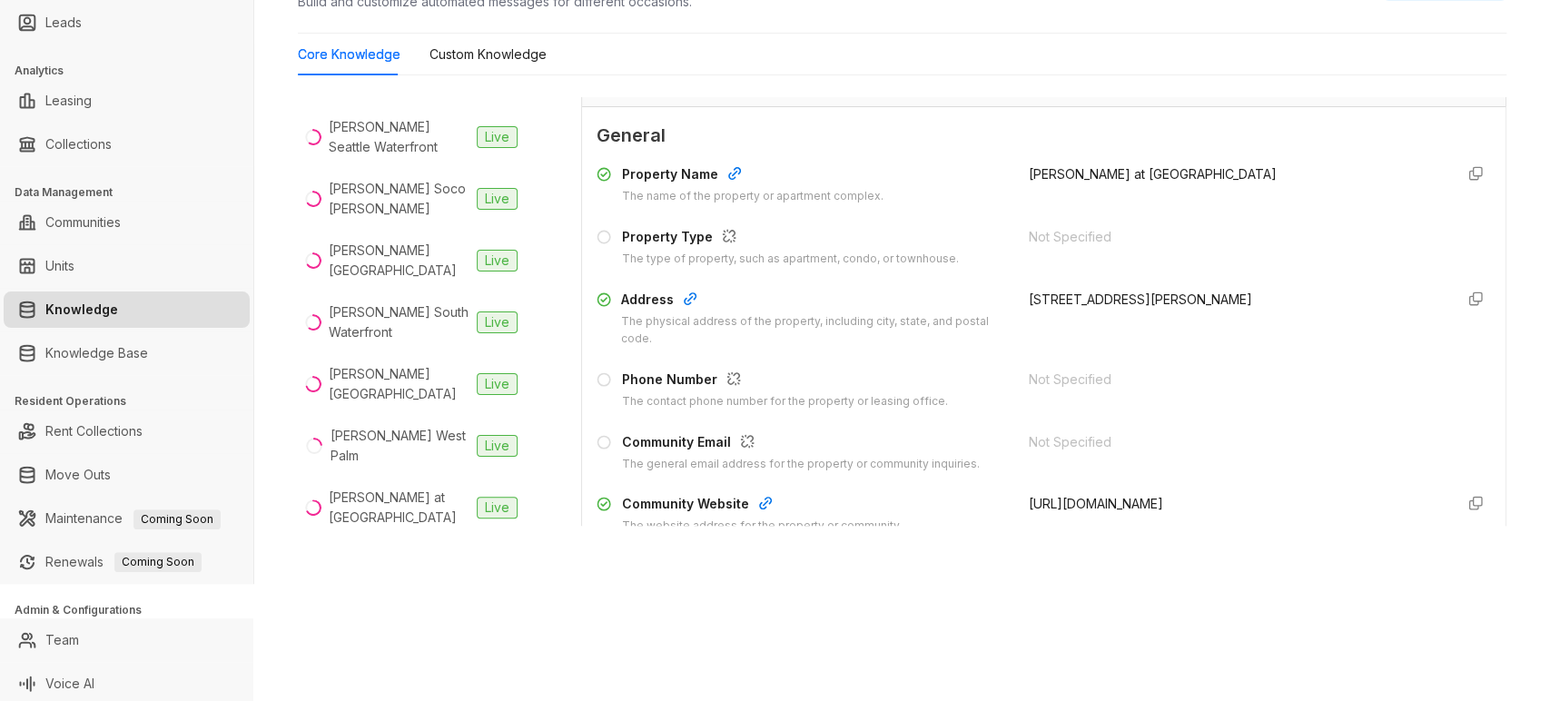
scroll to position [172, 0]
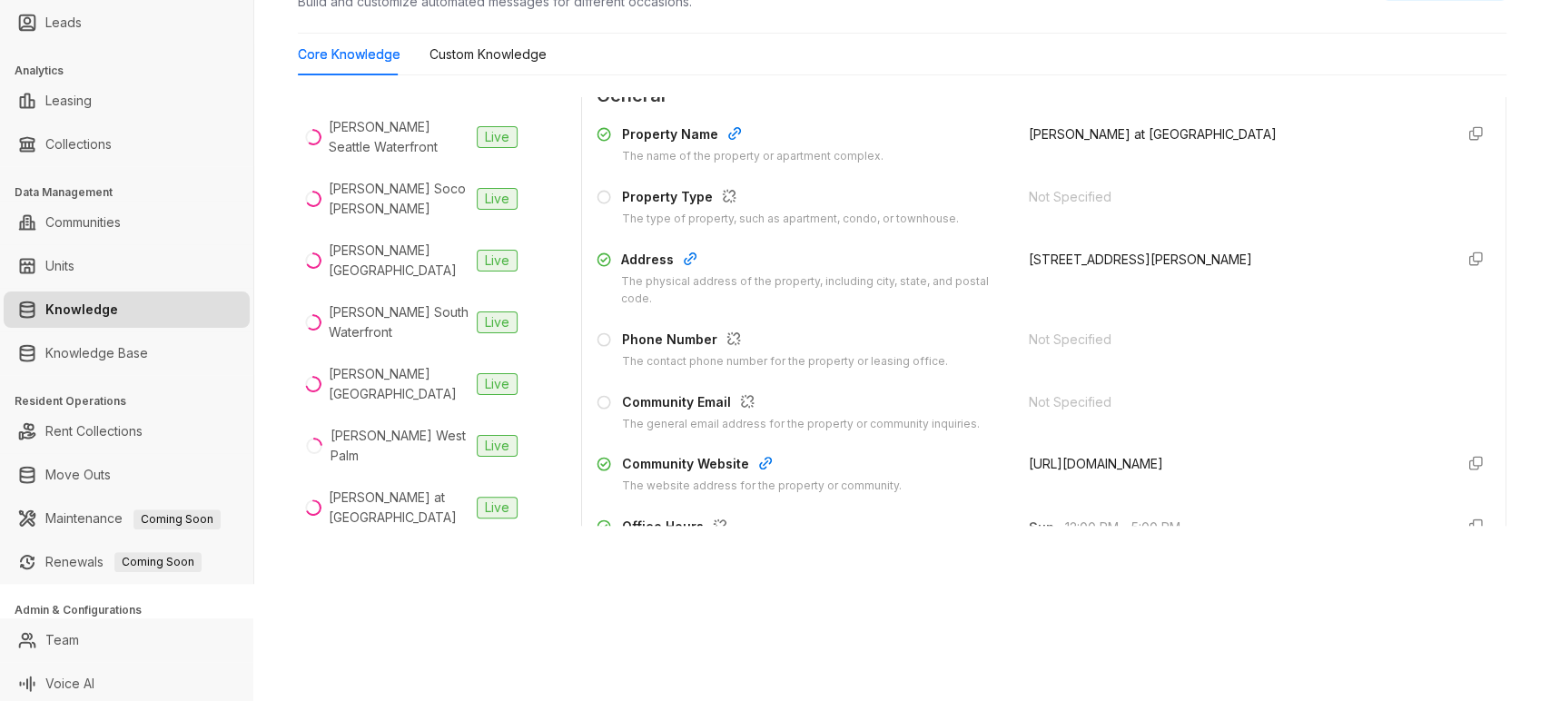
click at [1029, 464] on span "https://griffisresidential.com/property/riata/" at bounding box center [1096, 463] width 134 height 15
copy form "https://griffisresidential.com/property/riata/"
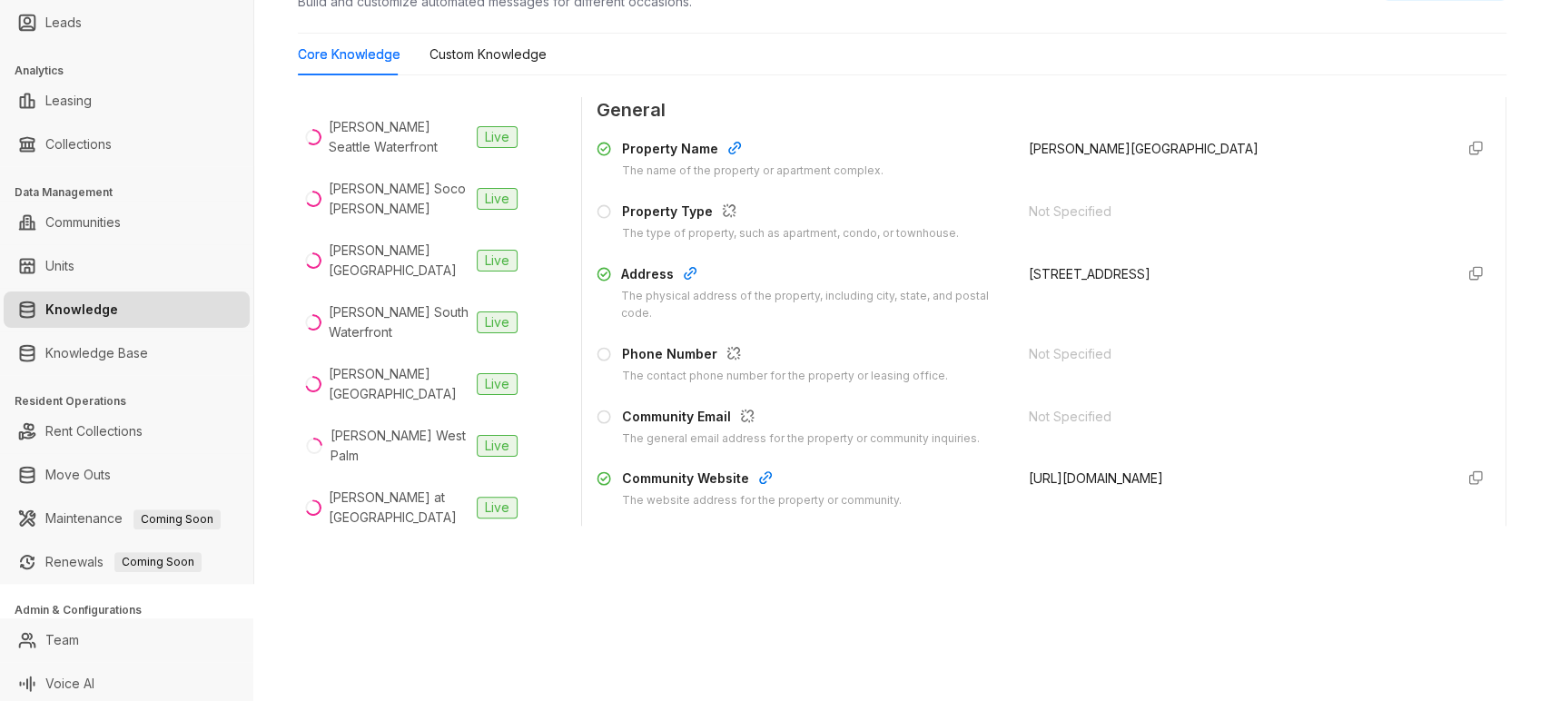
scroll to position [170, 0]
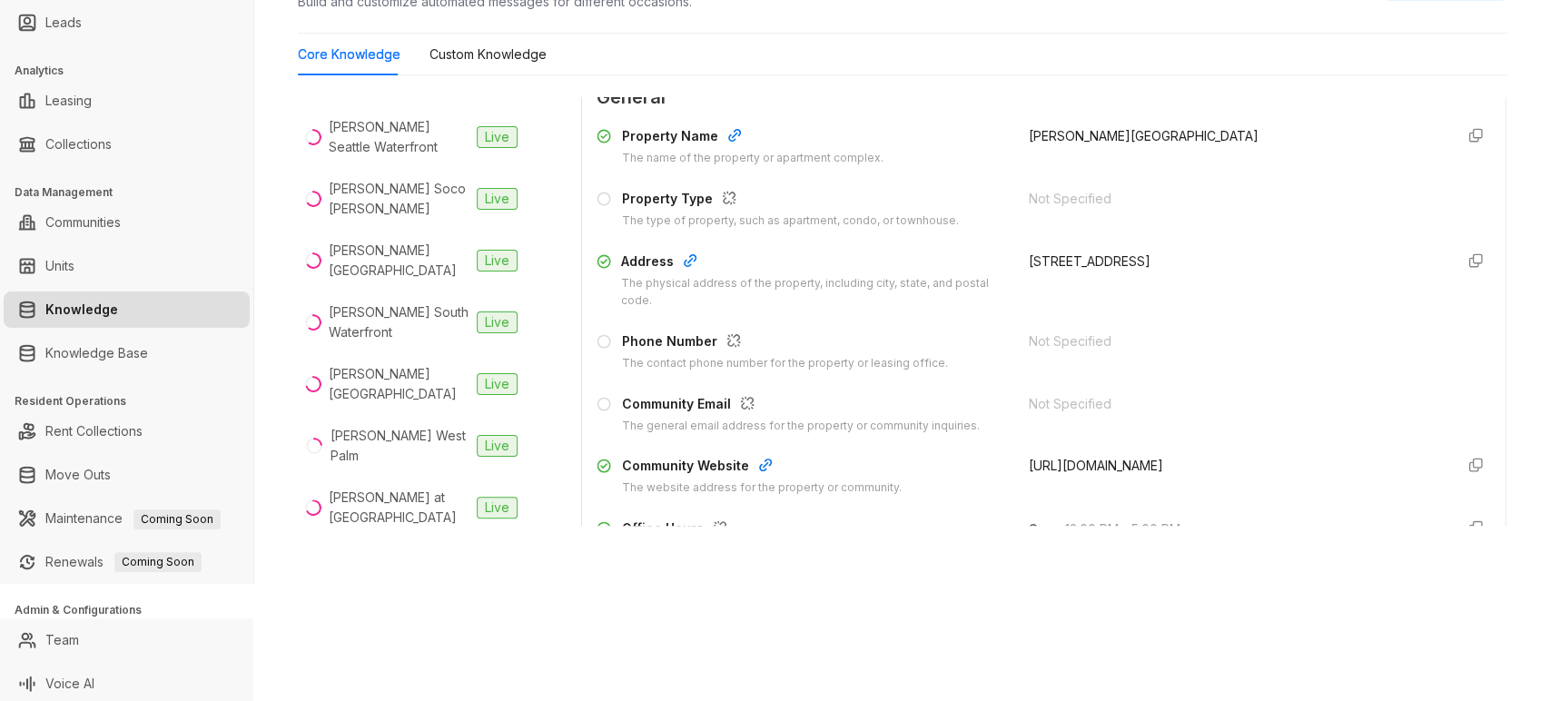
click at [1089, 459] on span "https://griffisresidential.com/property/westminster-center/" at bounding box center [1096, 465] width 134 height 15
copy form "https://griffisresidential.com/property/westminster-center/"
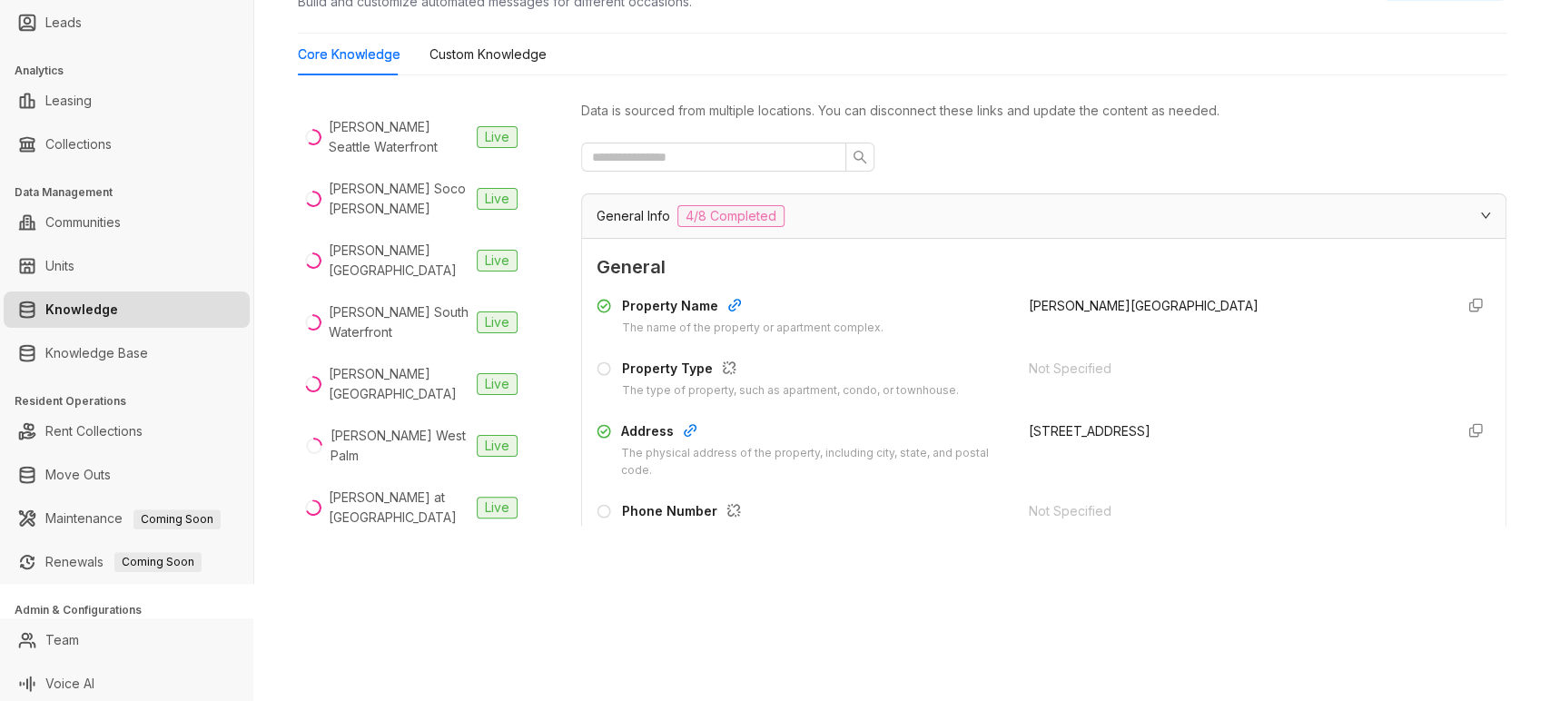
scroll to position [0, 0]
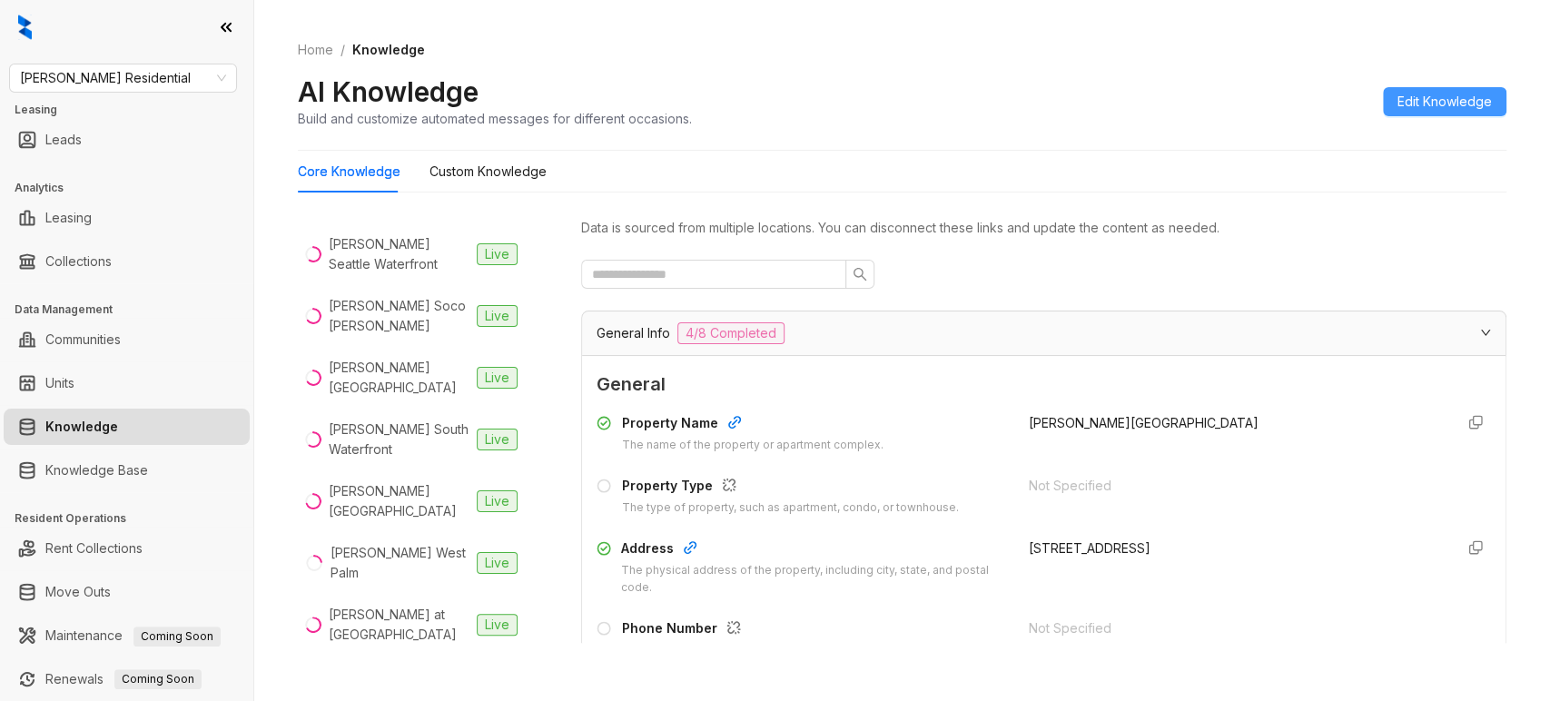
click at [1397, 98] on span "Edit Knowledge" at bounding box center [1444, 102] width 94 height 20
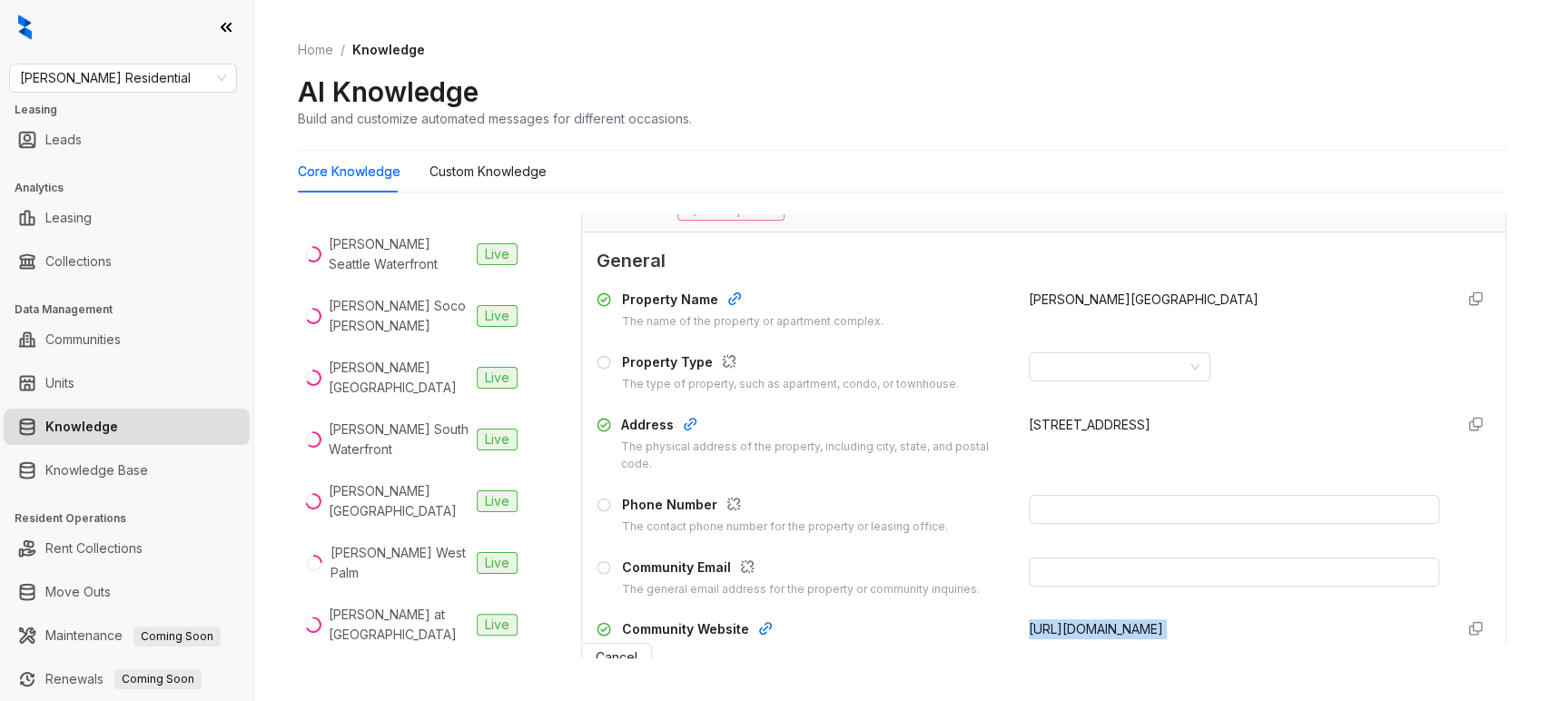
scroll to position [124, 0]
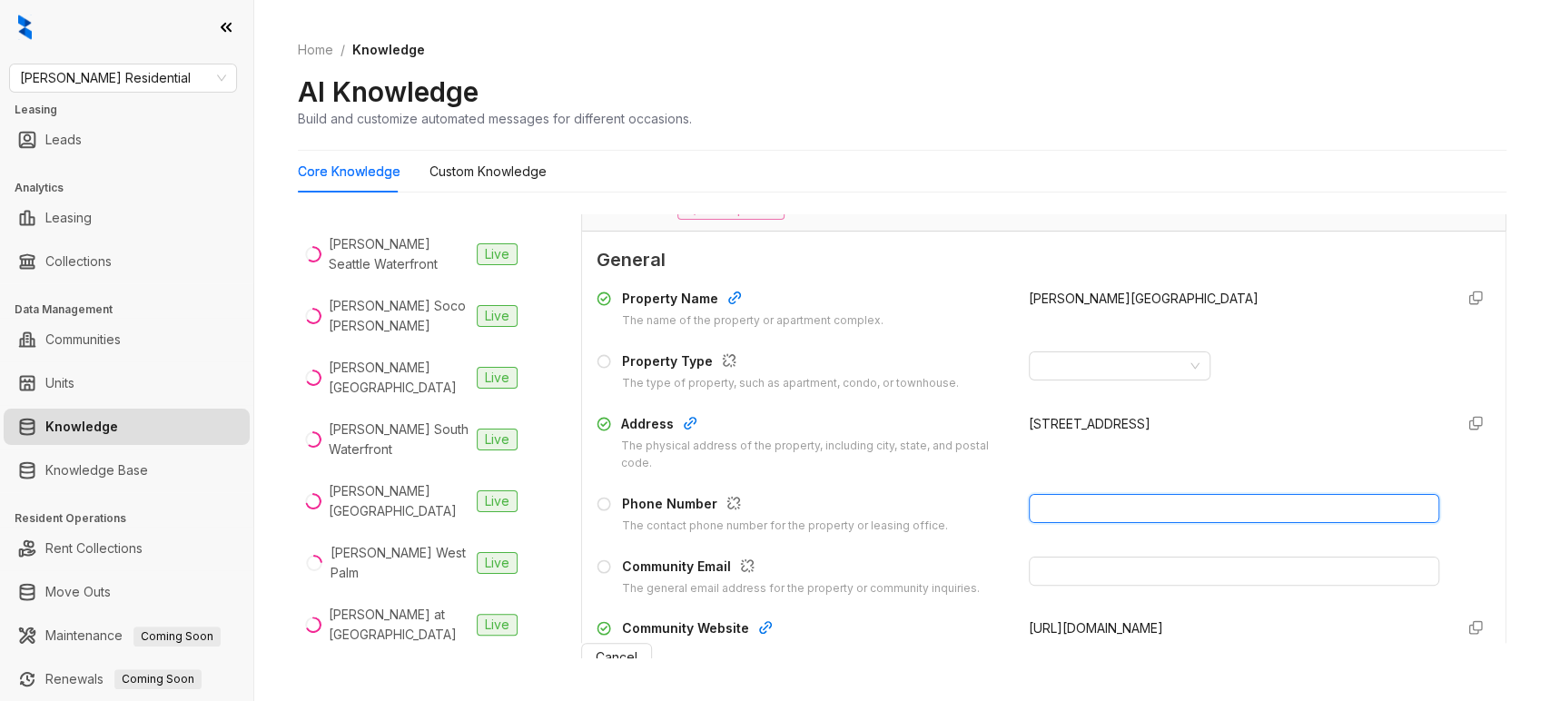
click at [1045, 514] on input "text" at bounding box center [1234, 508] width 410 height 29
paste input "**********"
type input "**********"
click at [784, 667] on span "Update Knowledge" at bounding box center [725, 657] width 117 height 20
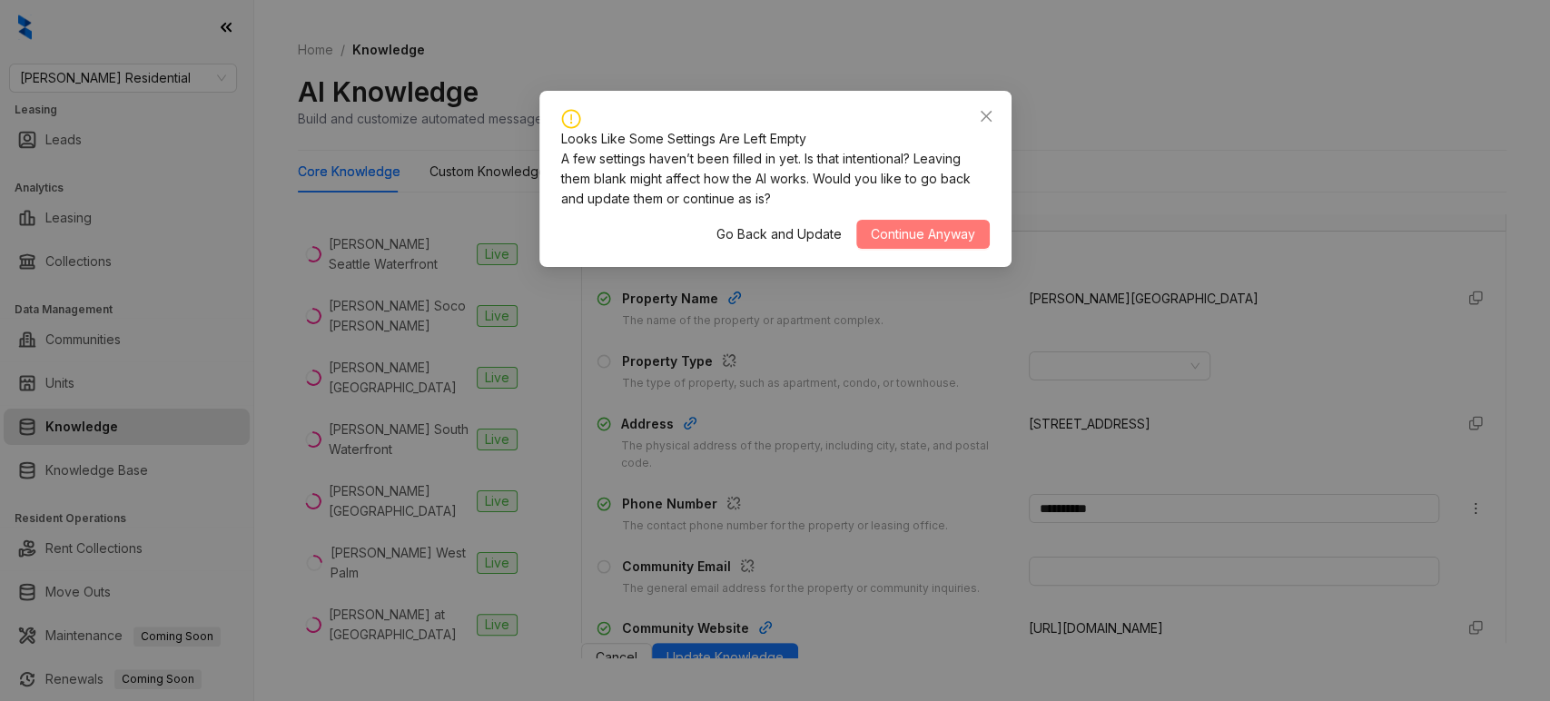
click at [881, 238] on span "Continue Anyway" at bounding box center [923, 234] width 104 height 20
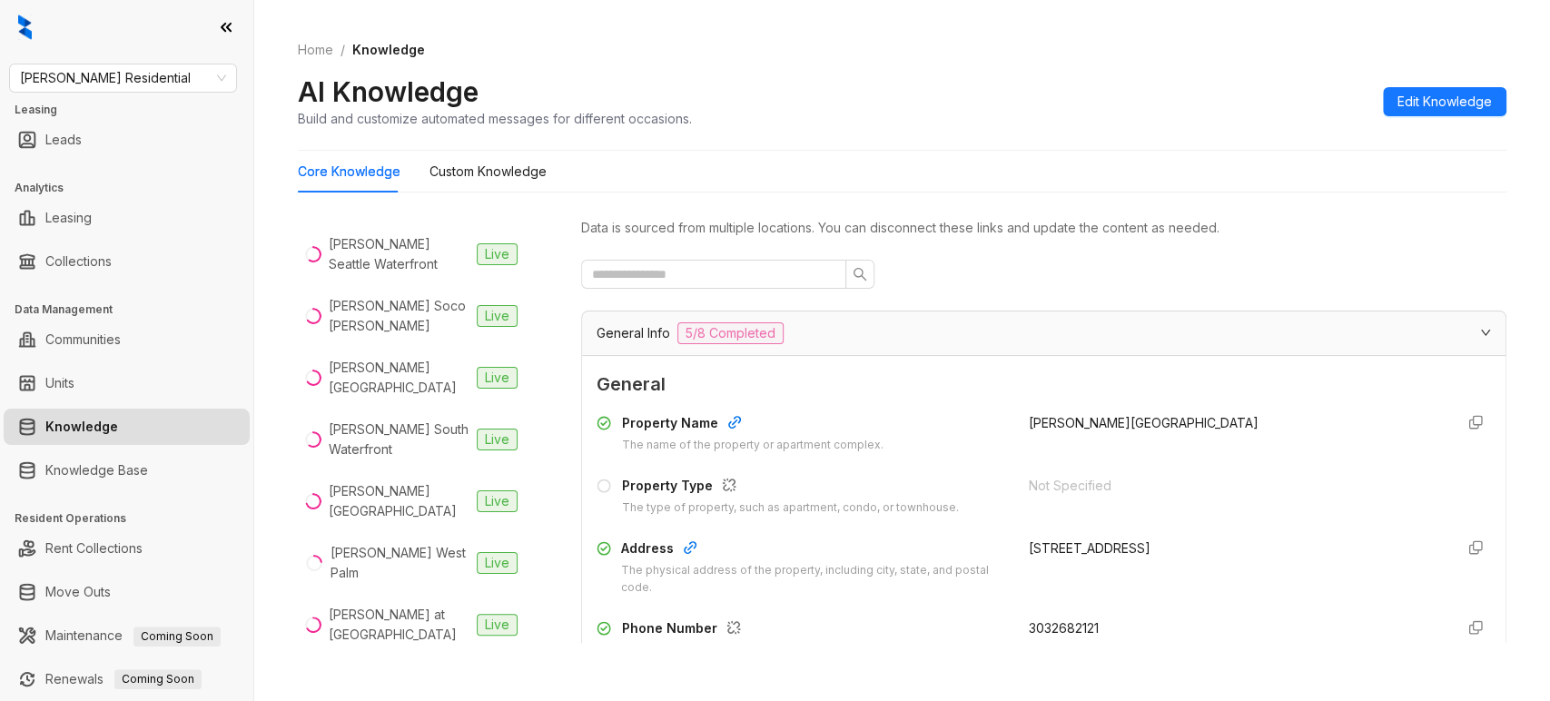
scroll to position [92, 0]
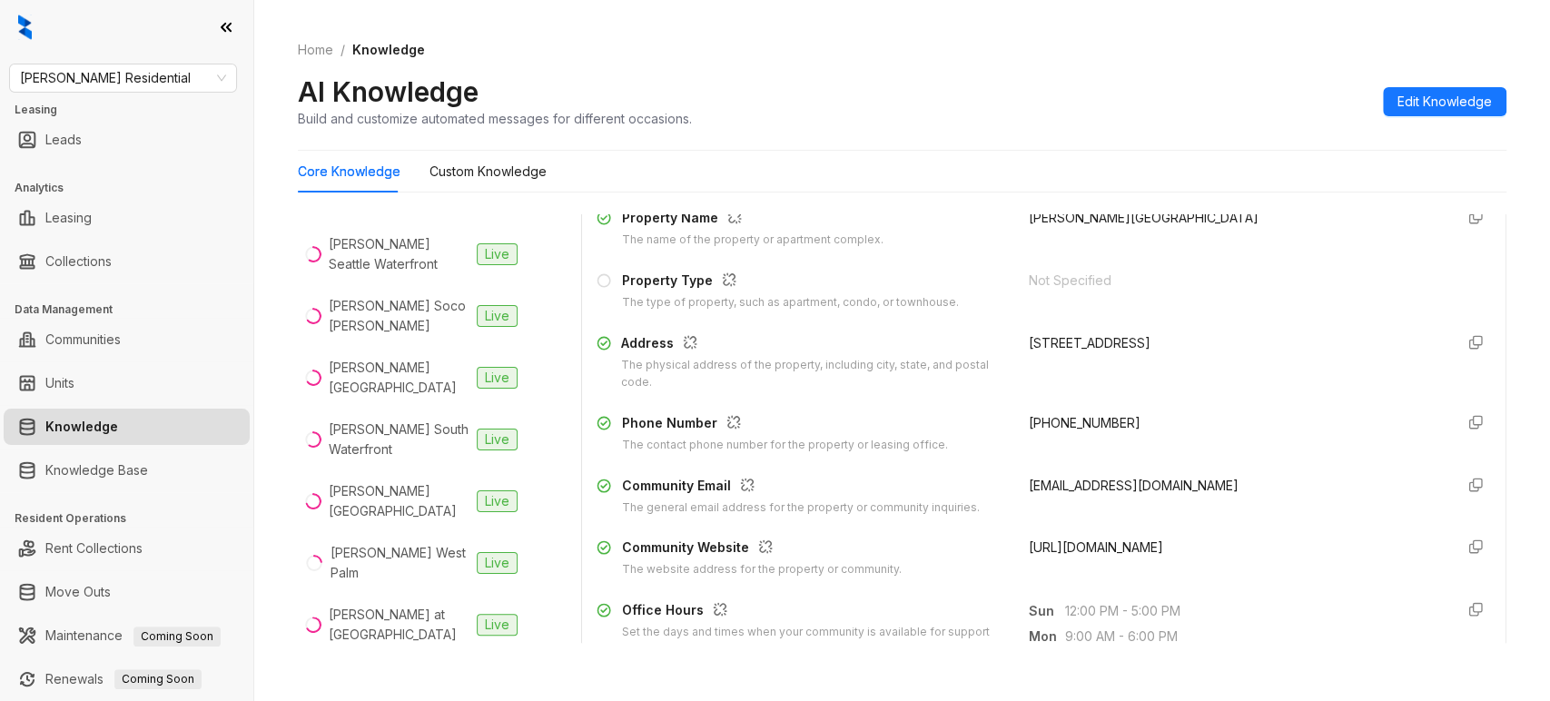
scroll to position [206, 0]
